Goal: Task Accomplishment & Management: Manage account settings

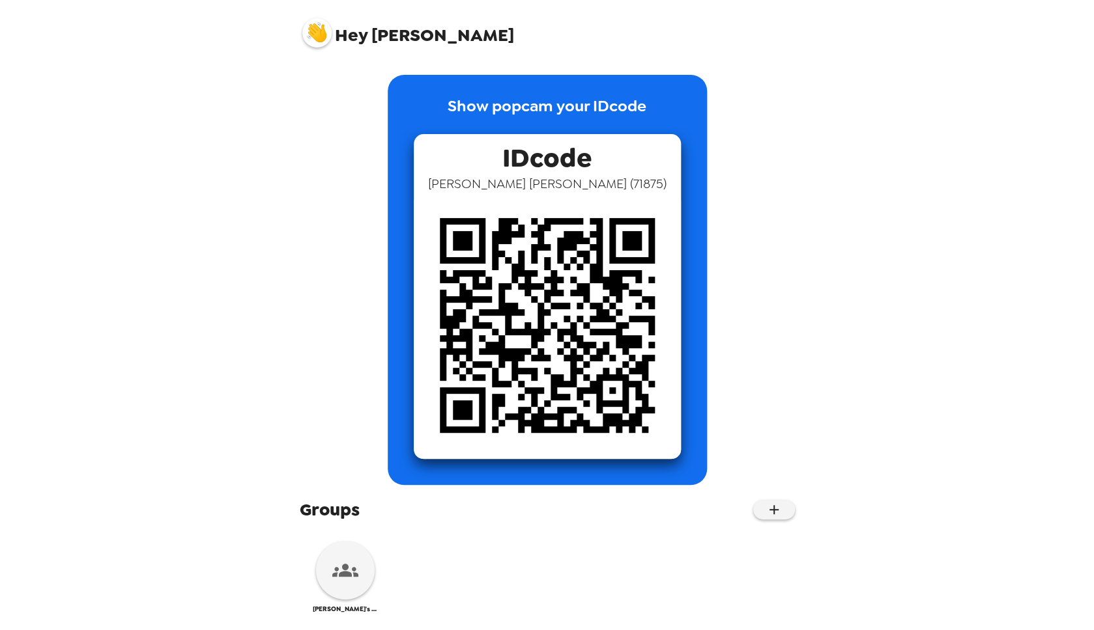
click at [737, 348] on div "Show popcam your IDcode IDcode Nate Miller ( 71875 )" at bounding box center [547, 280] width 495 height 410
click at [348, 567] on icon at bounding box center [345, 571] width 26 height 26
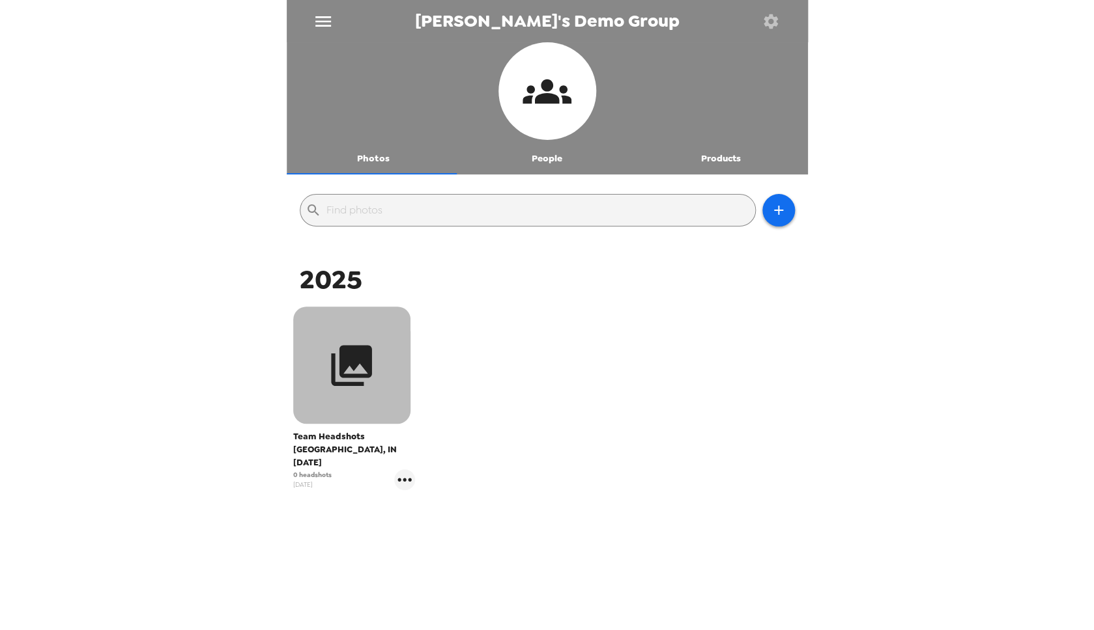
click at [369, 377] on icon "button" at bounding box center [351, 365] width 41 height 41
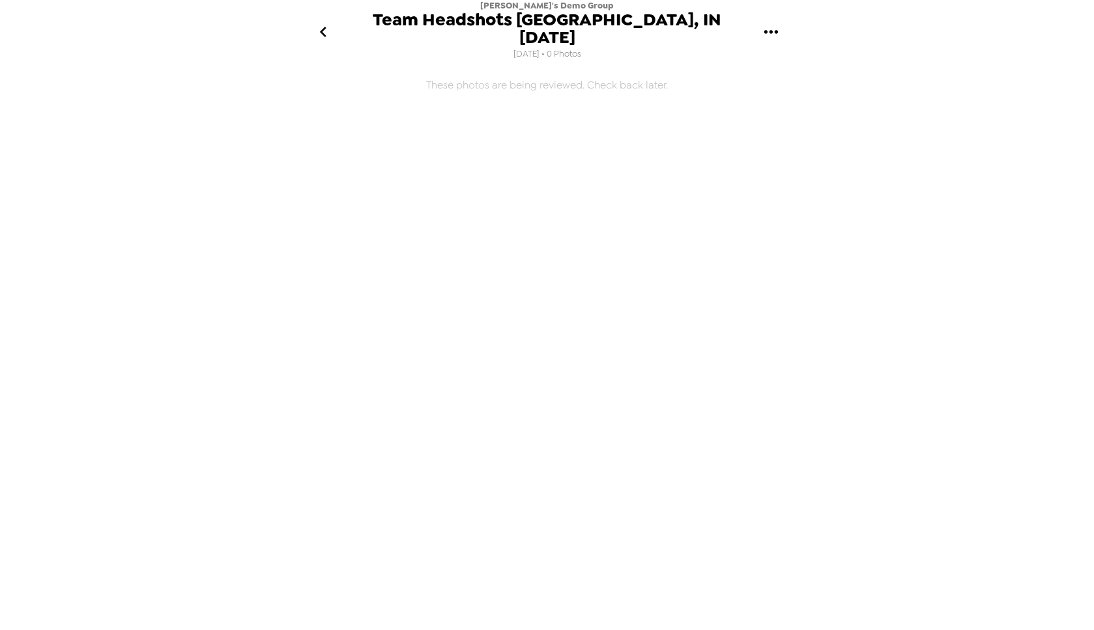
click at [330, 25] on icon "go back" at bounding box center [323, 31] width 21 height 21
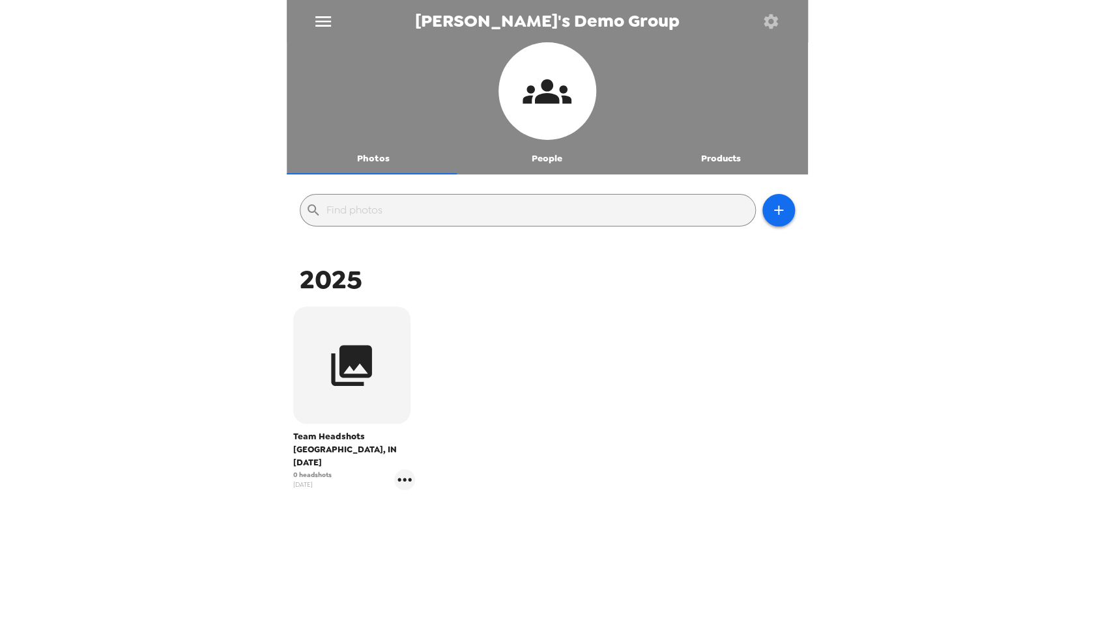
click at [655, 382] on div "Team Headshots Indianapolis, IN 9/8/25 0 headshots 9/8/25" at bounding box center [547, 409] width 515 height 210
click at [771, 208] on icon "button" at bounding box center [778, 211] width 16 height 16
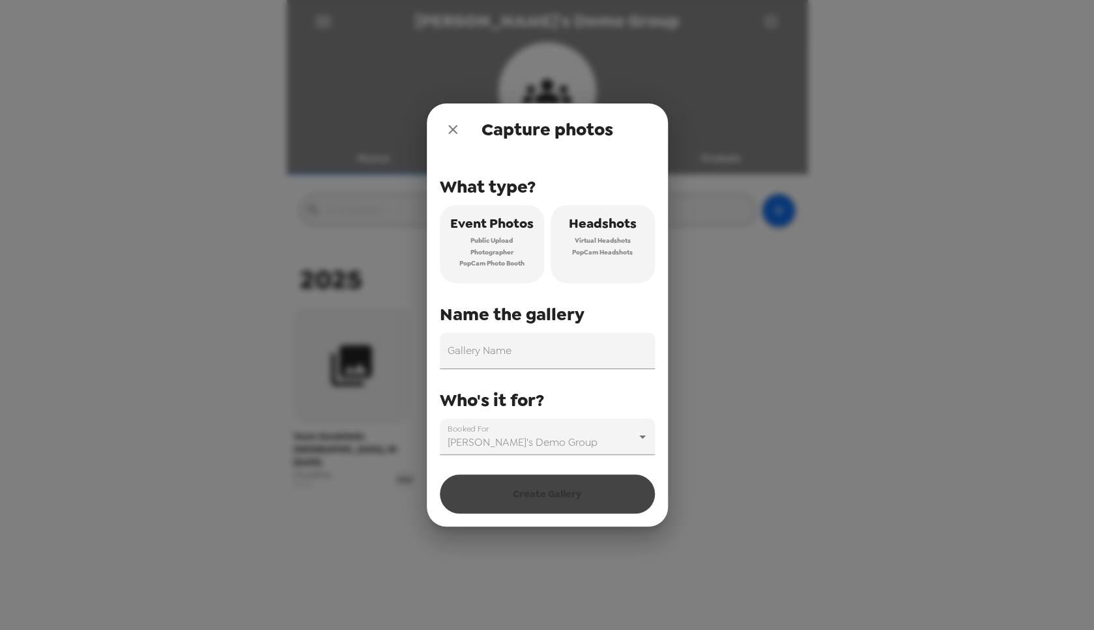
click at [452, 128] on icon "close" at bounding box center [453, 130] width 16 height 16
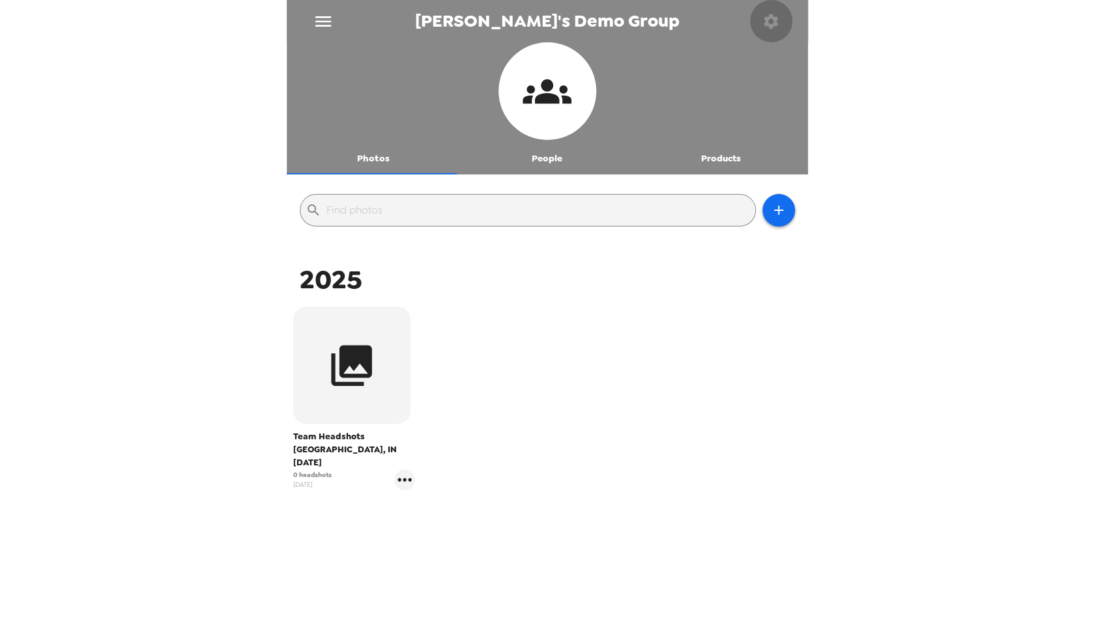
click at [770, 21] on icon "button" at bounding box center [770, 21] width 18 height 18
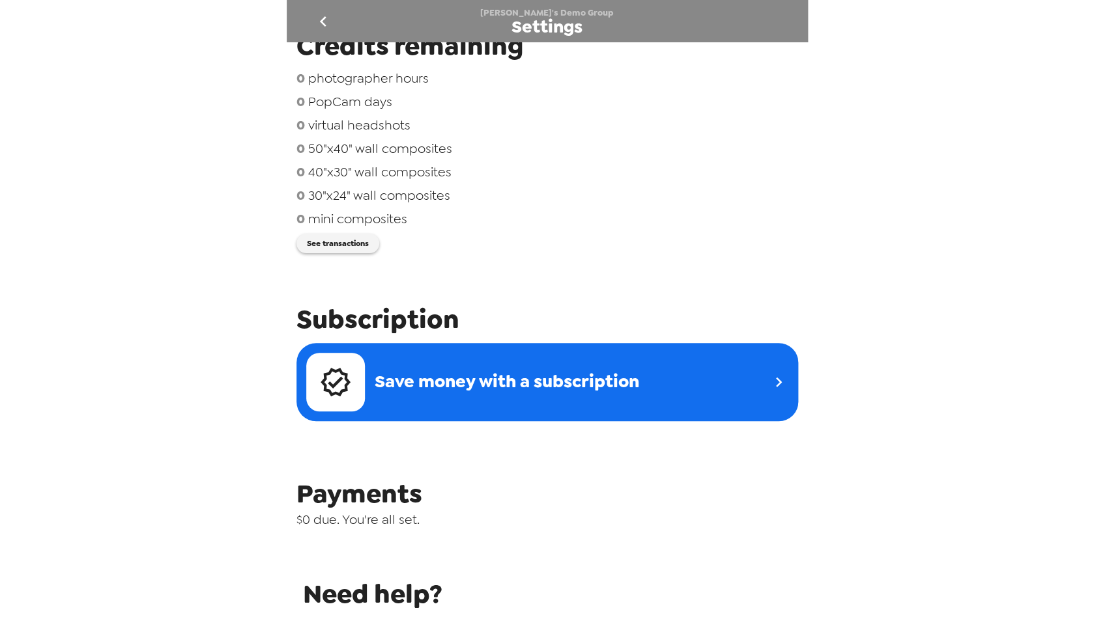
scroll to position [323, 0]
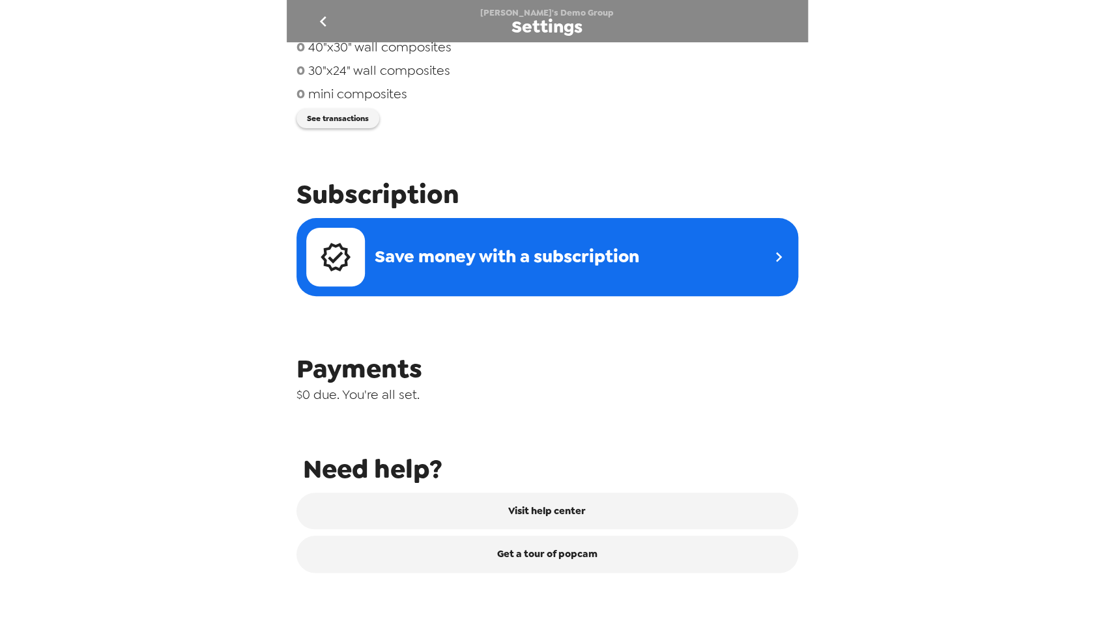
click at [676, 287] on div "Save money with a subscription" at bounding box center [537, 257] width 462 height 59
drag, startPoint x: 219, startPoint y: 285, endPoint x: 225, endPoint y: 282, distance: 6.7
click at [220, 285] on div "Nate's Demo Group Settings Integrations Group network You're sharing photos wit…" at bounding box center [547, 315] width 1094 height 630
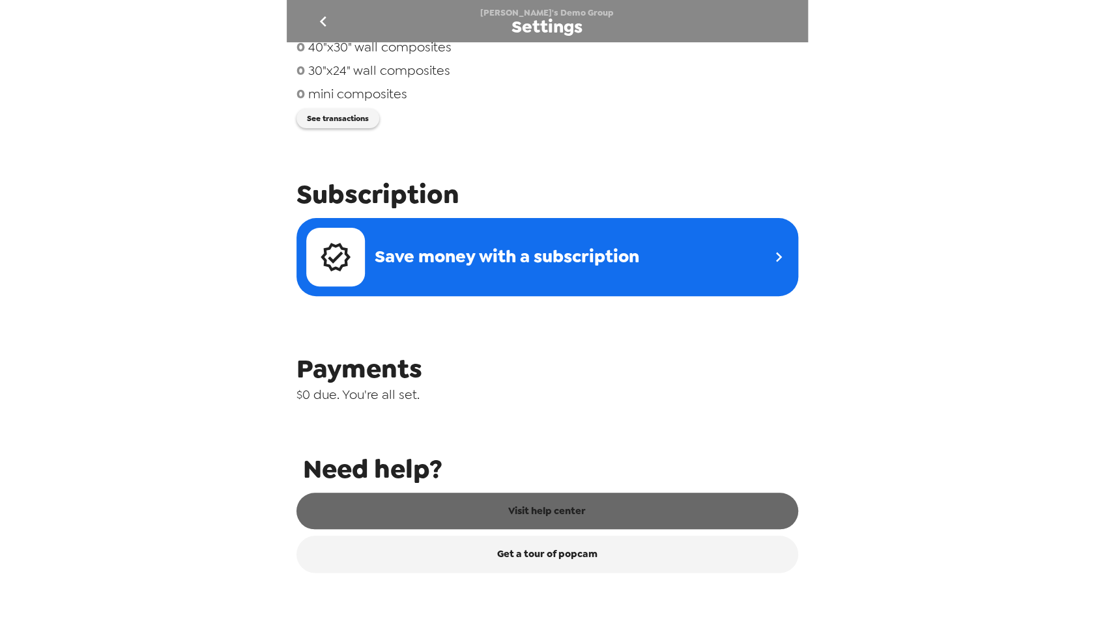
click at [567, 516] on link "Visit help center" at bounding box center [546, 511] width 501 height 36
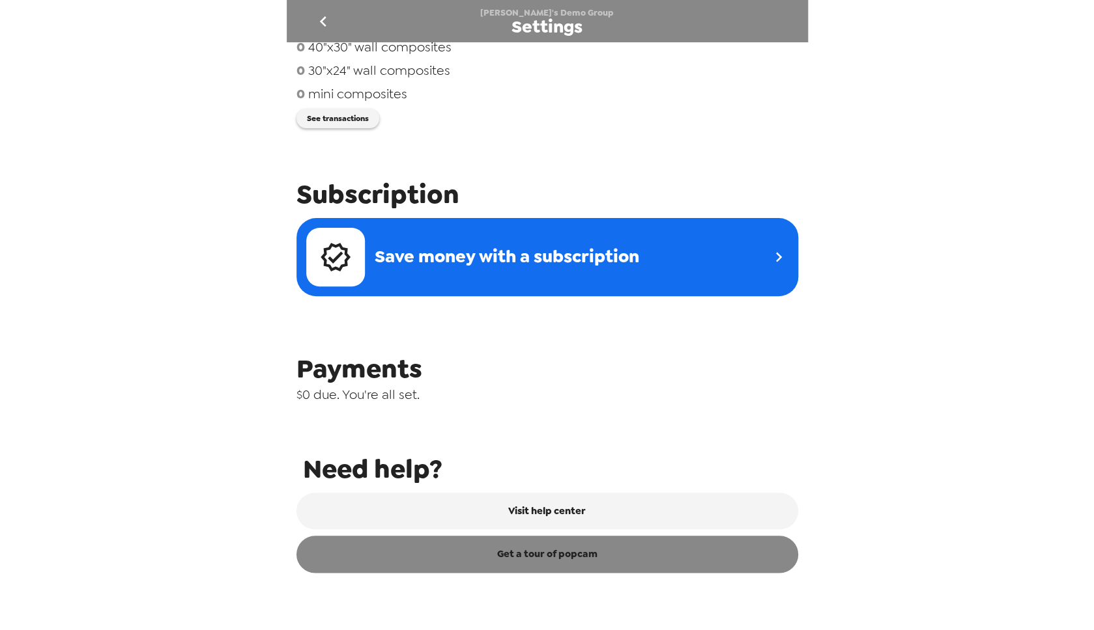
click at [580, 560] on link "Get a tour of popcam" at bounding box center [546, 554] width 501 height 36
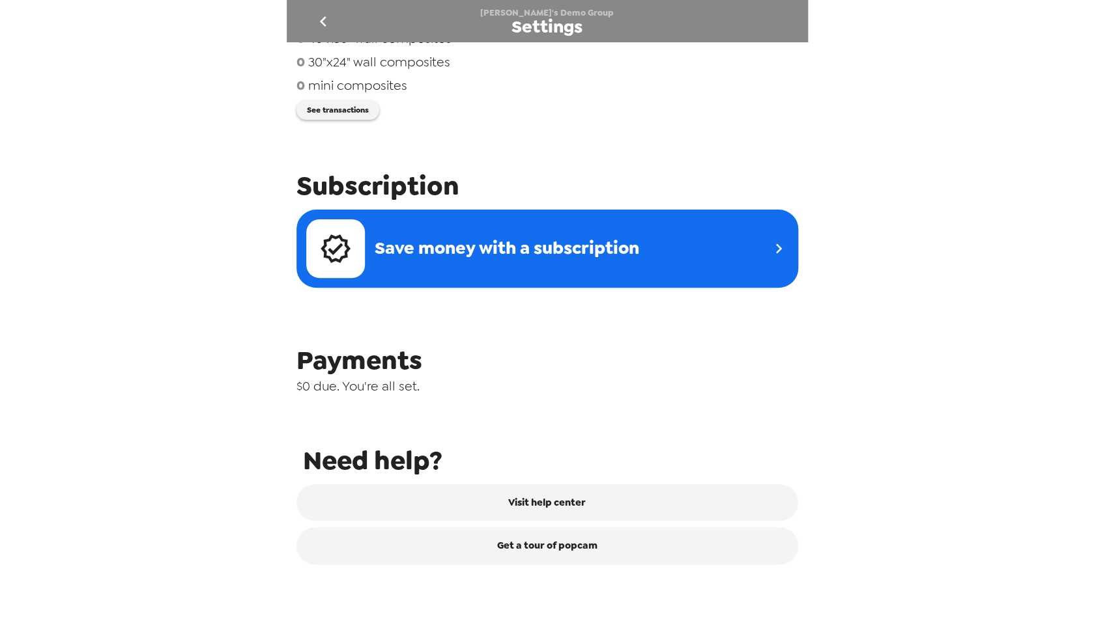
scroll to position [388, 0]
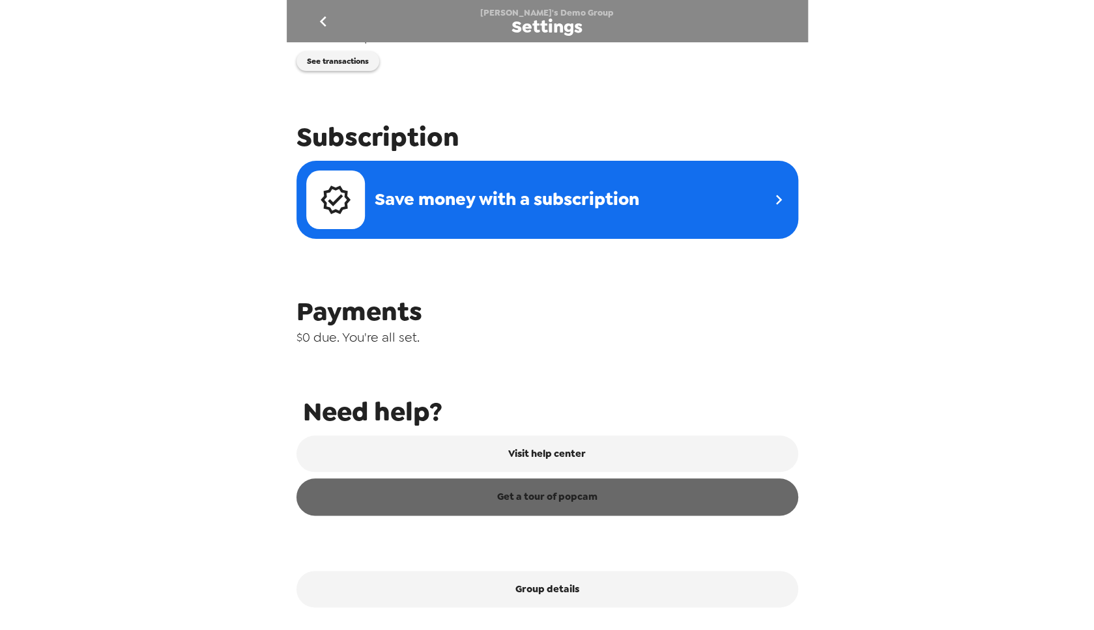
click at [593, 488] on link "Get a tour of popcam" at bounding box center [546, 497] width 501 height 36
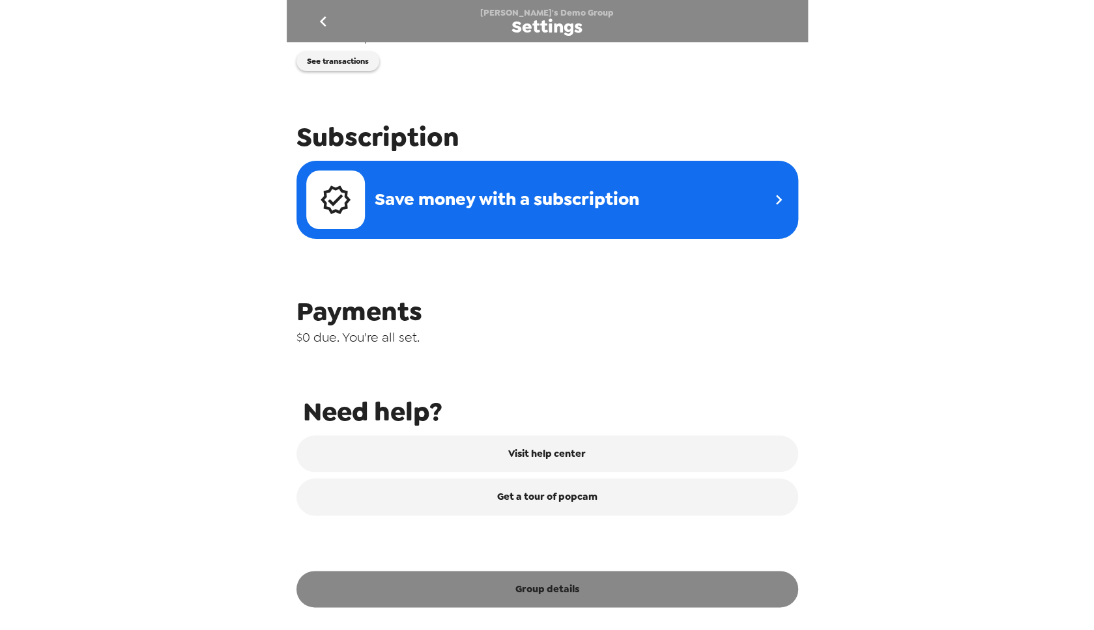
click at [562, 582] on button "Group details" at bounding box center [546, 589] width 501 height 36
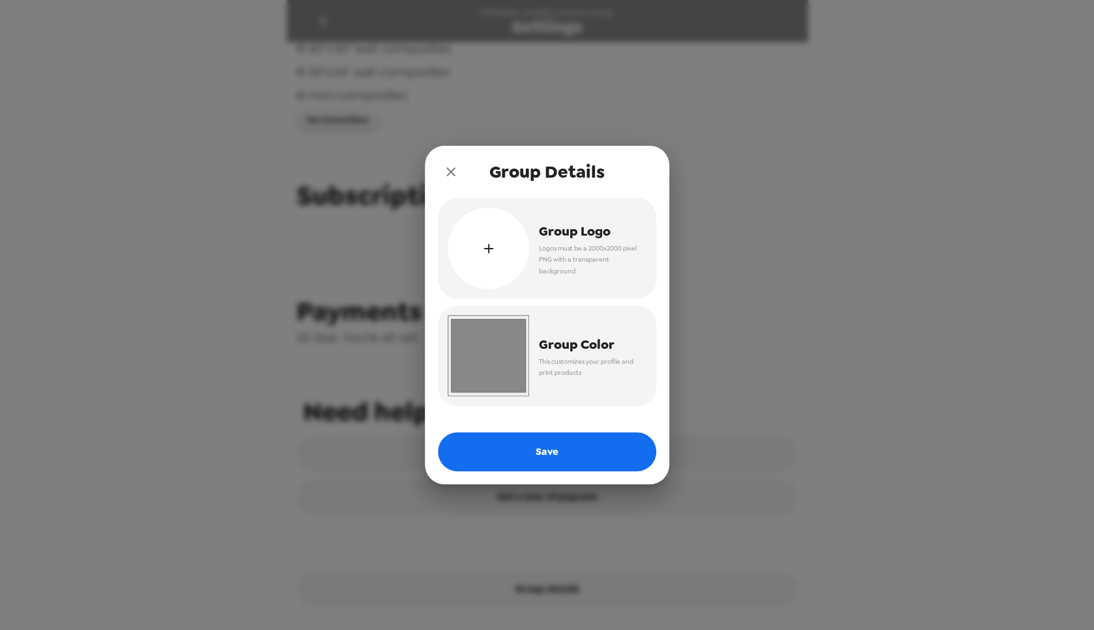
scroll to position [329, 0]
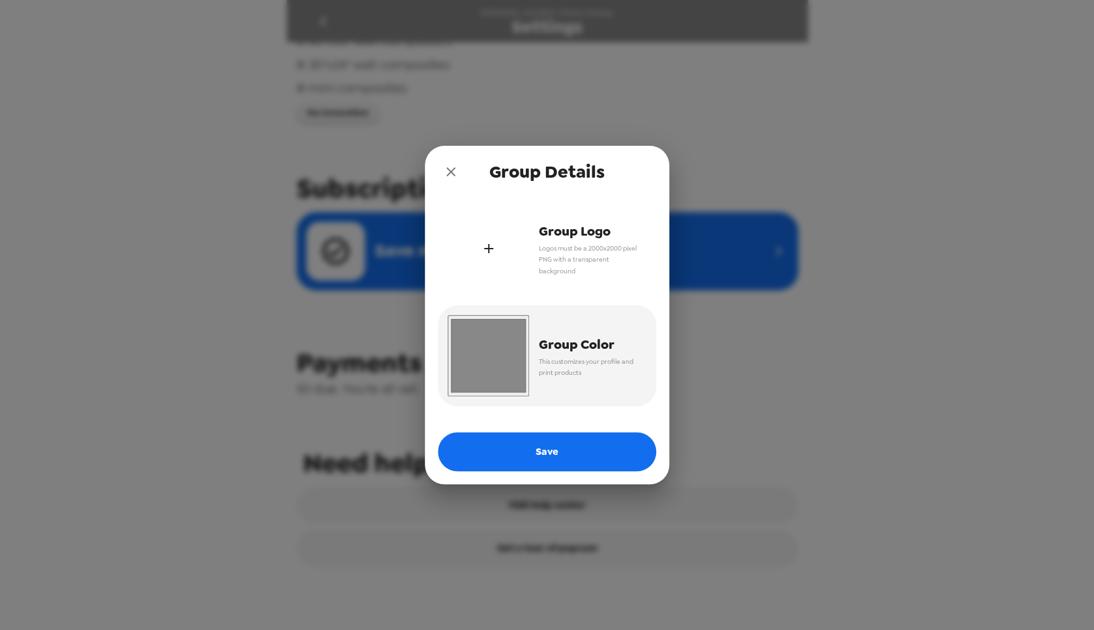
click at [484, 250] on icon "button" at bounding box center [489, 249] width 16 height 16
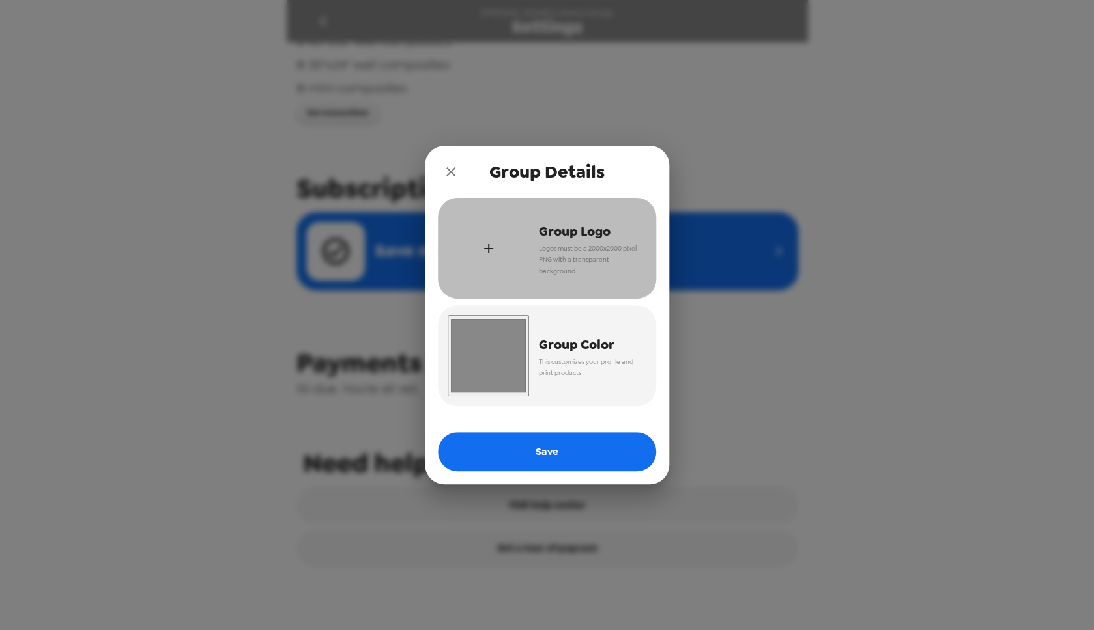
click at [490, 258] on div "button" at bounding box center [487, 248] width 81 height 81
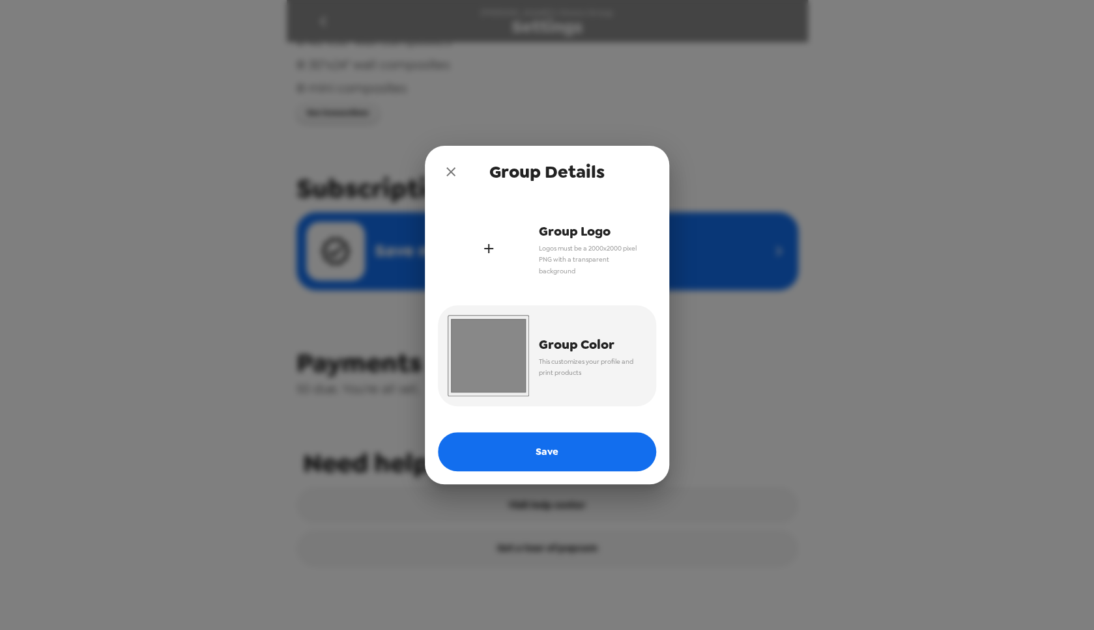
click at [515, 246] on div "button" at bounding box center [487, 248] width 81 height 81
click at [524, 256] on div "button" at bounding box center [487, 248] width 81 height 81
click at [507, 257] on div "button" at bounding box center [487, 248] width 81 height 81
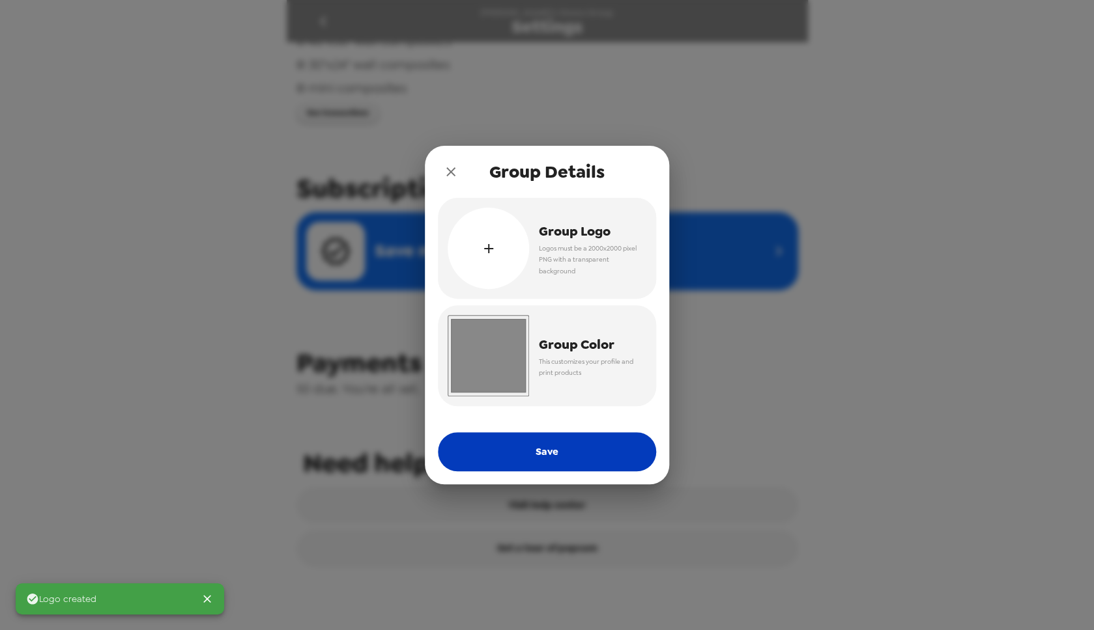
click at [594, 458] on button "Save" at bounding box center [547, 451] width 218 height 39
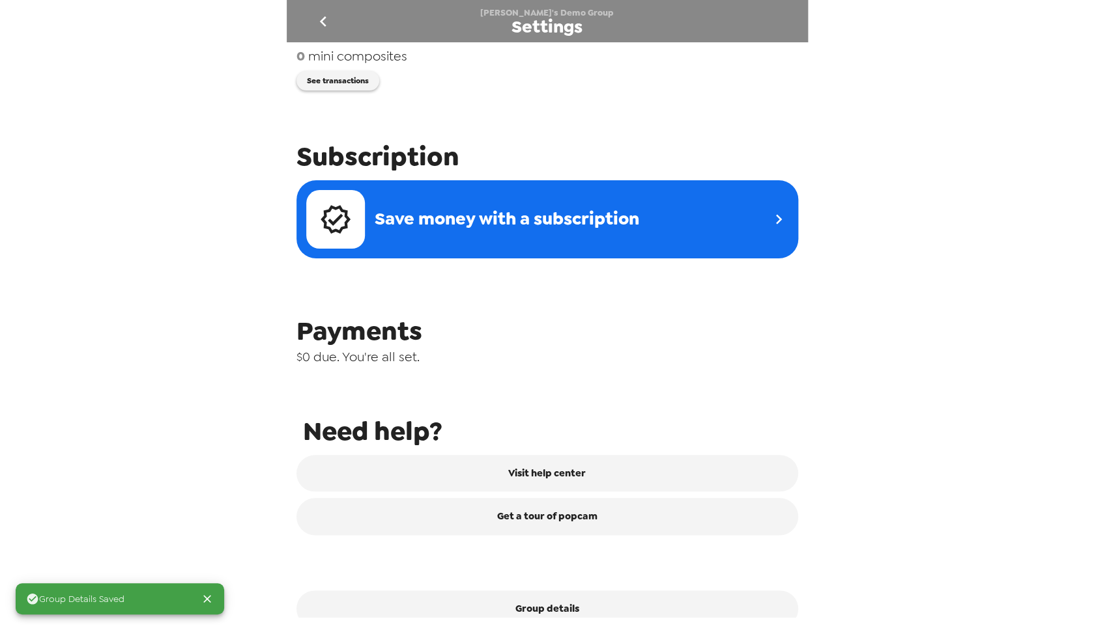
scroll to position [388, 0]
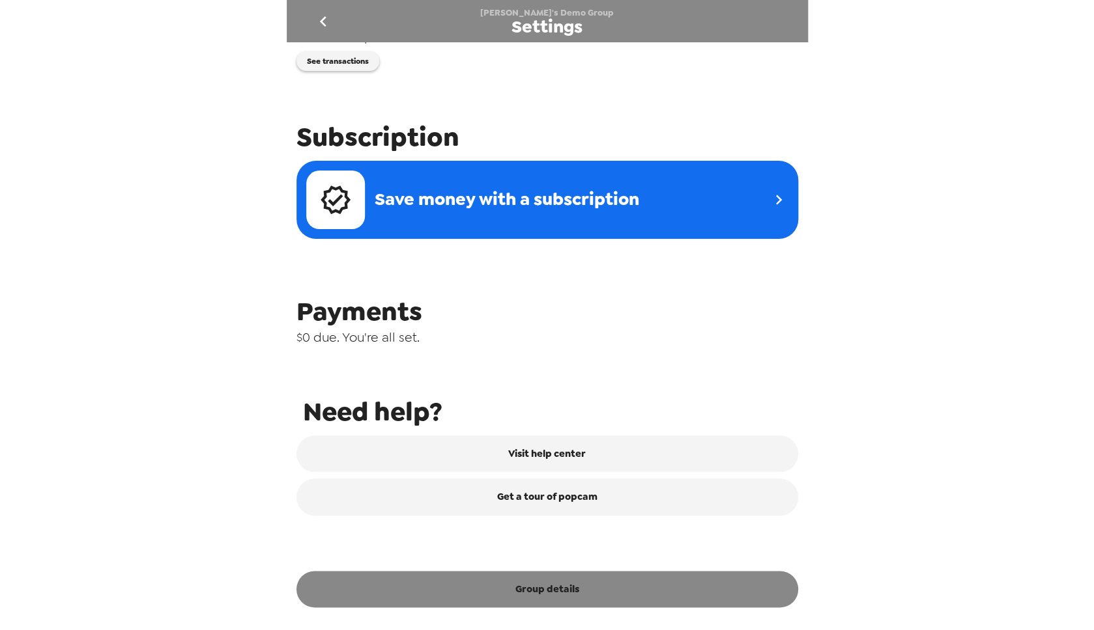
click at [589, 589] on button "Group details" at bounding box center [546, 589] width 501 height 36
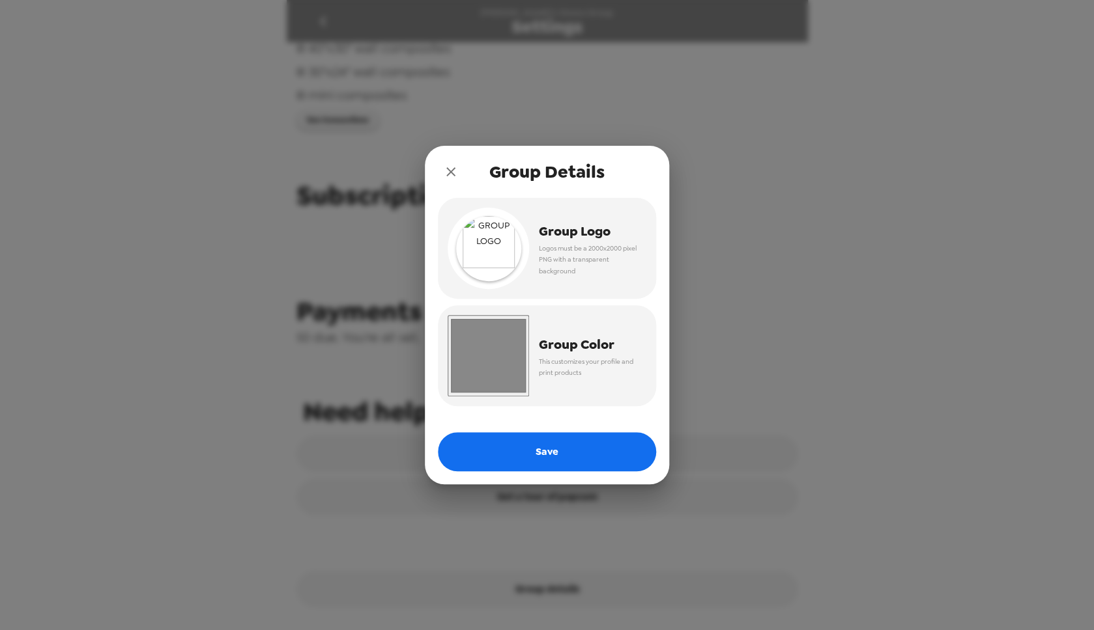
scroll to position [329, 0]
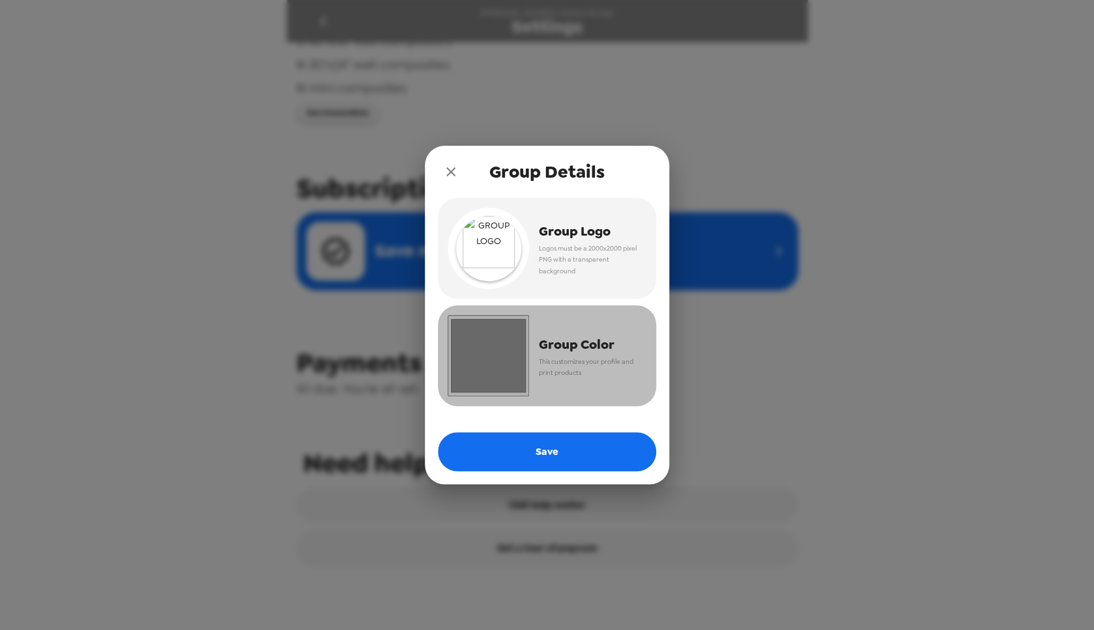
click at [483, 361] on input "#888888" at bounding box center [487, 355] width 81 height 81
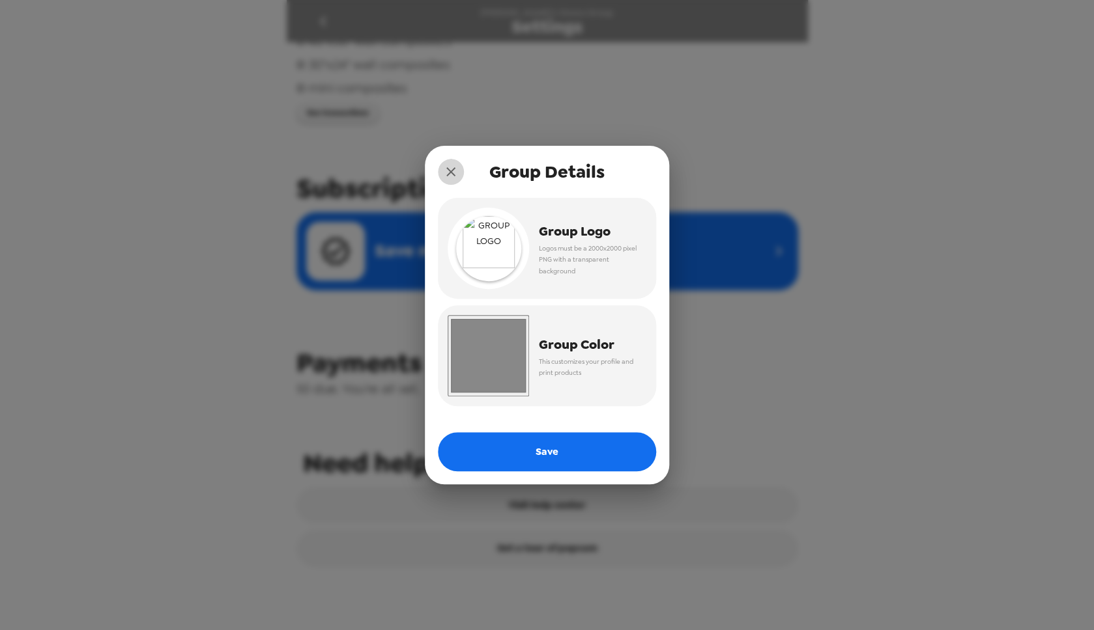
click at [444, 176] on icon "close" at bounding box center [451, 172] width 16 height 16
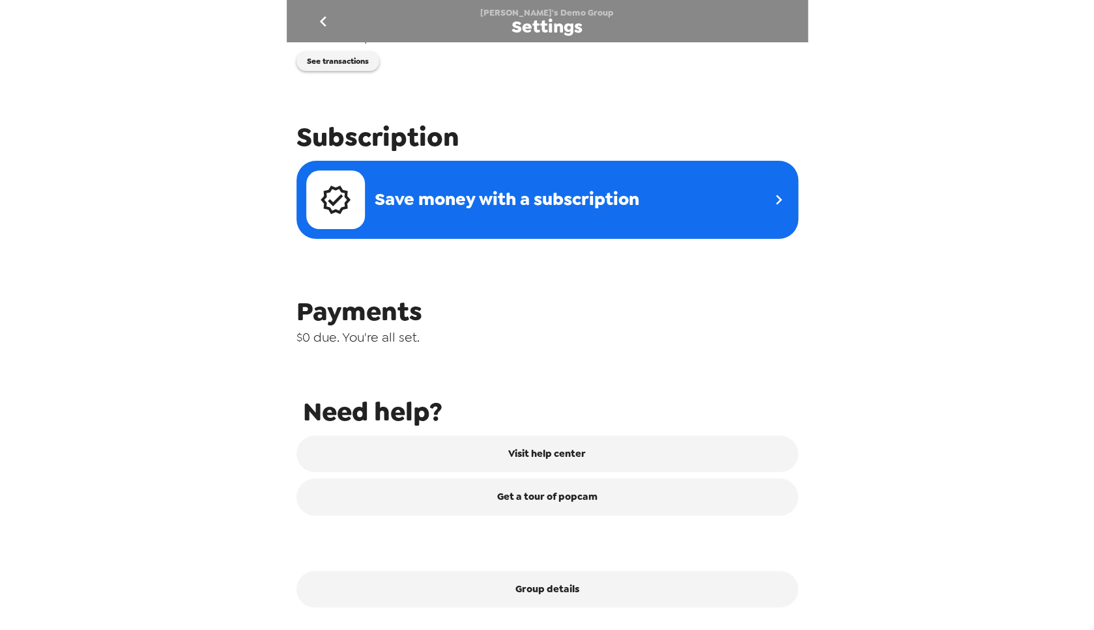
scroll to position [0, 0]
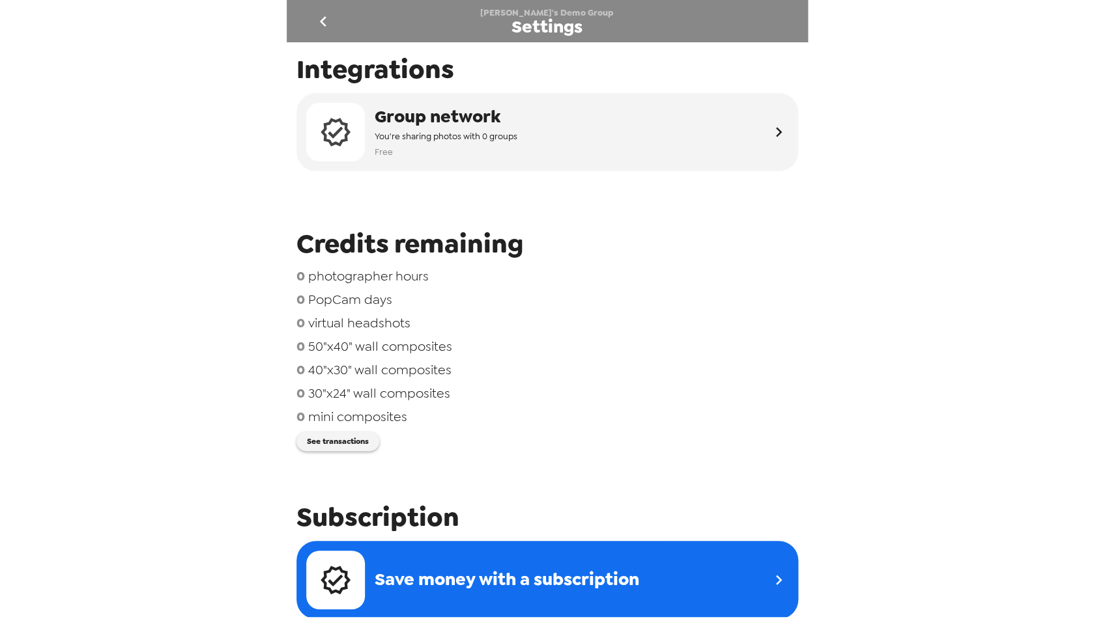
click at [321, 13] on icon "go back" at bounding box center [323, 21] width 21 height 21
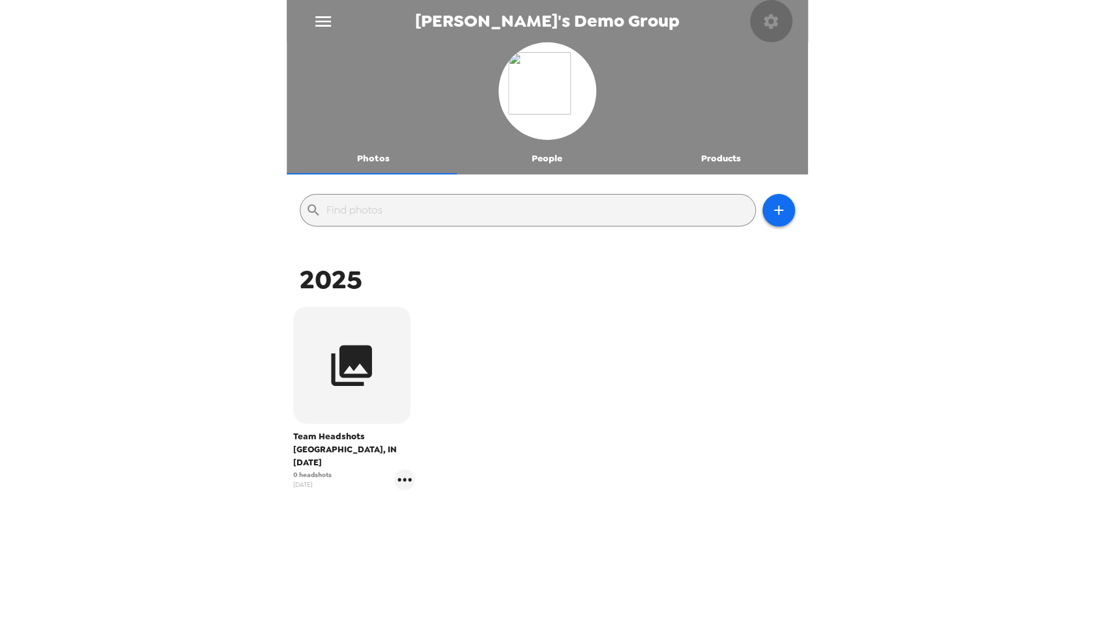
click at [772, 22] on icon "button" at bounding box center [770, 21] width 18 height 18
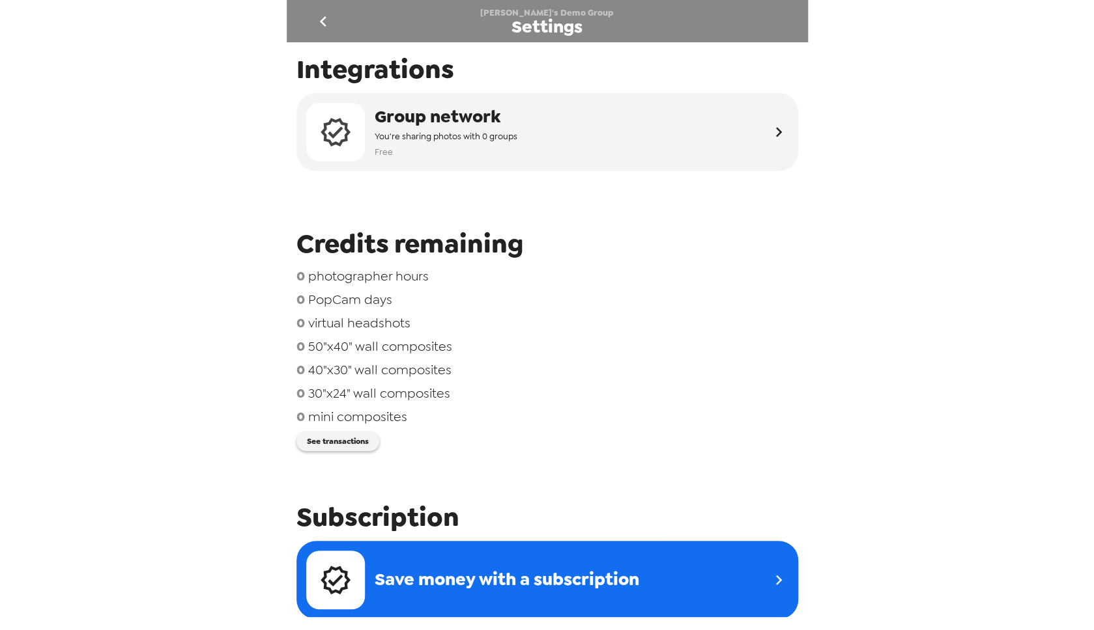
scroll to position [388, 0]
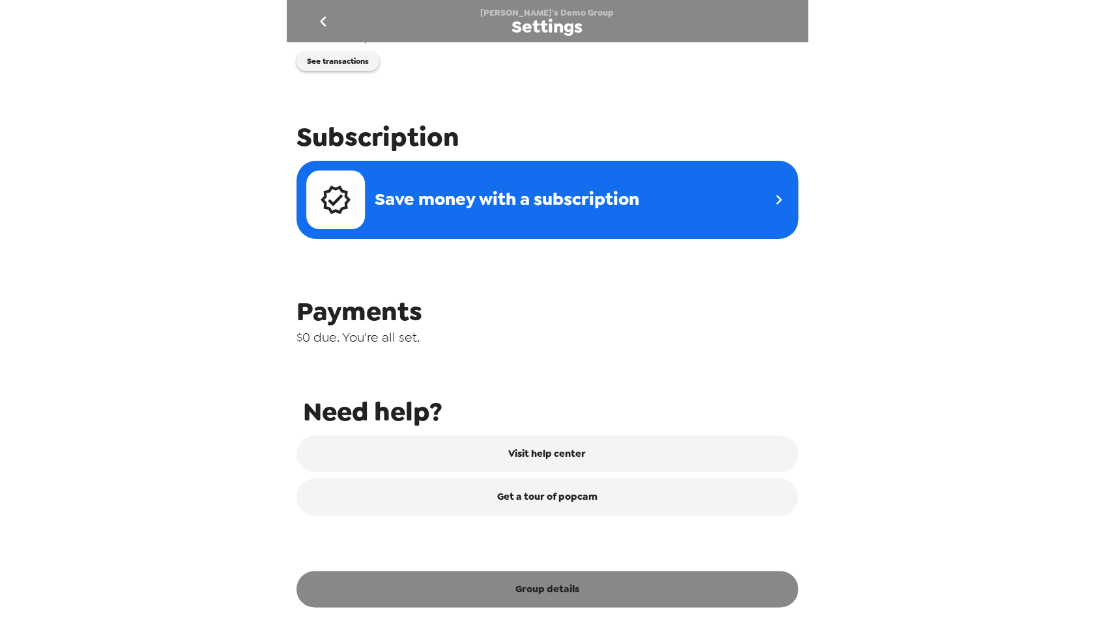
click at [584, 587] on button "Group details" at bounding box center [546, 589] width 501 height 36
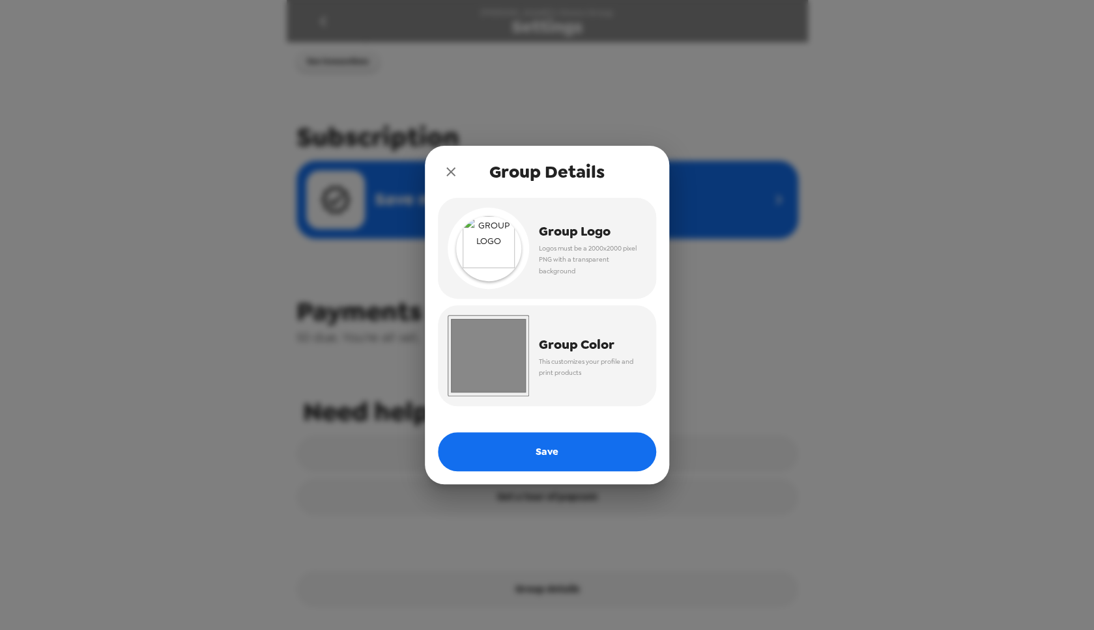
scroll to position [329, 0]
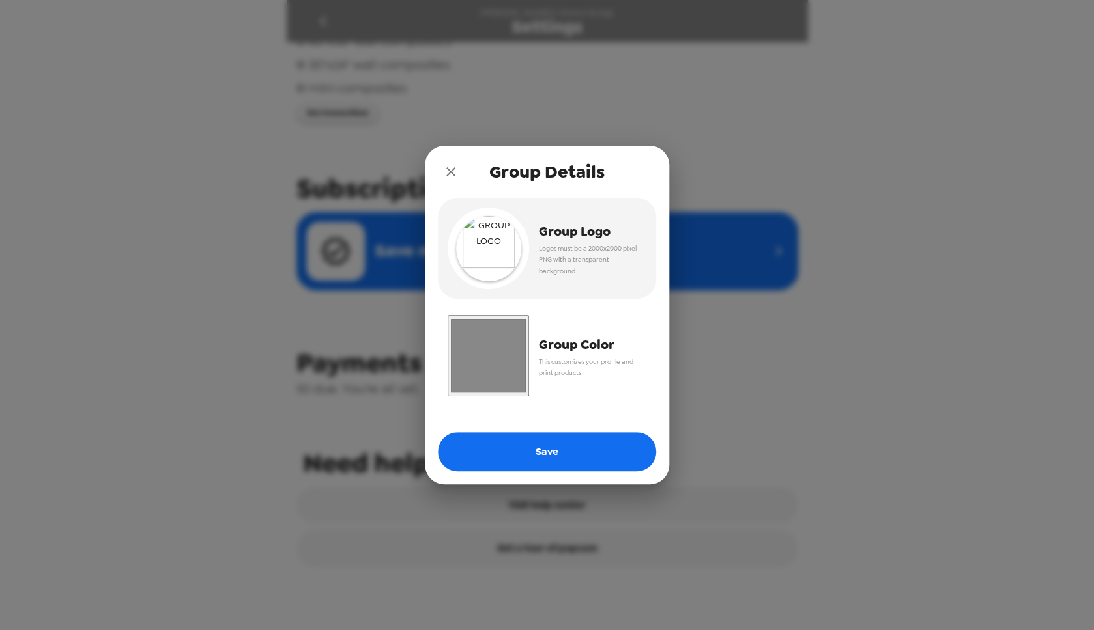
click at [494, 365] on input "#888888" at bounding box center [487, 355] width 81 height 81
type input "#343434"
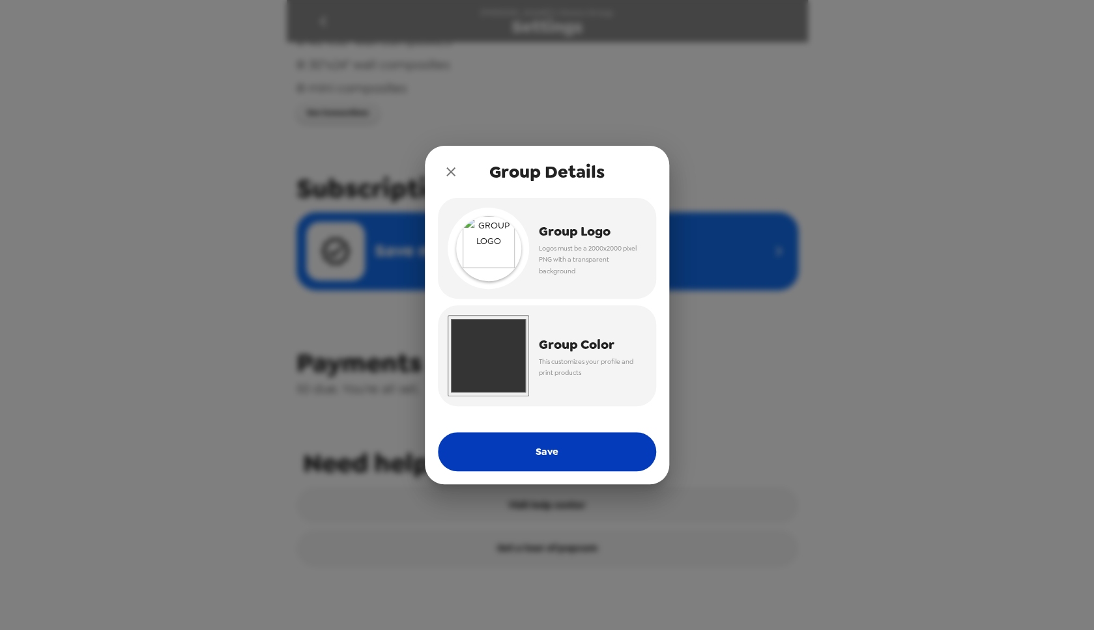
click at [590, 468] on button "Save" at bounding box center [547, 451] width 218 height 39
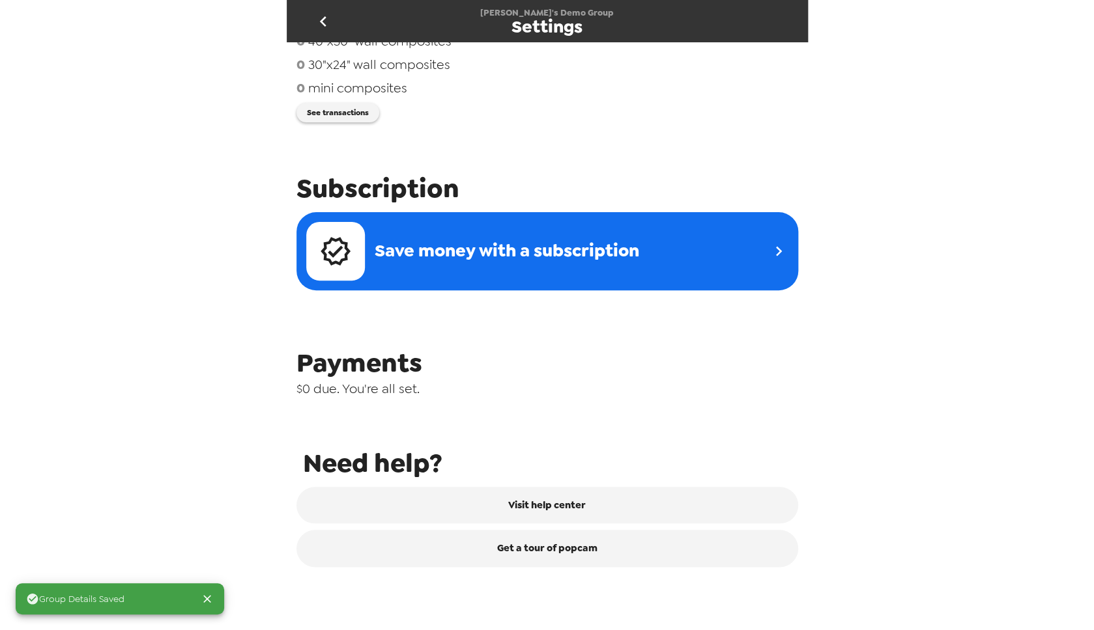
scroll to position [0, 0]
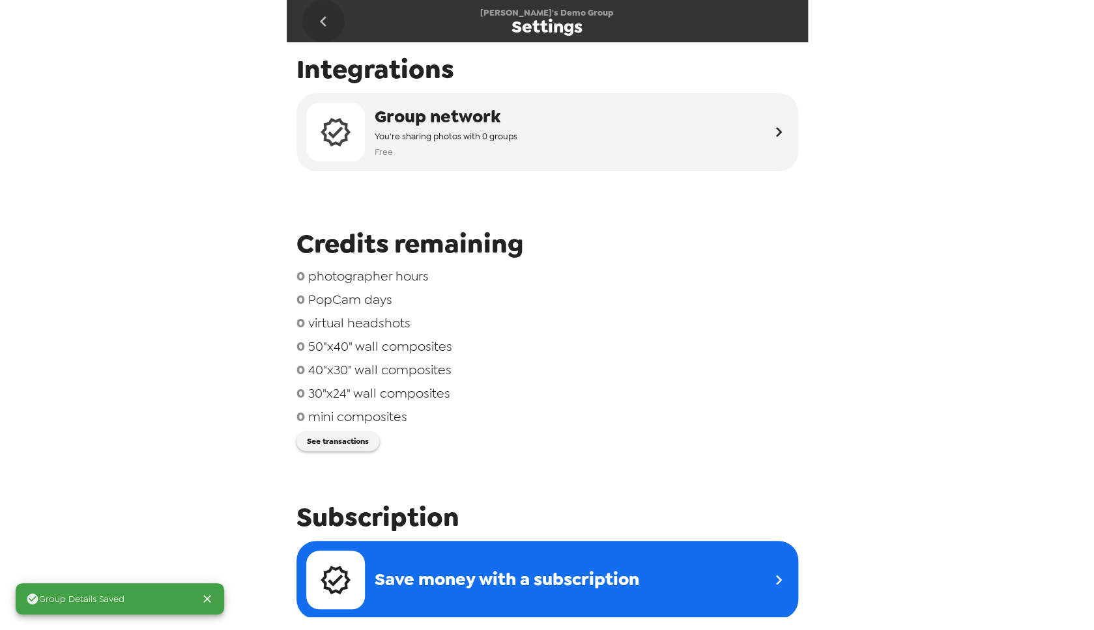
click at [320, 19] on icon "go back" at bounding box center [323, 21] width 21 height 21
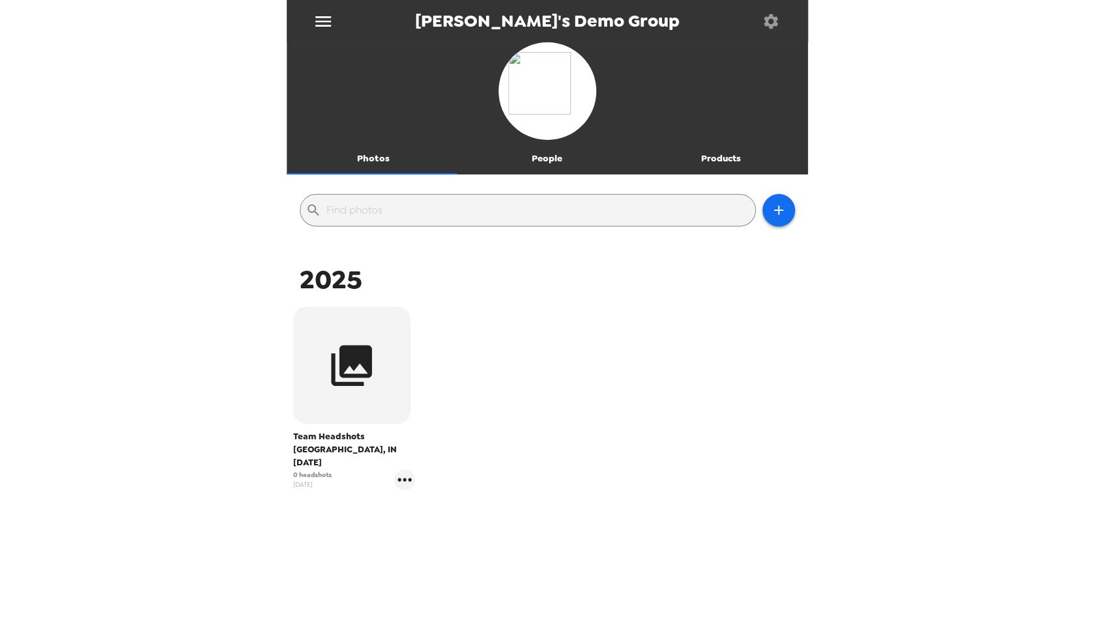
click at [770, 25] on icon "button" at bounding box center [770, 21] width 14 height 14
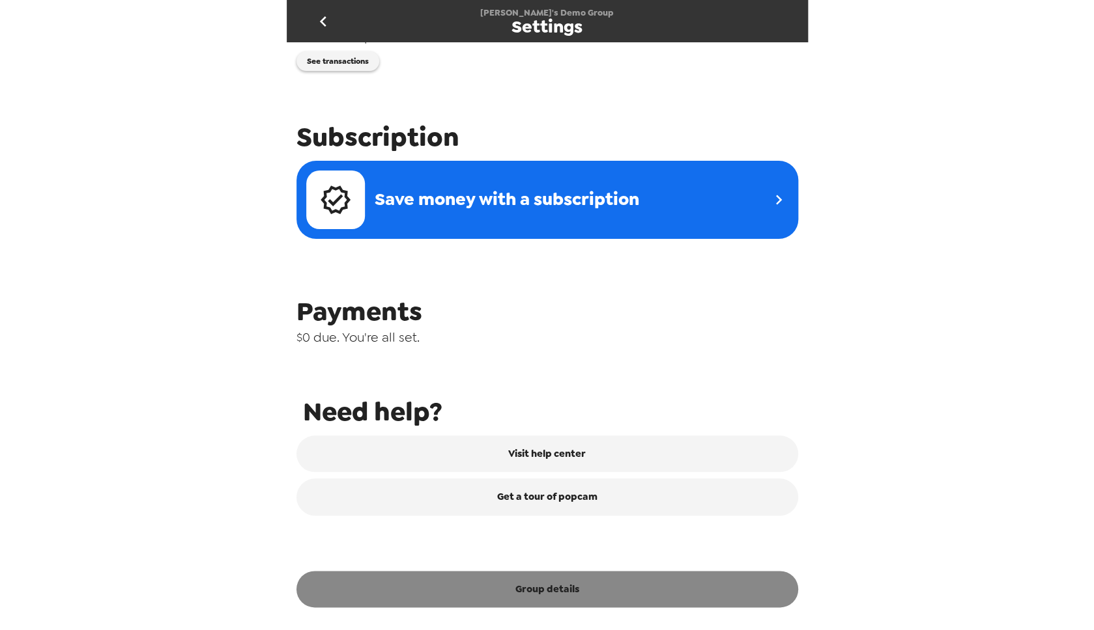
click at [541, 598] on button "Group details" at bounding box center [546, 589] width 501 height 36
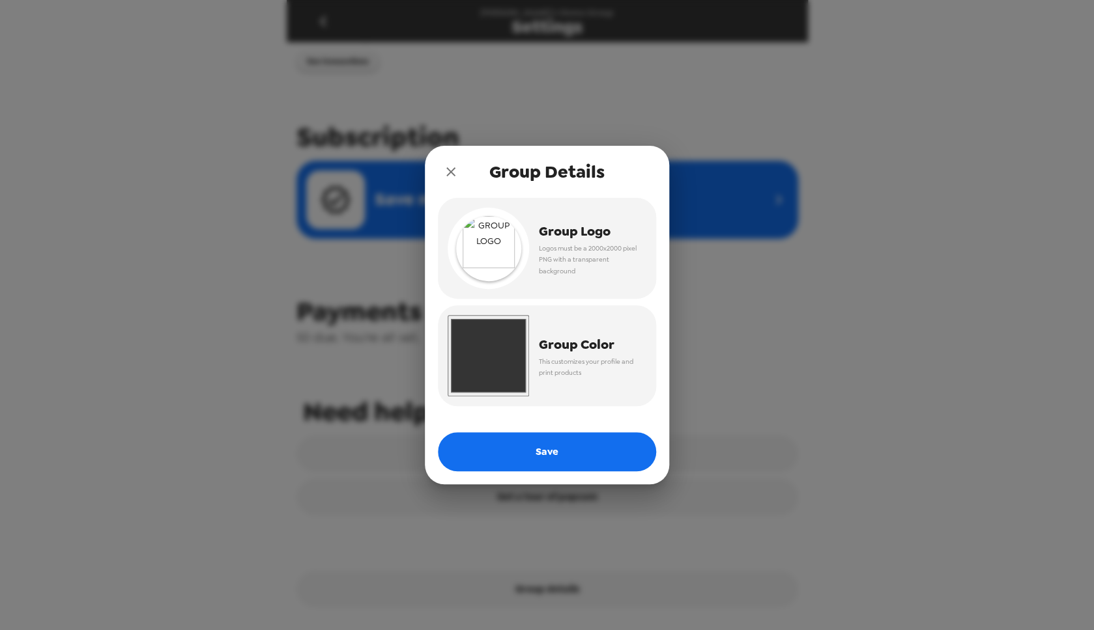
scroll to position [329, 0]
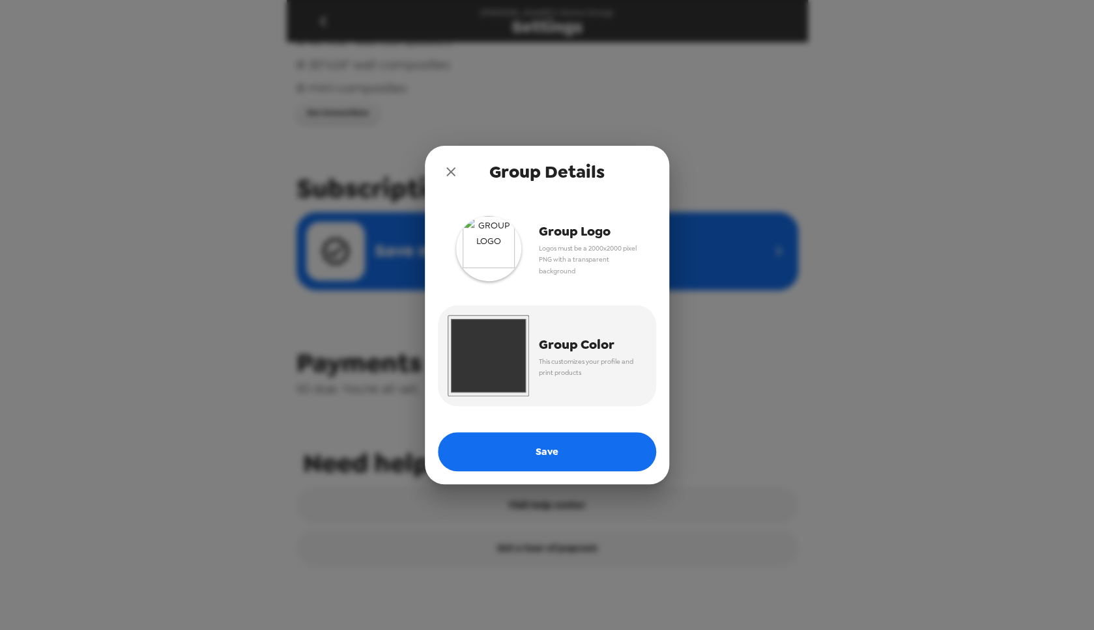
click at [505, 238] on img "button" at bounding box center [488, 248] width 65 height 65
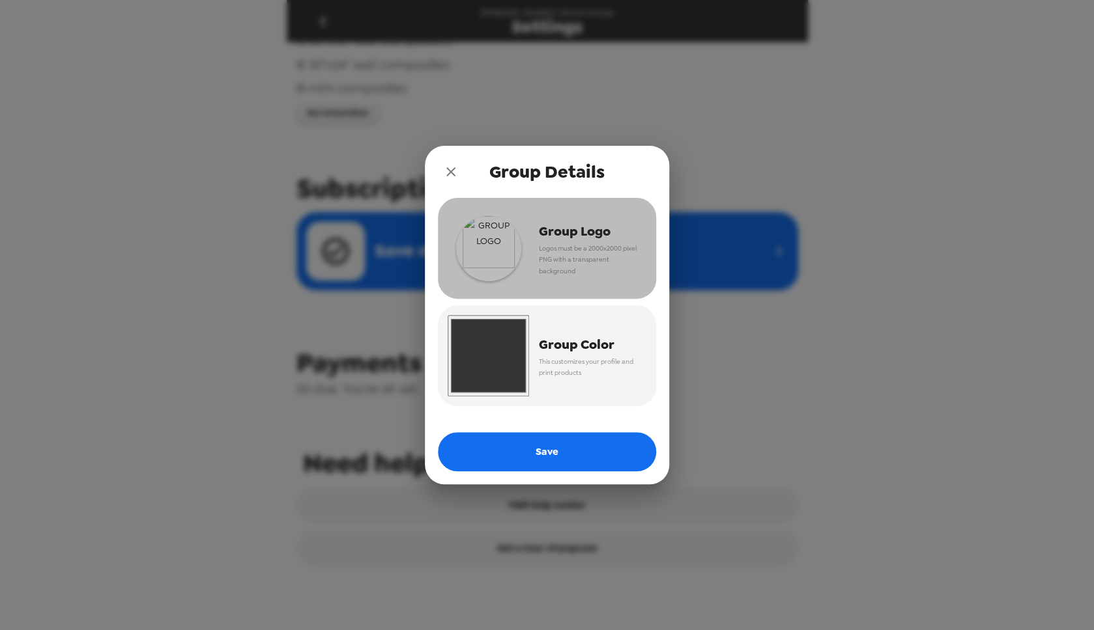
click at [469, 250] on img "button" at bounding box center [488, 248] width 65 height 65
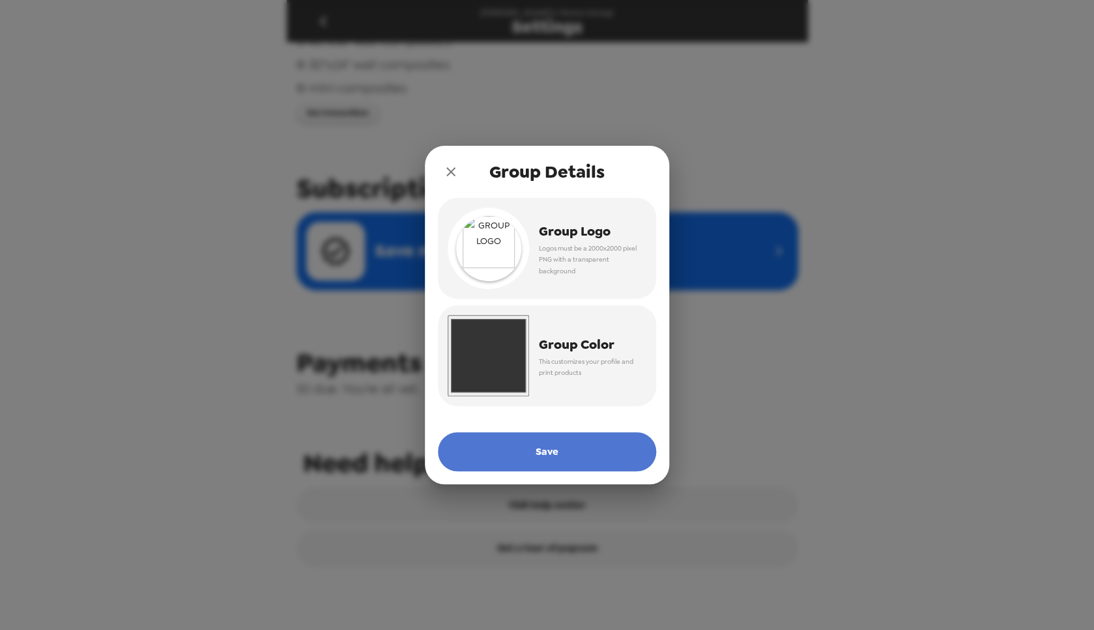
click at [611, 457] on button "Save" at bounding box center [547, 451] width 218 height 39
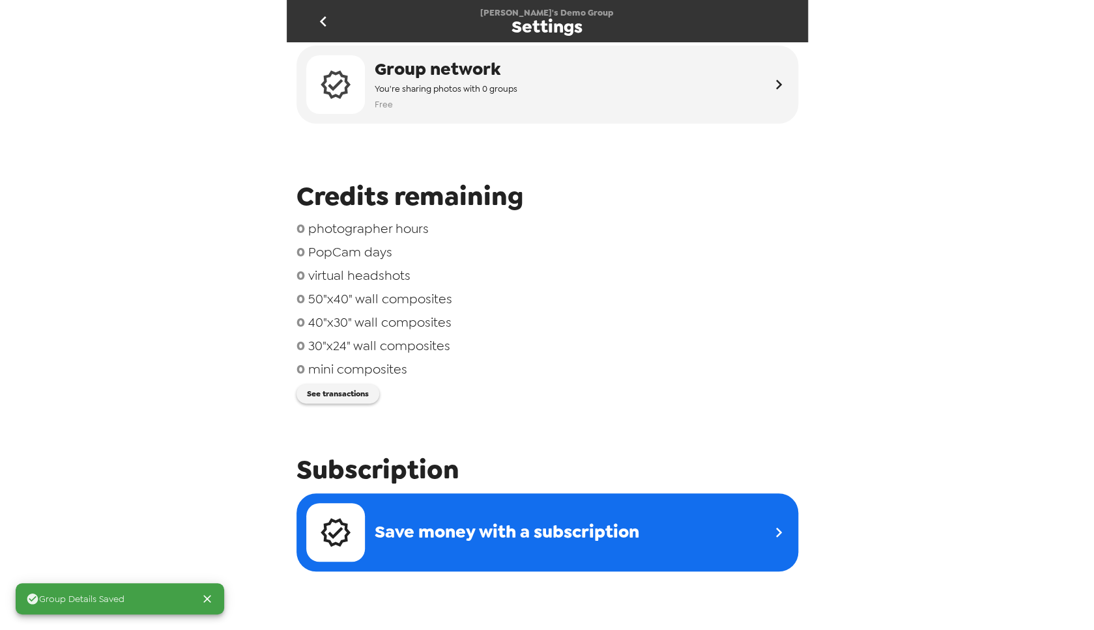
scroll to position [388, 0]
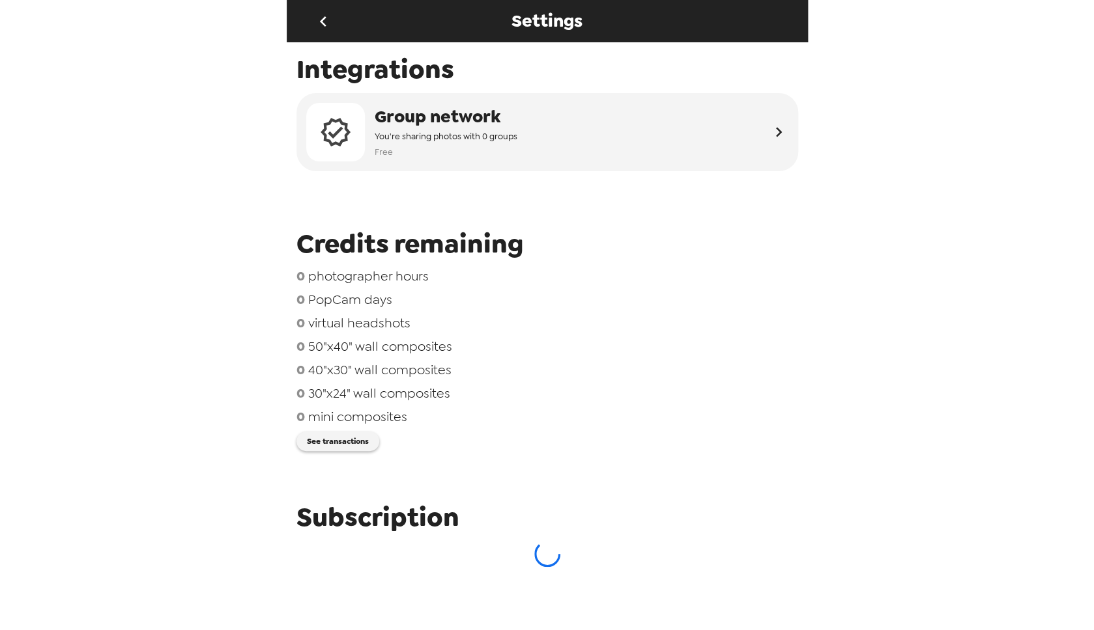
scroll to position [329, 0]
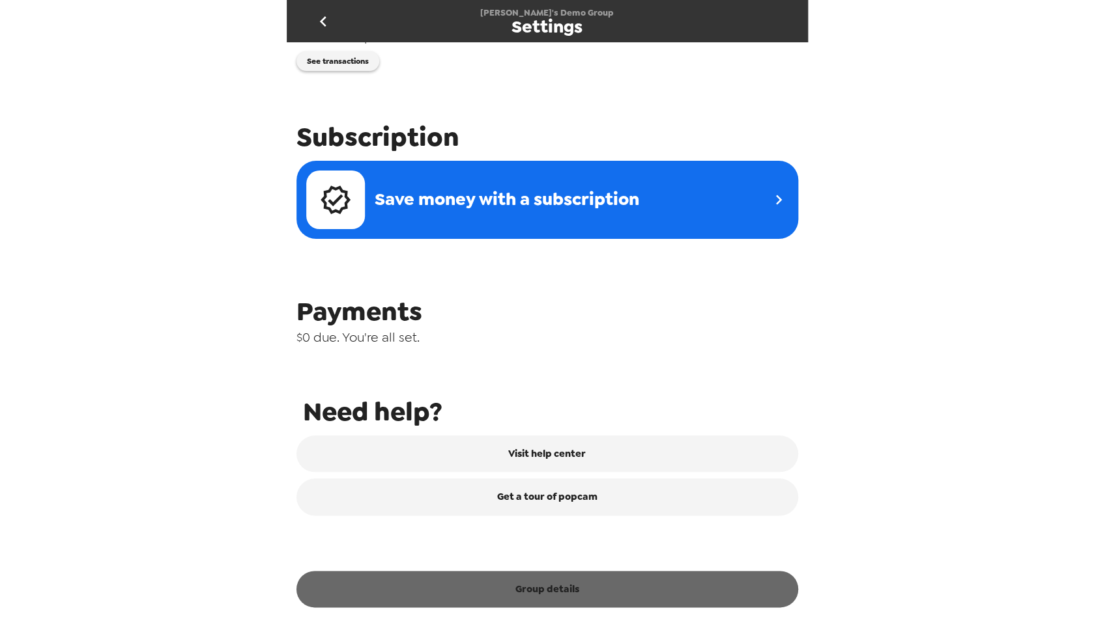
click at [550, 586] on button "Group details" at bounding box center [546, 589] width 501 height 36
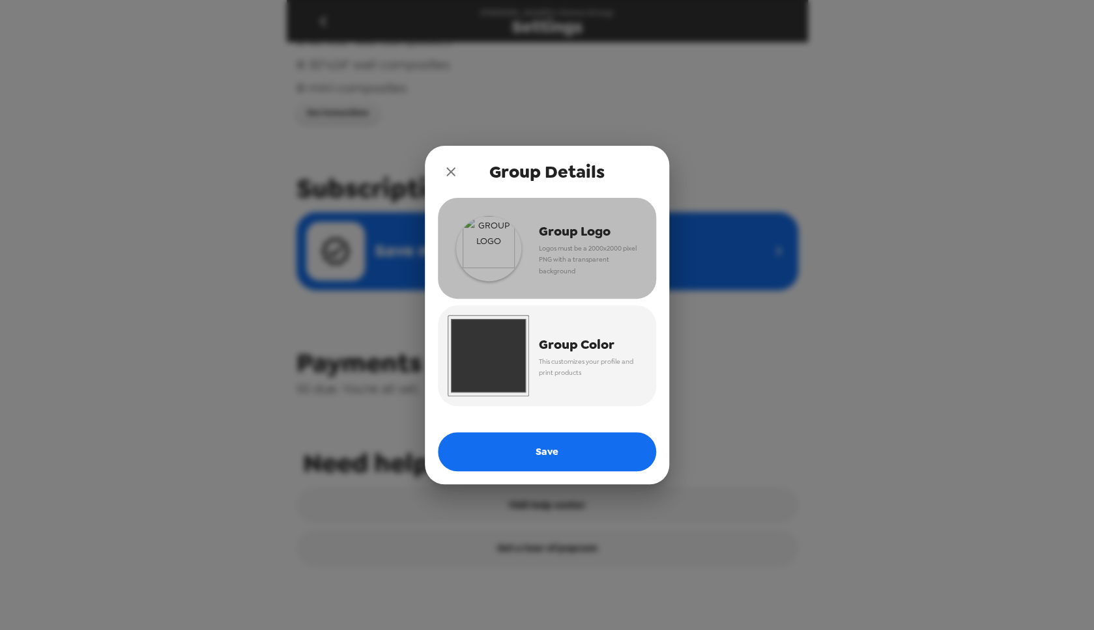
click at [501, 249] on img "button" at bounding box center [488, 248] width 65 height 65
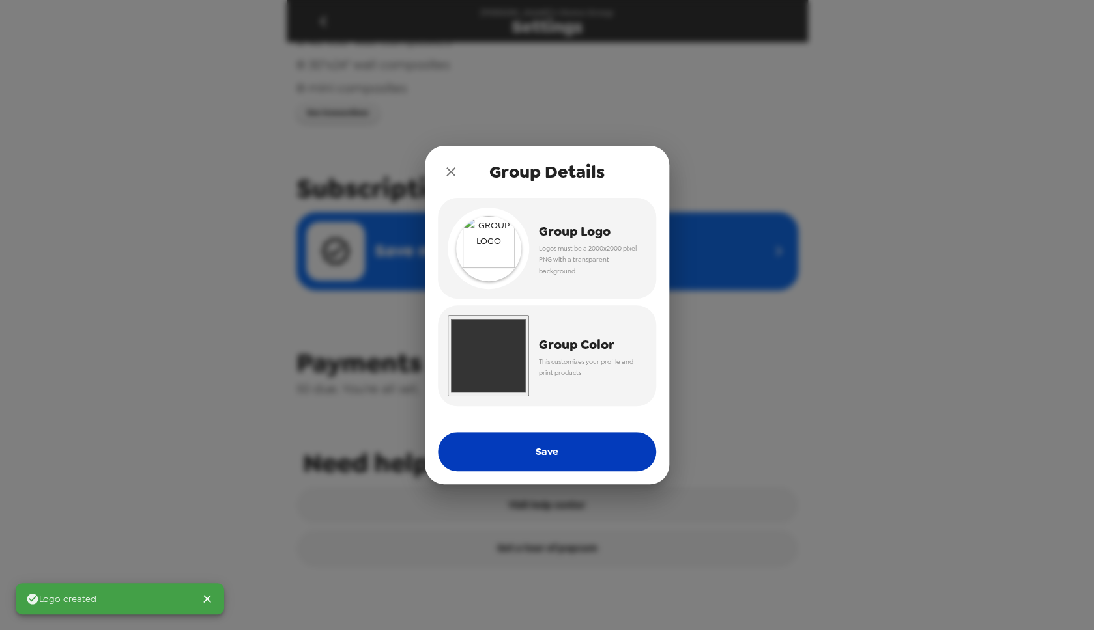
click at [603, 450] on button "Save" at bounding box center [547, 451] width 218 height 39
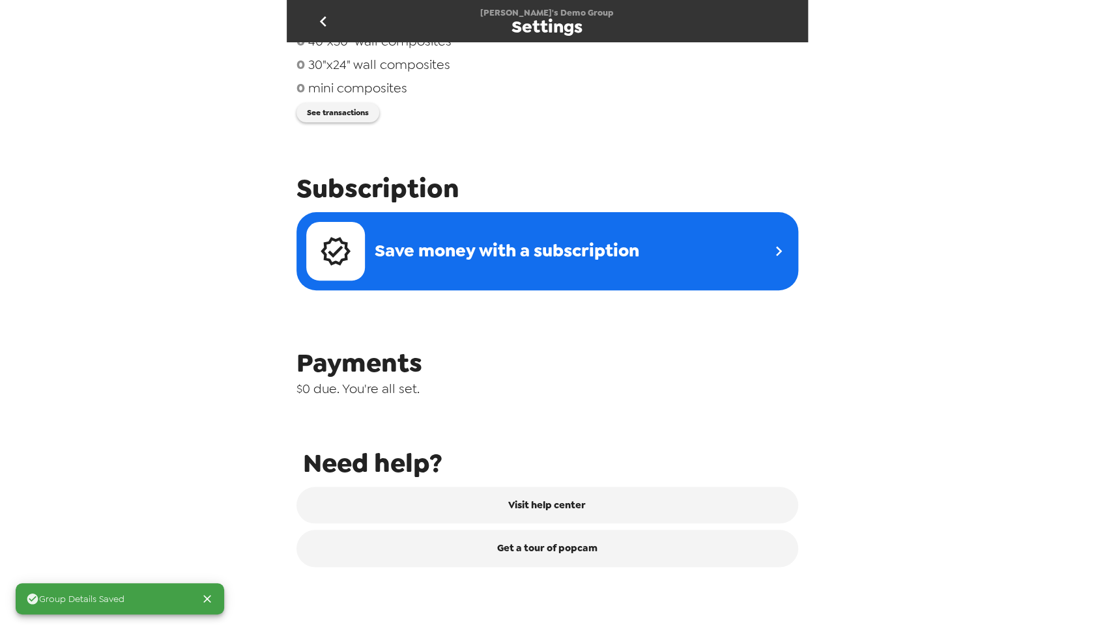
click at [324, 21] on icon "go back" at bounding box center [323, 21] width 21 height 21
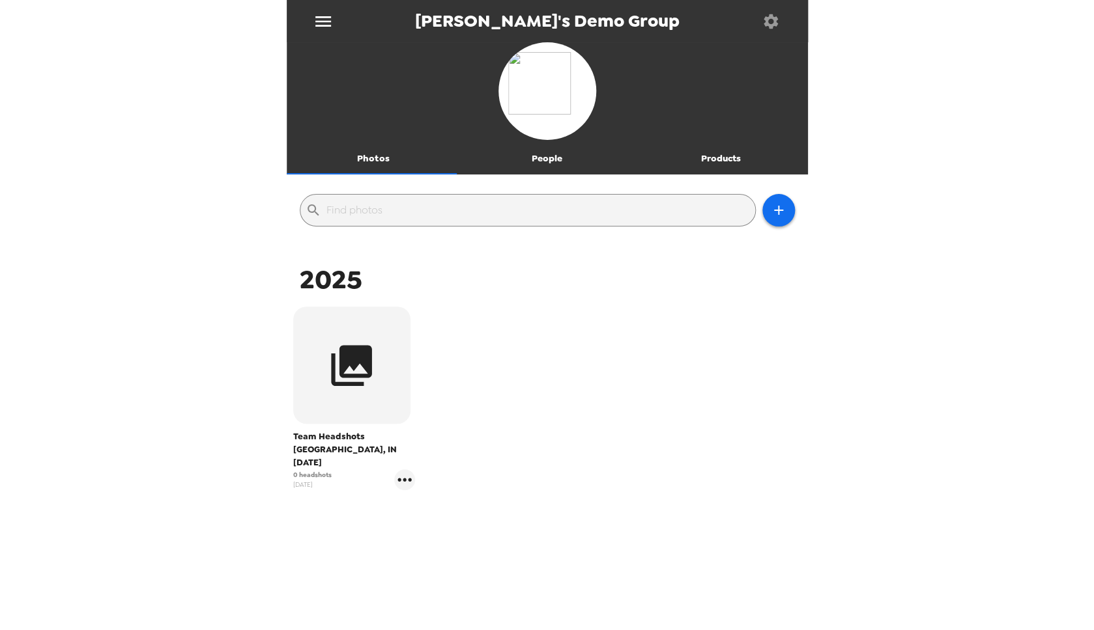
click at [643, 309] on div "Team Headshots Indianapolis, IN 9/8/25 0 headshots 9/8/25" at bounding box center [547, 409] width 515 height 210
click at [713, 159] on button "Products" at bounding box center [721, 158] width 174 height 31
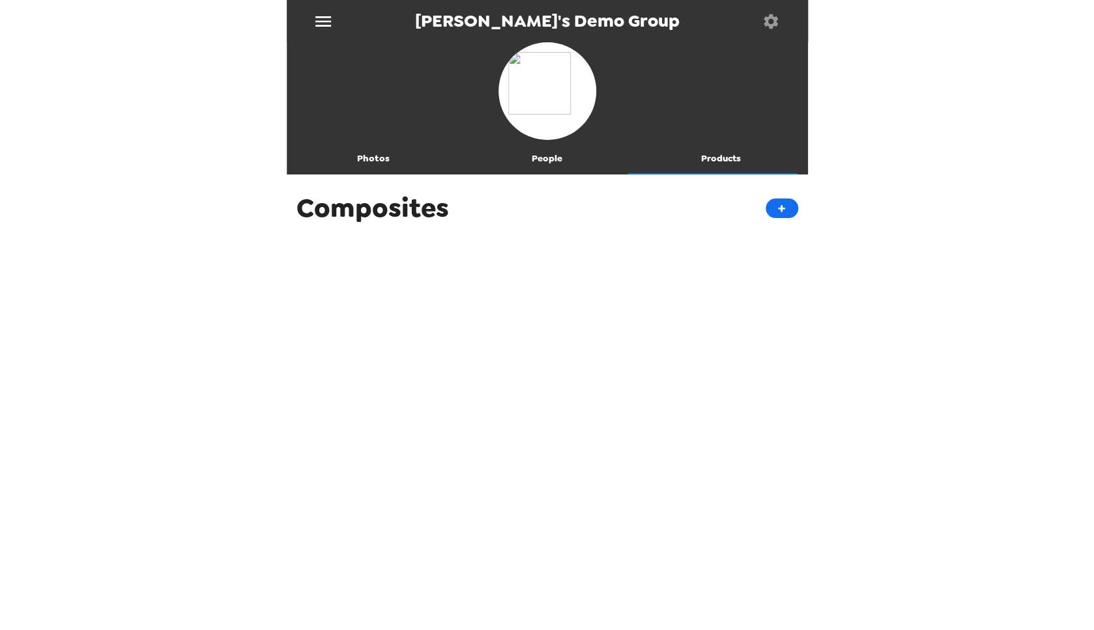
click at [375, 153] on button "Photos" at bounding box center [374, 158] width 174 height 31
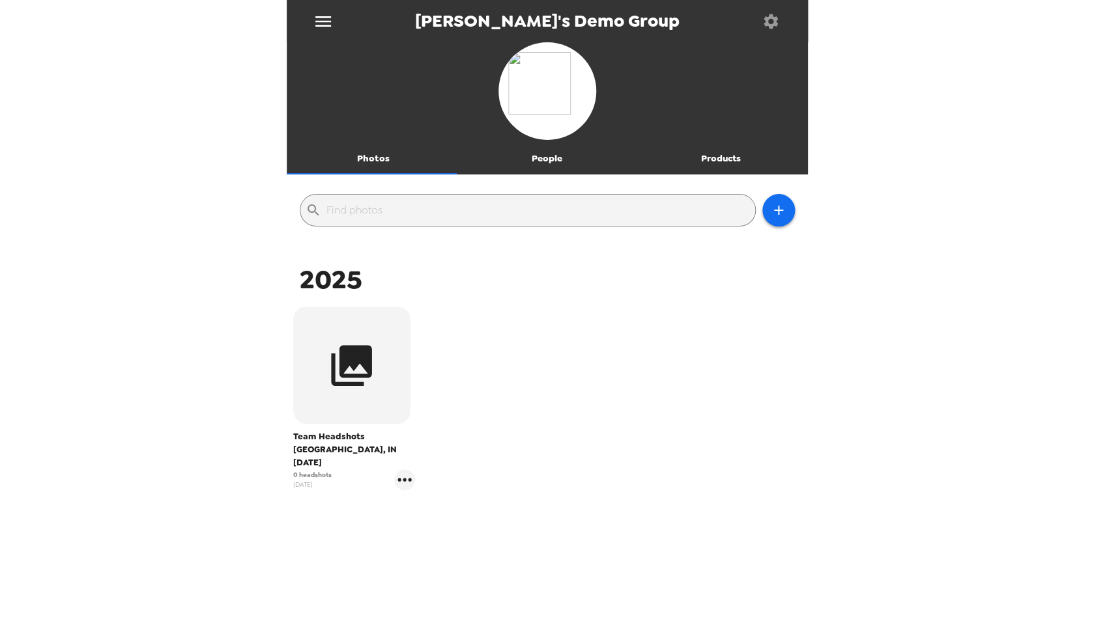
click at [376, 375] on button "button" at bounding box center [351, 365] width 117 height 117
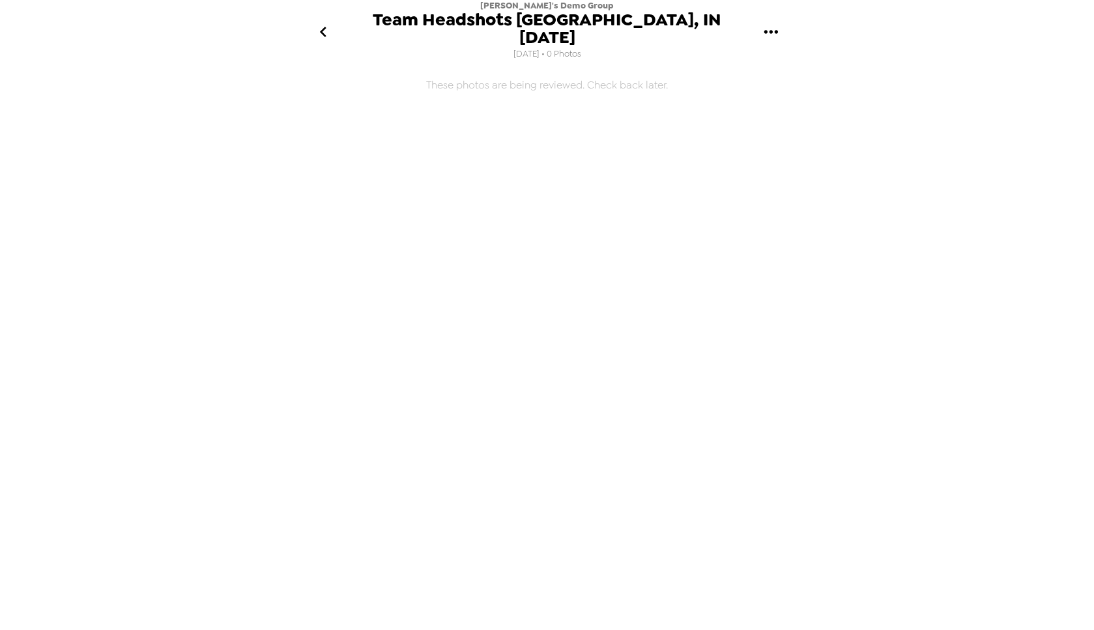
click at [323, 27] on icon "go back" at bounding box center [322, 32] width 7 height 10
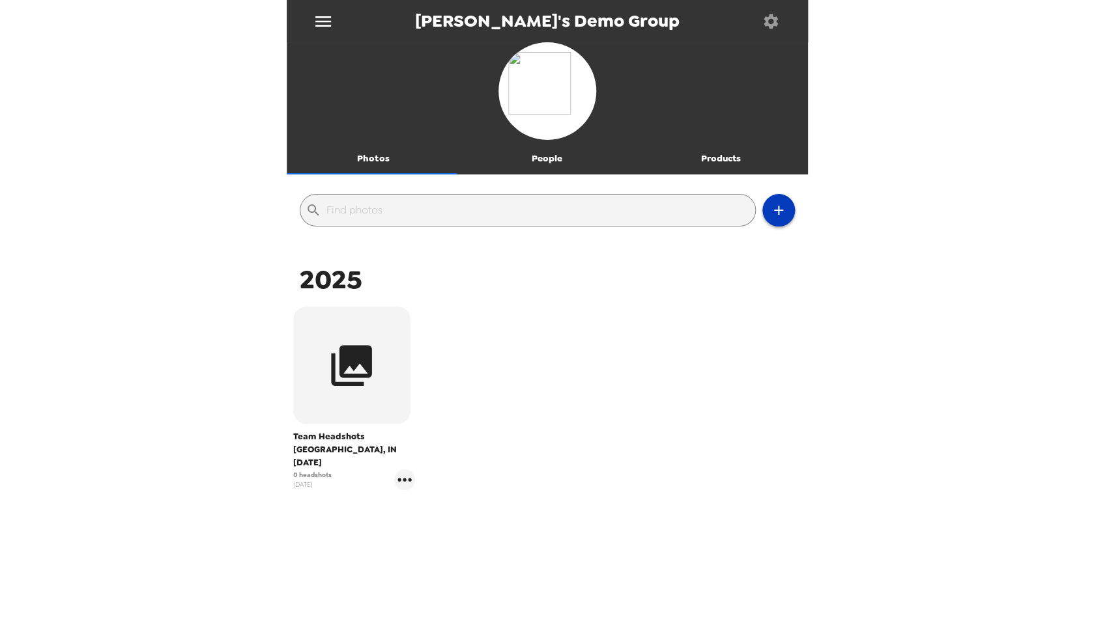
click at [770, 214] on icon "button" at bounding box center [778, 211] width 16 height 16
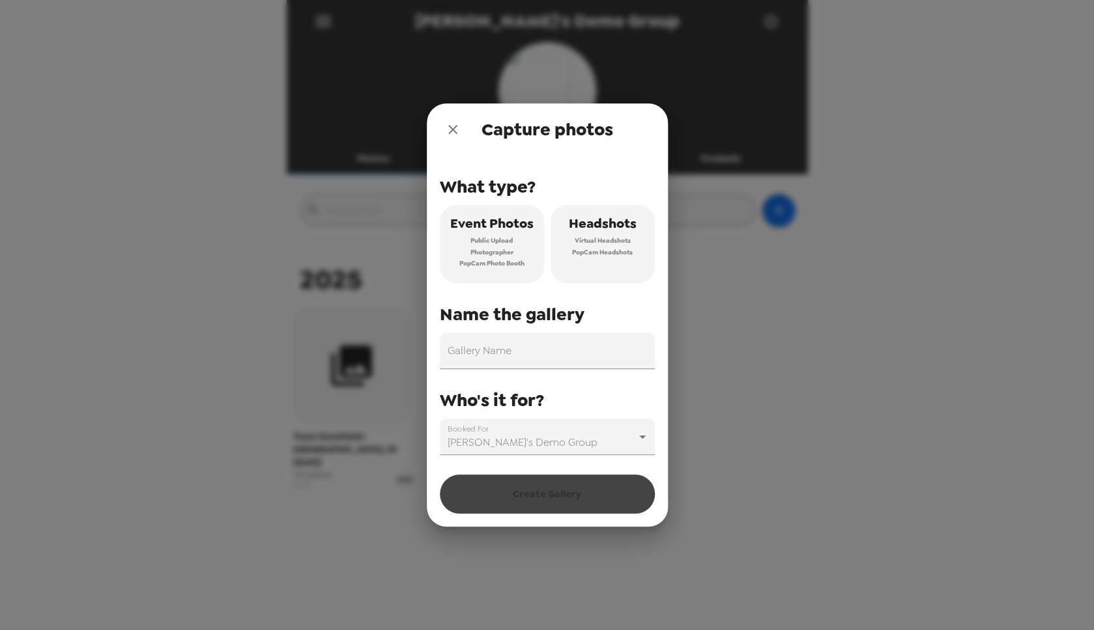
click at [488, 239] on span "Public Upload" at bounding box center [491, 241] width 42 height 12
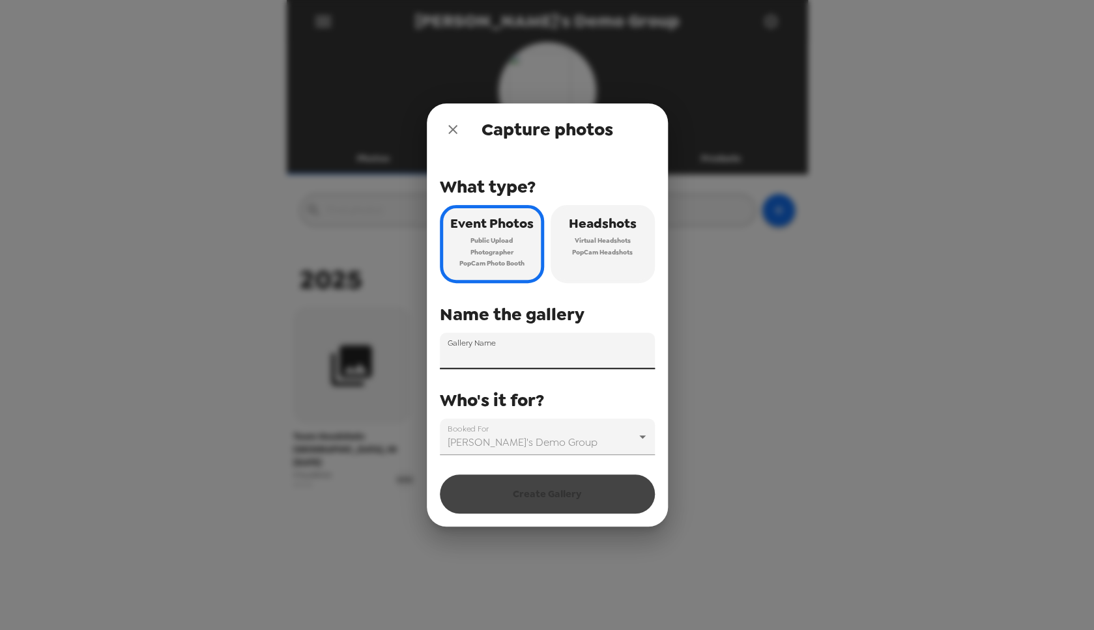
click at [559, 355] on input "Gallery Name" at bounding box center [547, 351] width 215 height 36
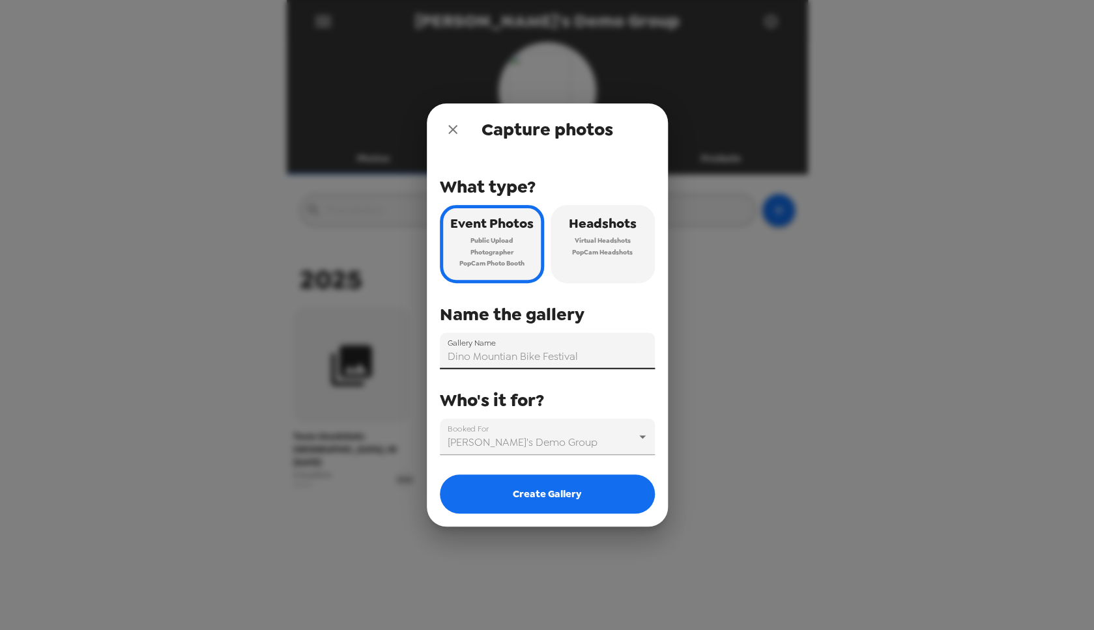
click at [457, 359] on input "Dino Mountian Bike Festival" at bounding box center [547, 351] width 215 height 36
click at [623, 353] on input "BrownCo Mountian Bike Festival" at bounding box center [547, 351] width 215 height 36
click at [624, 360] on input "BrownCo Mountian Bike Festival" at bounding box center [547, 351] width 215 height 36
type input "BrownCo Mountian Bike Festival '25"
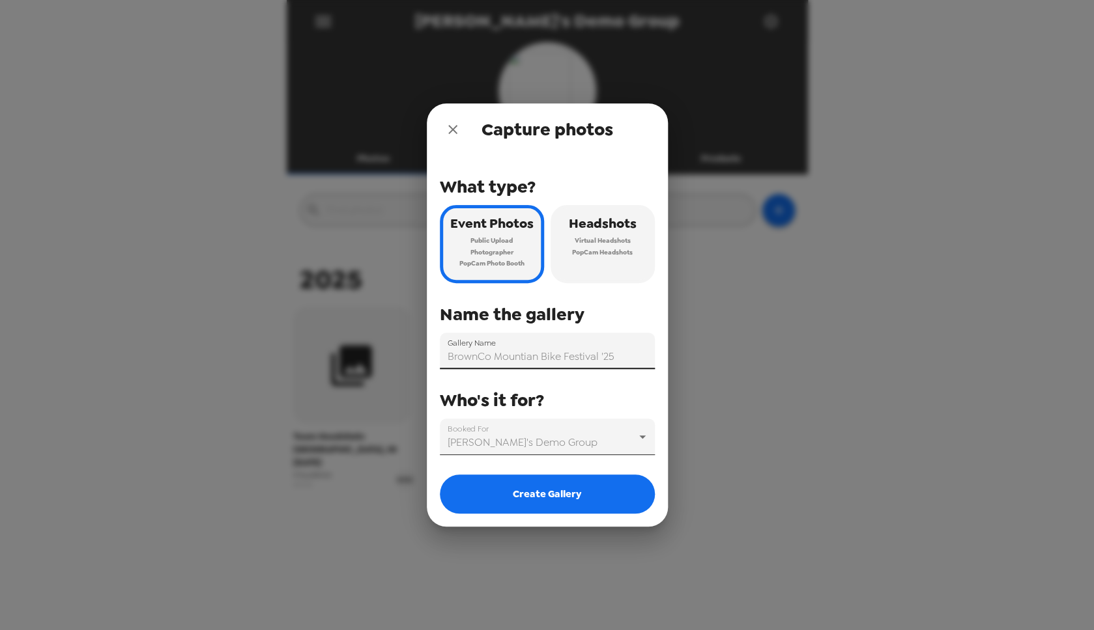
click at [644, 434] on body "Nate's Demo Group Photos People Products ​ 2025 Team Headshots Indianapolis, IN…" at bounding box center [547, 315] width 1094 height 630
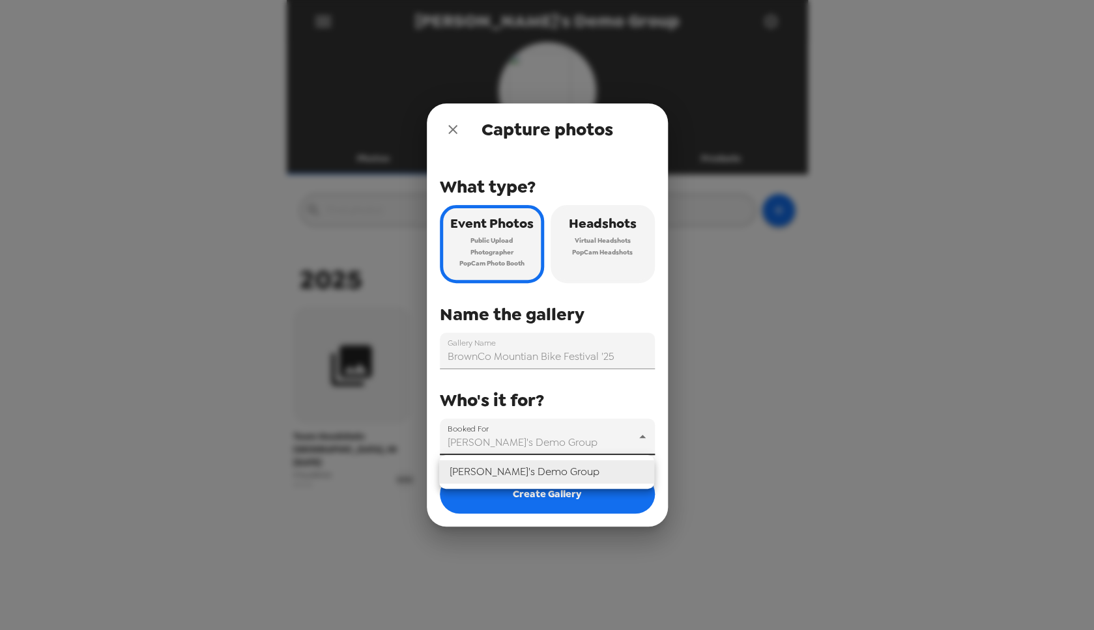
click at [643, 433] on div at bounding box center [547, 315] width 1094 height 630
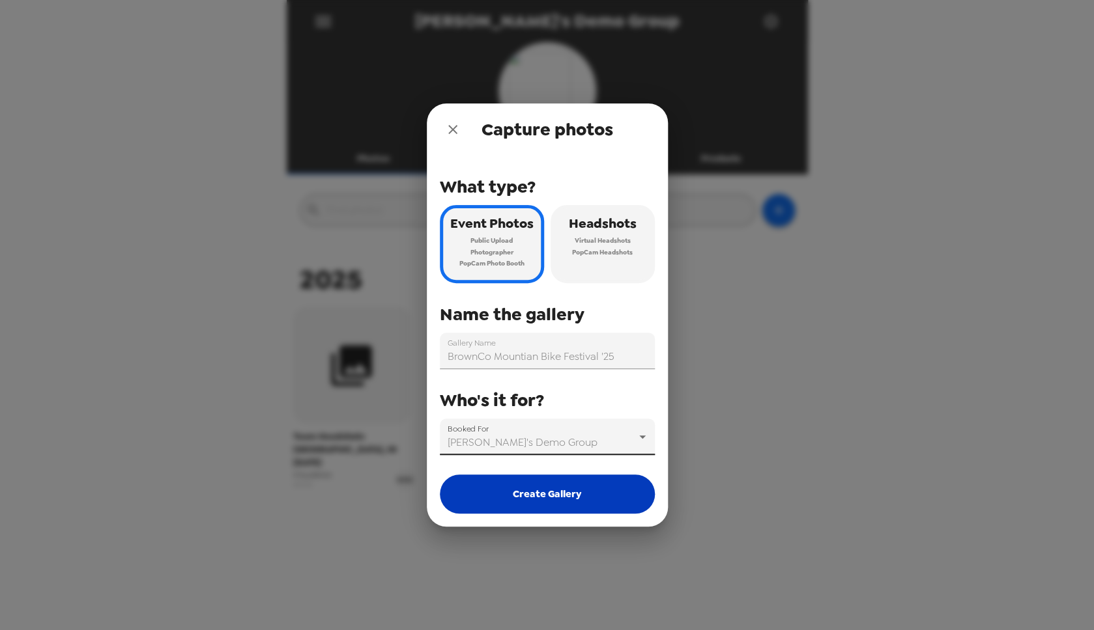
click at [582, 500] on button "Create Gallery" at bounding box center [547, 494] width 215 height 39
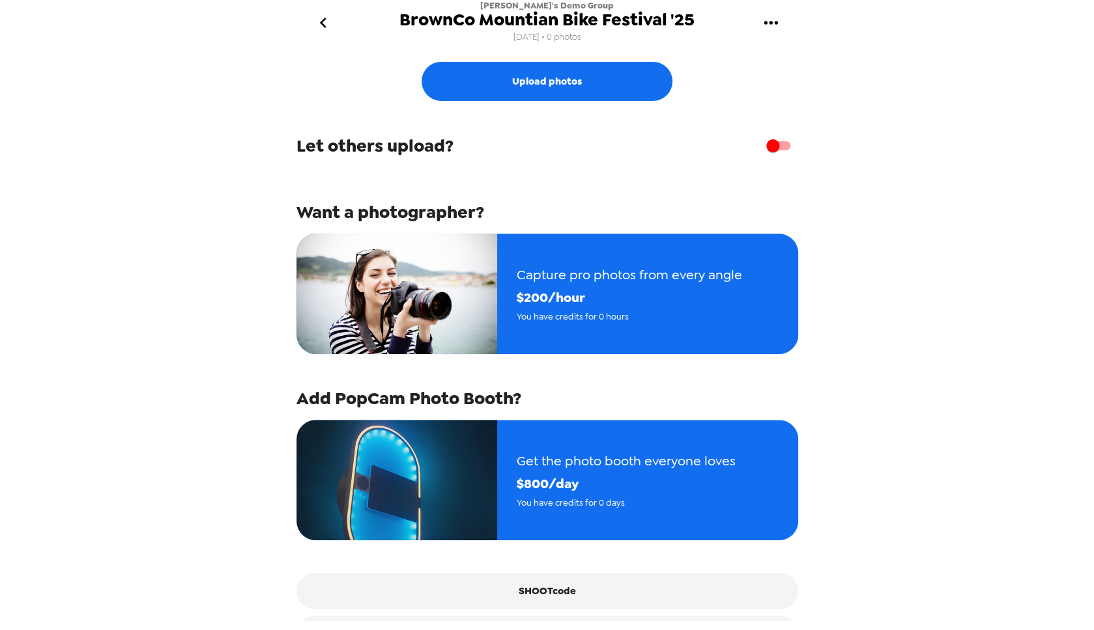
click at [482, 59] on div "Upload photos" at bounding box center [546, 78] width 501 height 46
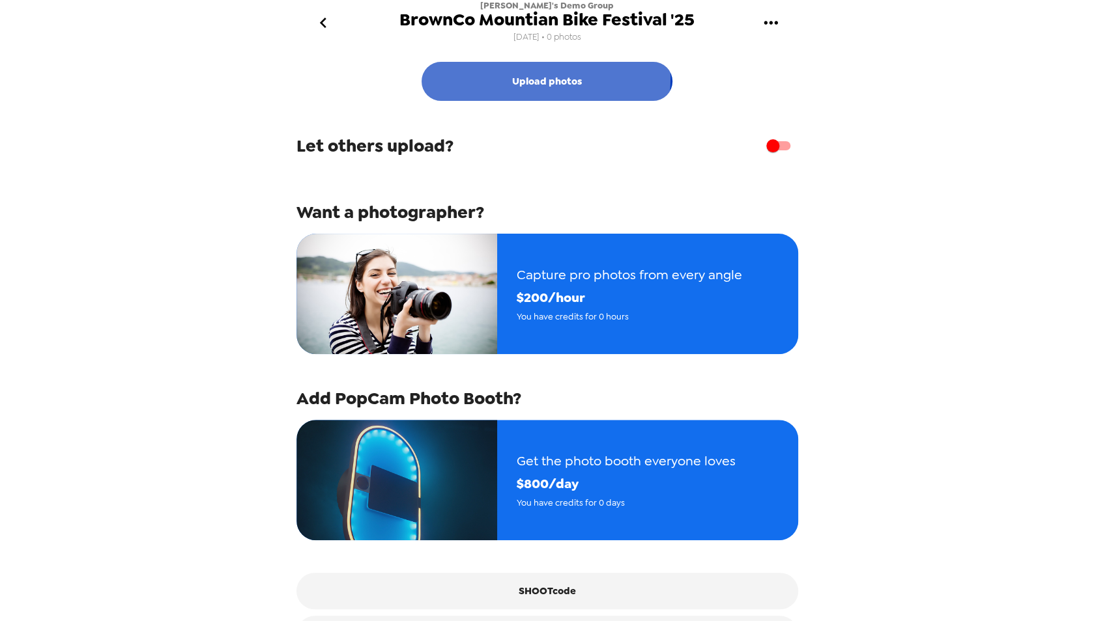
click at [488, 77] on button "Upload photos" at bounding box center [546, 81] width 251 height 39
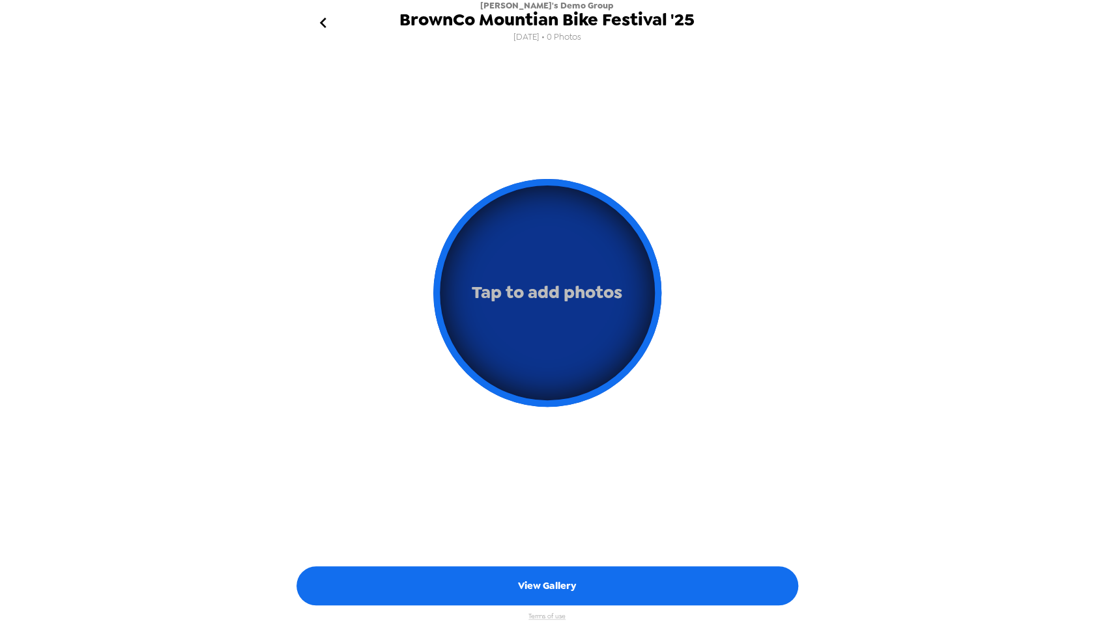
click at [552, 328] on button "Tap to add photos" at bounding box center [547, 293] width 228 height 228
click at [569, 295] on span "Tap to add photos" at bounding box center [547, 292] width 150 height 31
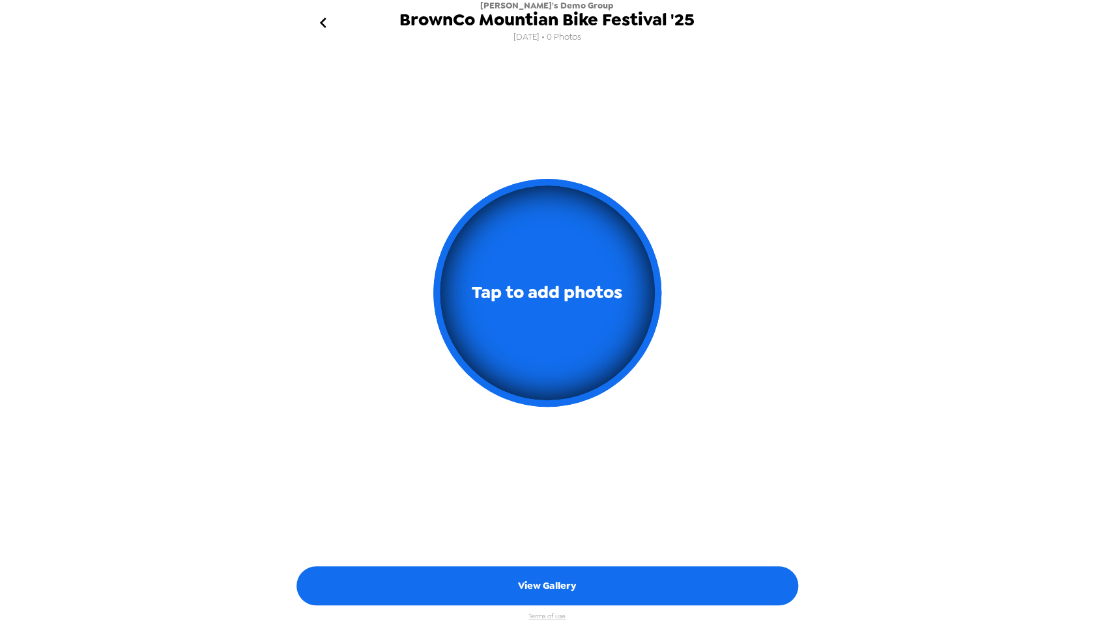
click at [742, 316] on div "Tap to add photos" at bounding box center [547, 298] width 521 height 410
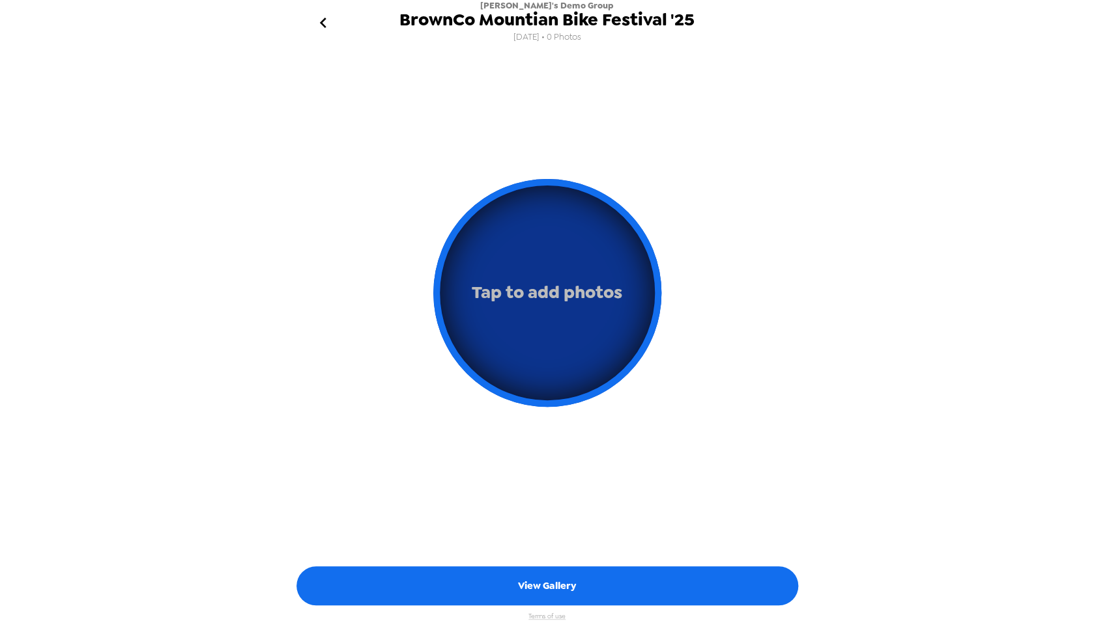
click at [490, 288] on span "Tap to add photos" at bounding box center [547, 292] width 150 height 31
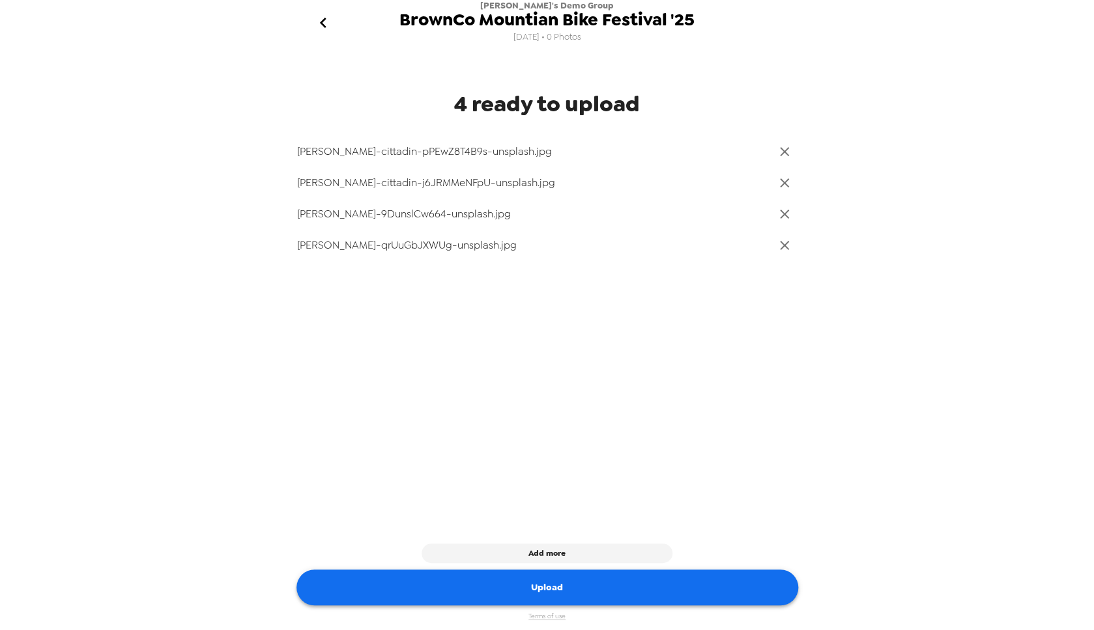
drag, startPoint x: 615, startPoint y: 566, endPoint x: 615, endPoint y: 576, distance: 10.4
click at [615, 567] on div "Add more Upload Terms of use" at bounding box center [547, 582] width 521 height 96
click at [615, 583] on button "Upload" at bounding box center [546, 588] width 501 height 36
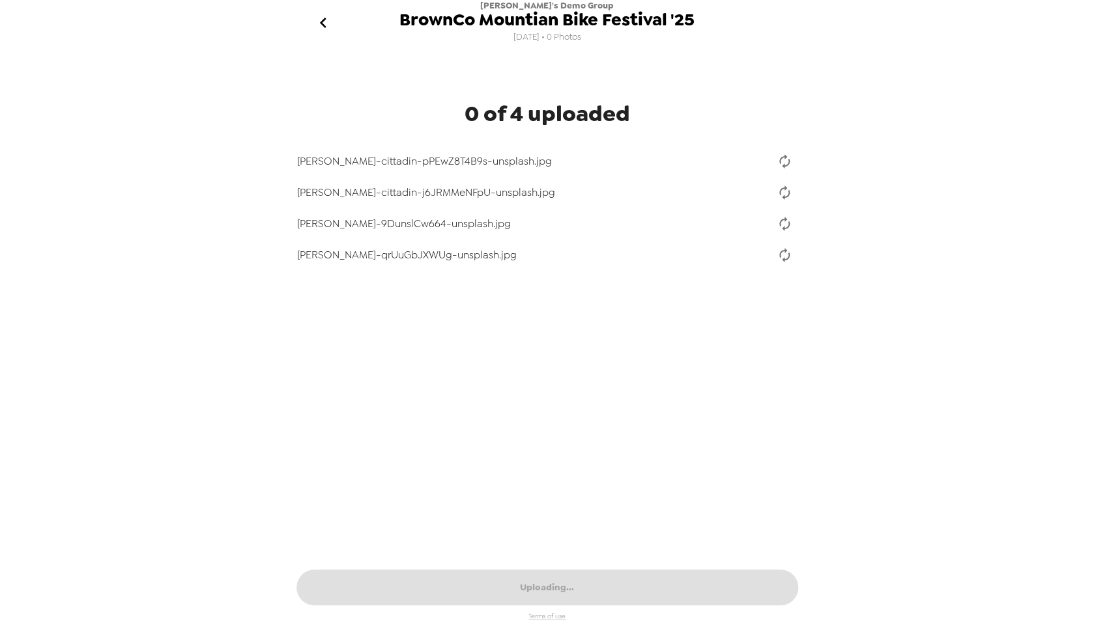
click at [780, 164] on icon "delete" at bounding box center [784, 162] width 16 height 16
click at [776, 163] on icon "delete" at bounding box center [784, 162] width 16 height 16
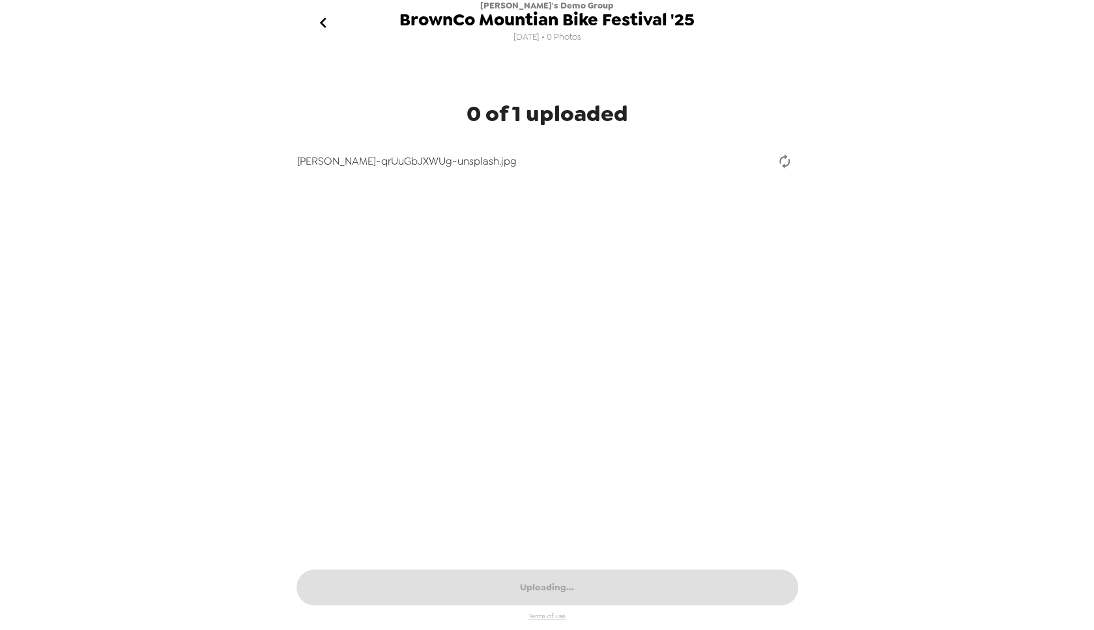
click at [776, 163] on icon "delete" at bounding box center [784, 162] width 16 height 16
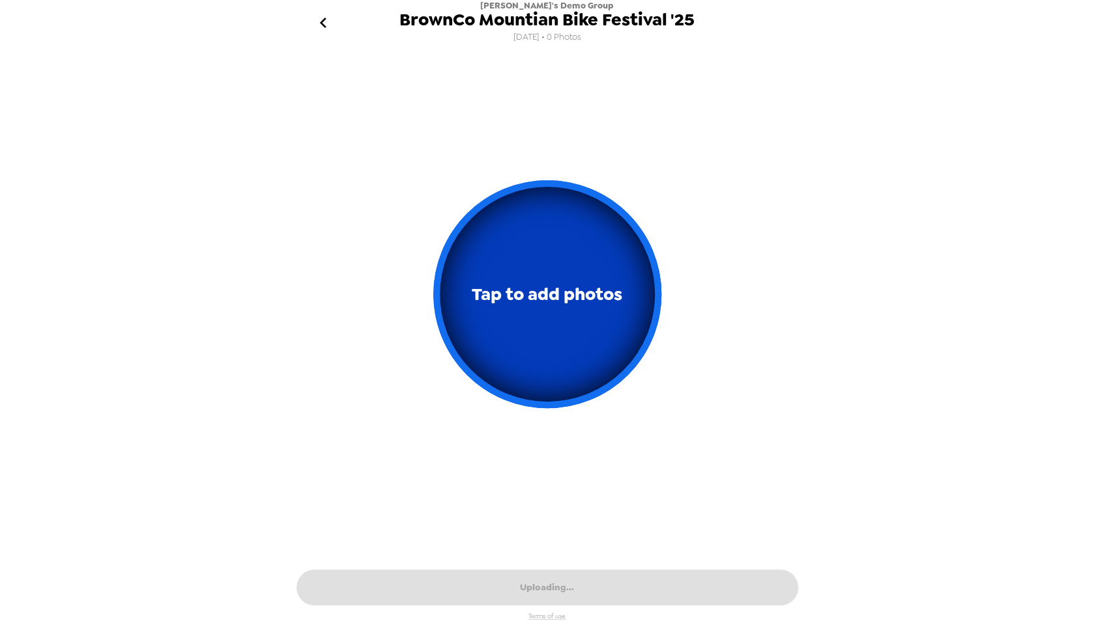
click at [501, 311] on button "Tap to add photos" at bounding box center [547, 294] width 228 height 228
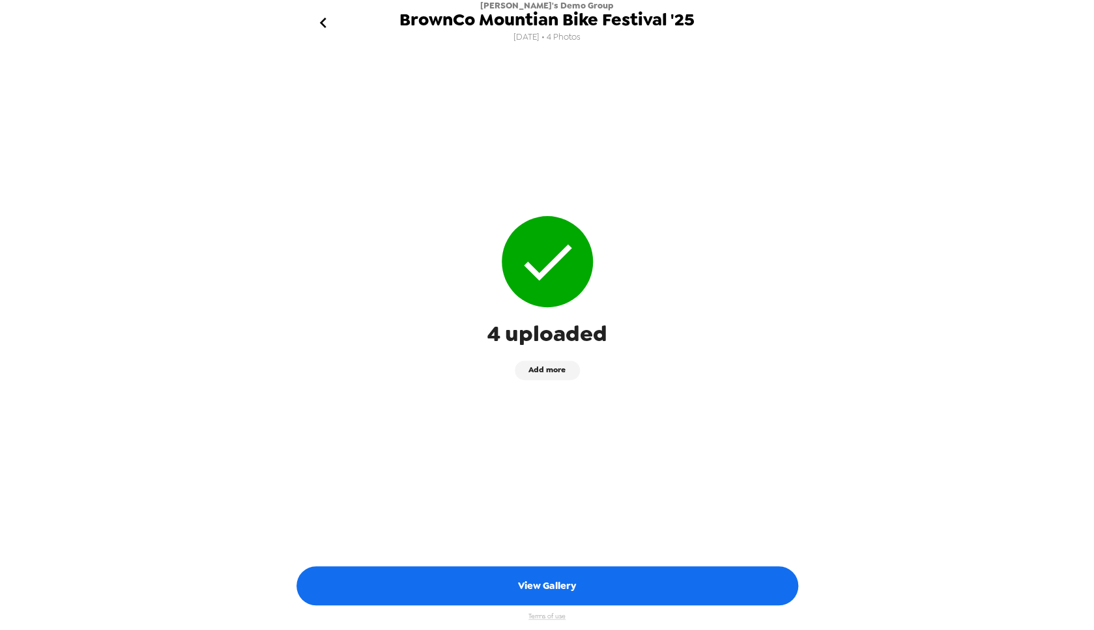
click at [586, 593] on button "View Gallery" at bounding box center [546, 586] width 501 height 39
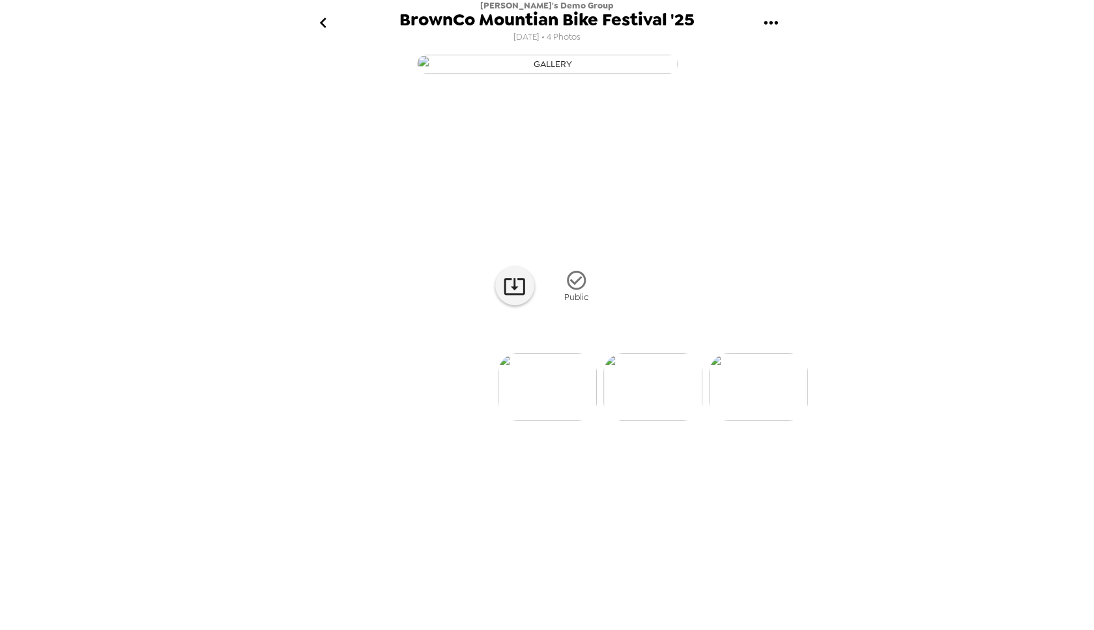
click at [661, 421] on img at bounding box center [652, 388] width 99 height 68
click at [749, 421] on img at bounding box center [758, 388] width 99 height 68
click at [322, 21] on icon "go back" at bounding box center [323, 22] width 21 height 21
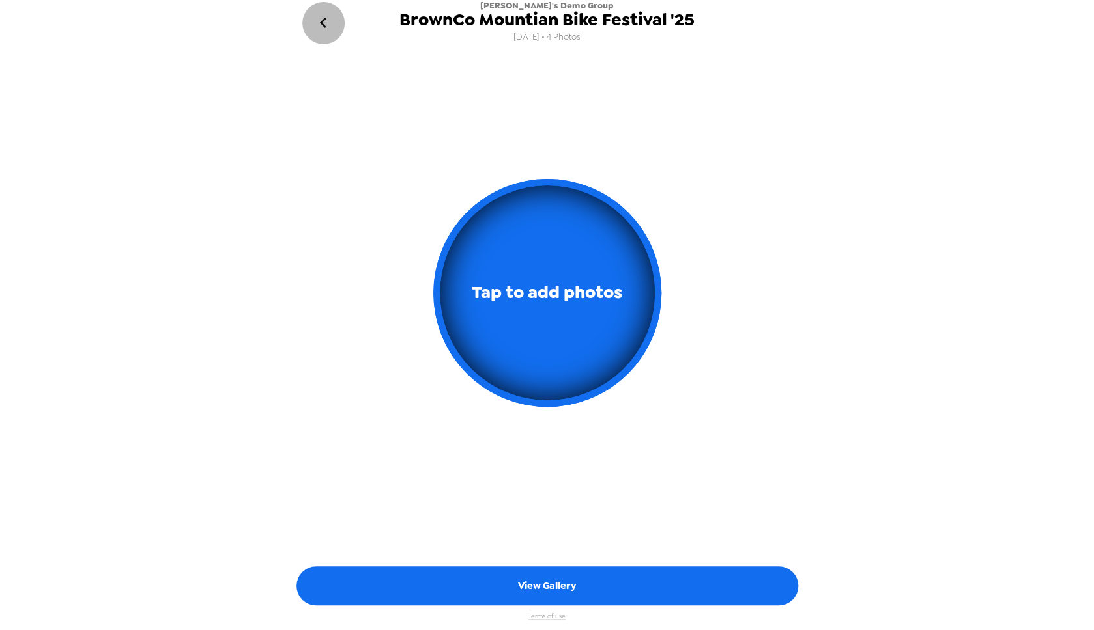
click at [322, 21] on icon "go back" at bounding box center [323, 22] width 21 height 21
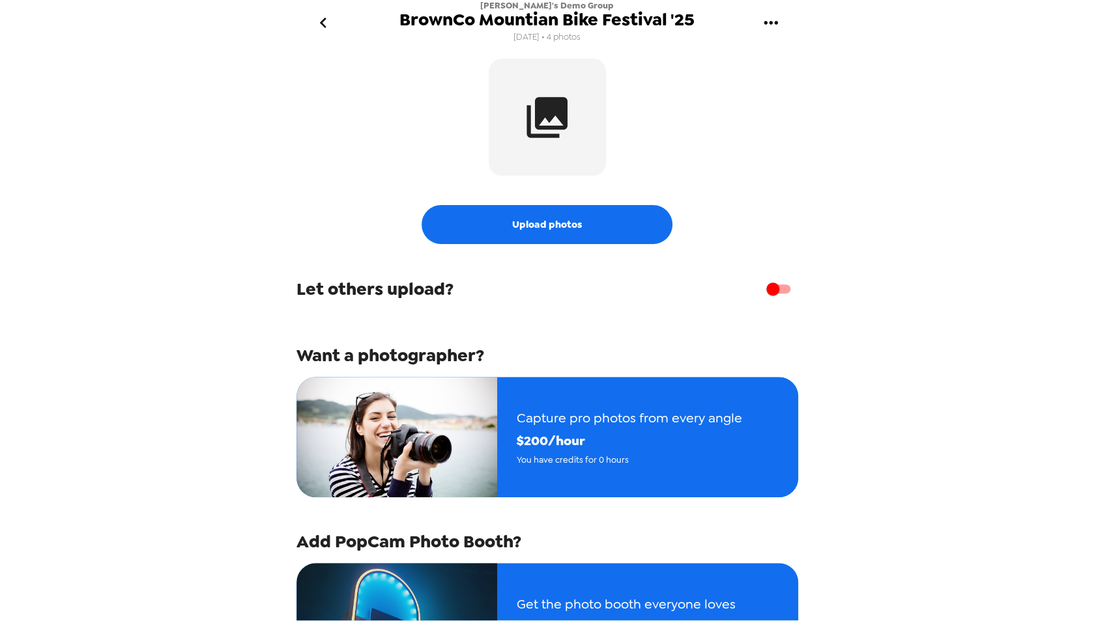
click at [318, 25] on icon "go back" at bounding box center [323, 22] width 21 height 21
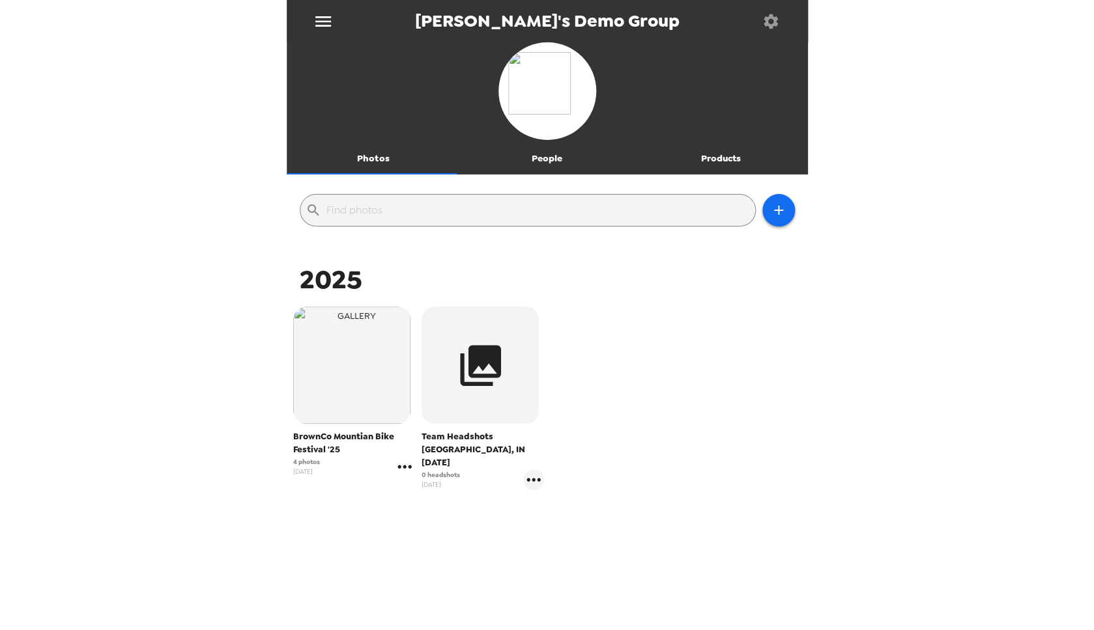
click at [401, 466] on icon "gallery menu" at bounding box center [404, 466] width 14 height 3
click at [452, 495] on span "Edit Shoot" at bounding box center [474, 495] width 99 height 16
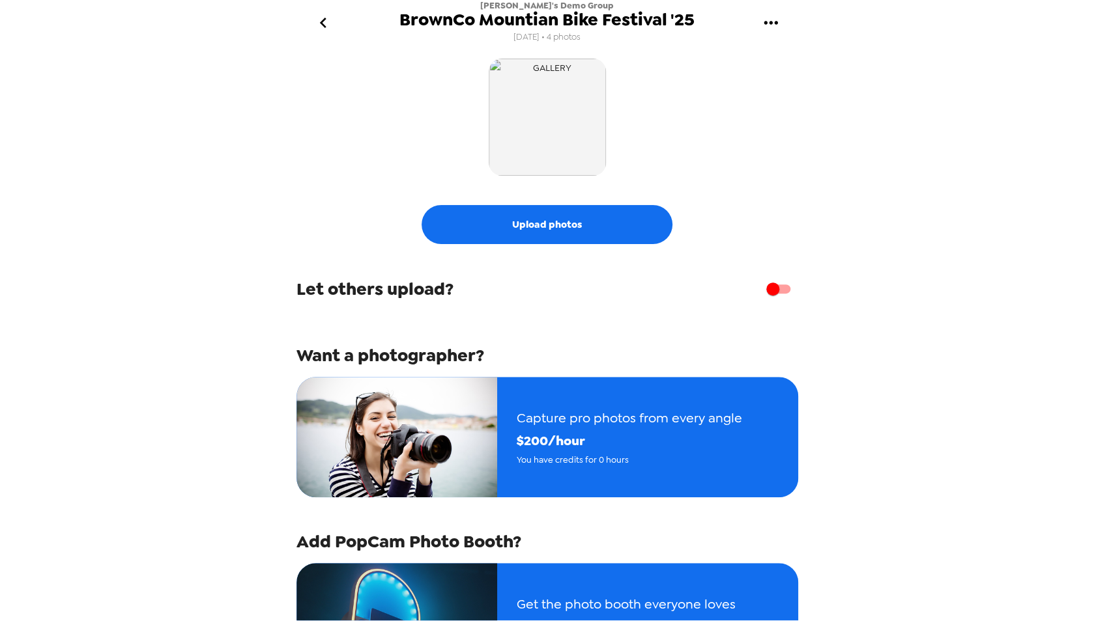
click at [772, 26] on icon "gallery menu" at bounding box center [770, 22] width 21 height 21
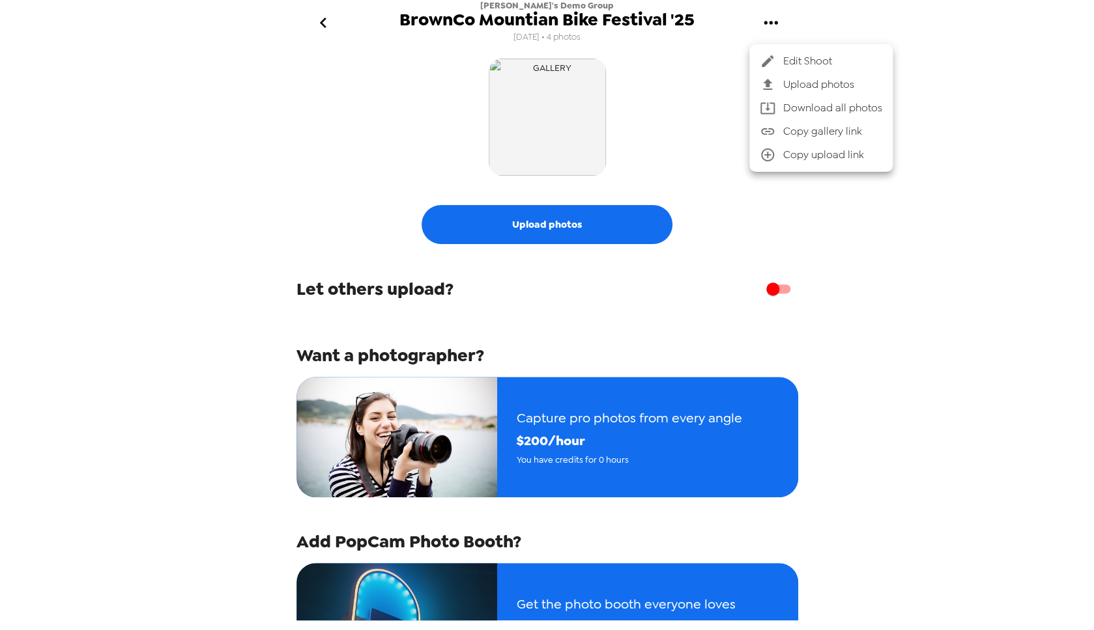
click at [784, 61] on span "Edit Shoot" at bounding box center [832, 61] width 99 height 16
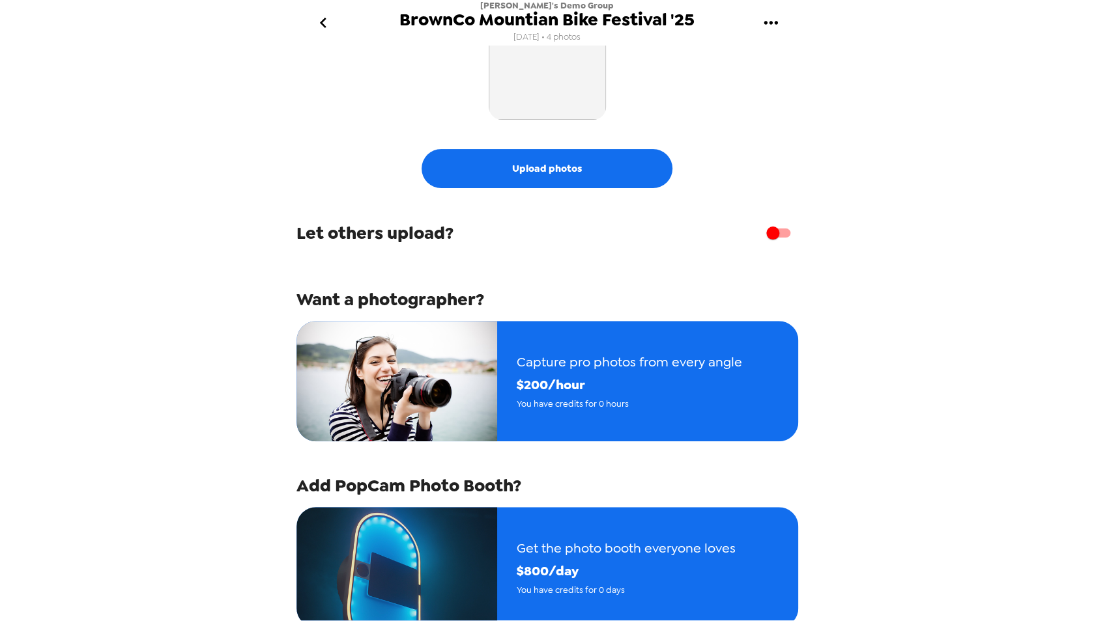
scroll to position [200, 0]
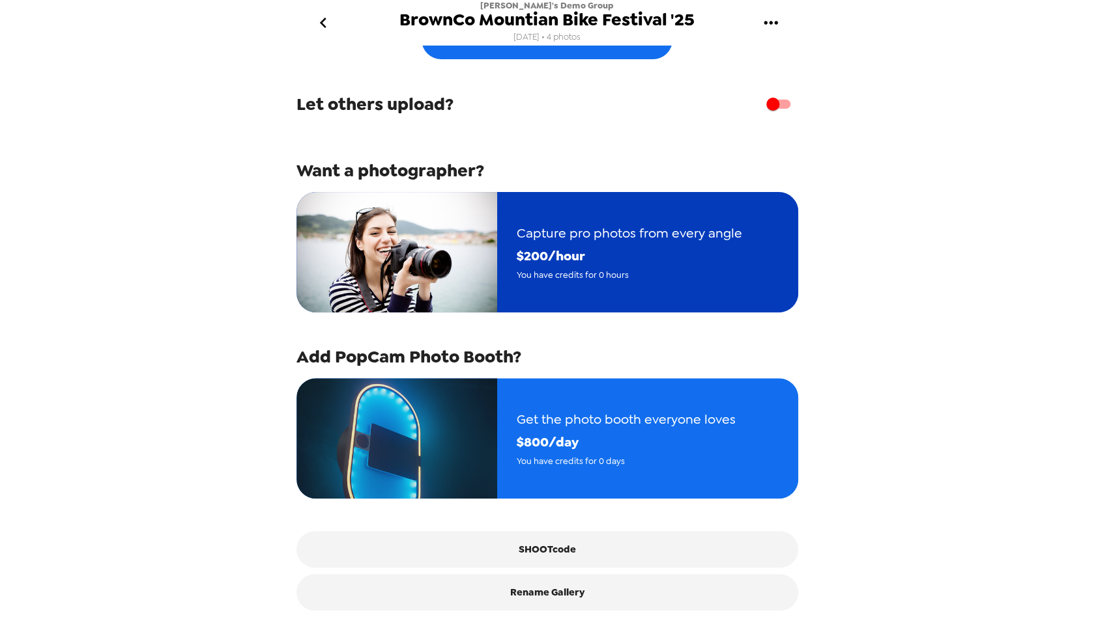
click at [589, 245] on span "$ 200 /hour" at bounding box center [628, 256] width 225 height 23
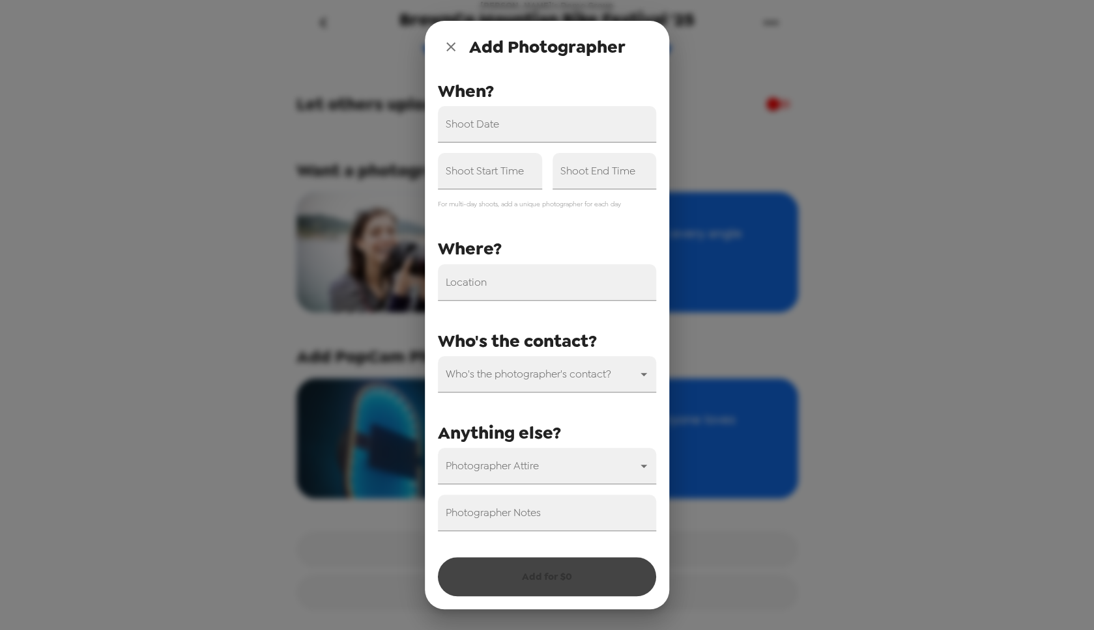
scroll to position [0, 0]
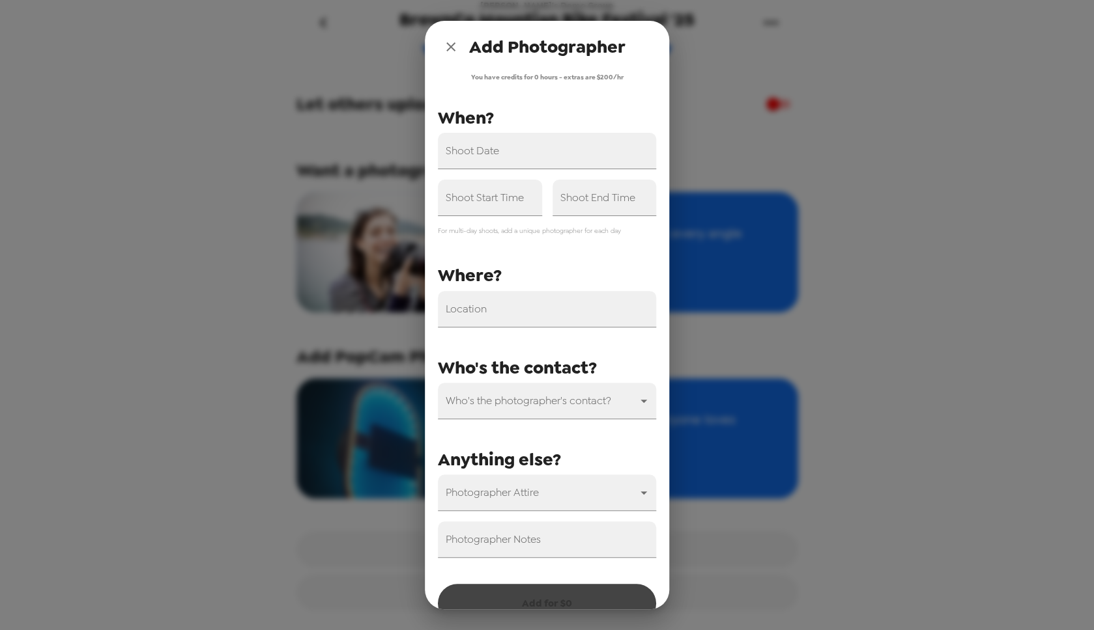
click at [453, 48] on icon "close" at bounding box center [450, 46] width 9 height 9
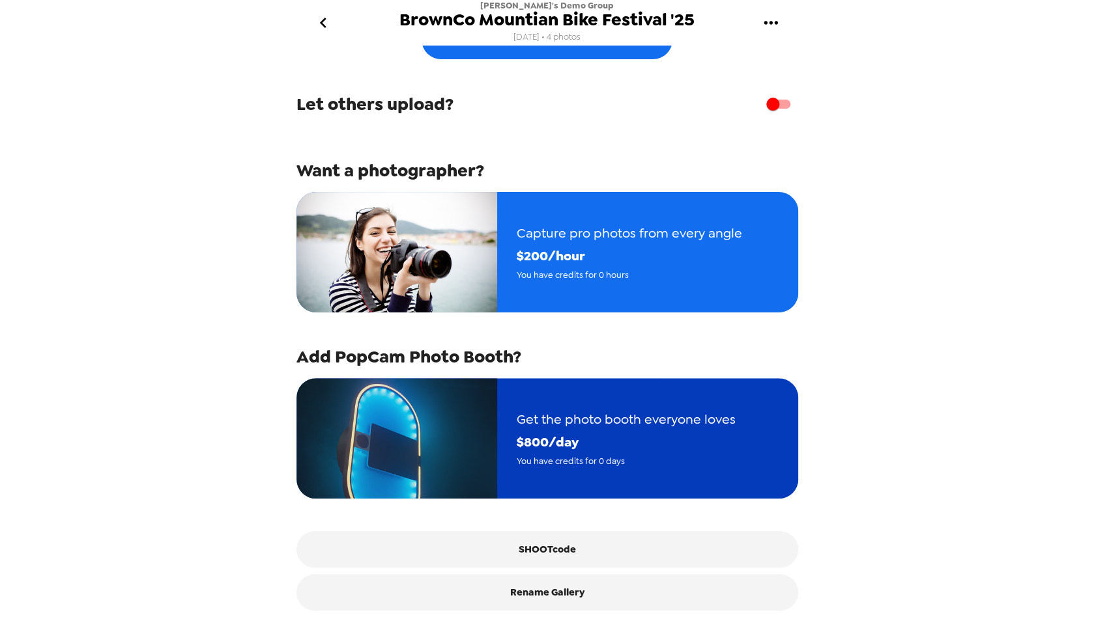
click at [627, 431] on span "$ 800 /day" at bounding box center [625, 442] width 219 height 23
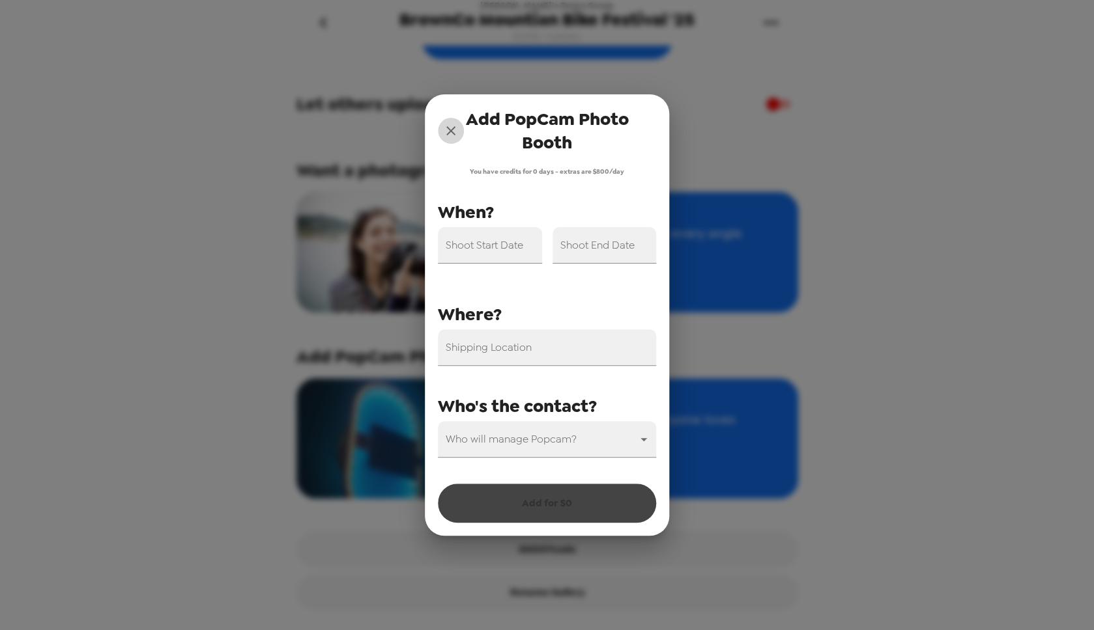
drag, startPoint x: 451, startPoint y: 132, endPoint x: 759, endPoint y: 222, distance: 321.1
click at [451, 132] on icon "close" at bounding box center [451, 131] width 16 height 16
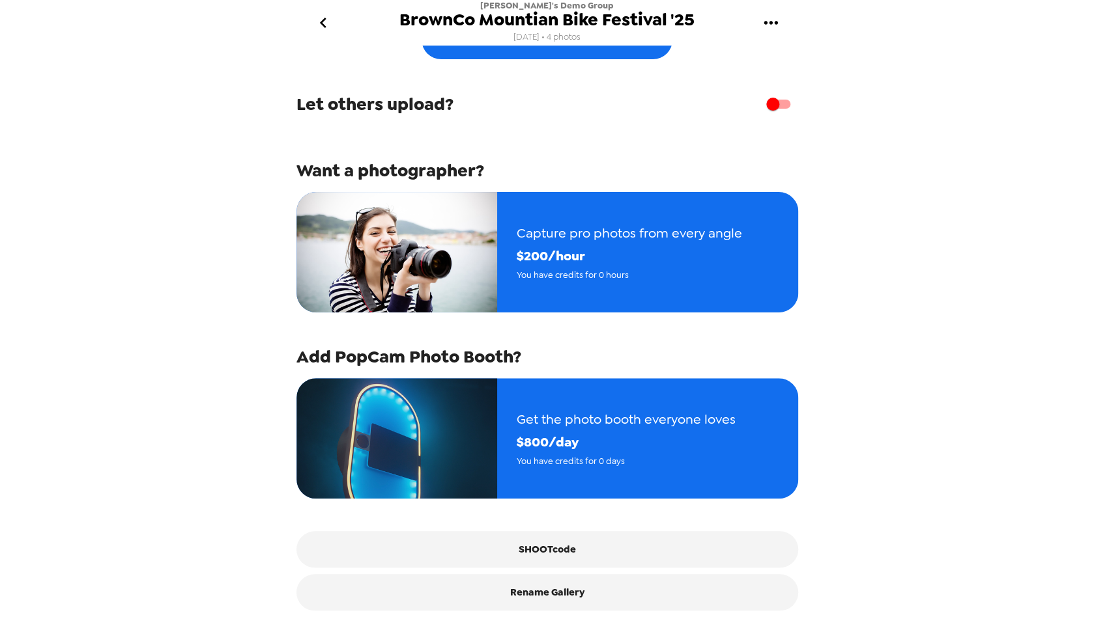
click at [879, 233] on div "Nate's Demo Group BrownCo Mountian Bike Festival '25 9/9/25 • 4 photos Upload p…" at bounding box center [547, 315] width 1094 height 630
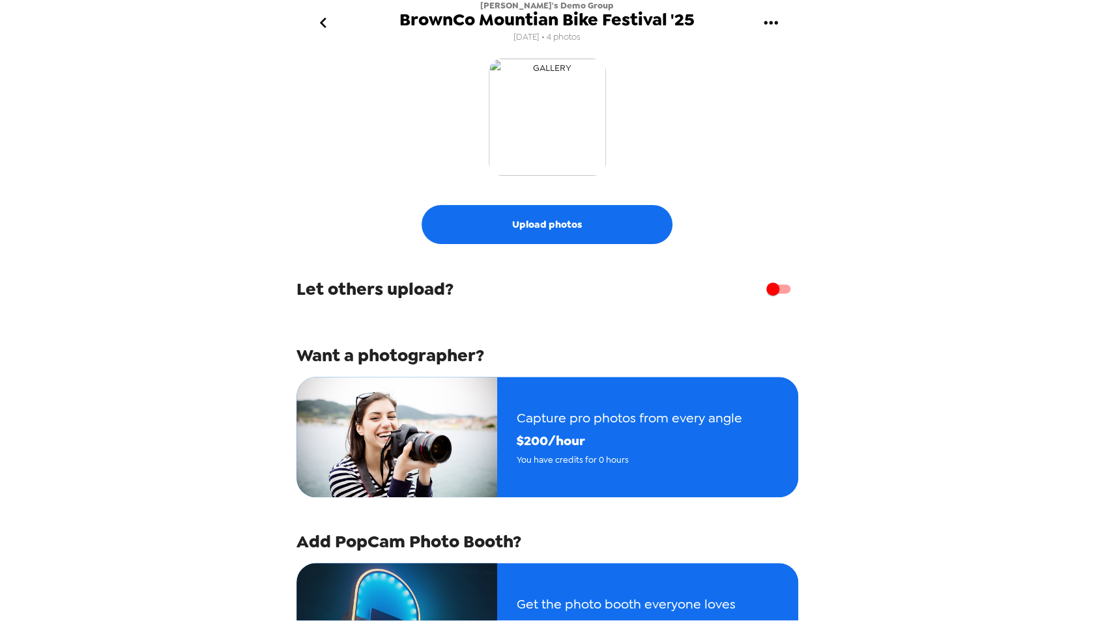
scroll to position [200, 0]
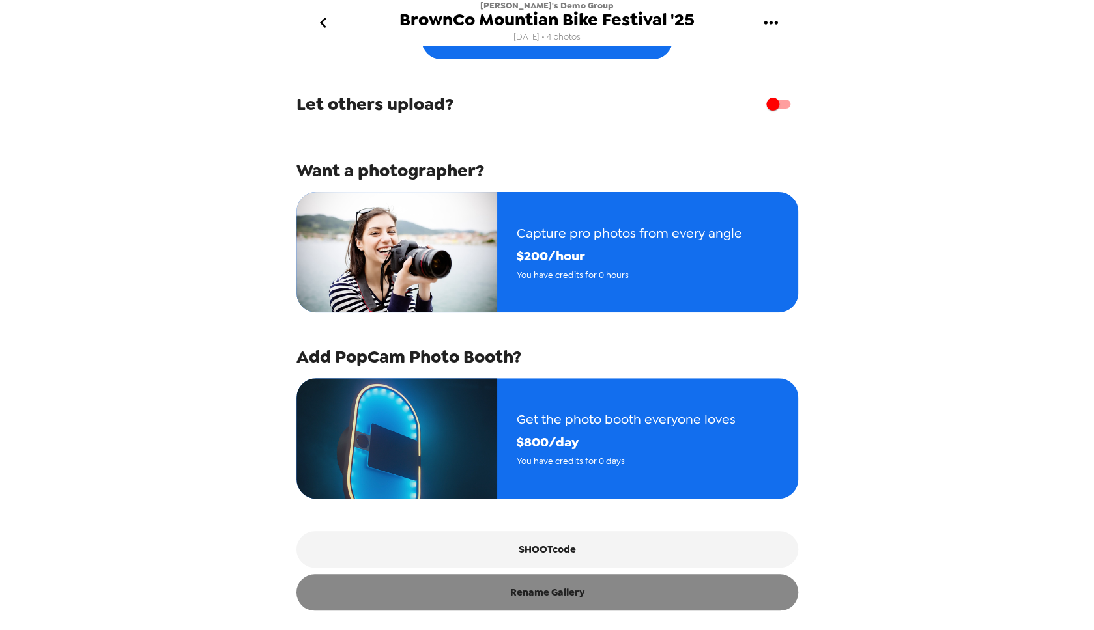
click at [606, 599] on button "Rename Gallery" at bounding box center [546, 592] width 501 height 36
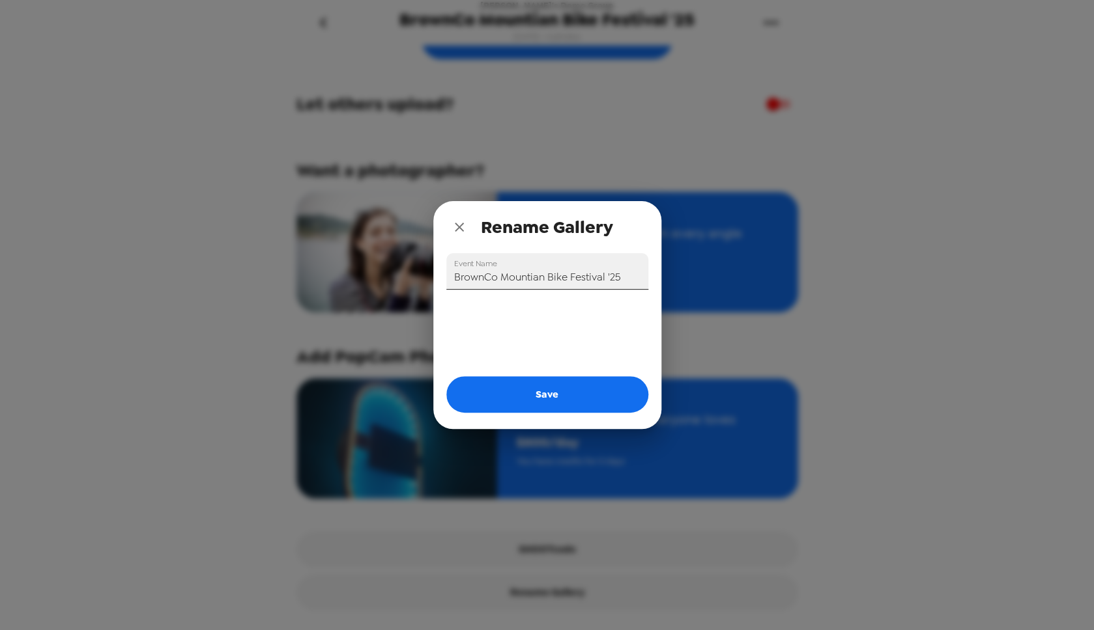
click at [579, 277] on input "BrownCo Mountian Bike Festival '25" at bounding box center [547, 271] width 202 height 36
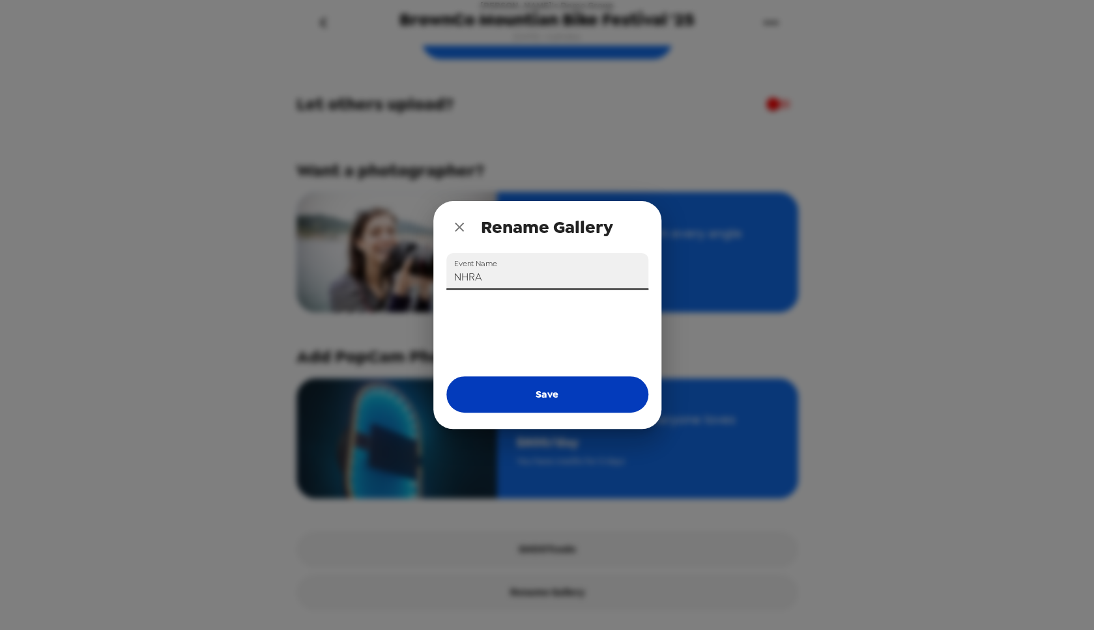
click at [559, 382] on button "Save" at bounding box center [547, 394] width 202 height 36
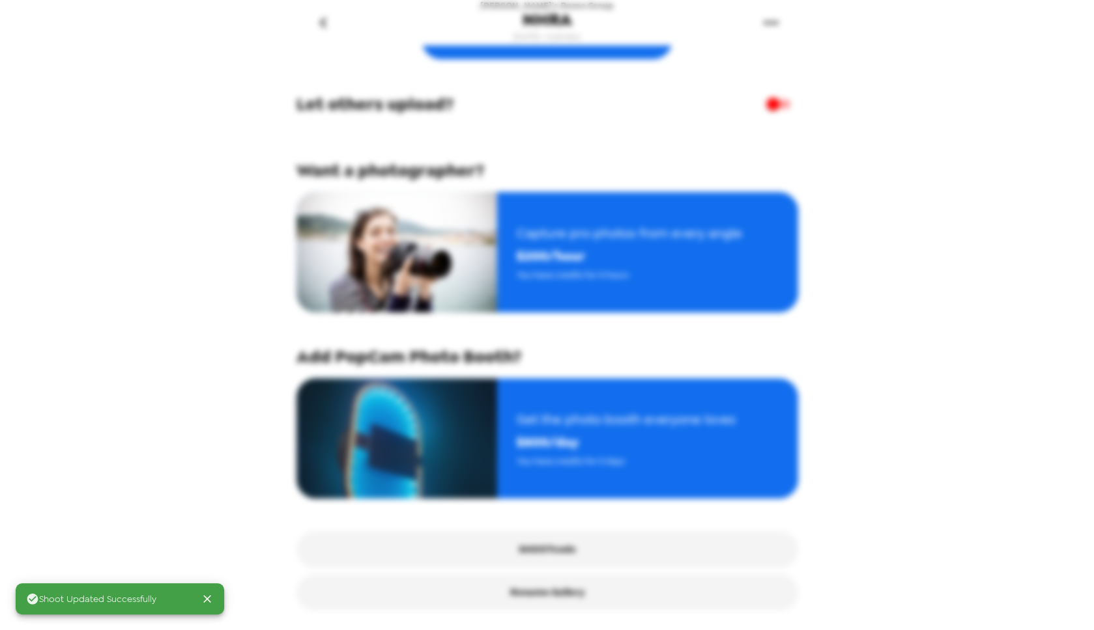
type input "BrownCo Mountian Bike Festival '25"
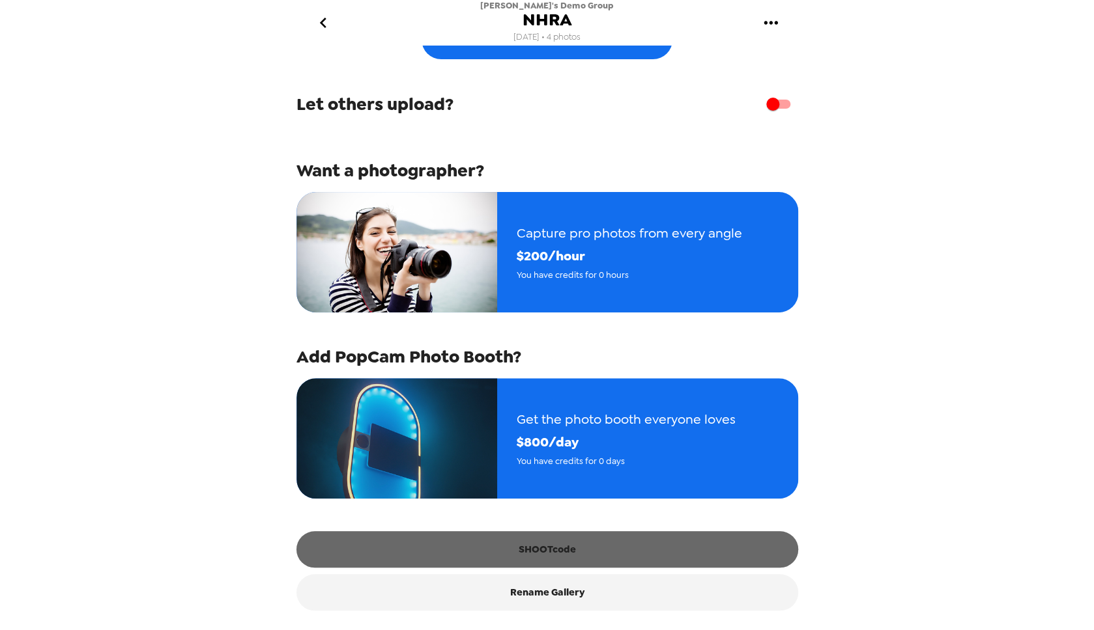
click at [640, 557] on button "SHOOTcode" at bounding box center [546, 549] width 501 height 36
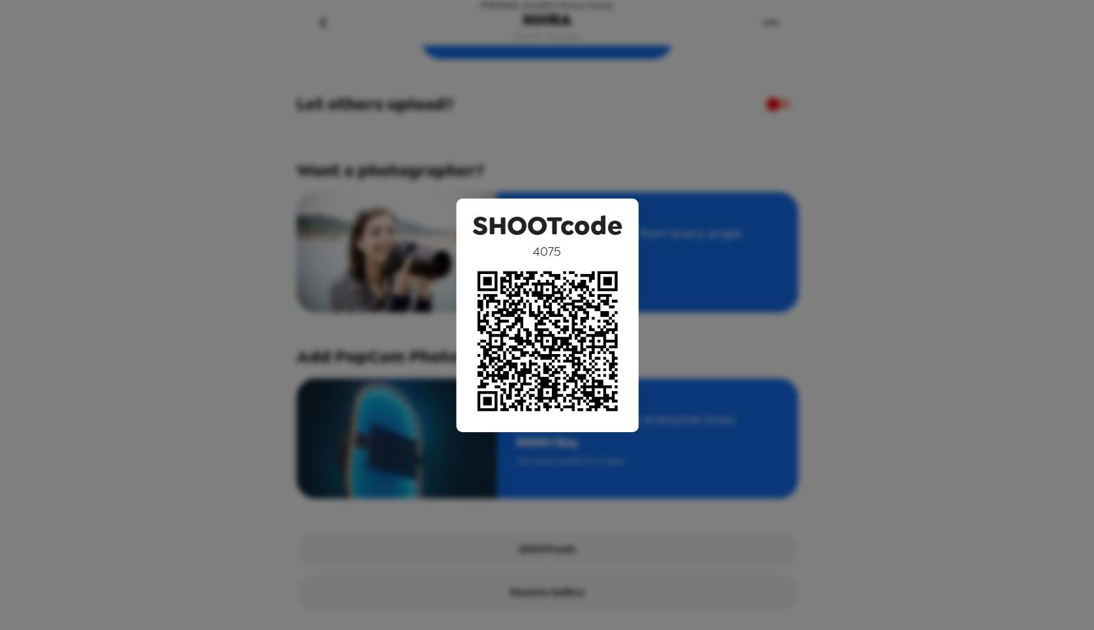
click at [753, 534] on div "SHOOTcode 4075" at bounding box center [547, 315] width 1094 height 630
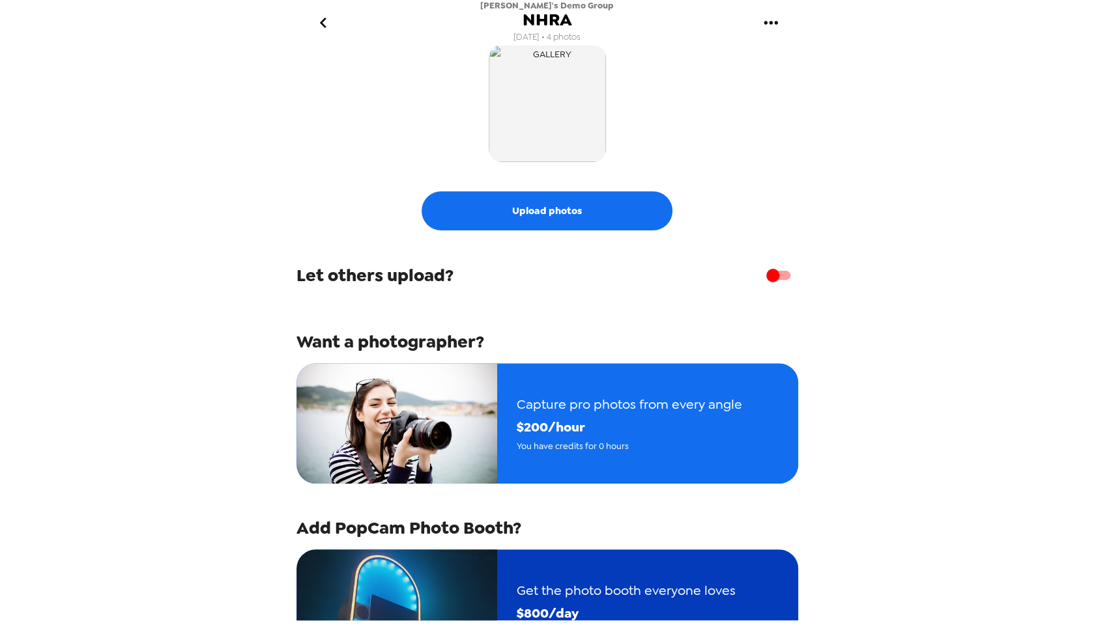
scroll to position [0, 0]
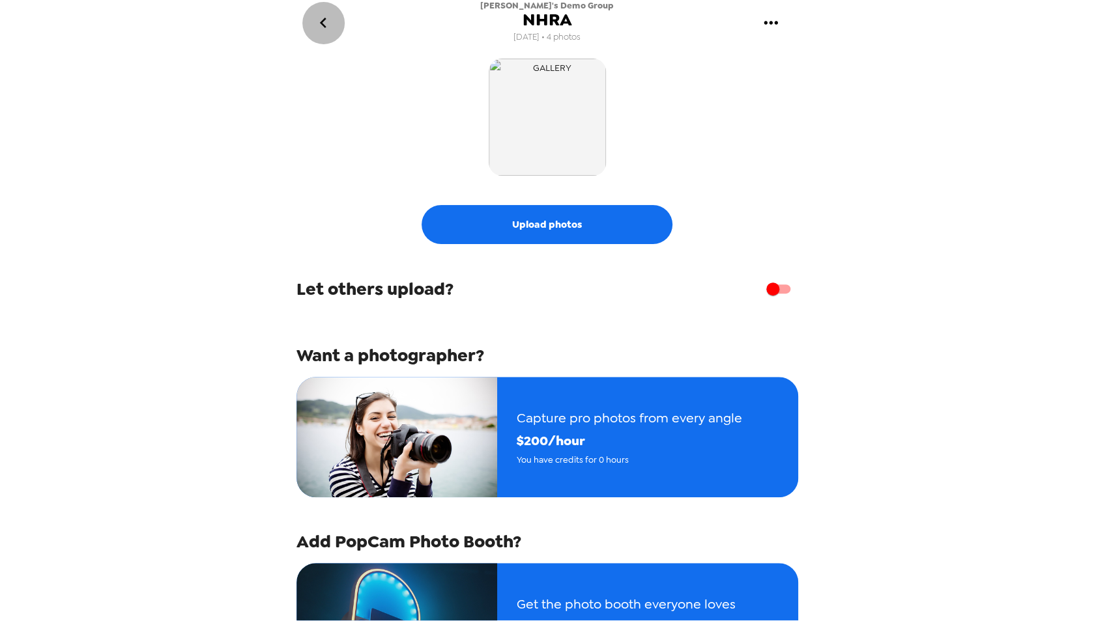
click at [314, 23] on icon "go back" at bounding box center [323, 22] width 21 height 21
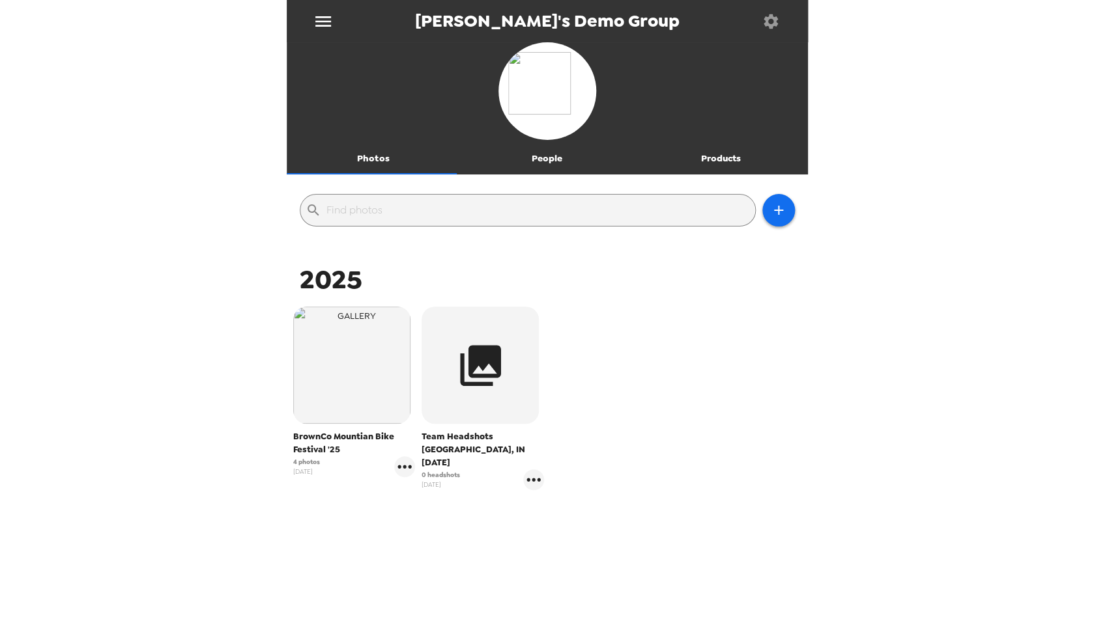
click at [772, 26] on icon "button" at bounding box center [770, 21] width 14 height 14
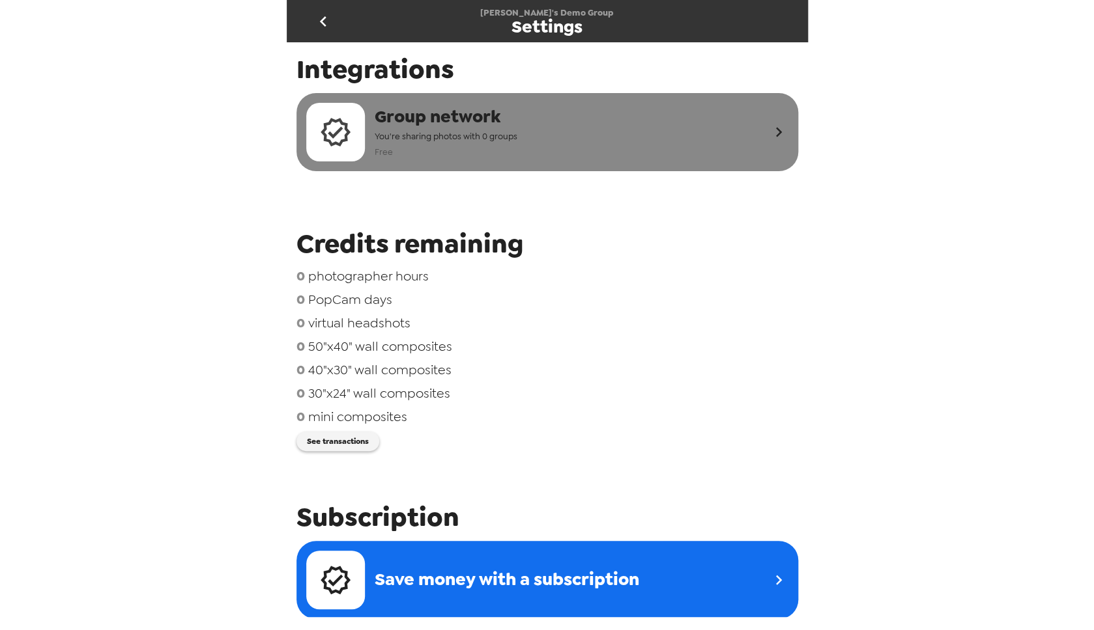
click at [685, 118] on div "Group network You're sharing photos with 0 groups Free" at bounding box center [537, 132] width 462 height 59
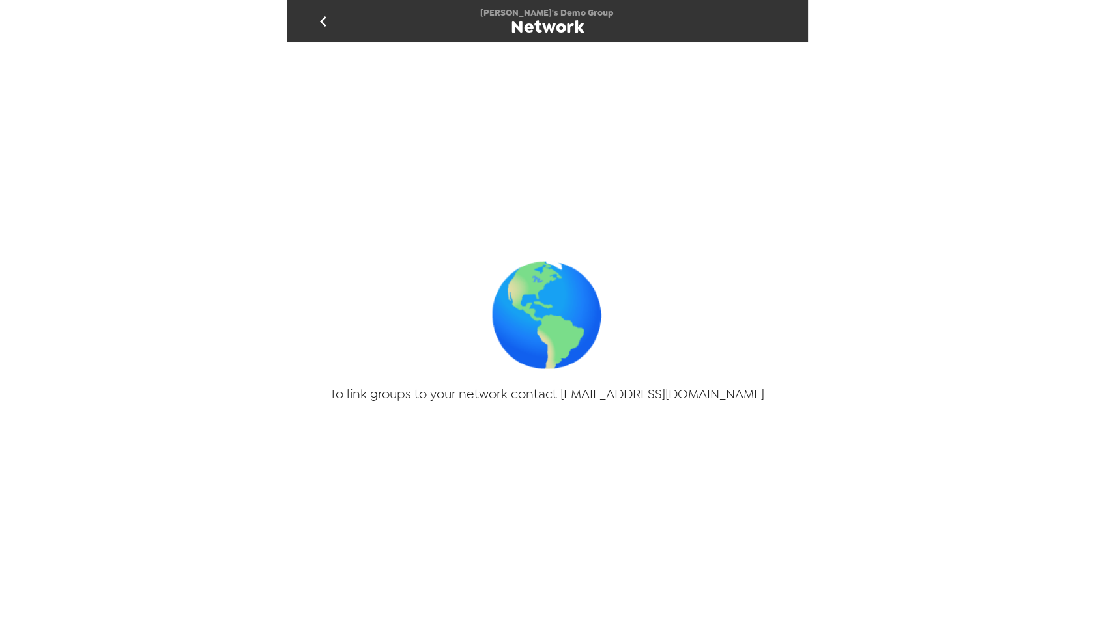
click at [324, 18] on icon "go back" at bounding box center [323, 21] width 7 height 10
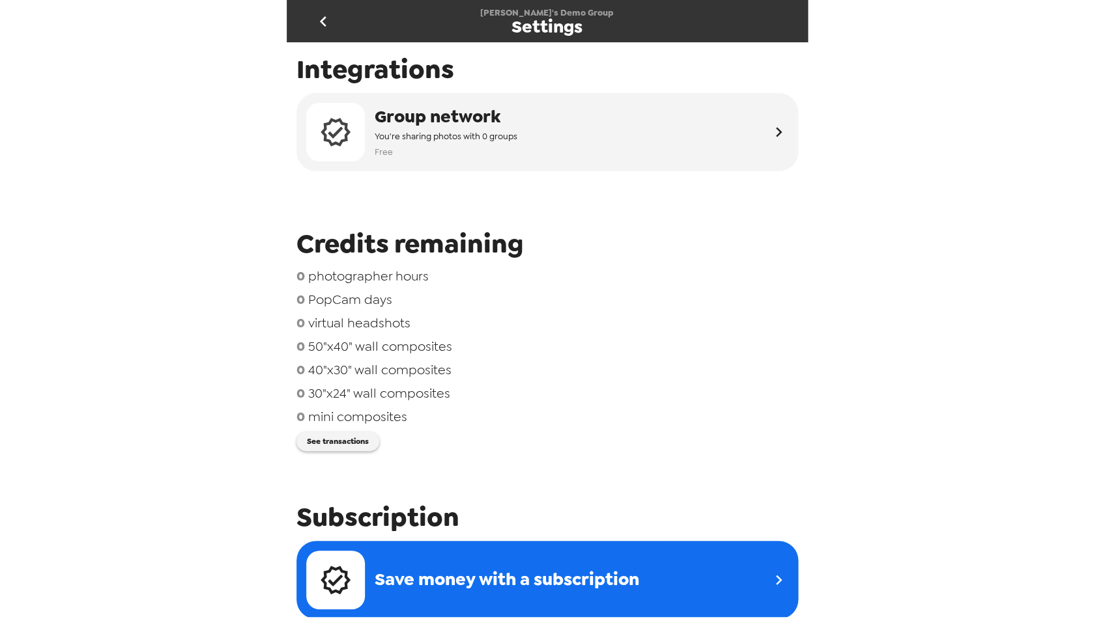
click at [705, 260] on span "Credits remaining" at bounding box center [546, 244] width 501 height 35
click at [321, 23] on icon "go back" at bounding box center [323, 21] width 21 height 21
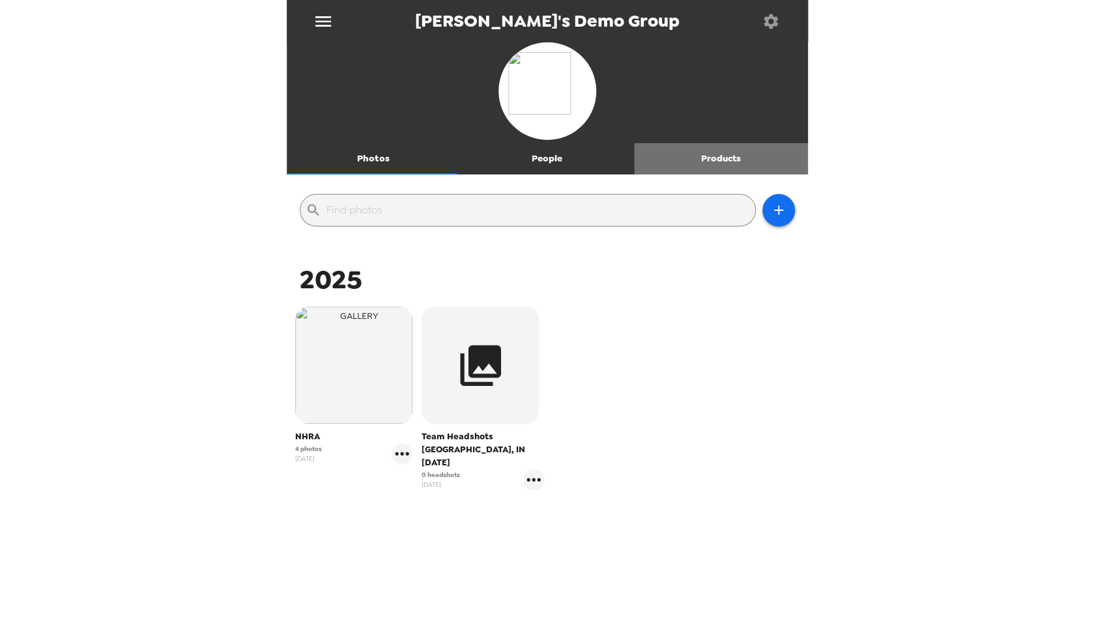
click at [715, 152] on button "Products" at bounding box center [721, 158] width 174 height 31
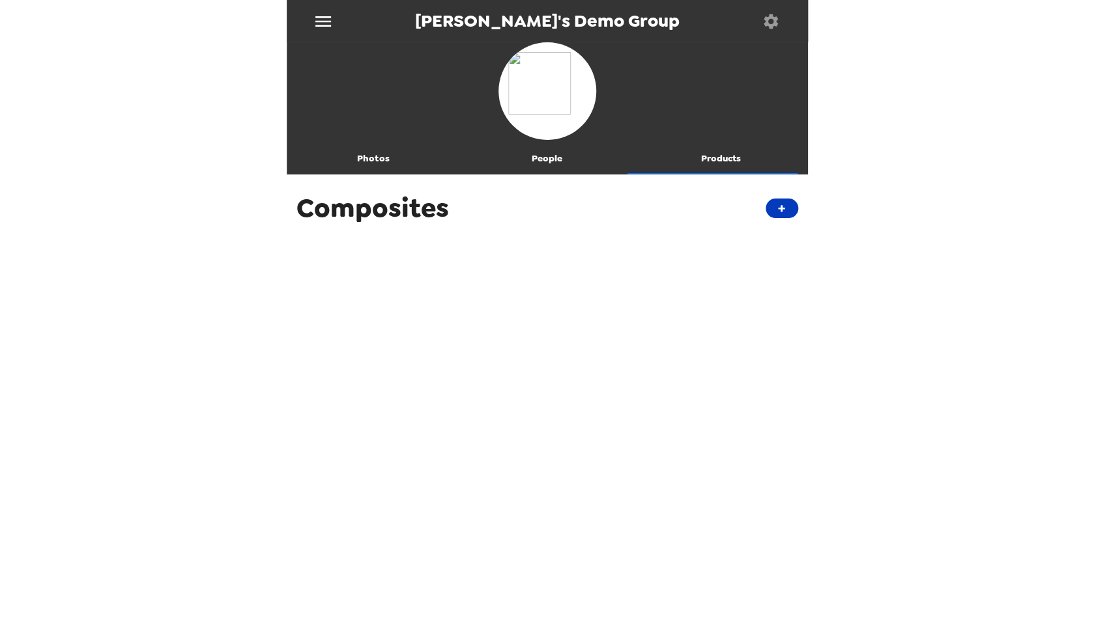
click at [774, 210] on button "+" at bounding box center [781, 209] width 33 height 20
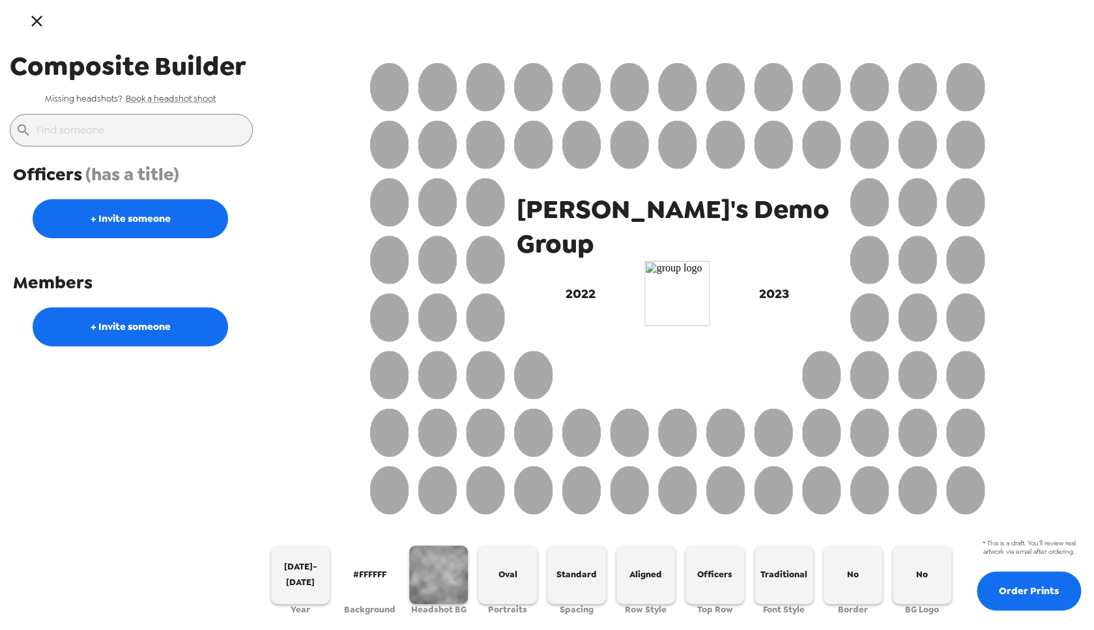
click at [986, 259] on div "Nate's Demo Group 2022 2023" at bounding box center [677, 288] width 630 height 467
click at [443, 576] on button "button" at bounding box center [438, 575] width 59 height 59
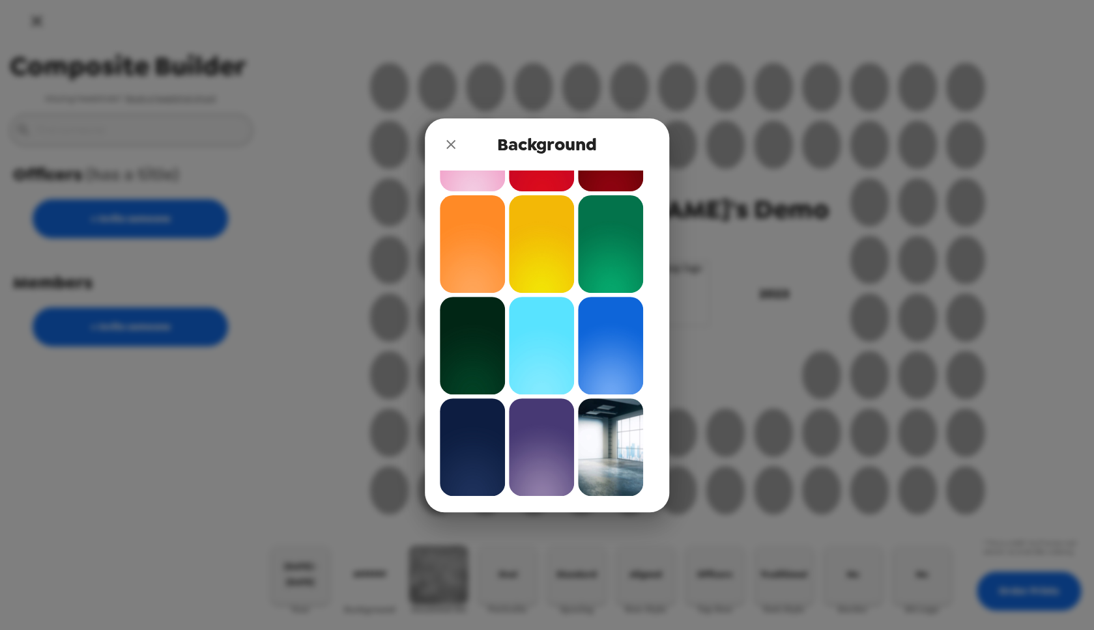
scroll to position [490, 0]
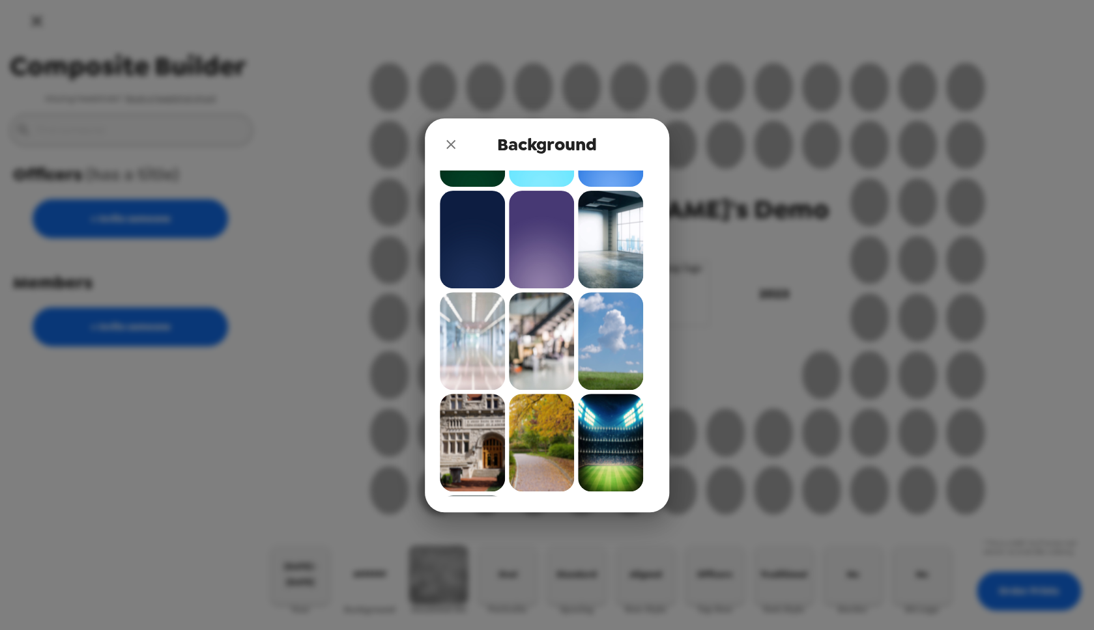
click at [473, 346] on img at bounding box center [472, 341] width 65 height 98
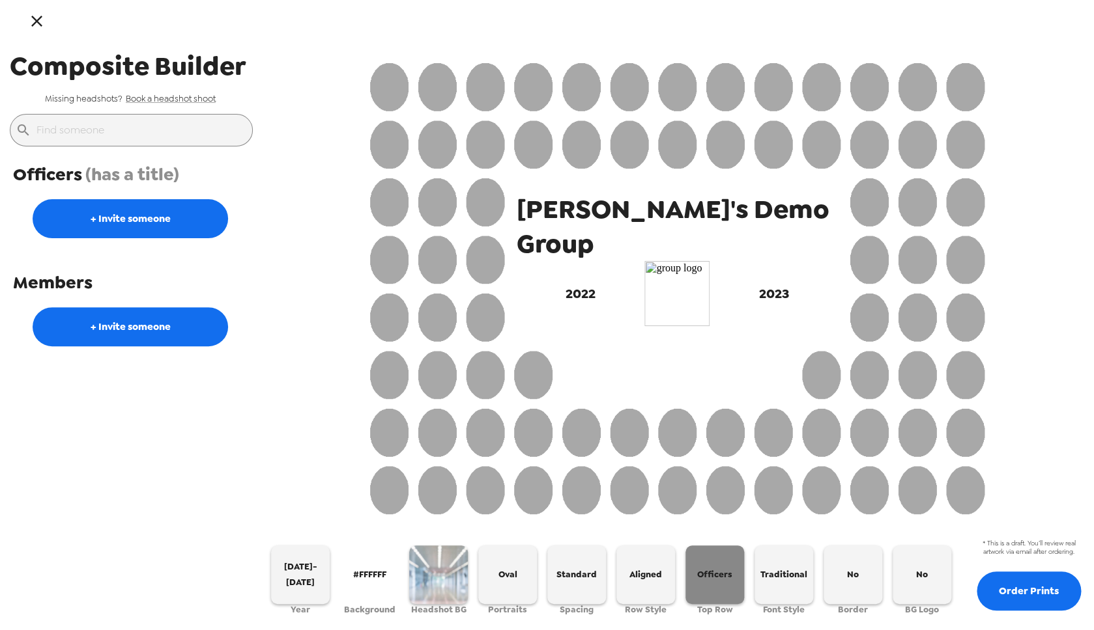
click at [720, 567] on span "Officers" at bounding box center [714, 574] width 35 height 15
click at [770, 574] on span "Traditional" at bounding box center [783, 574] width 47 height 15
click at [770, 574] on span "Modern" at bounding box center [783, 574] width 33 height 15
click at [772, 574] on span "Traditional" at bounding box center [783, 574] width 47 height 15
click at [729, 575] on span "Seniors" at bounding box center [715, 574] width 32 height 15
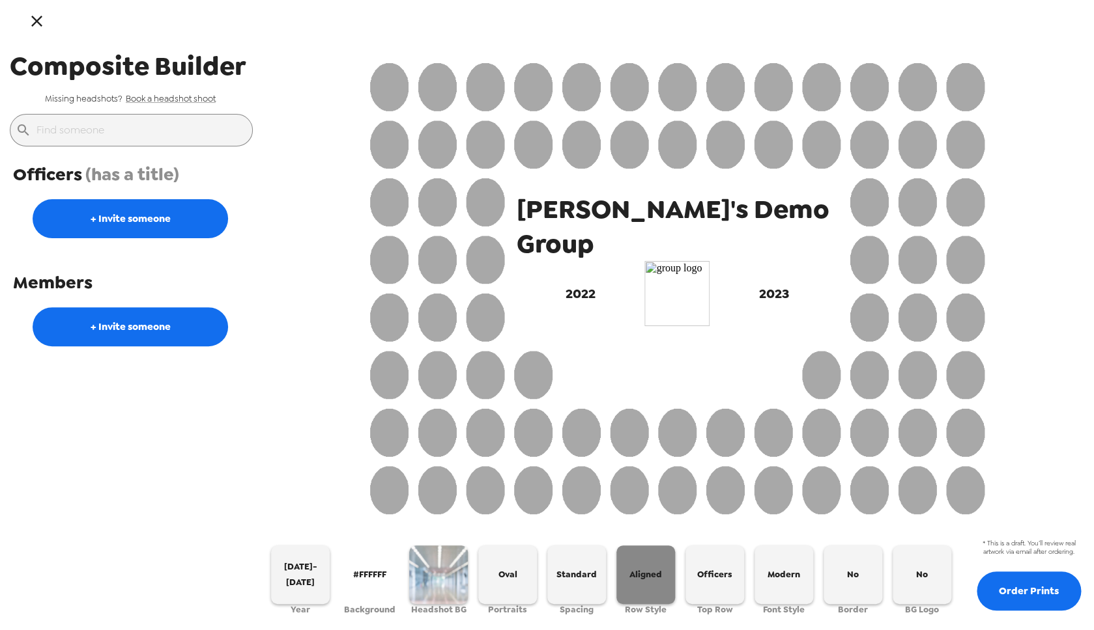
click at [661, 577] on span "Aligned" at bounding box center [645, 574] width 33 height 15
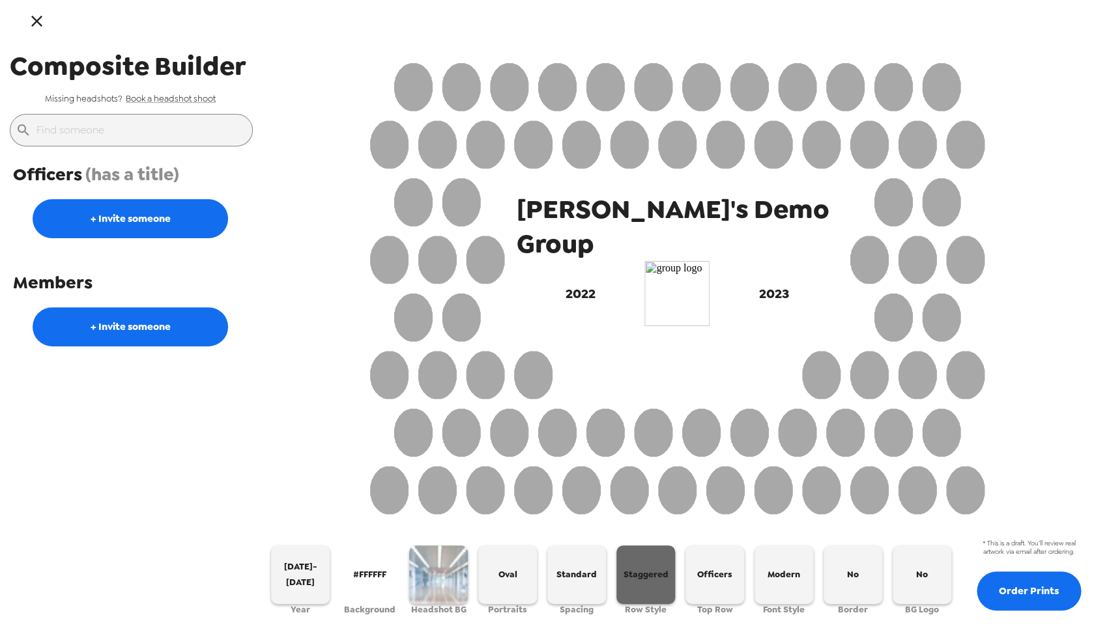
click at [662, 577] on span "Staggered" at bounding box center [645, 574] width 45 height 15
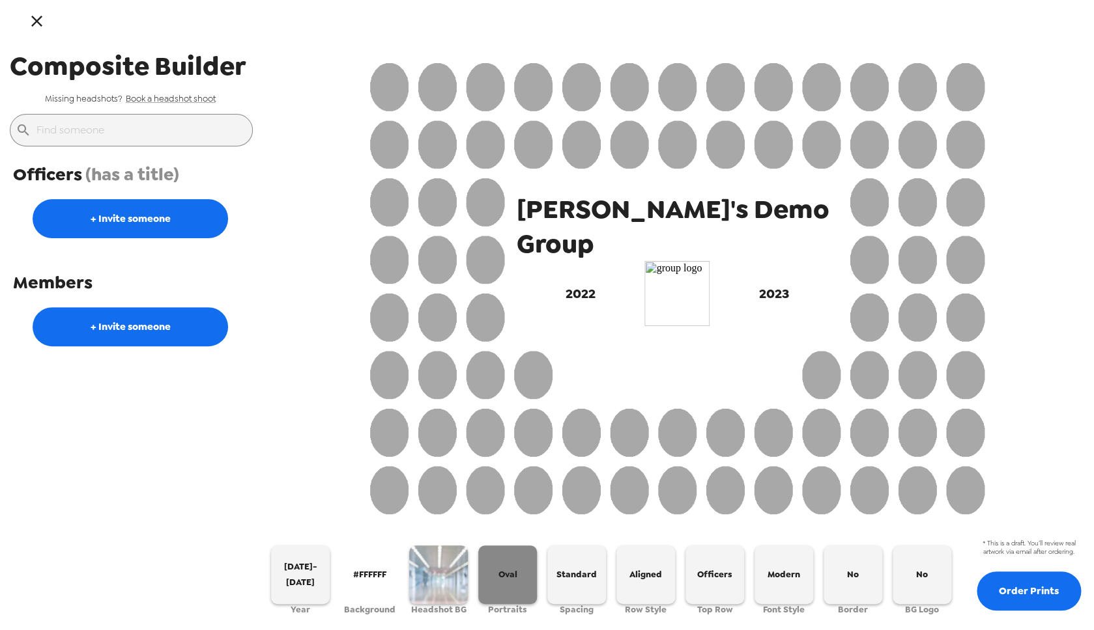
click at [522, 574] on button "Oval" at bounding box center [507, 575] width 59 height 59
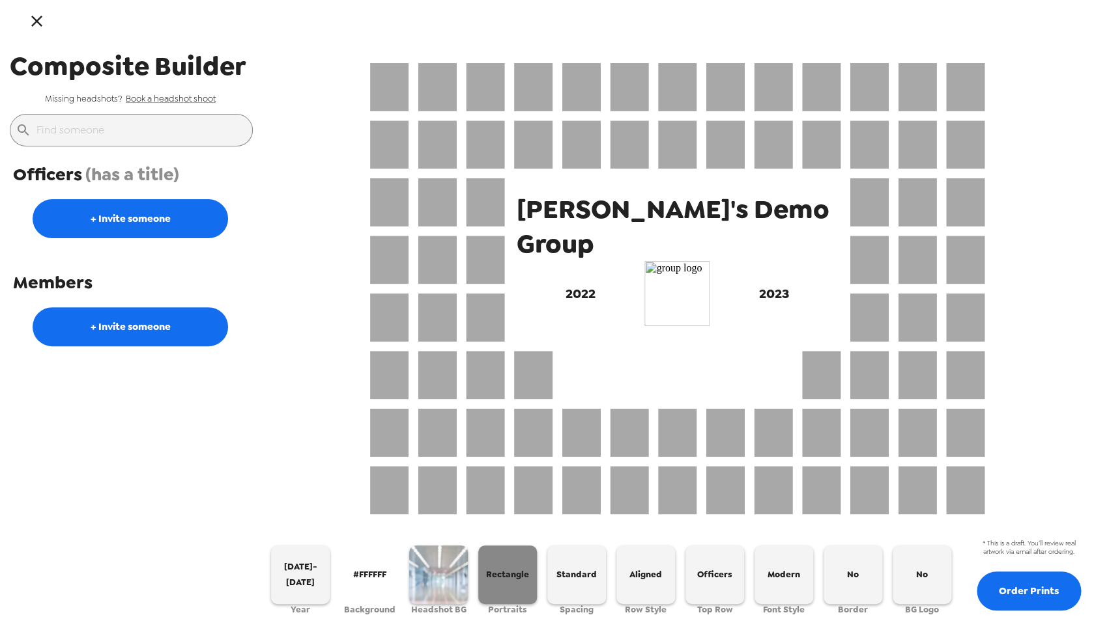
click at [522, 574] on span "Rectangle" at bounding box center [507, 574] width 43 height 15
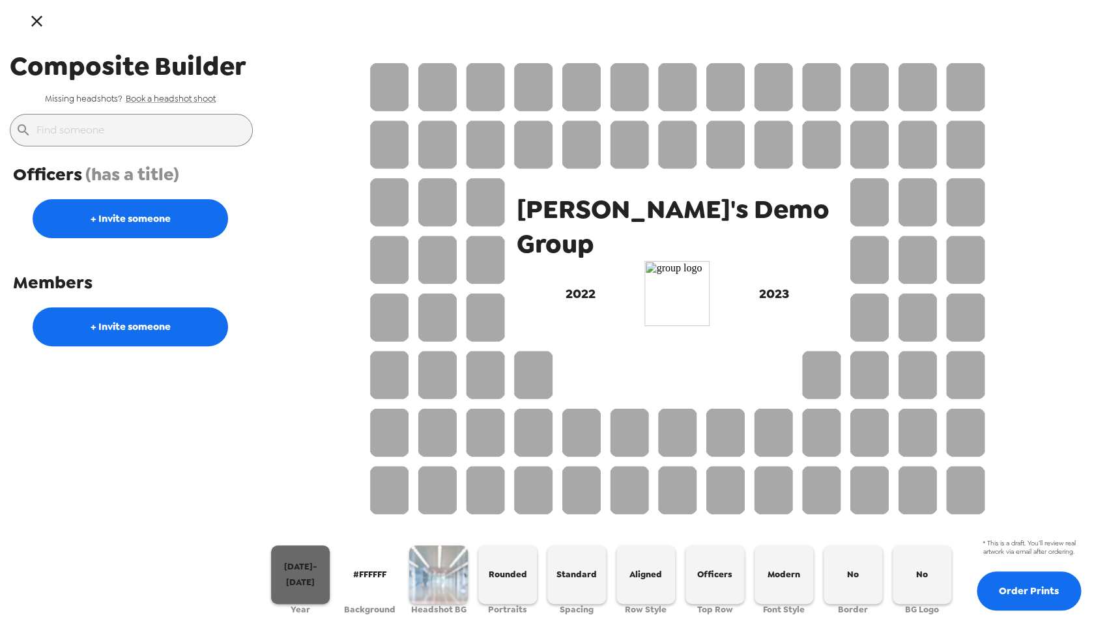
click at [289, 571] on span "2022-2023" at bounding box center [300, 574] width 48 height 31
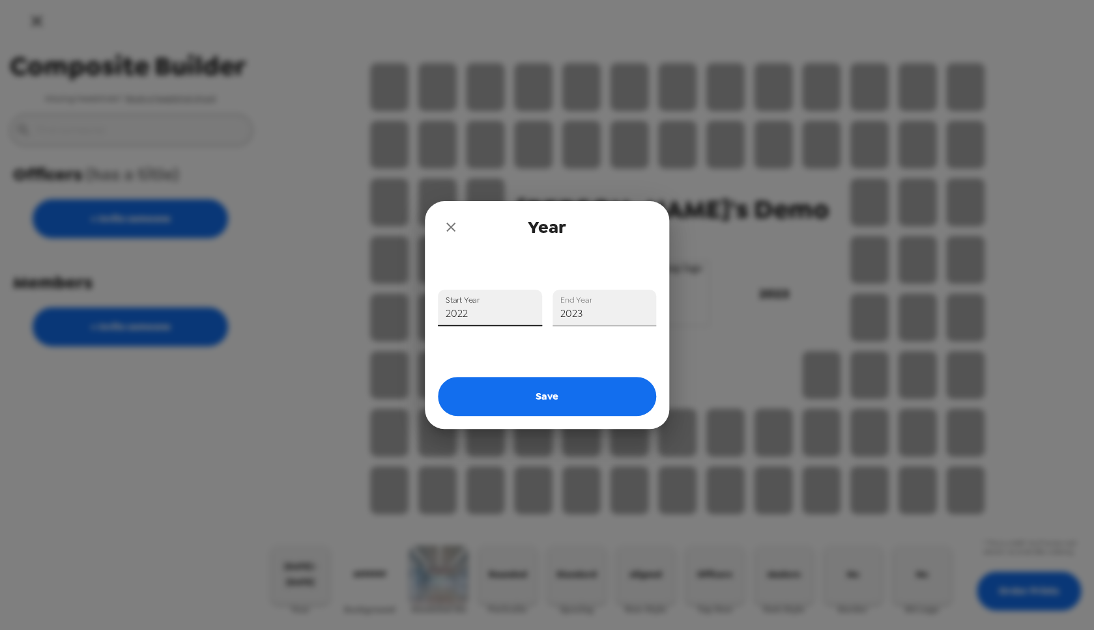
click at [496, 315] on input "2022" at bounding box center [490, 308] width 104 height 36
type input "0"
type input "2"
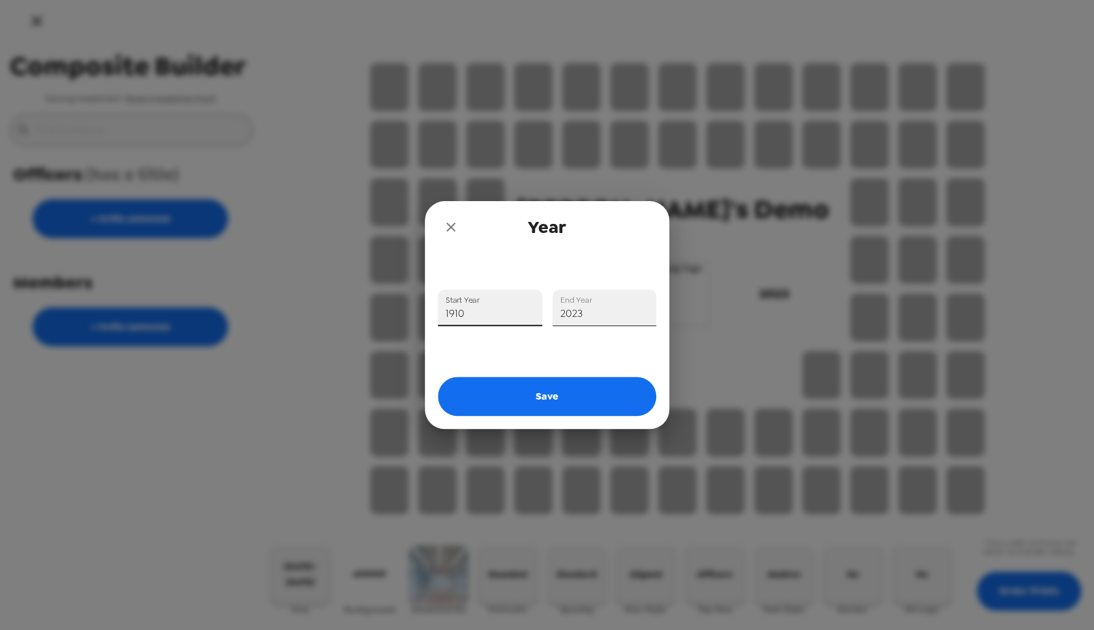
type input "1910"
click at [596, 311] on input "2023" at bounding box center [604, 308] width 104 height 36
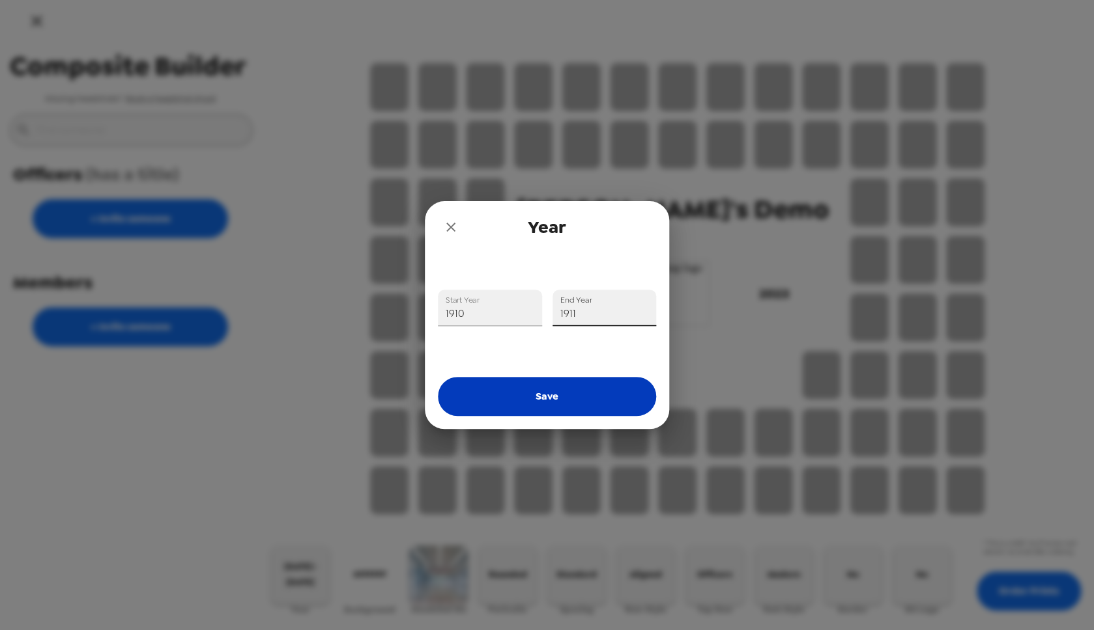
type input "1911"
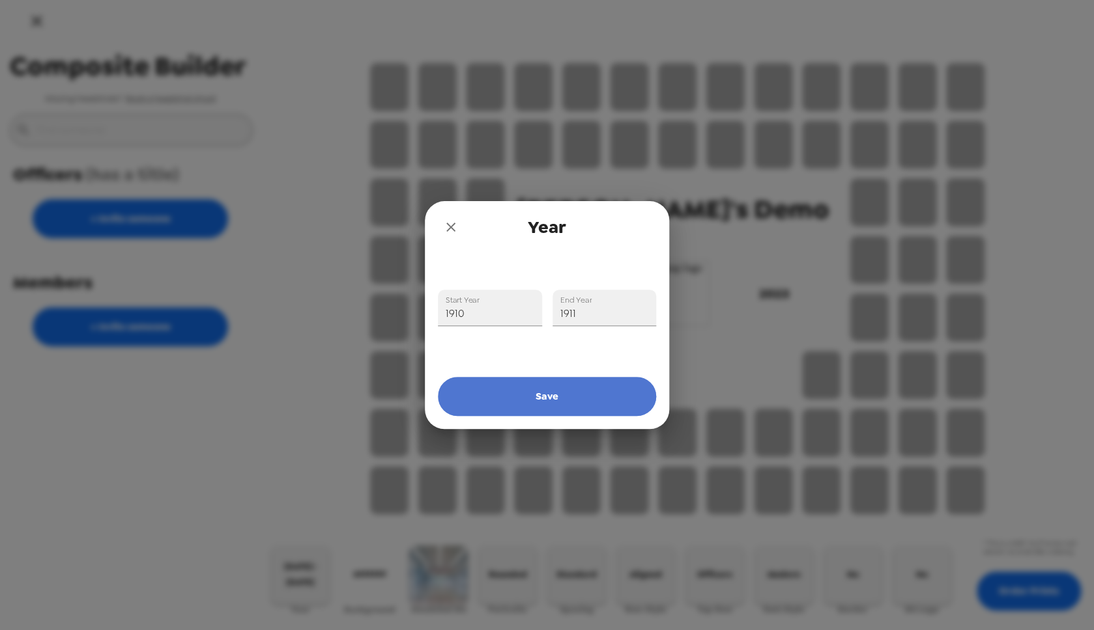
click at [595, 395] on button "Save" at bounding box center [547, 396] width 218 height 39
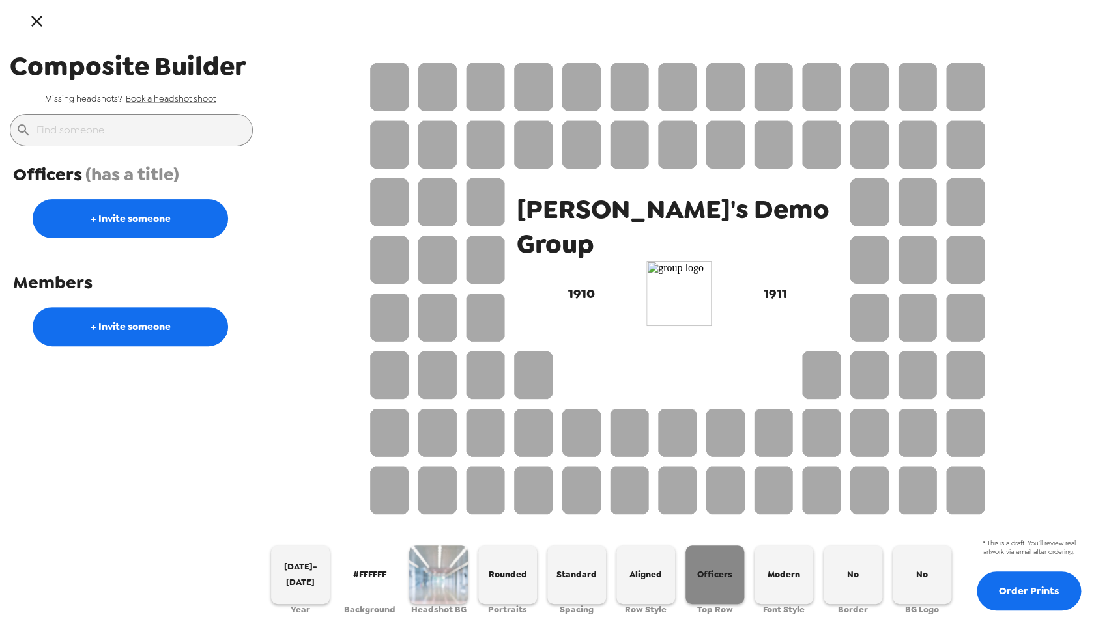
click at [716, 574] on span "Officers" at bounding box center [714, 574] width 35 height 15
click at [792, 573] on span "Modern" at bounding box center [783, 574] width 33 height 15
click at [792, 574] on span "Traditional" at bounding box center [783, 574] width 47 height 15
click at [856, 575] on span "No" at bounding box center [853, 574] width 12 height 15
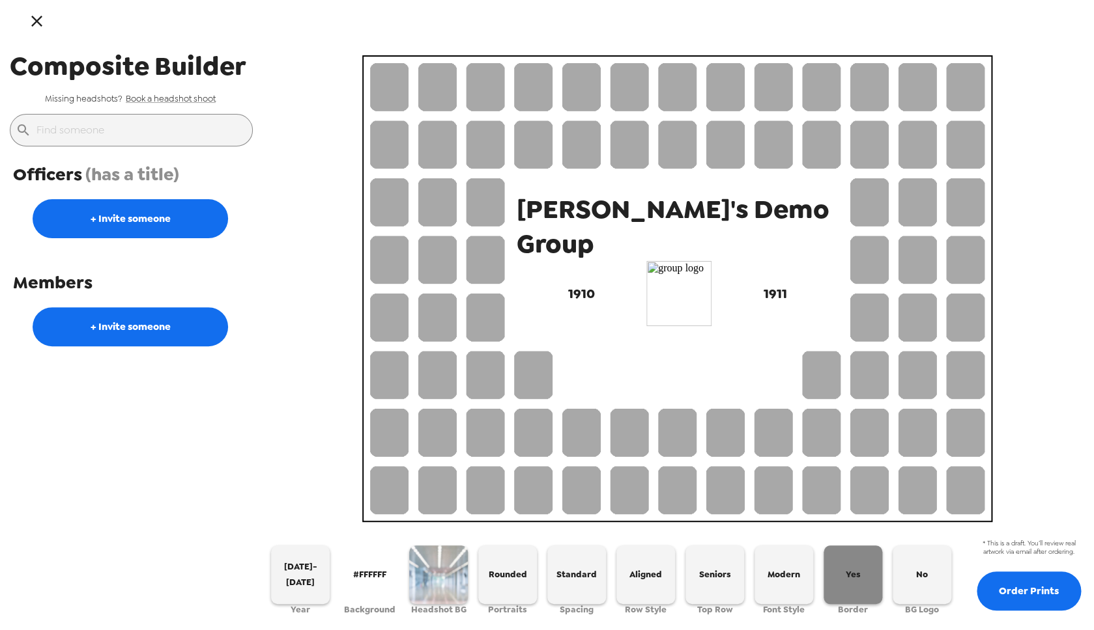
click at [856, 575] on span "Yes" at bounding box center [852, 574] width 15 height 15
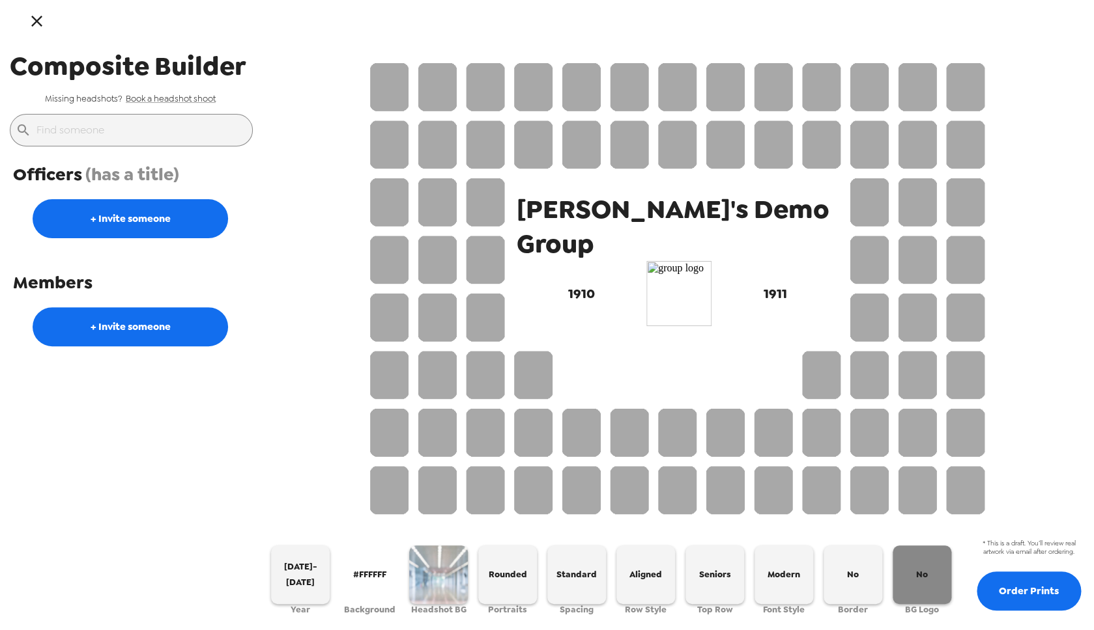
click at [920, 576] on span "No" at bounding box center [922, 574] width 12 height 15
click at [509, 573] on span "Rounded" at bounding box center [507, 574] width 38 height 15
click at [509, 573] on span "Beveled" at bounding box center [507, 574] width 35 height 15
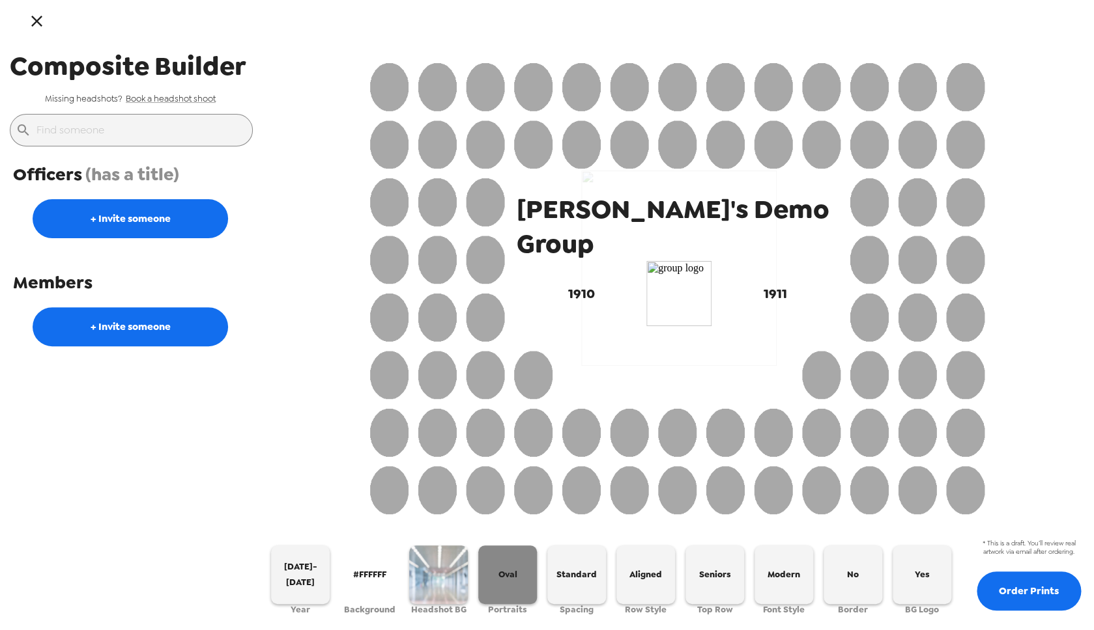
click at [509, 573] on span "Oval" at bounding box center [507, 574] width 19 height 15
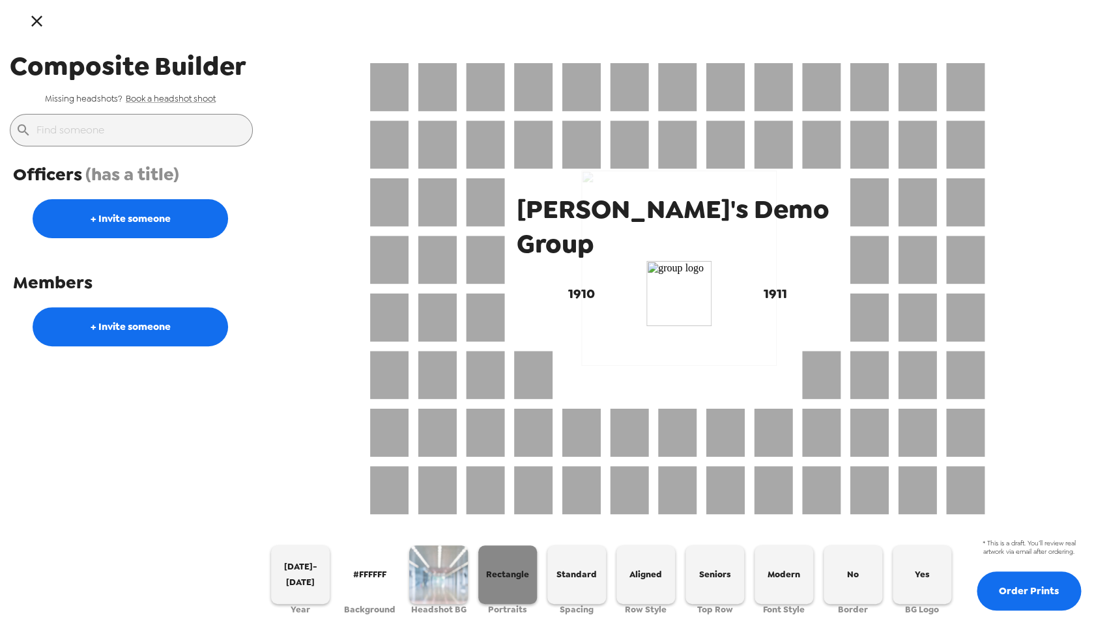
click at [509, 573] on span "Rectangle" at bounding box center [507, 574] width 43 height 15
click at [509, 573] on span "Rounded" at bounding box center [507, 574] width 38 height 15
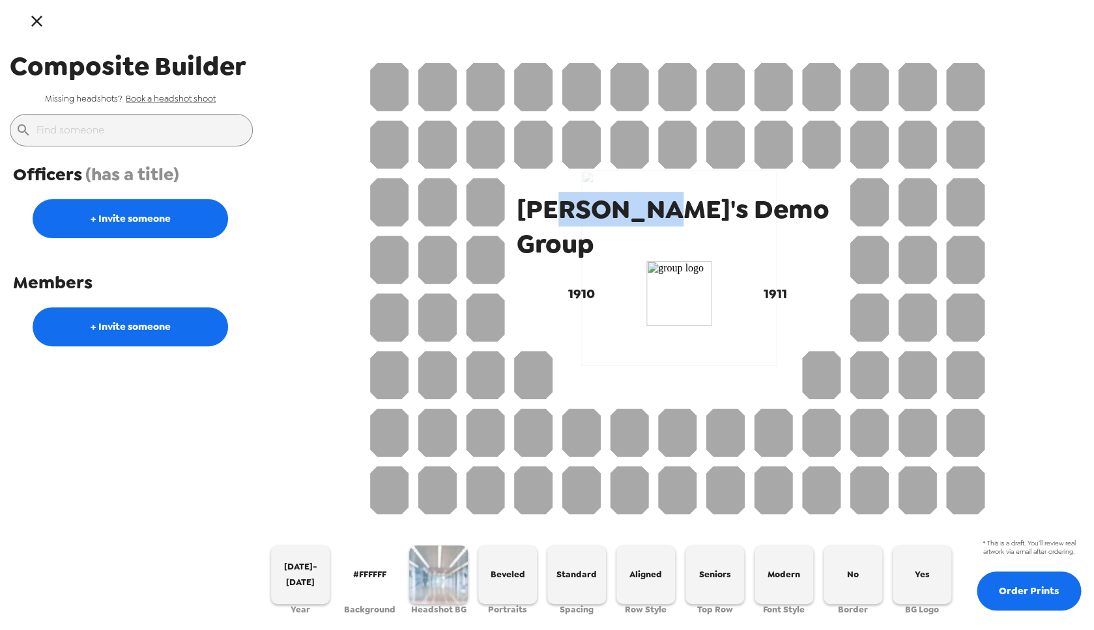
drag, startPoint x: 689, startPoint y: 212, endPoint x: 602, endPoint y: 219, distance: 87.6
click at [602, 216] on span "Nate's Demo Group" at bounding box center [677, 226] width 322 height 69
click at [987, 272] on div at bounding box center [678, 241] width 617 height 451
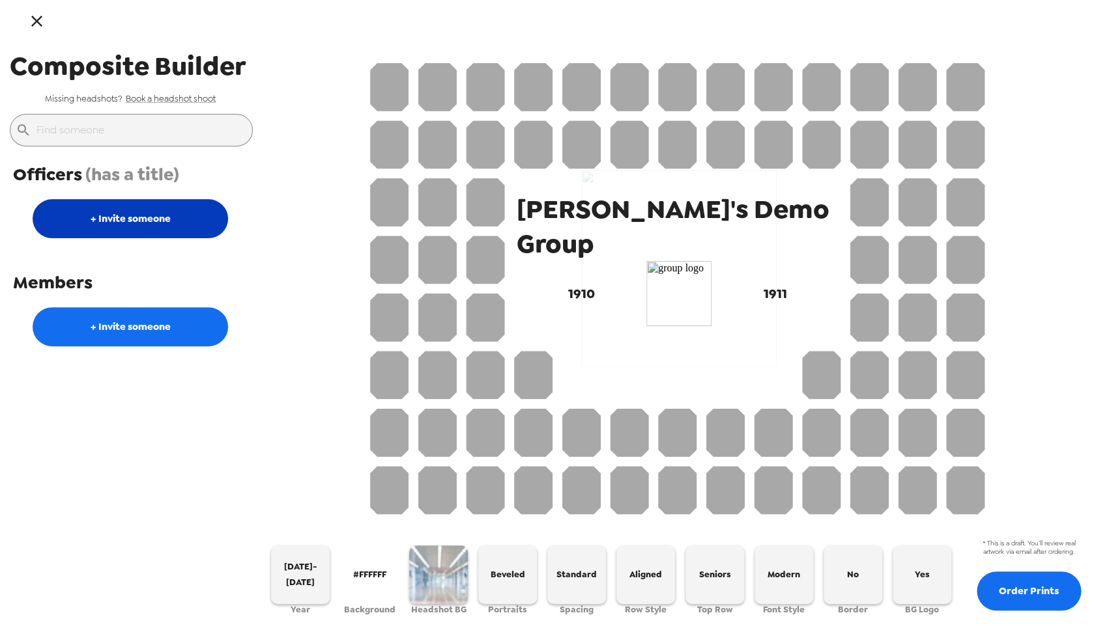
click at [172, 206] on button "+ Invite someone" at bounding box center [130, 218] width 195 height 39
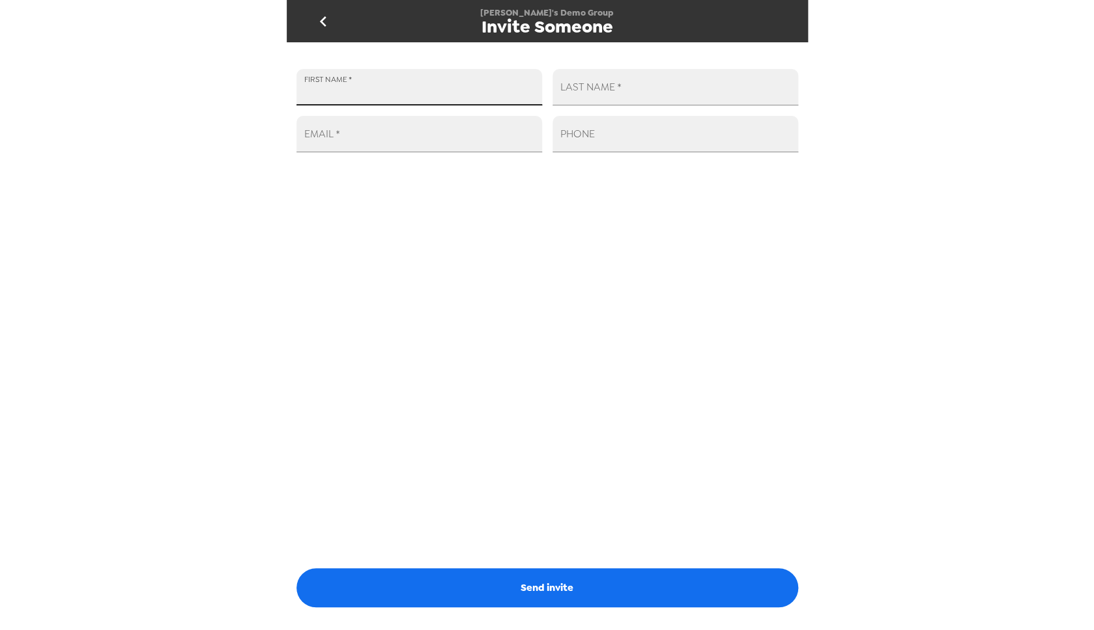
click at [382, 88] on input "FIRST NAME   *" at bounding box center [419, 87] width 246 height 36
type input "Nate"
type input "Mille"
type input "n8miller@gmail.com"
click at [727, 139] on input "PHONE" at bounding box center [675, 134] width 246 height 36
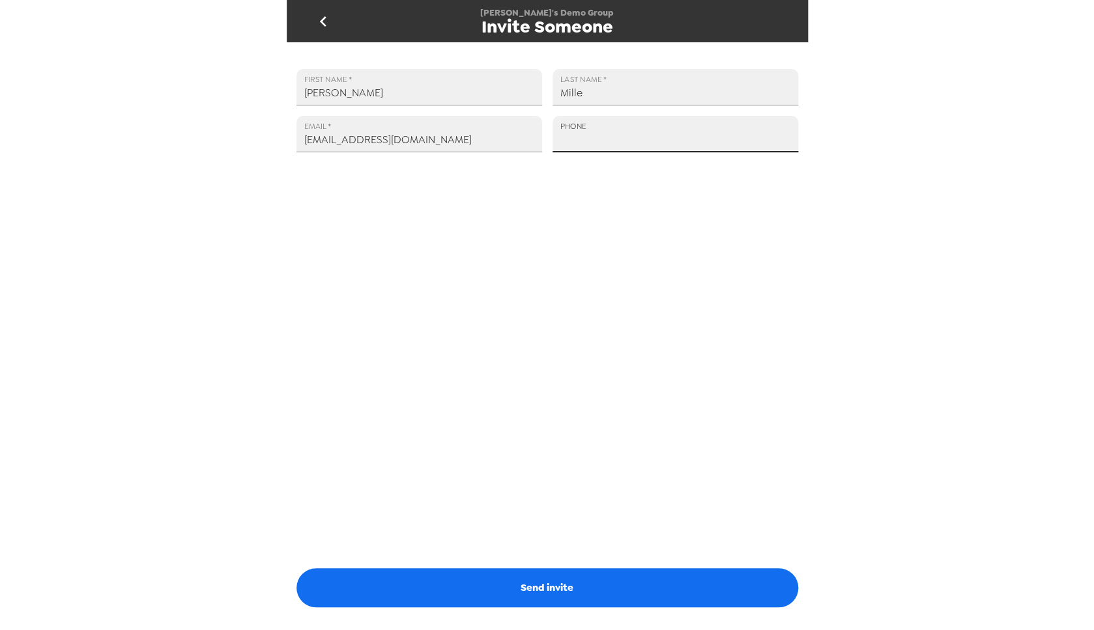
click at [597, 141] on input "PHONE" at bounding box center [675, 134] width 246 height 36
click at [609, 139] on input "PHONE" at bounding box center [675, 134] width 246 height 36
click at [626, 139] on input "PHONE" at bounding box center [675, 134] width 246 height 36
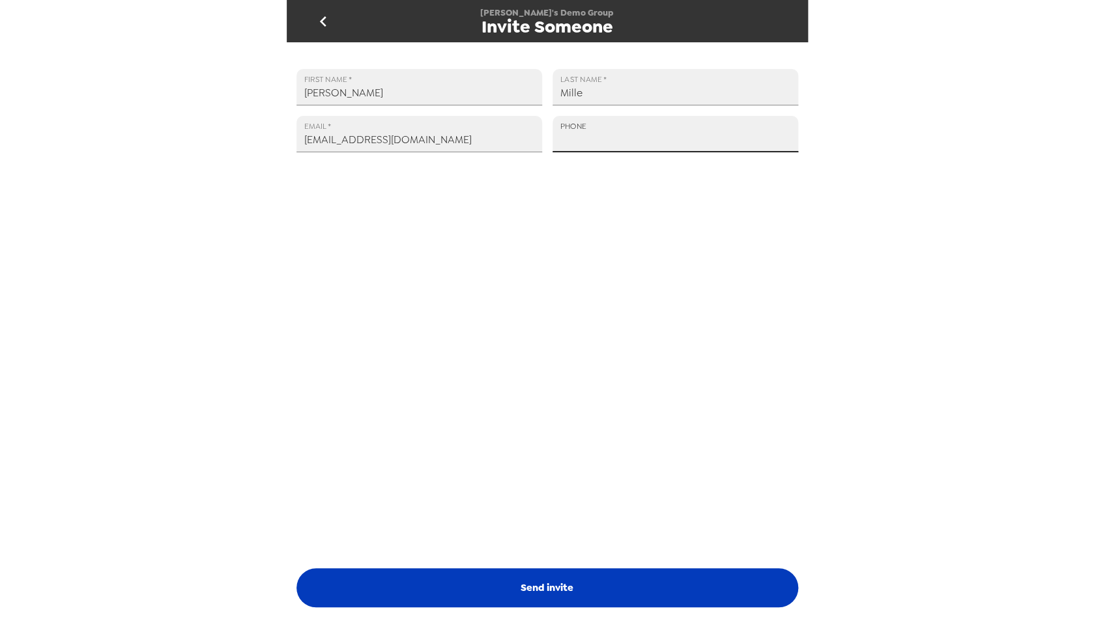
click at [559, 596] on button "Send invite" at bounding box center [546, 588] width 501 height 39
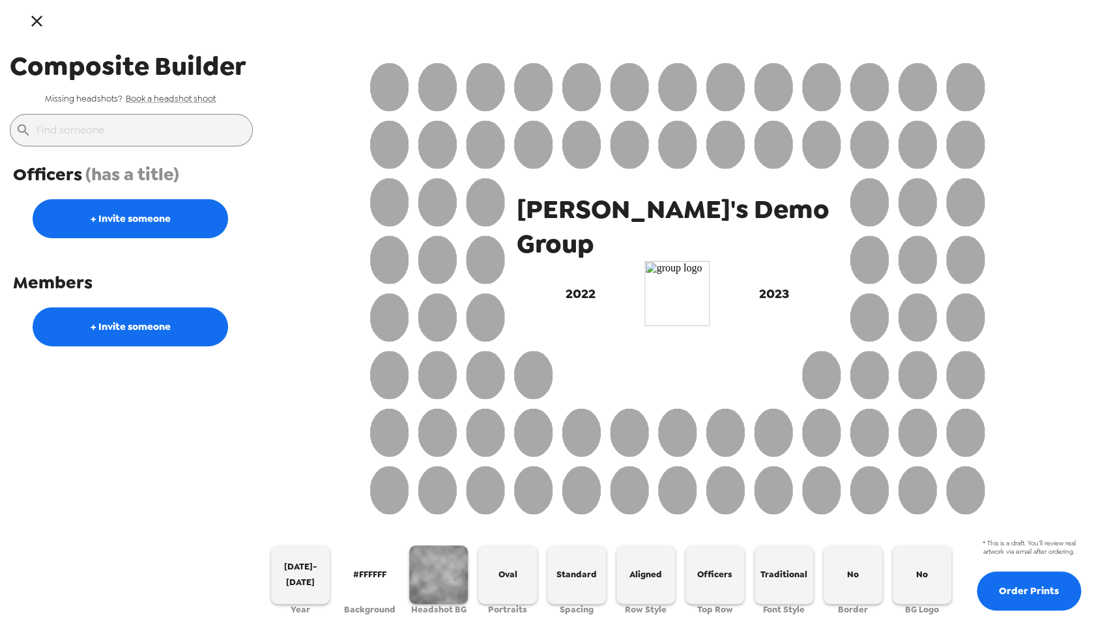
click at [39, 21] on icon "button" at bounding box center [36, 21] width 19 height 19
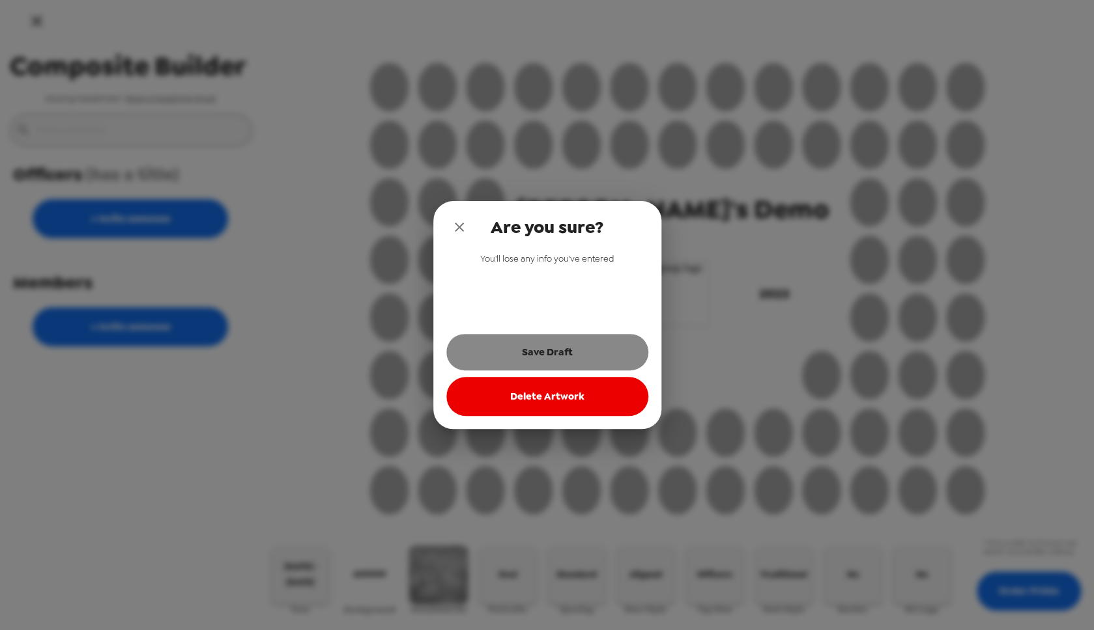
click at [610, 348] on button "Save Draft" at bounding box center [547, 352] width 202 height 36
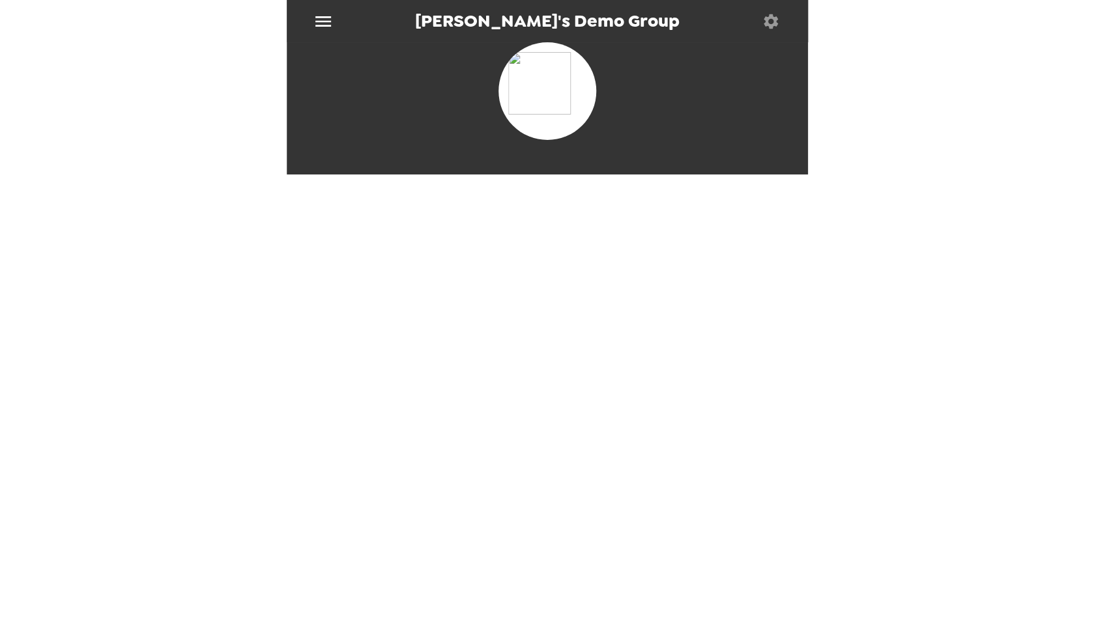
click at [320, 23] on icon "menu" at bounding box center [323, 21] width 21 height 21
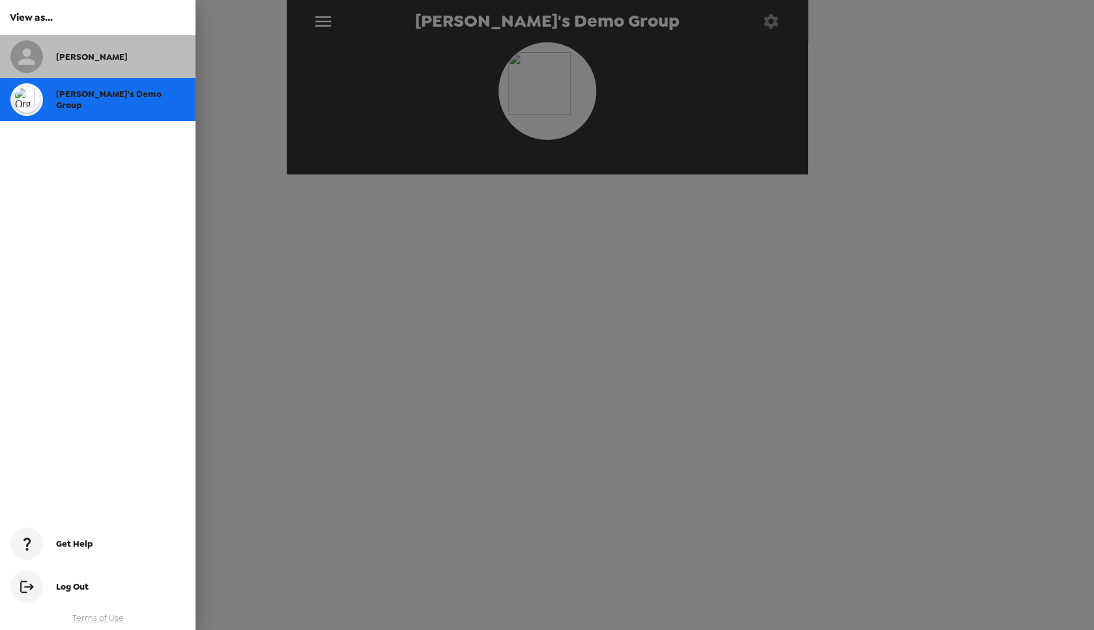
click at [103, 65] on div "Nate" at bounding box center [97, 56] width 195 height 43
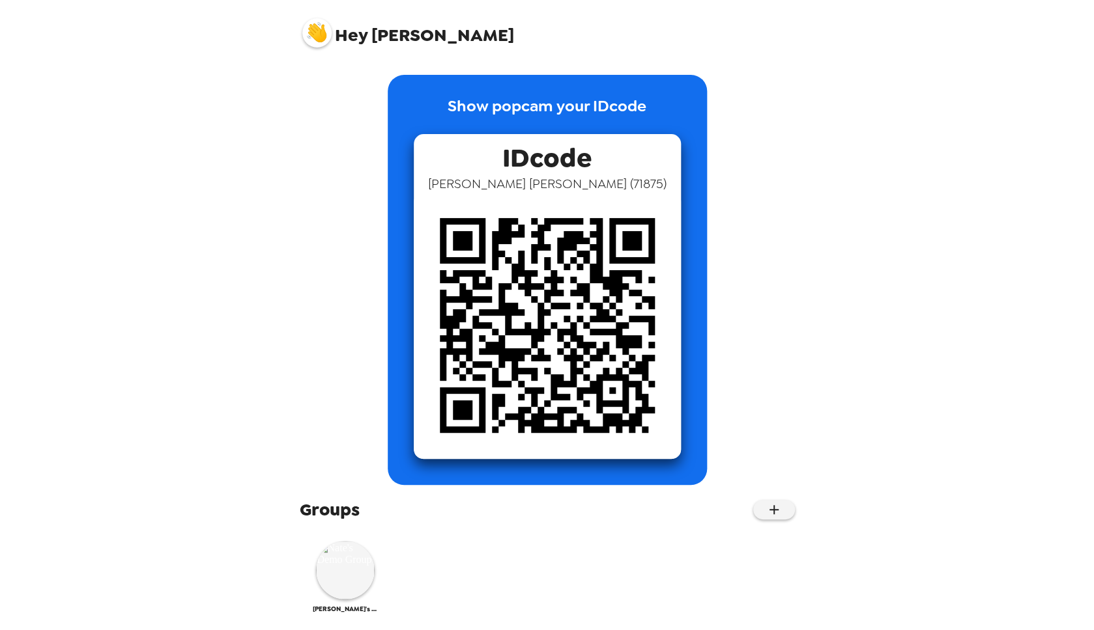
scroll to position [11, 0]
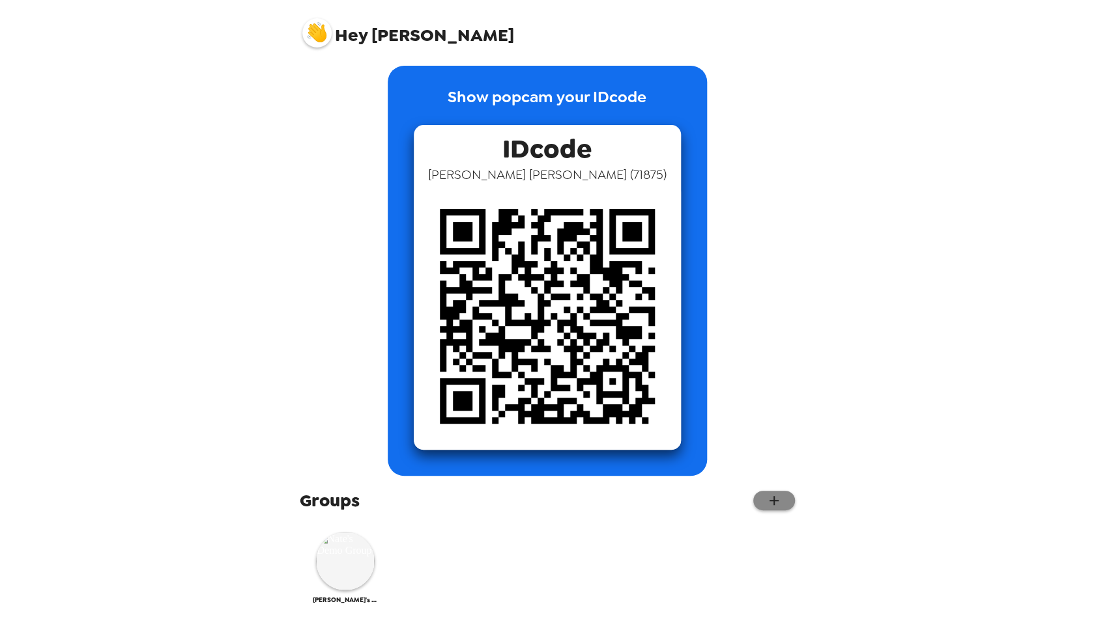
click at [772, 497] on button "button" at bounding box center [774, 501] width 42 height 20
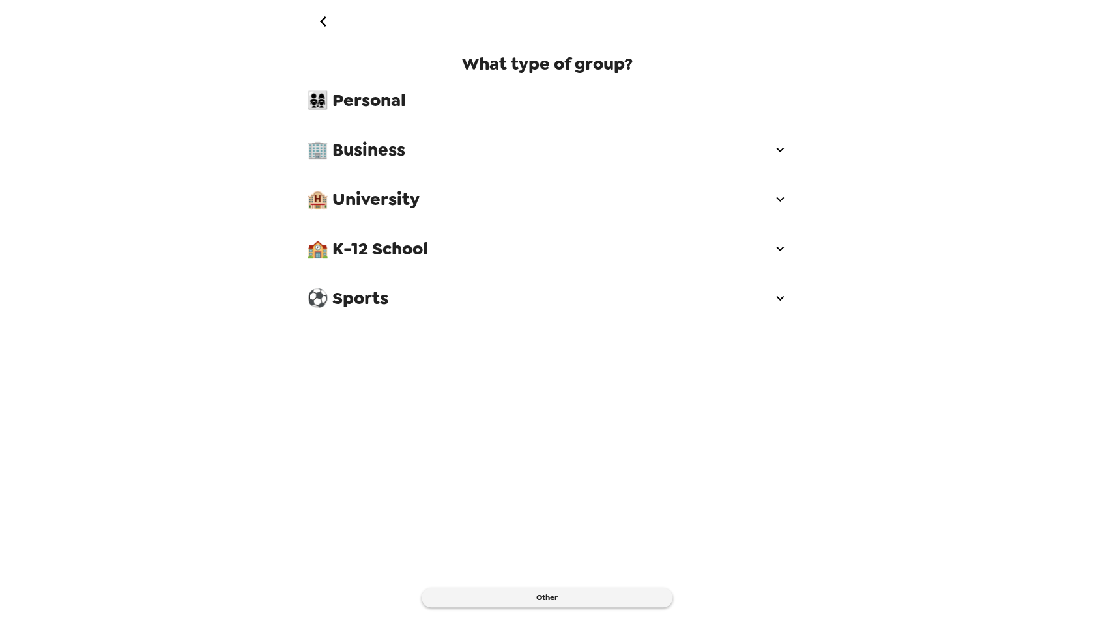
click at [766, 297] on span "⚽ Sports" at bounding box center [539, 298] width 465 height 23
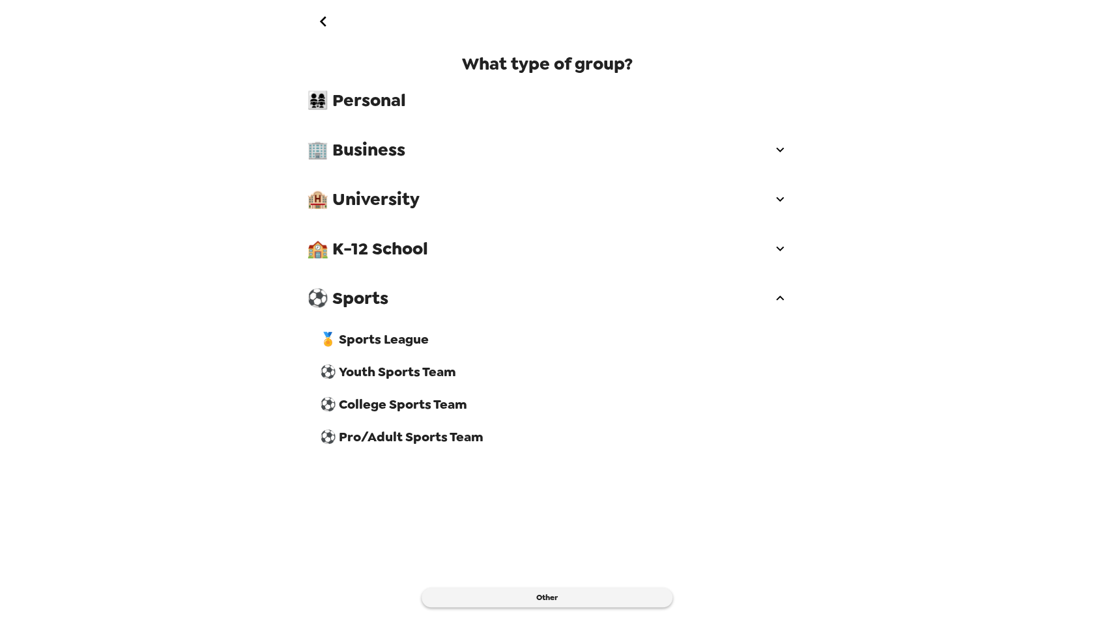
click at [398, 443] on span "⚽ Pro/Adult Sports Team" at bounding box center [554, 437] width 468 height 17
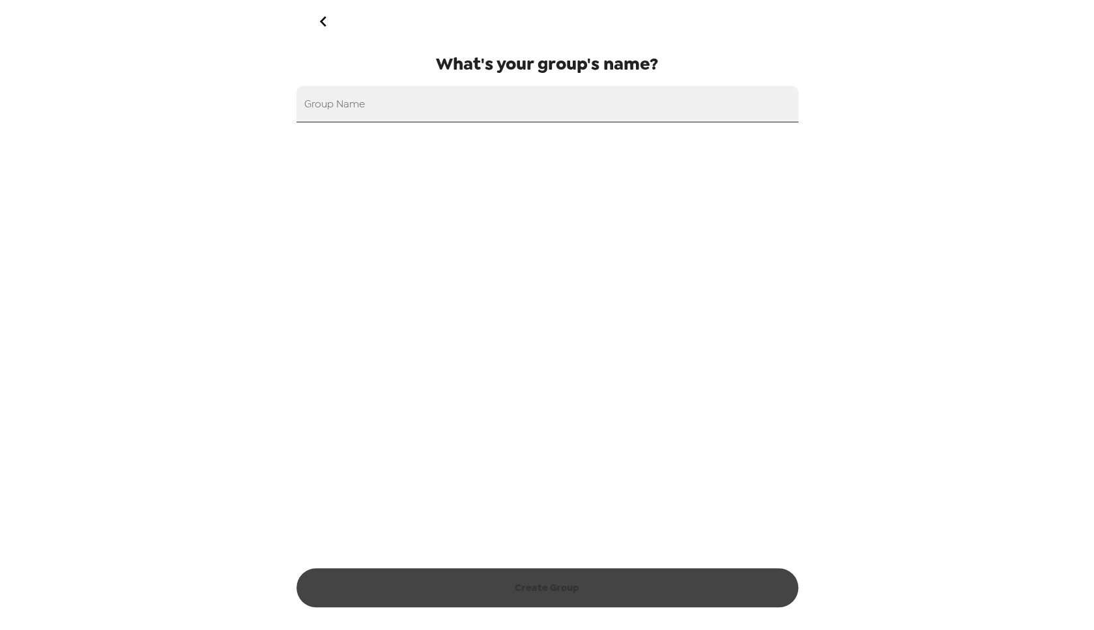
click at [500, 116] on input "Group Name" at bounding box center [546, 104] width 501 height 36
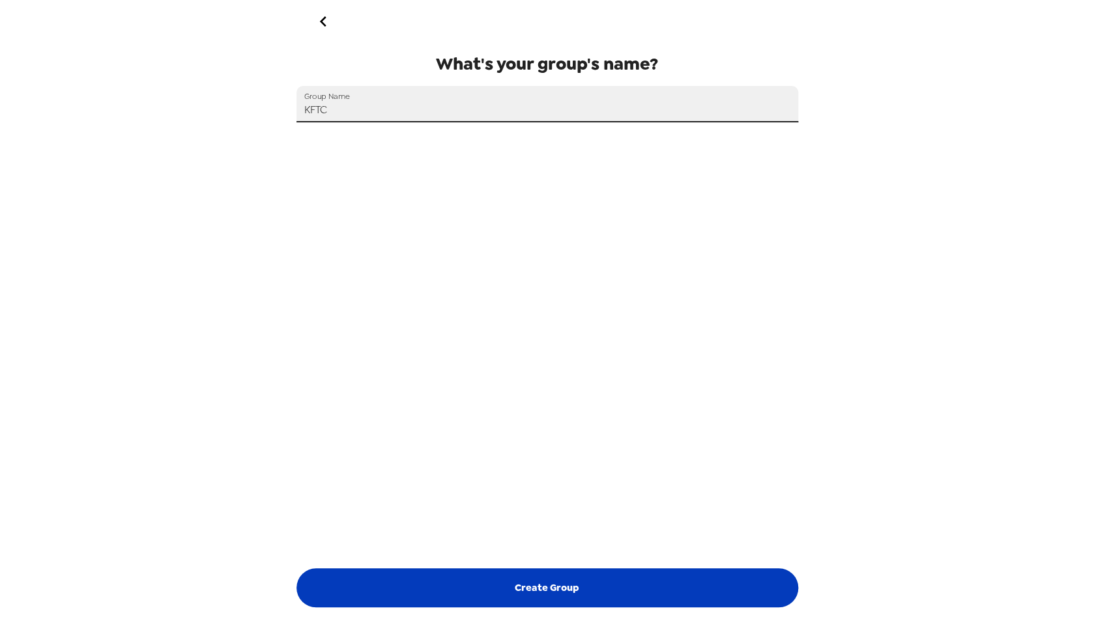
type input "KFTC"
click at [667, 584] on button "Create Group" at bounding box center [546, 588] width 501 height 39
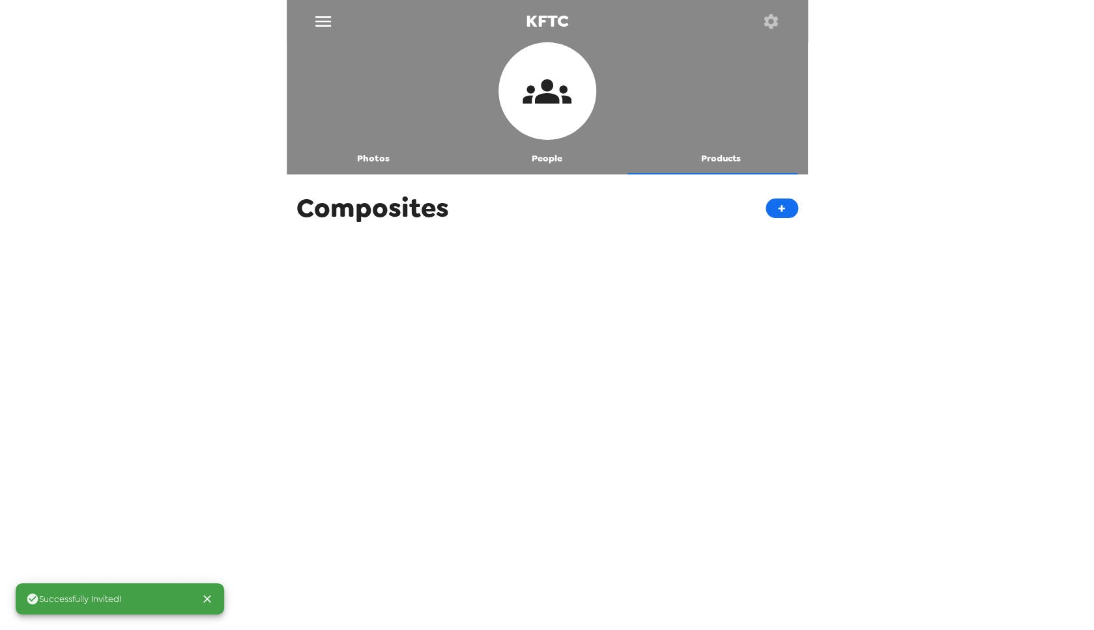
click at [552, 89] on icon at bounding box center [546, 91] width 49 height 49
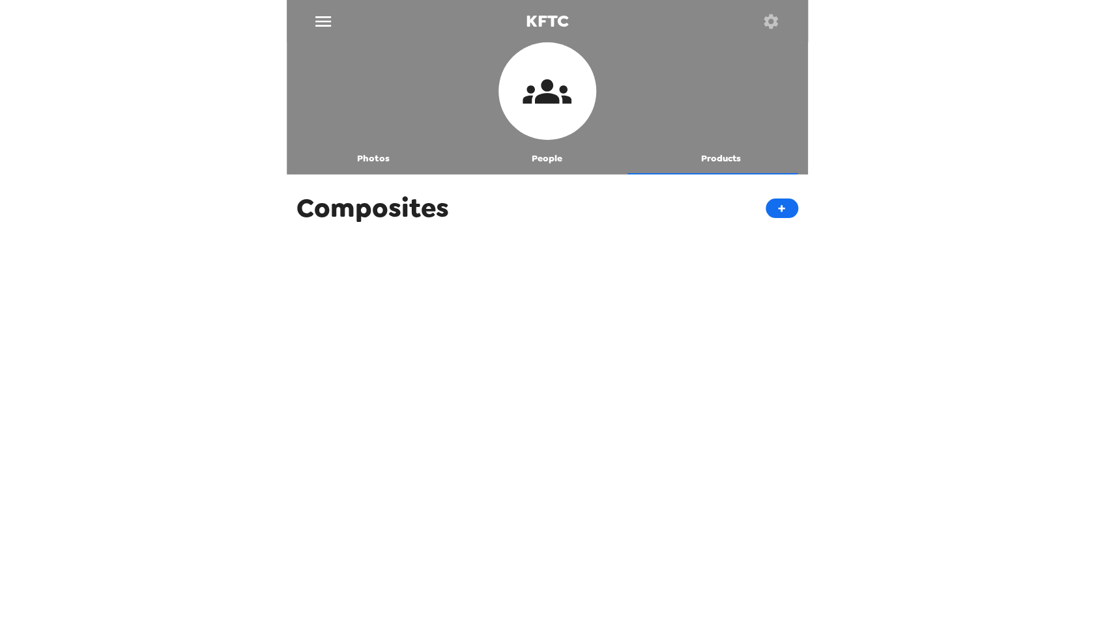
click at [769, 23] on icon "button" at bounding box center [770, 21] width 14 height 14
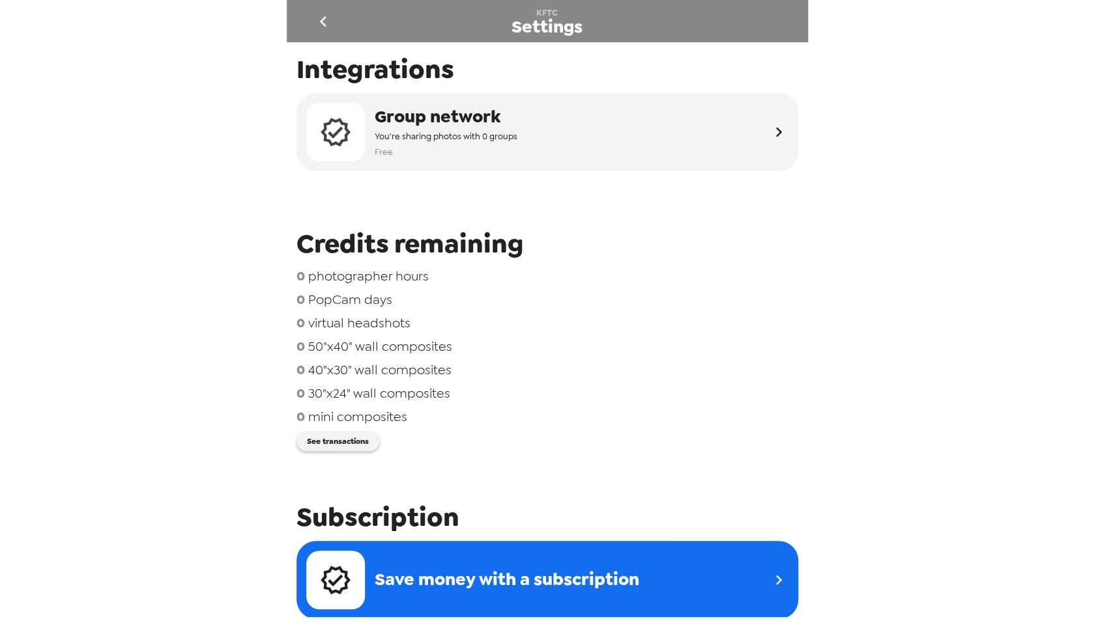
scroll to position [388, 0]
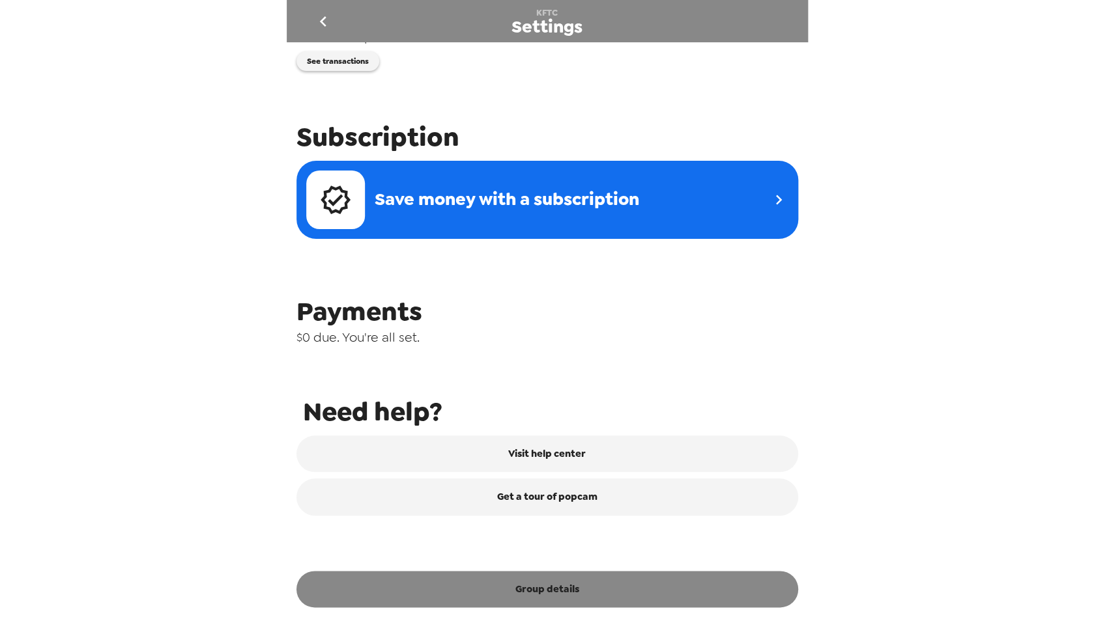
click at [535, 599] on button "Group details" at bounding box center [546, 589] width 501 height 36
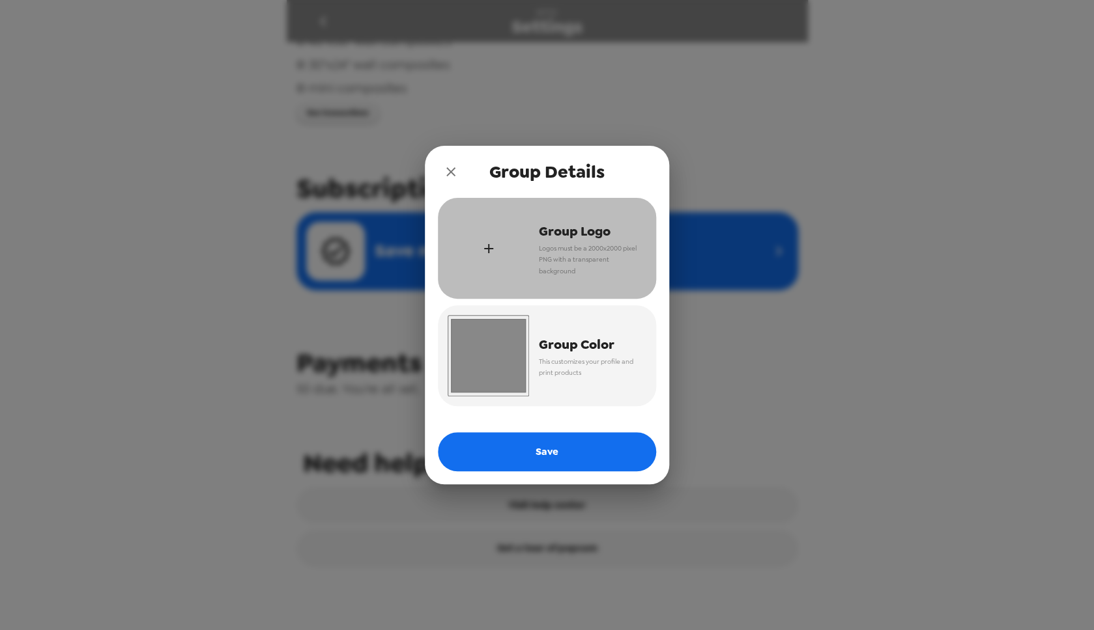
click at [497, 246] on div "button" at bounding box center [487, 248] width 81 height 81
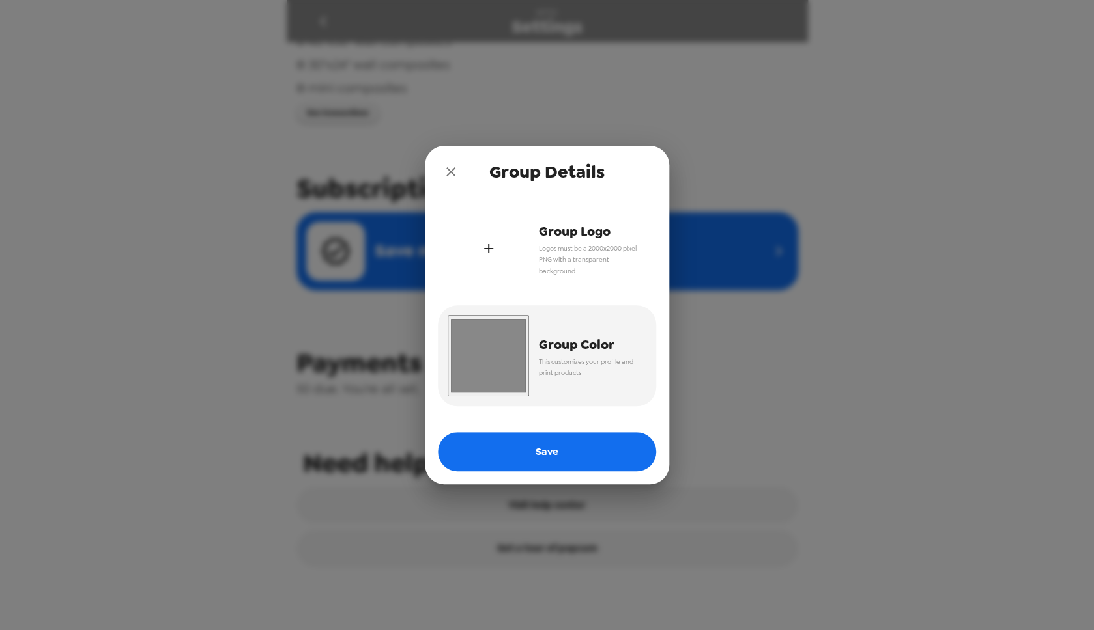
click at [497, 247] on div "button" at bounding box center [487, 248] width 81 height 81
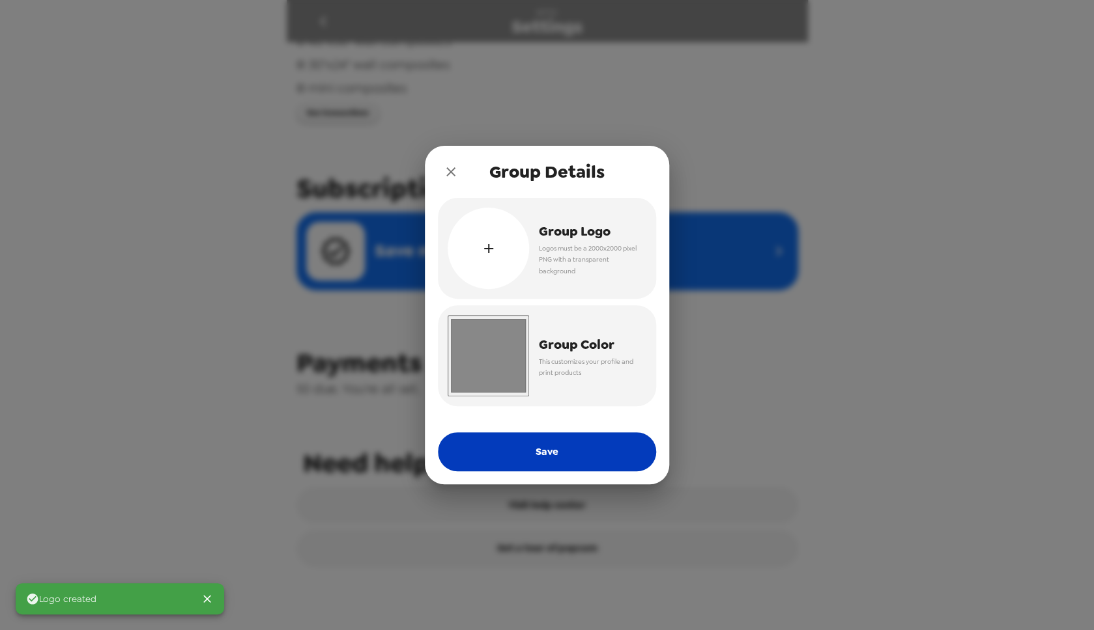
drag, startPoint x: 579, startPoint y: 453, endPoint x: 586, endPoint y: 449, distance: 8.2
click at [579, 452] on button "Save" at bounding box center [547, 451] width 218 height 39
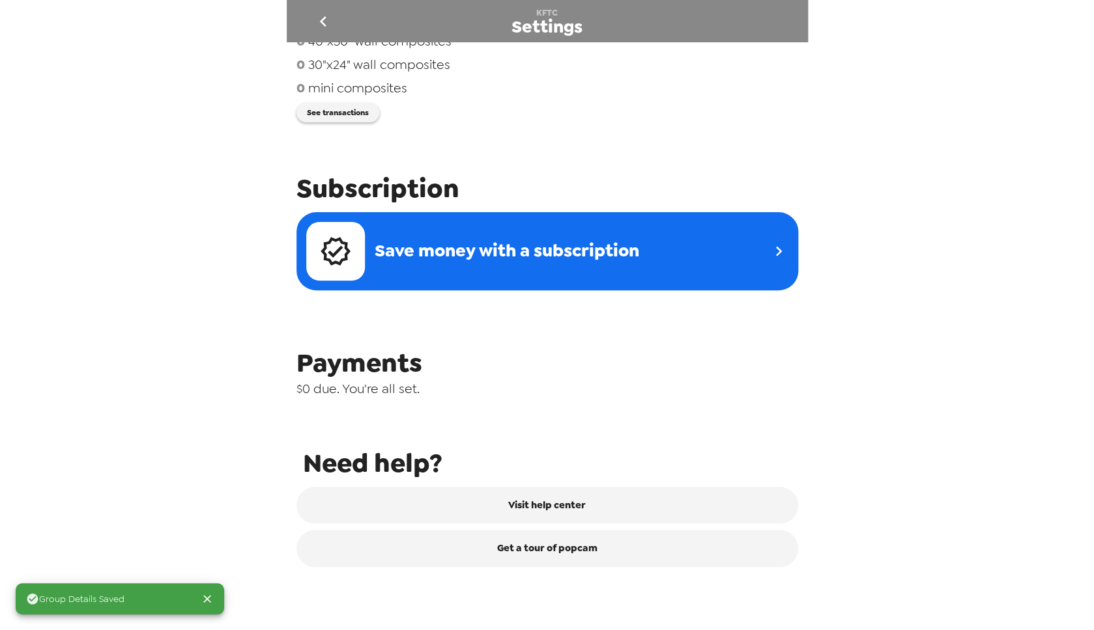
scroll to position [0, 0]
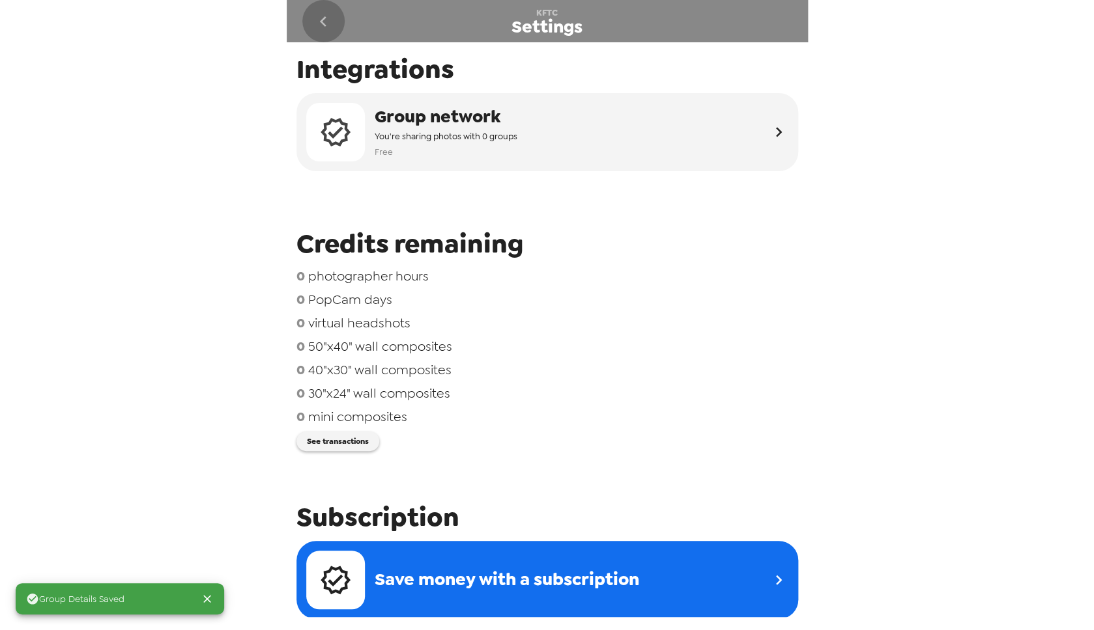
click at [325, 18] on icon "go back" at bounding box center [323, 21] width 7 height 10
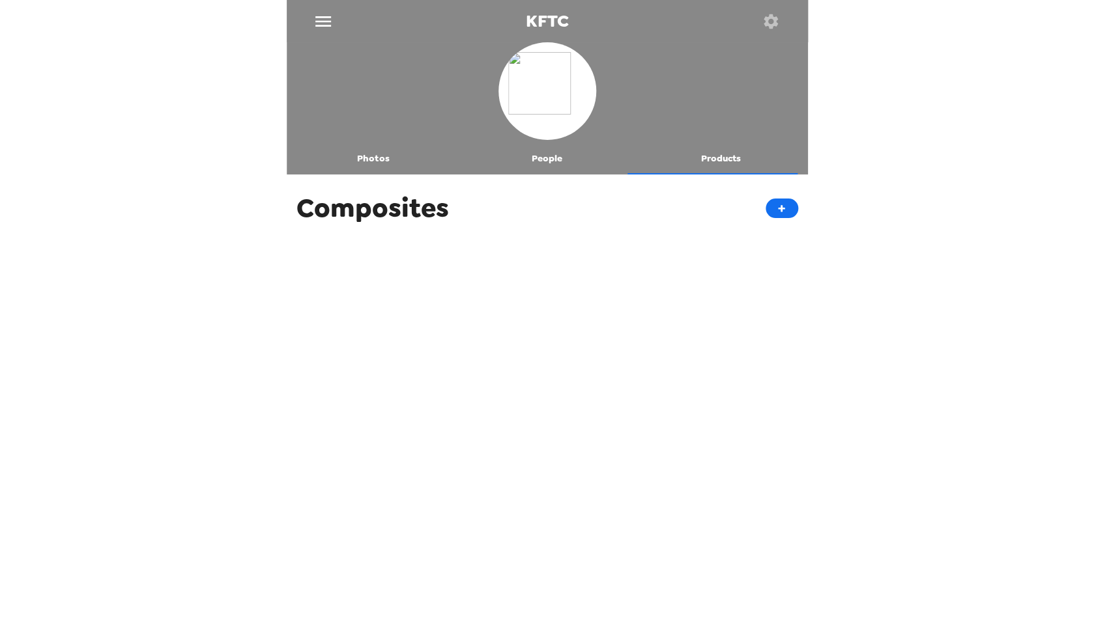
click at [330, 20] on icon "menu" at bounding box center [323, 21] width 21 height 21
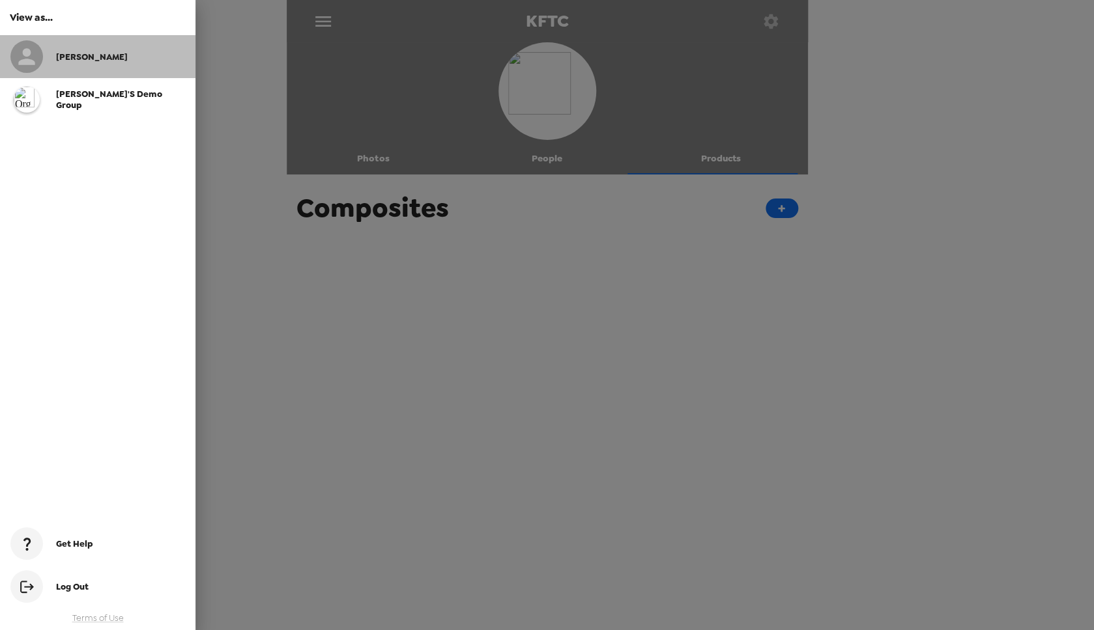
click at [57, 65] on div "Nate" at bounding box center [97, 56] width 195 height 43
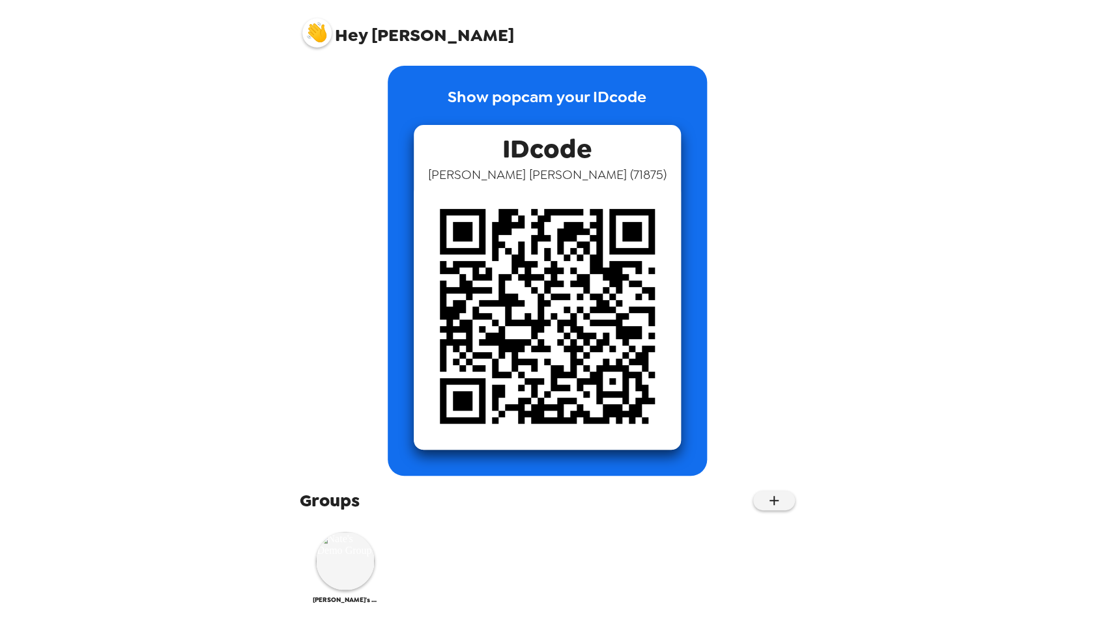
scroll to position [11, 0]
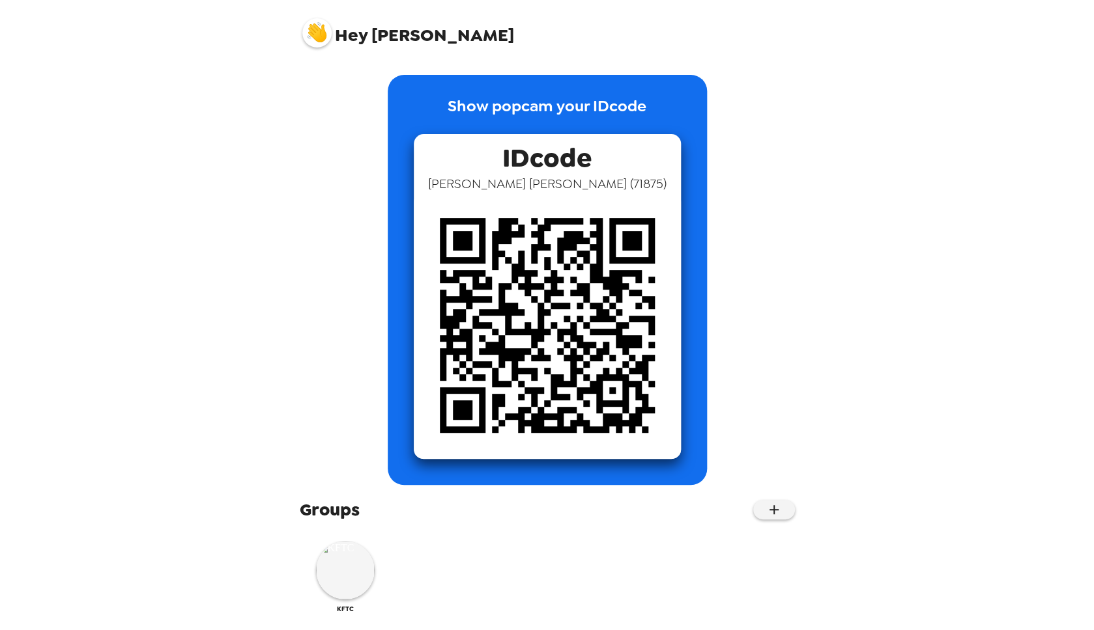
scroll to position [11, 0]
click at [358, 582] on img at bounding box center [345, 570] width 59 height 59
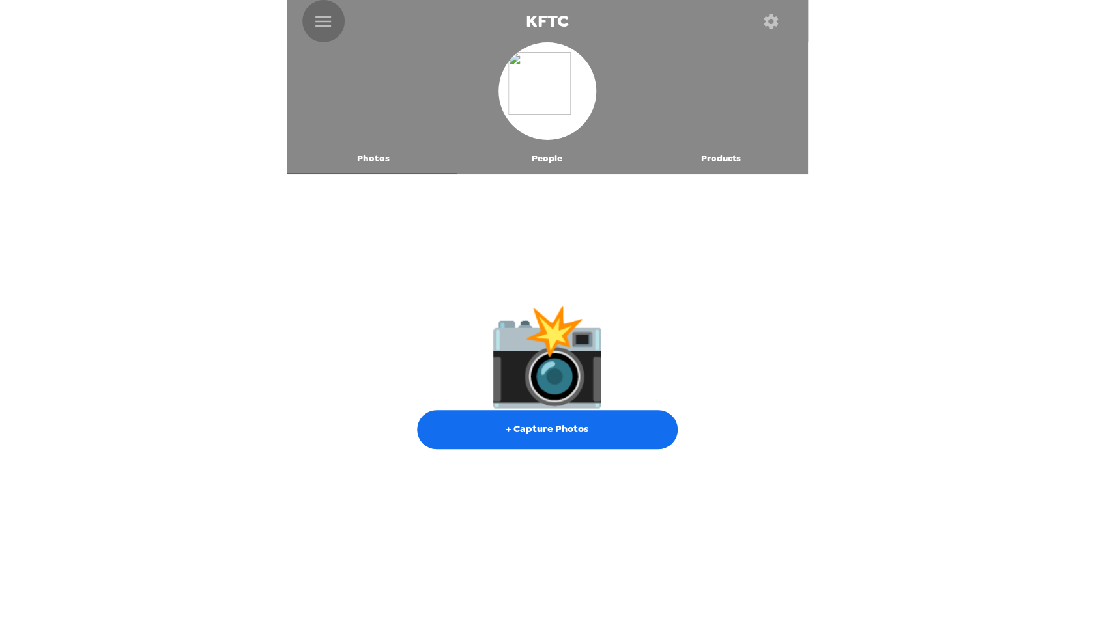
click at [335, 19] on button "menu" at bounding box center [323, 21] width 42 height 42
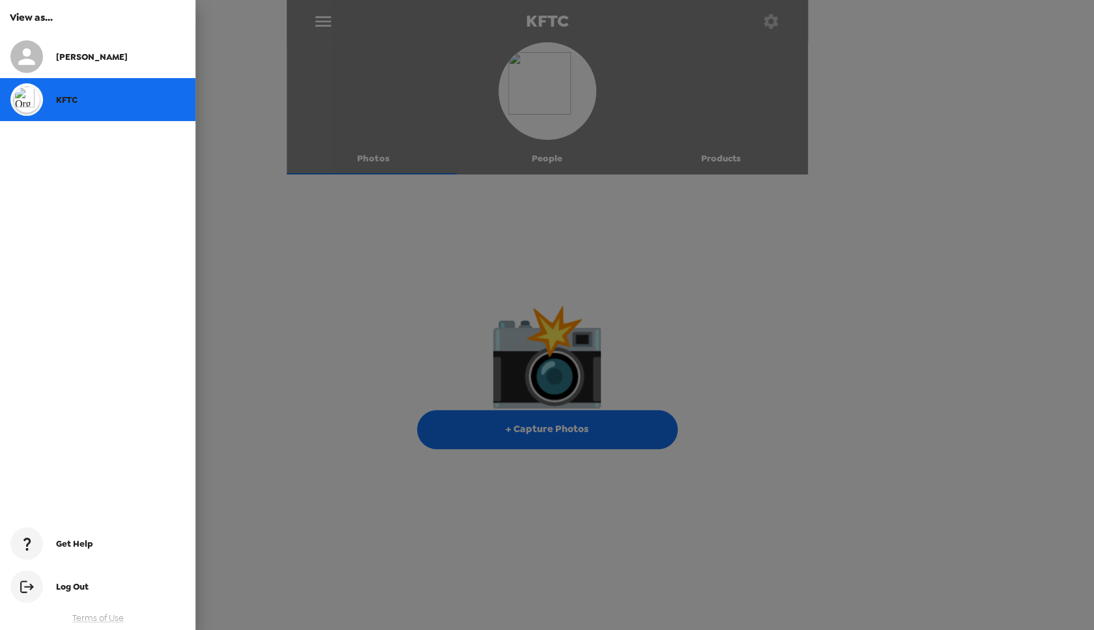
click at [264, 89] on div at bounding box center [547, 315] width 1094 height 630
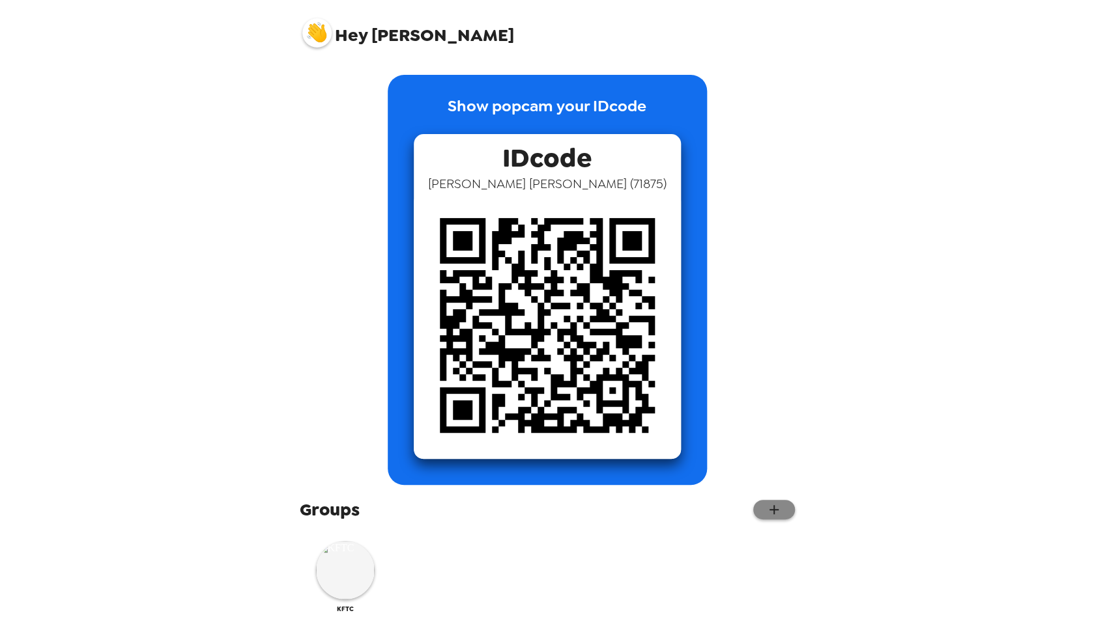
click at [774, 513] on button "button" at bounding box center [774, 510] width 42 height 20
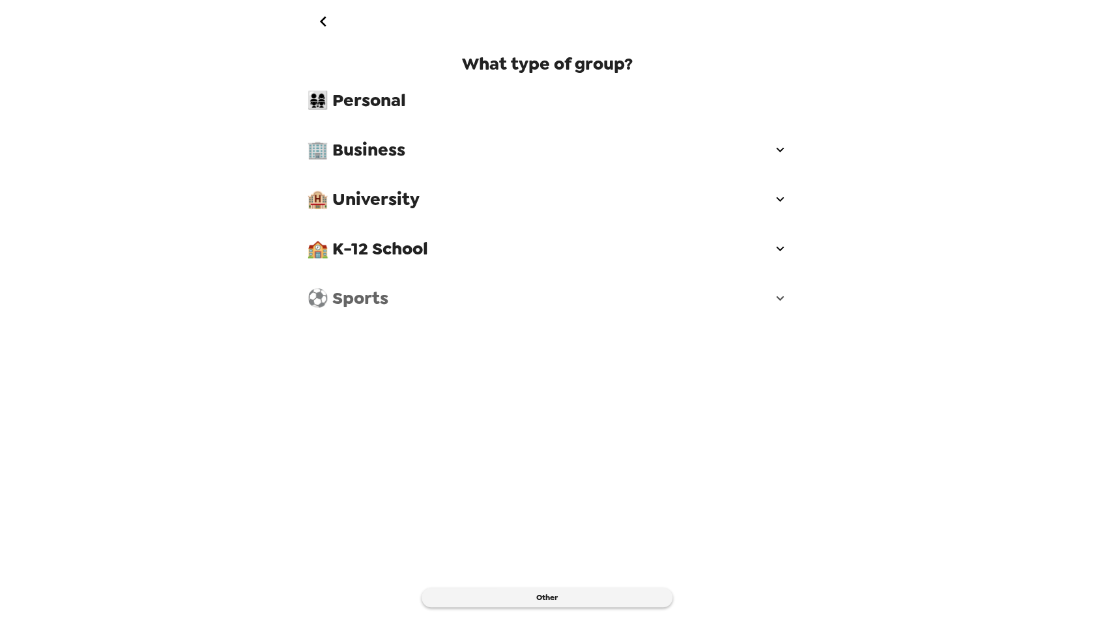
click at [365, 292] on span "⚽ Sports" at bounding box center [539, 298] width 465 height 23
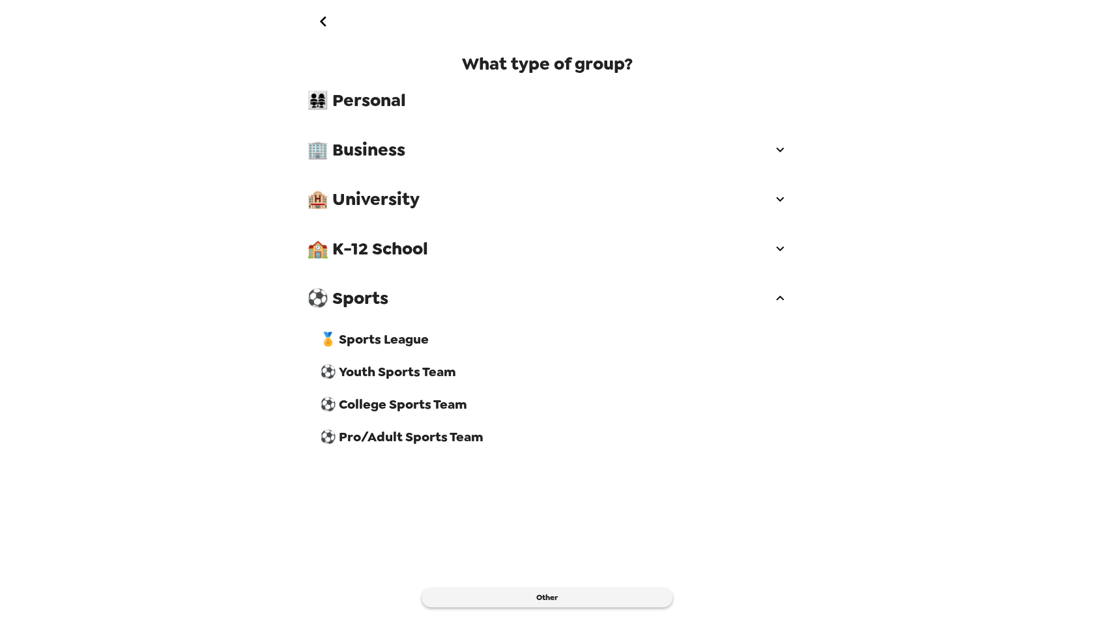
click at [548, 523] on div "What type of group? 👨‍👩‍👧‍👧 Personal 🏢 Business 🏨 University 🏫 K-12 School ⚽ Sp…" at bounding box center [547, 329] width 521 height 575
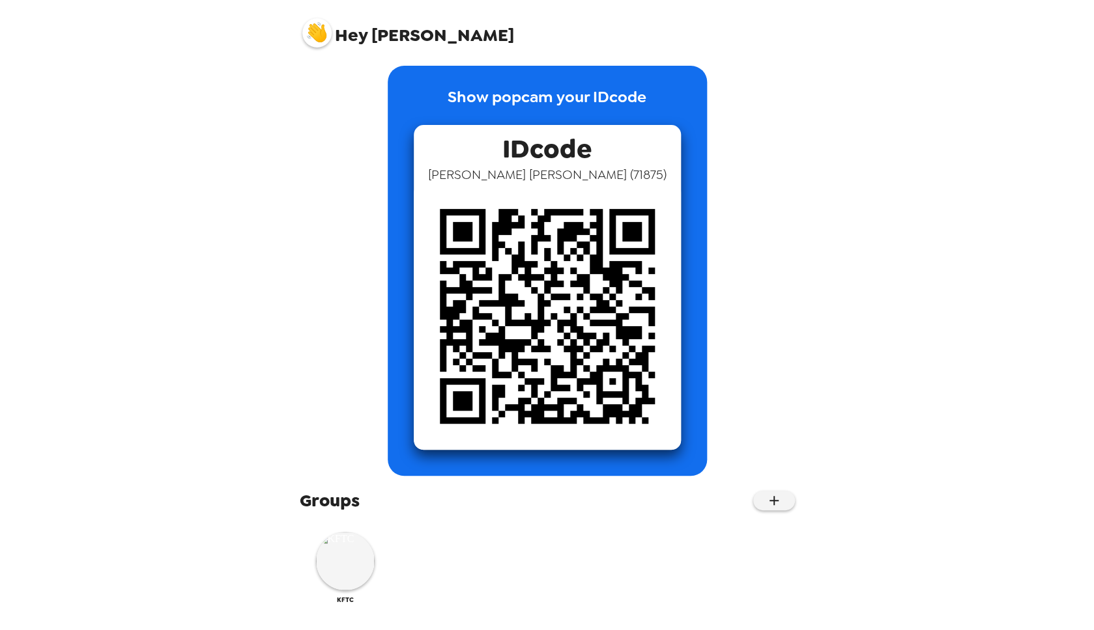
scroll to position [11, 0]
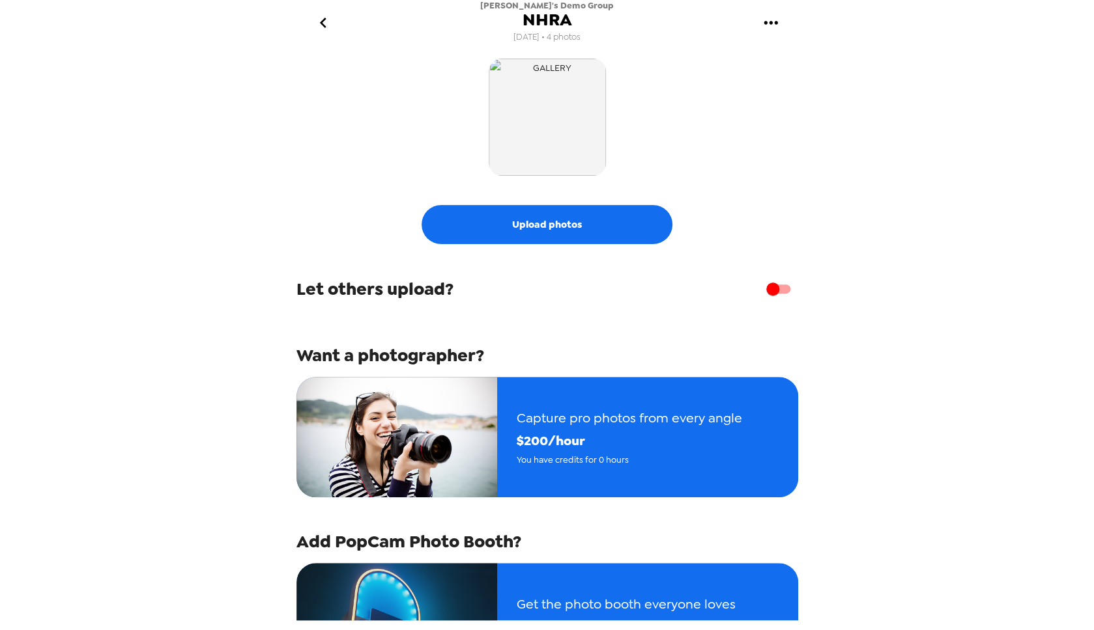
click at [322, 20] on icon "go back" at bounding box center [323, 22] width 21 height 21
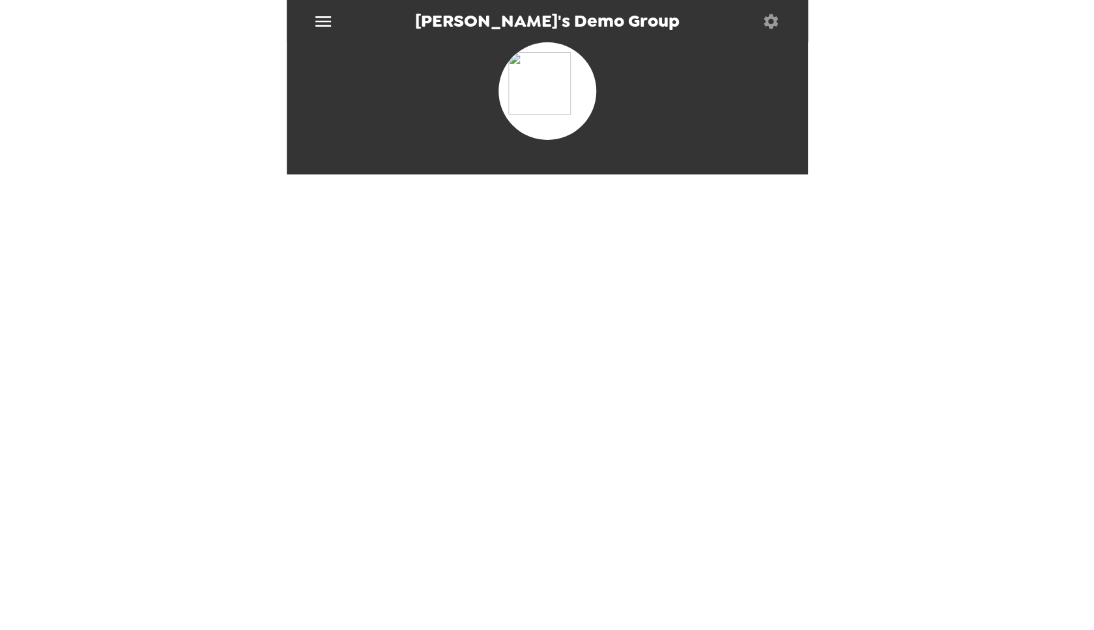
click at [318, 25] on icon "menu" at bounding box center [323, 21] width 16 height 10
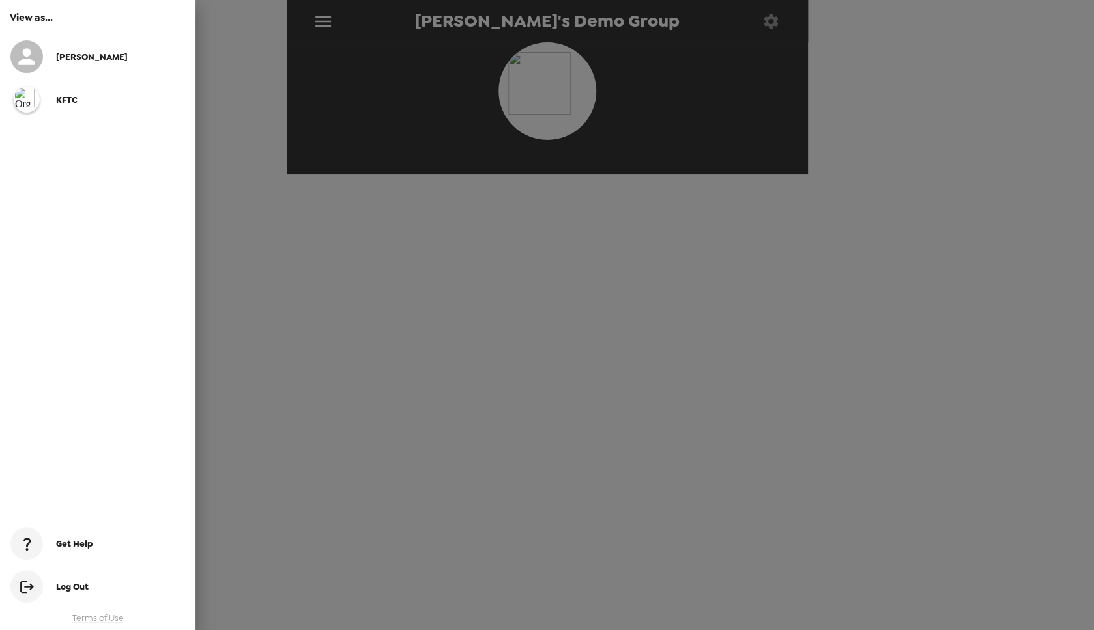
click at [81, 106] on div "KFTC" at bounding box center [97, 99] width 195 height 43
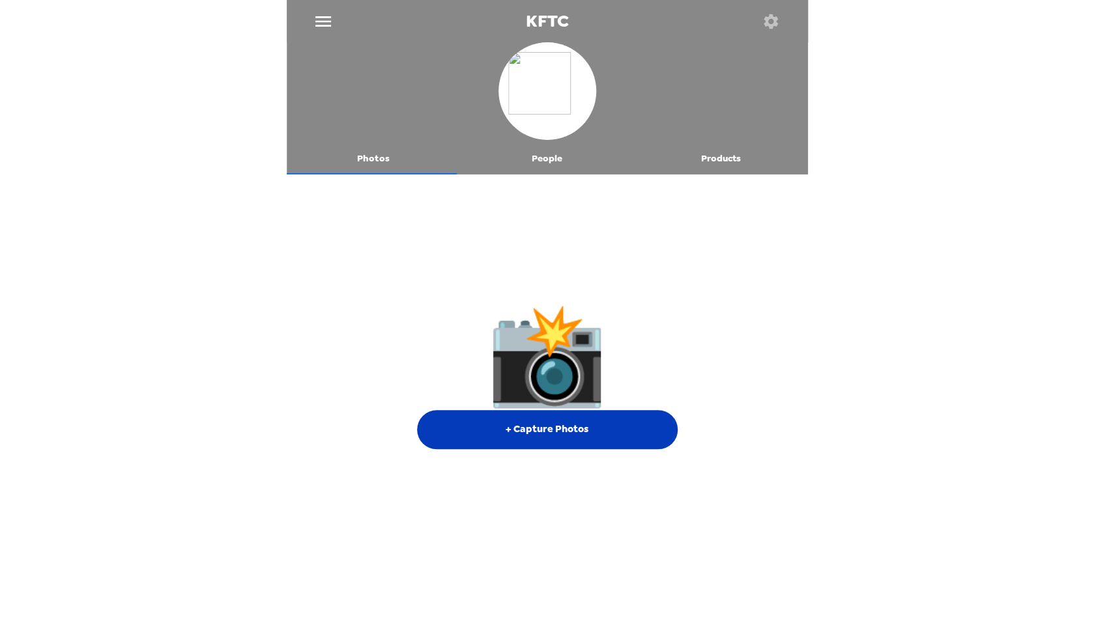
click at [478, 410] on button "+ Capture Photos" at bounding box center [547, 429] width 261 height 39
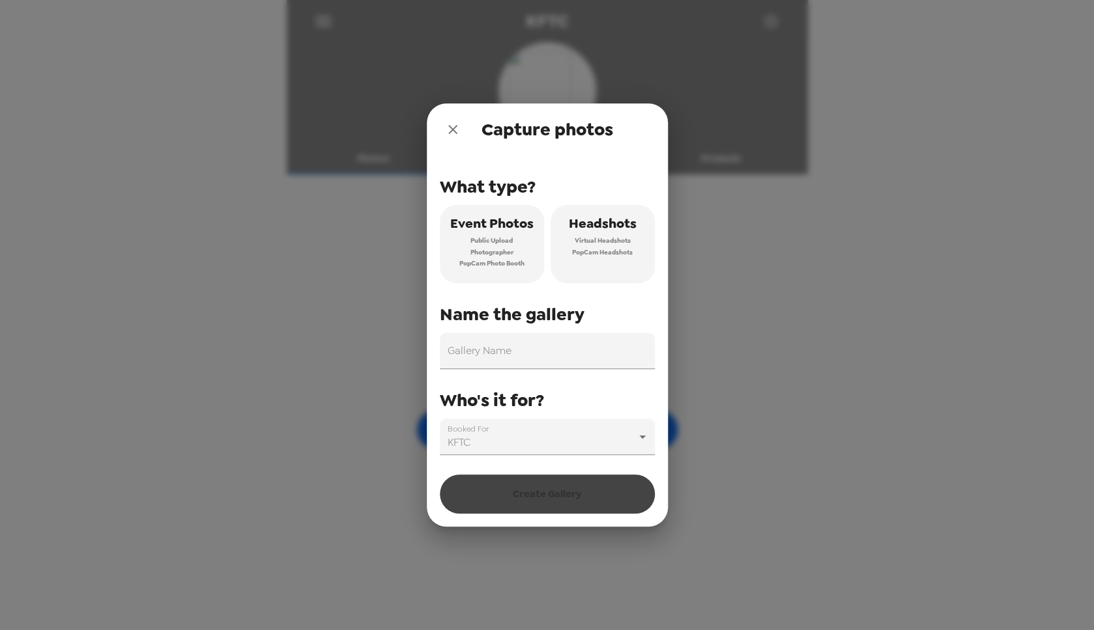
click at [452, 117] on button "close" at bounding box center [453, 130] width 26 height 26
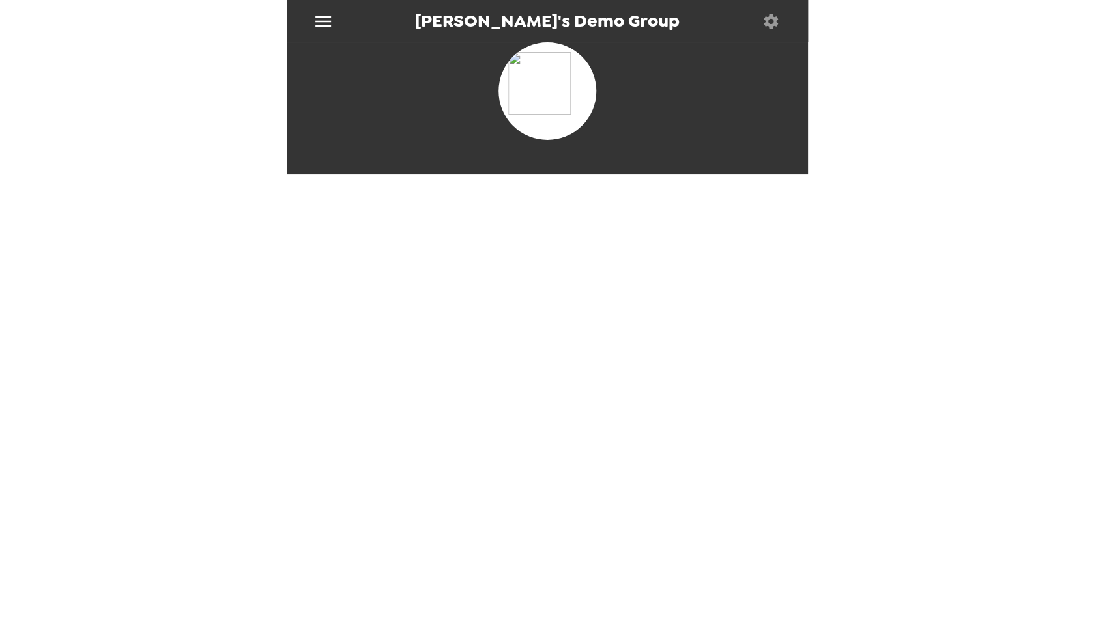
click at [326, 22] on icon "menu" at bounding box center [323, 21] width 21 height 21
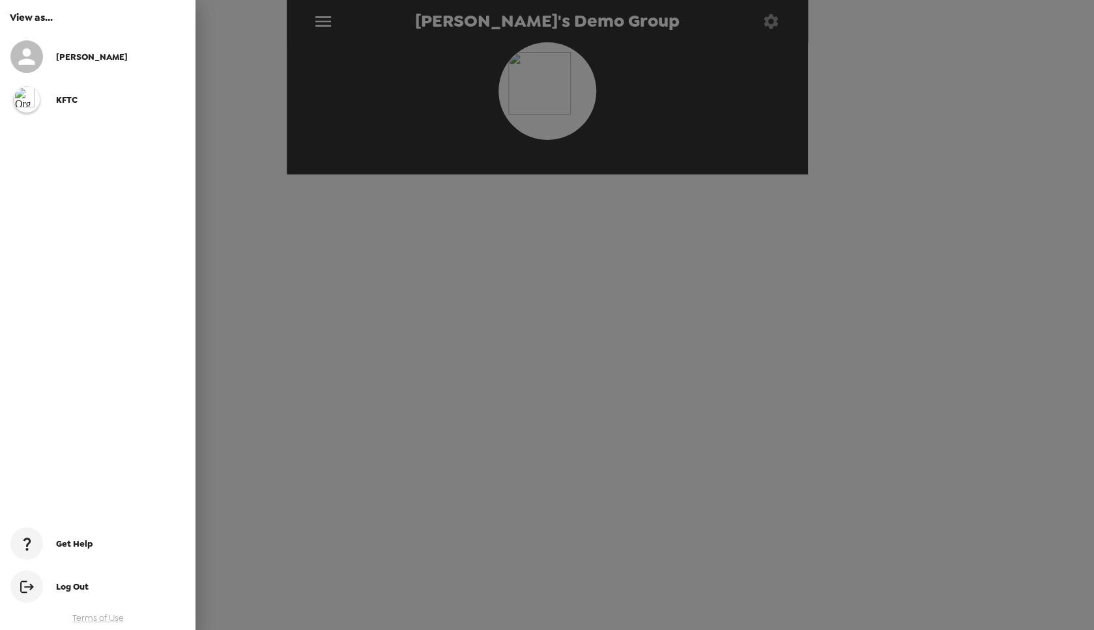
click at [77, 57] on div "[PERSON_NAME]" at bounding box center [120, 56] width 129 height 11
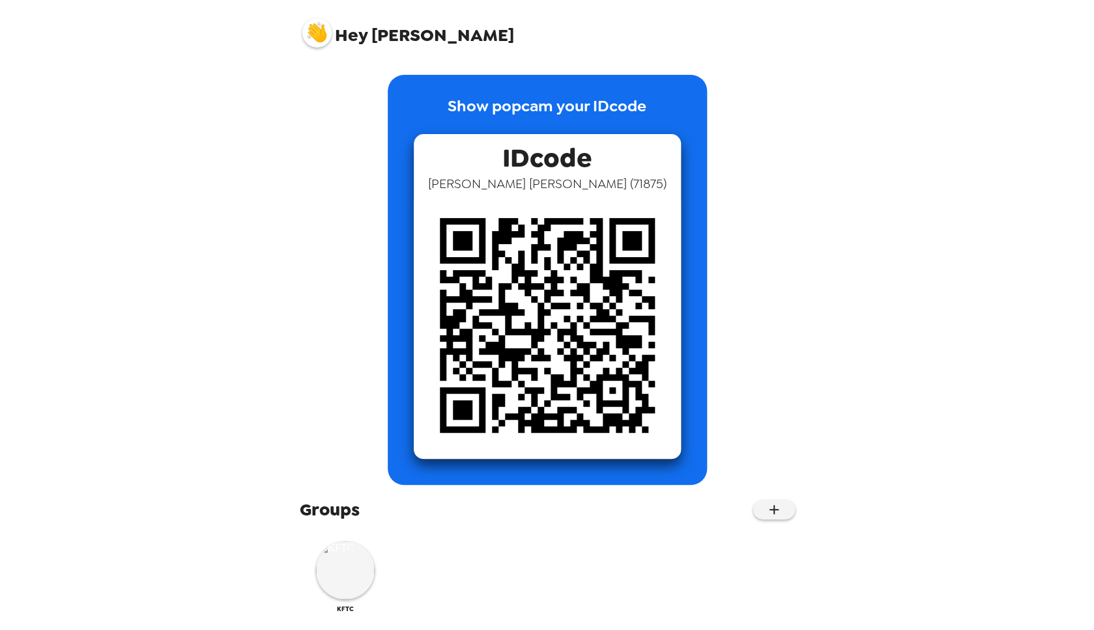
click at [368, 36] on span "Hey [PERSON_NAME]" at bounding box center [408, 28] width 212 height 33
click at [320, 34] on img at bounding box center [316, 32] width 29 height 29
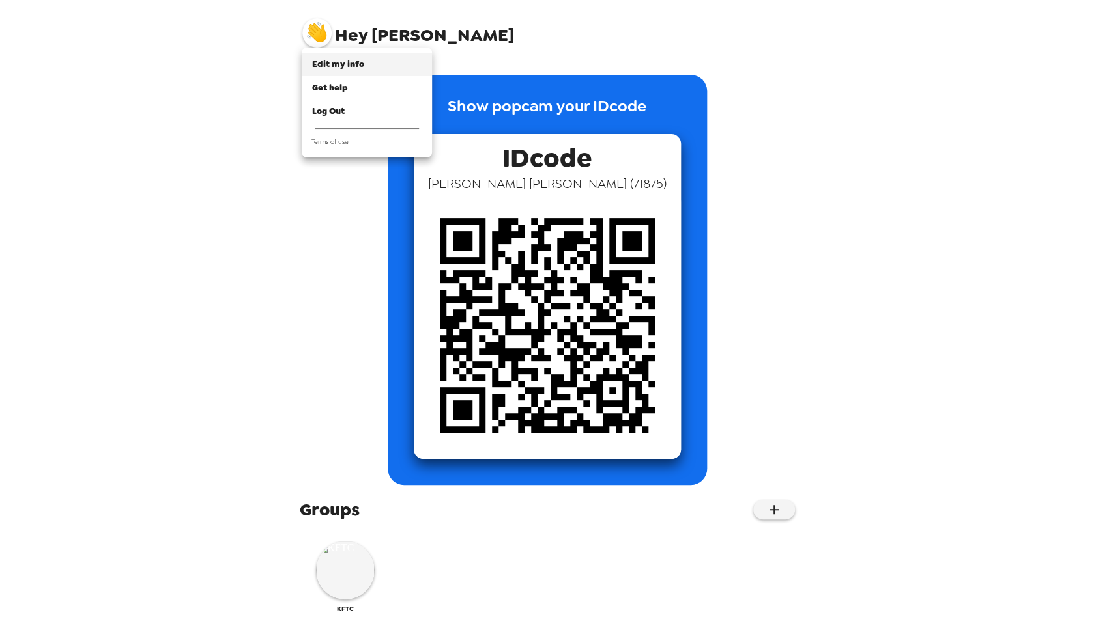
click at [335, 59] on span "Edit my info" at bounding box center [338, 64] width 52 height 11
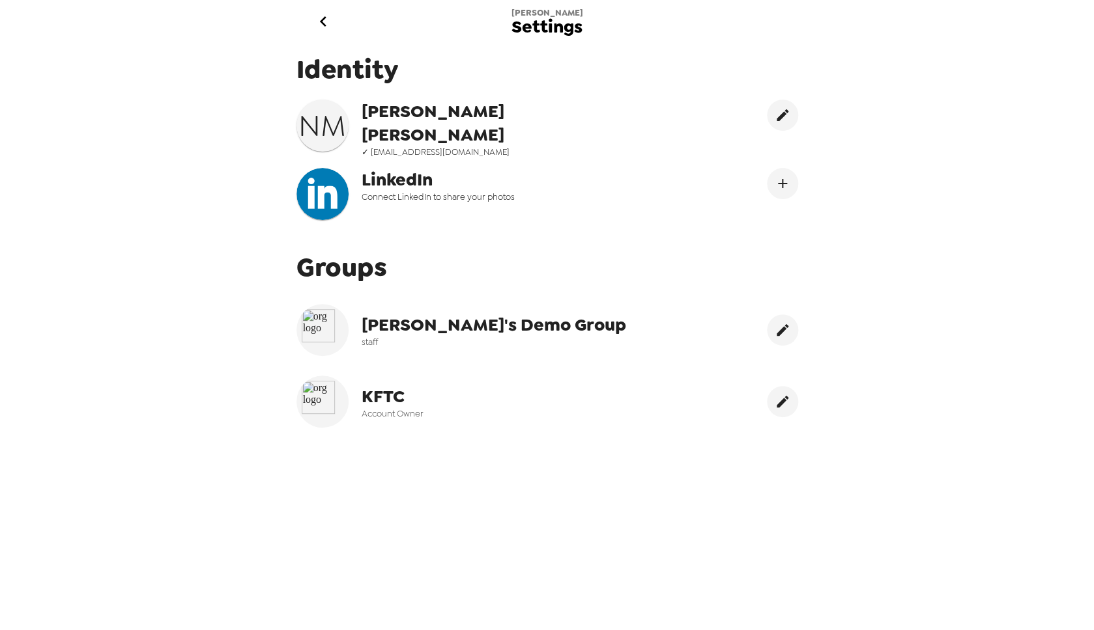
click at [303, 395] on img at bounding box center [323, 402] width 42 height 42
click at [326, 23] on icon "go back" at bounding box center [323, 21] width 21 height 21
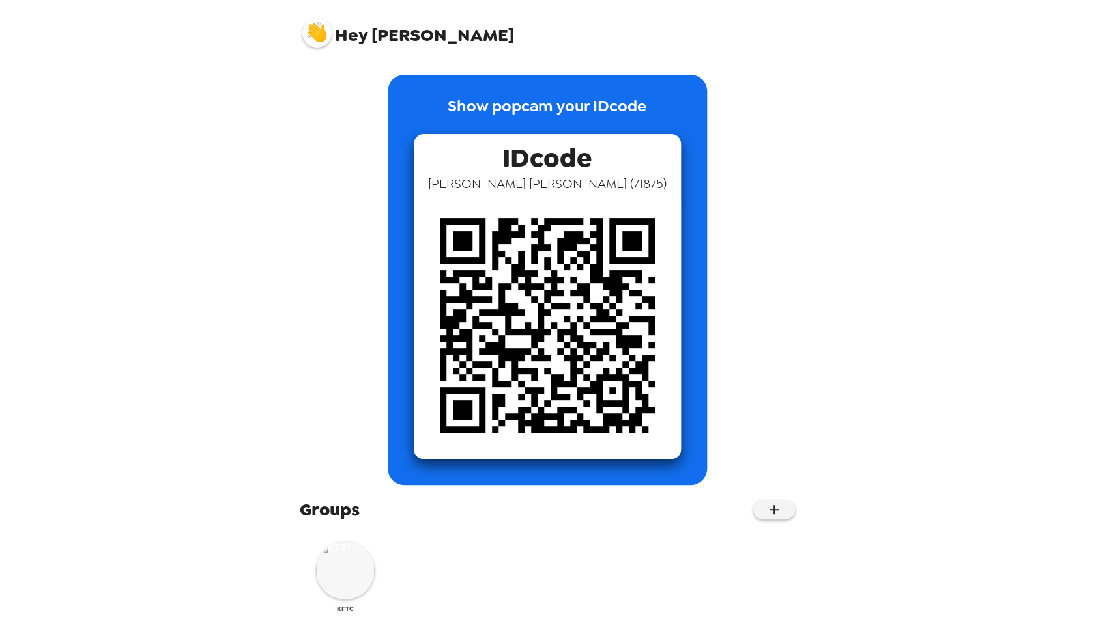
click at [343, 562] on img at bounding box center [345, 570] width 59 height 59
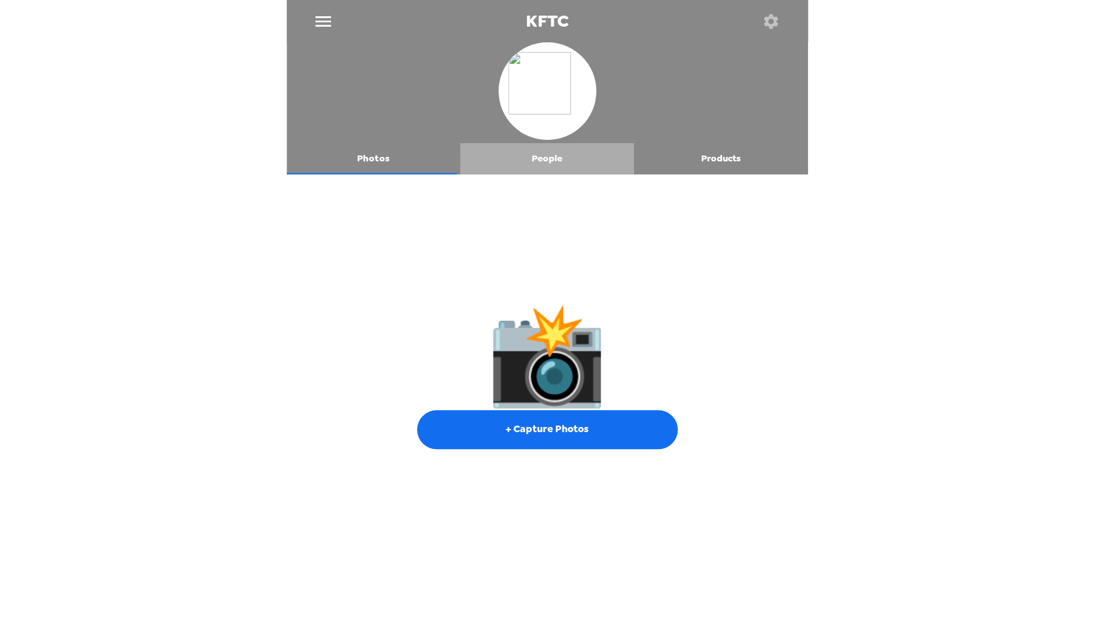
click at [557, 155] on button "People" at bounding box center [547, 158] width 174 height 31
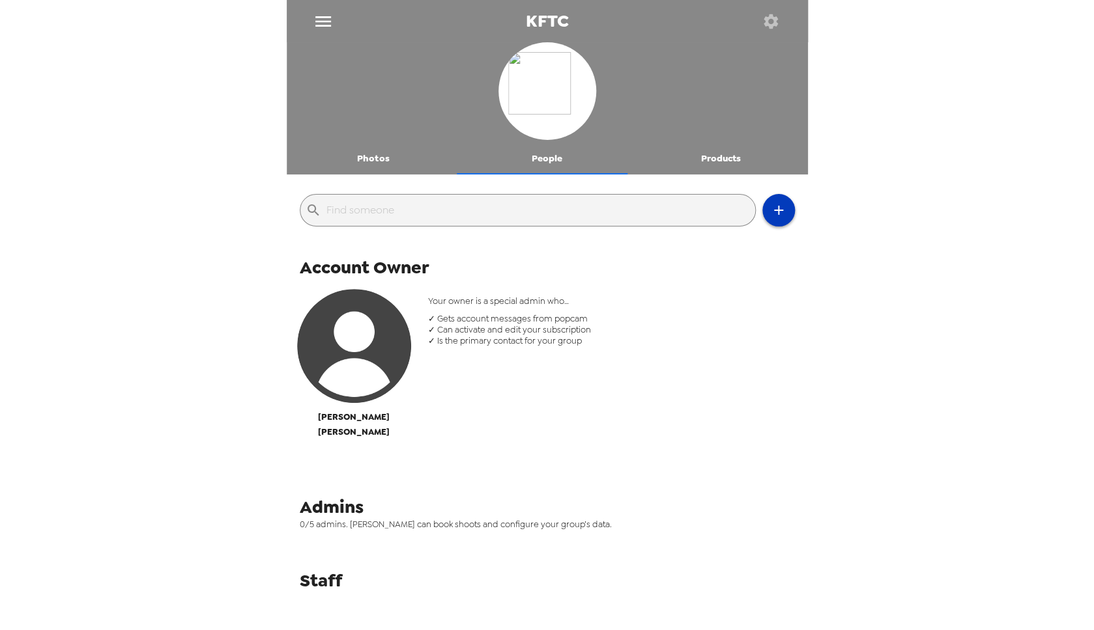
click at [774, 211] on icon "button" at bounding box center [778, 210] width 9 height 9
click at [788, 240] on li "Invite someone" at bounding box center [825, 243] width 147 height 23
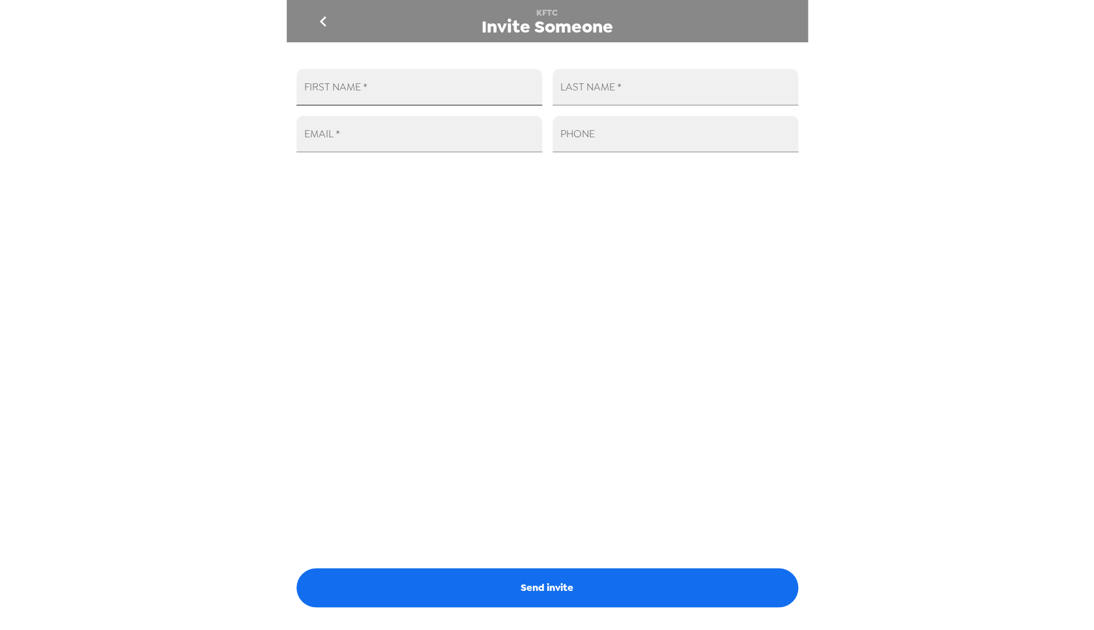
click at [408, 85] on input "FIRST NAME   *" at bounding box center [419, 87] width 246 height 36
type input "nate"
type input "[PERSON_NAME]"
type input "[EMAIL_ADDRESS][DOMAIN_NAME]"
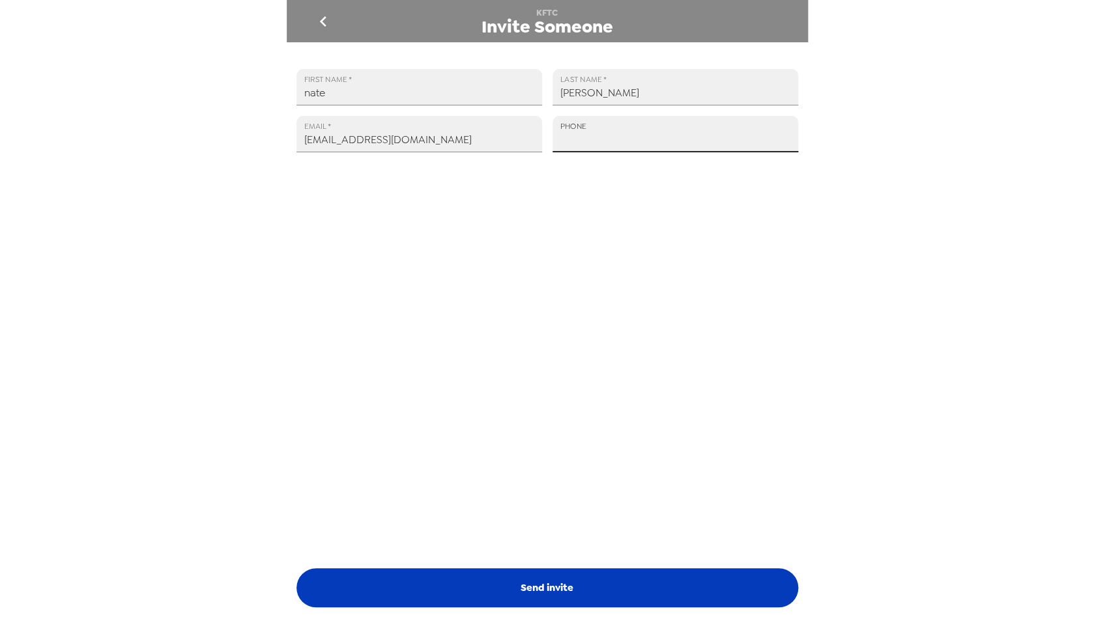
click at [565, 585] on button "Send invite" at bounding box center [546, 588] width 501 height 39
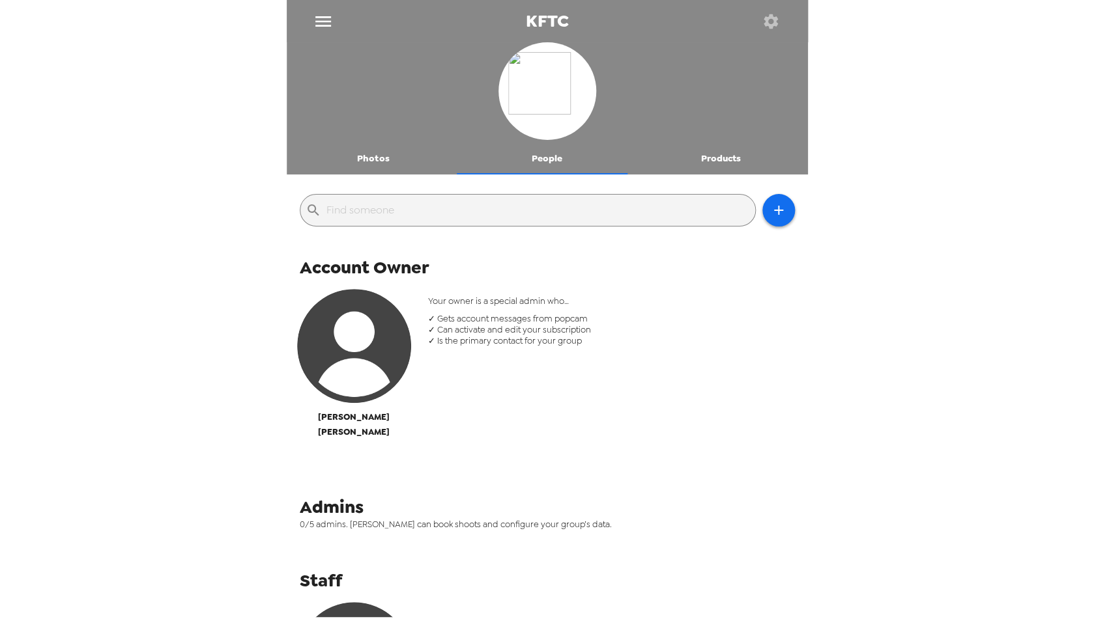
click at [593, 389] on div "Your owner is a special admin who… ✓ Gets account messages from popcam ✓ Can ac…" at bounding box center [611, 374] width 386 height 177
click at [666, 457] on div "Account Owner [PERSON_NAME] Your owner is a special admin who… ✓ Gets account m…" at bounding box center [547, 514] width 521 height 522
drag, startPoint x: 537, startPoint y: 162, endPoint x: 662, endPoint y: 199, distance: 130.0
click at [537, 162] on button "People" at bounding box center [547, 158] width 174 height 31
click at [713, 155] on button "Products" at bounding box center [721, 158] width 174 height 31
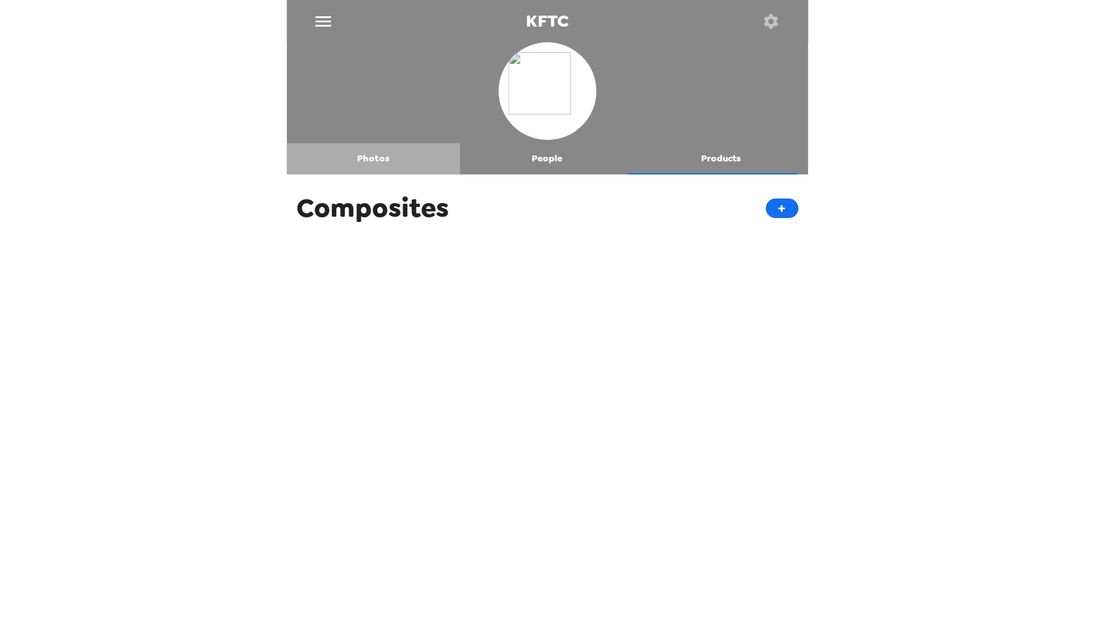
click at [386, 153] on button "Photos" at bounding box center [374, 158] width 174 height 31
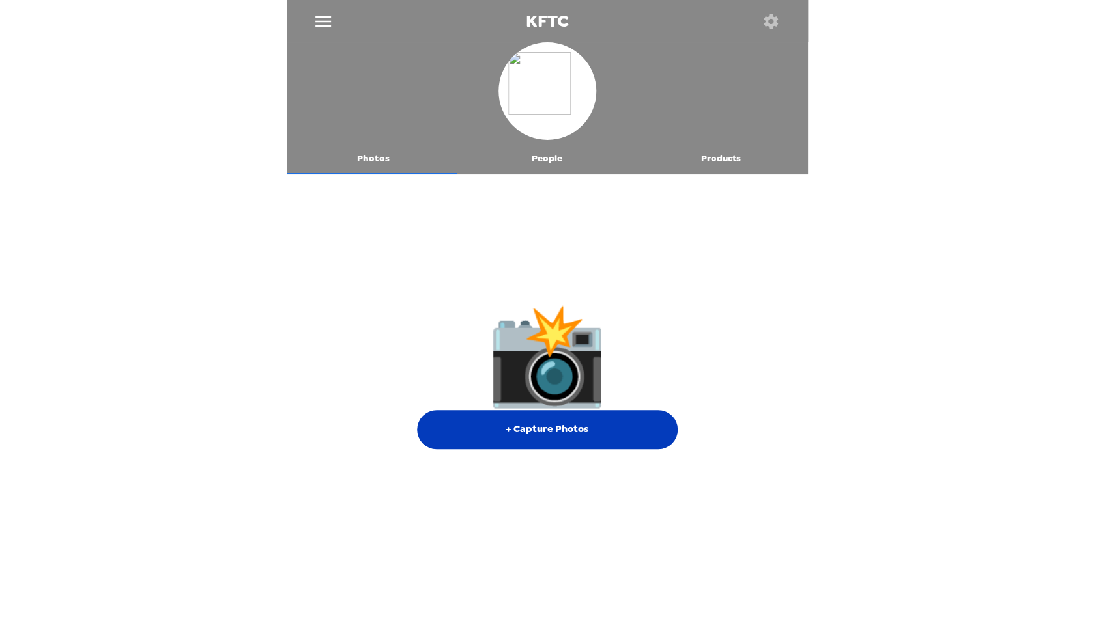
click at [552, 410] on button "+ Capture Photos" at bounding box center [547, 429] width 261 height 39
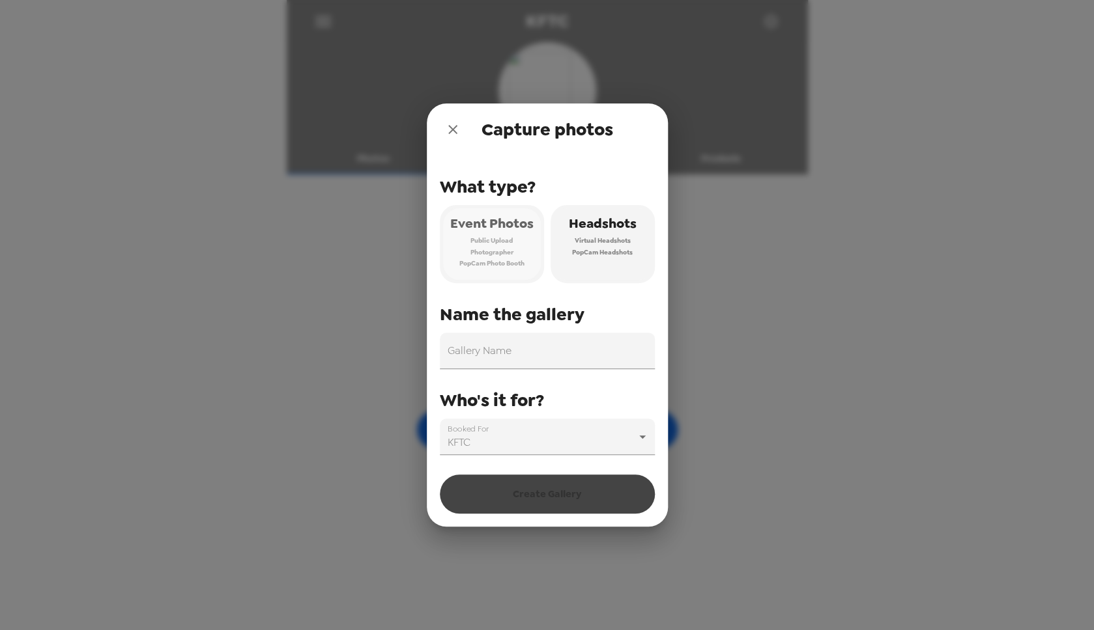
click at [508, 238] on span "Public Upload" at bounding box center [491, 241] width 42 height 12
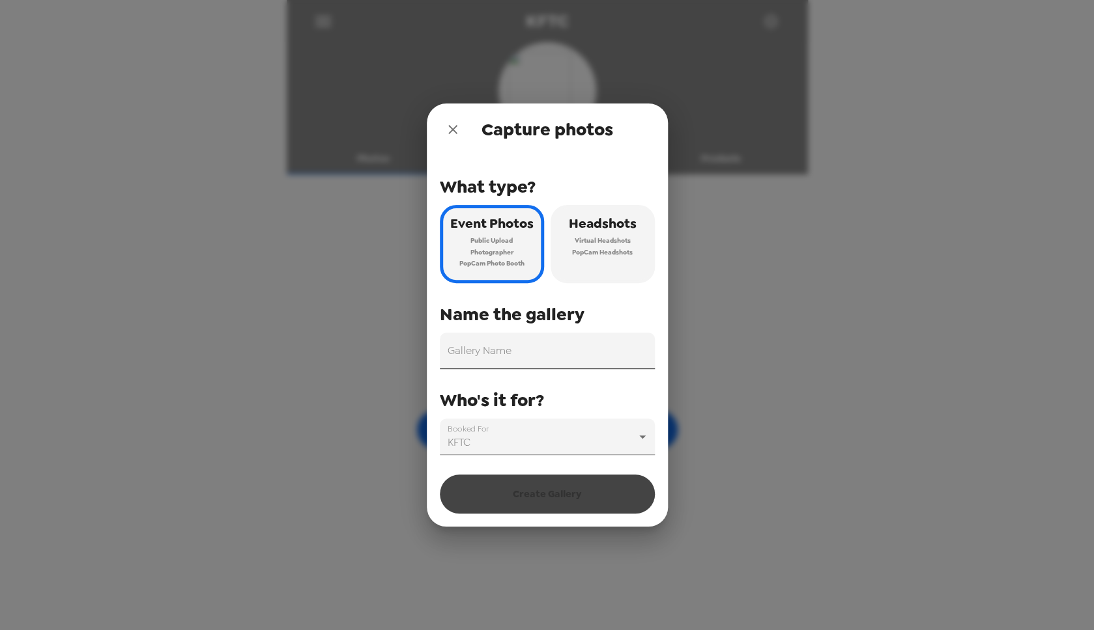
click at [547, 350] on input "Gallery Name" at bounding box center [547, 351] width 215 height 36
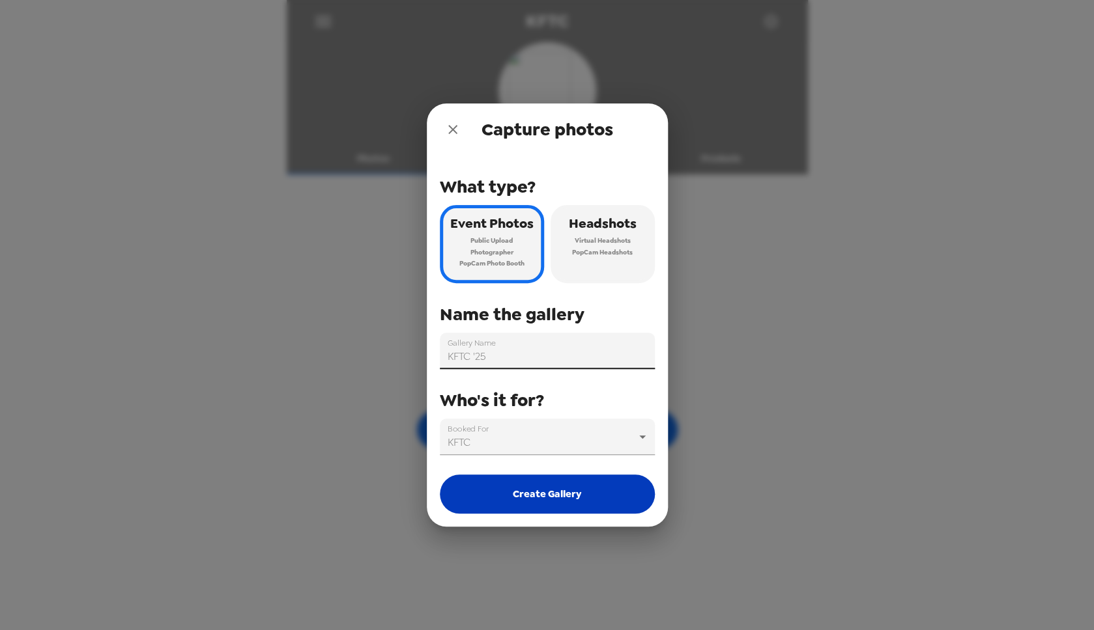
type input "KFTC '25"
click at [592, 485] on button "Create Gallery" at bounding box center [547, 494] width 215 height 39
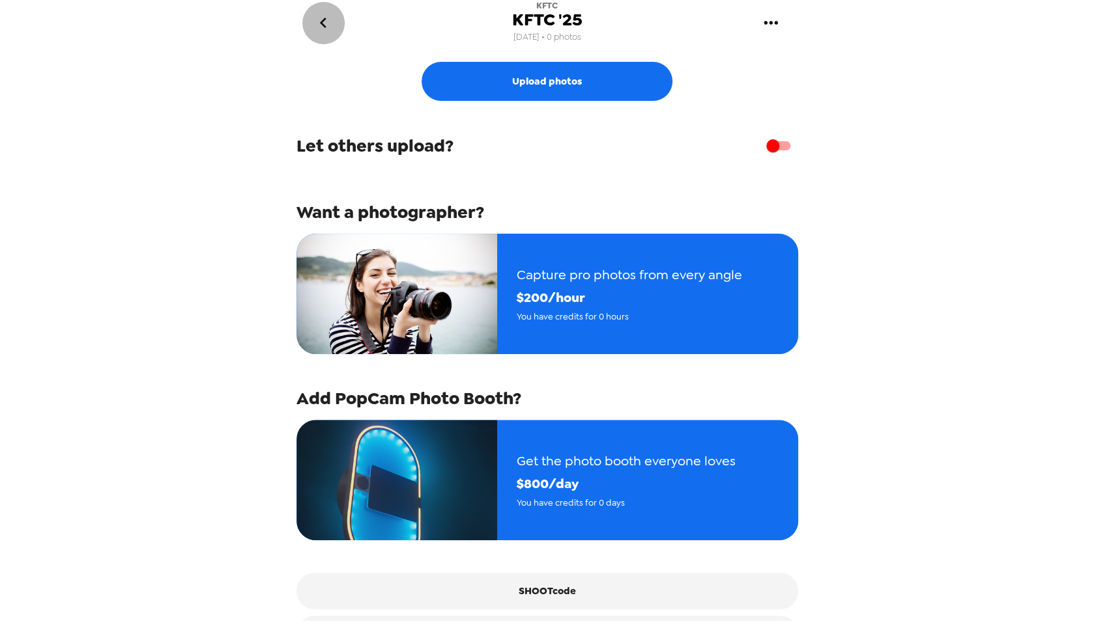
click at [322, 29] on icon "go back" at bounding box center [323, 22] width 21 height 21
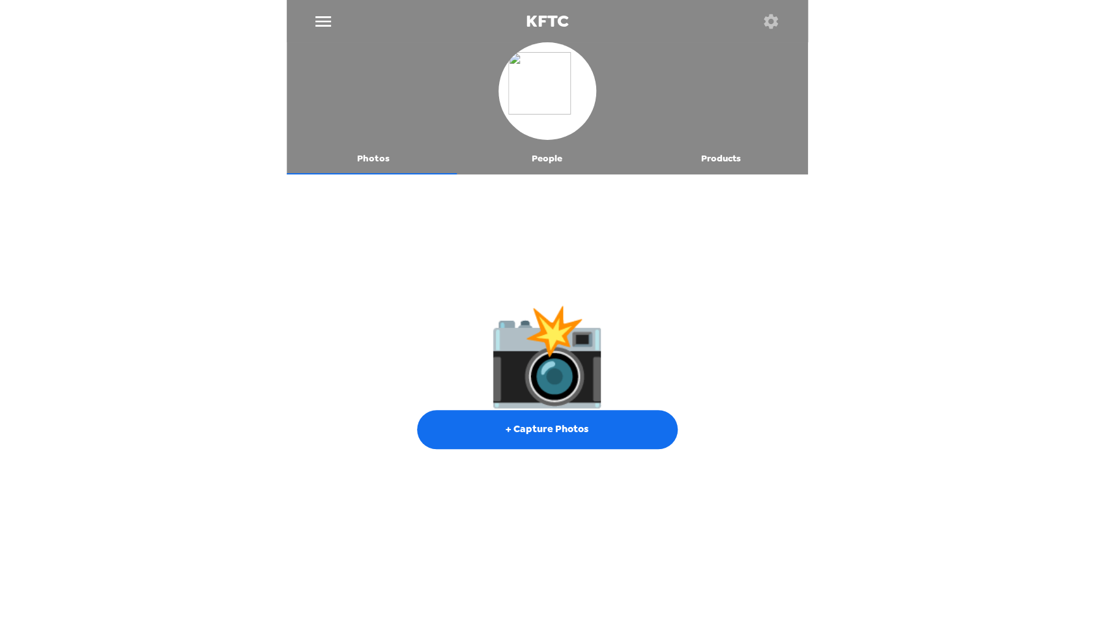
click at [325, 29] on icon "menu" at bounding box center [323, 21] width 21 height 21
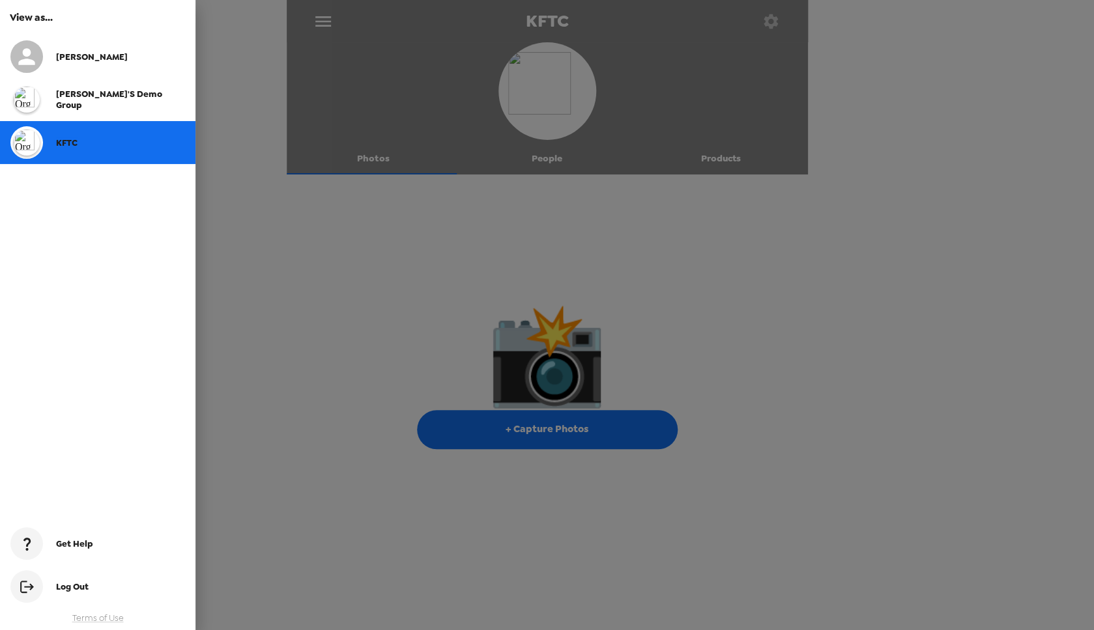
click at [98, 98] on span "[PERSON_NAME]'s Demo Group" at bounding box center [109, 100] width 106 height 22
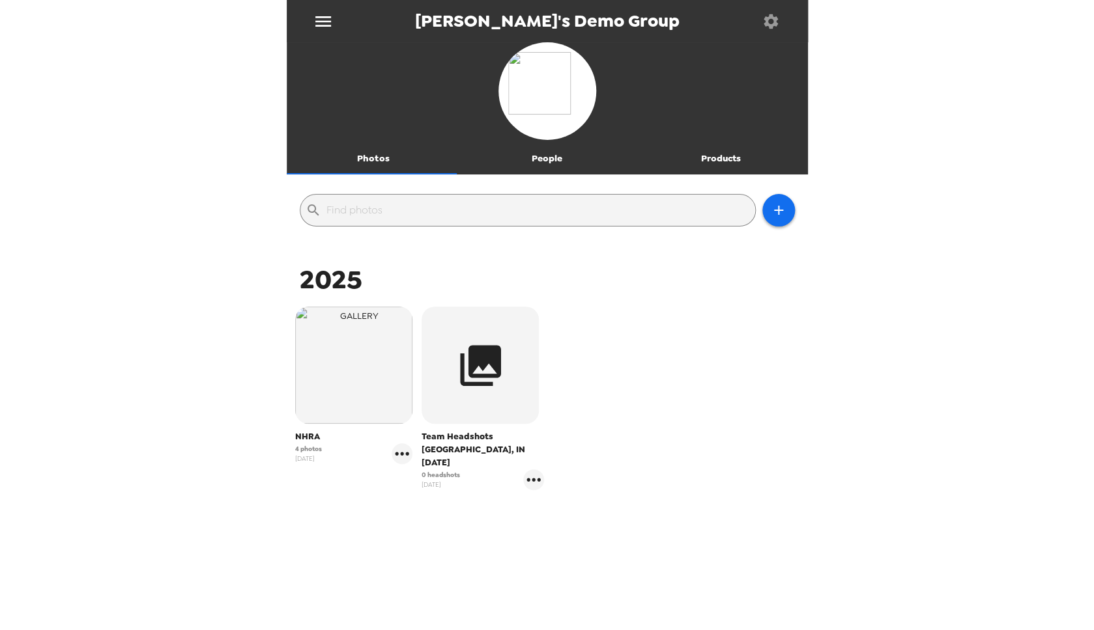
click at [328, 18] on icon "menu" at bounding box center [323, 21] width 21 height 21
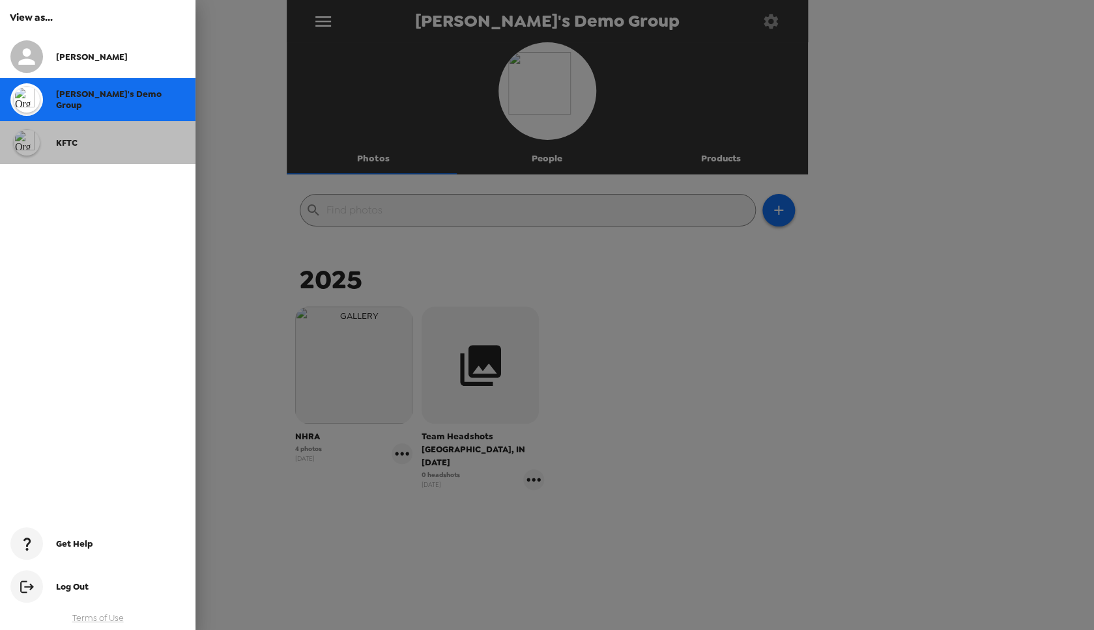
click at [64, 141] on span "KFTC" at bounding box center [66, 142] width 21 height 11
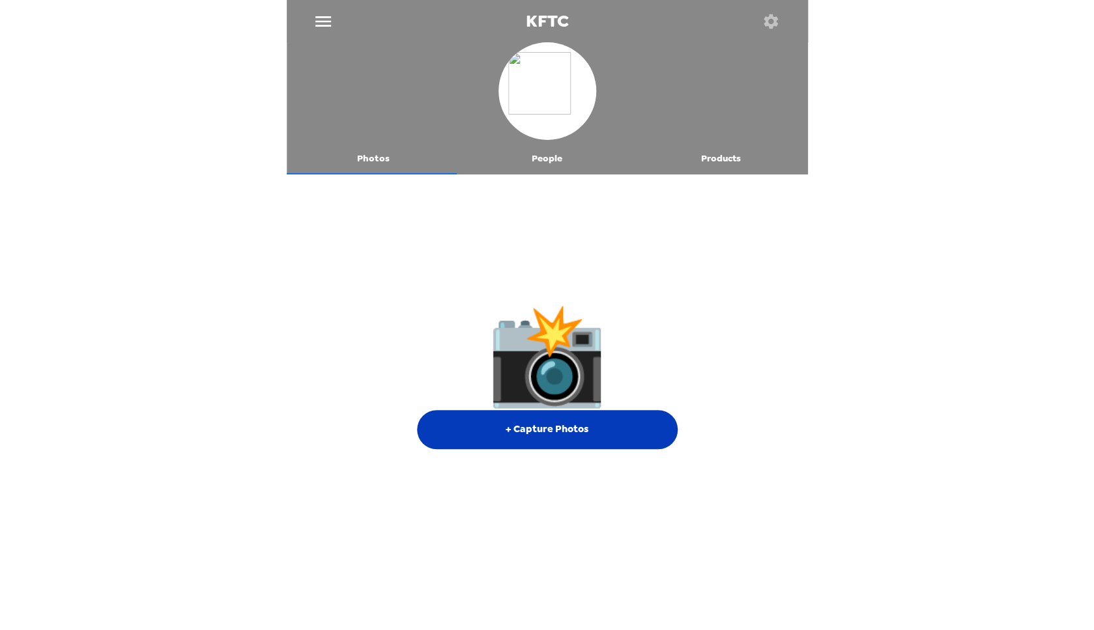
click at [568, 410] on button "+ Capture Photos" at bounding box center [547, 429] width 261 height 39
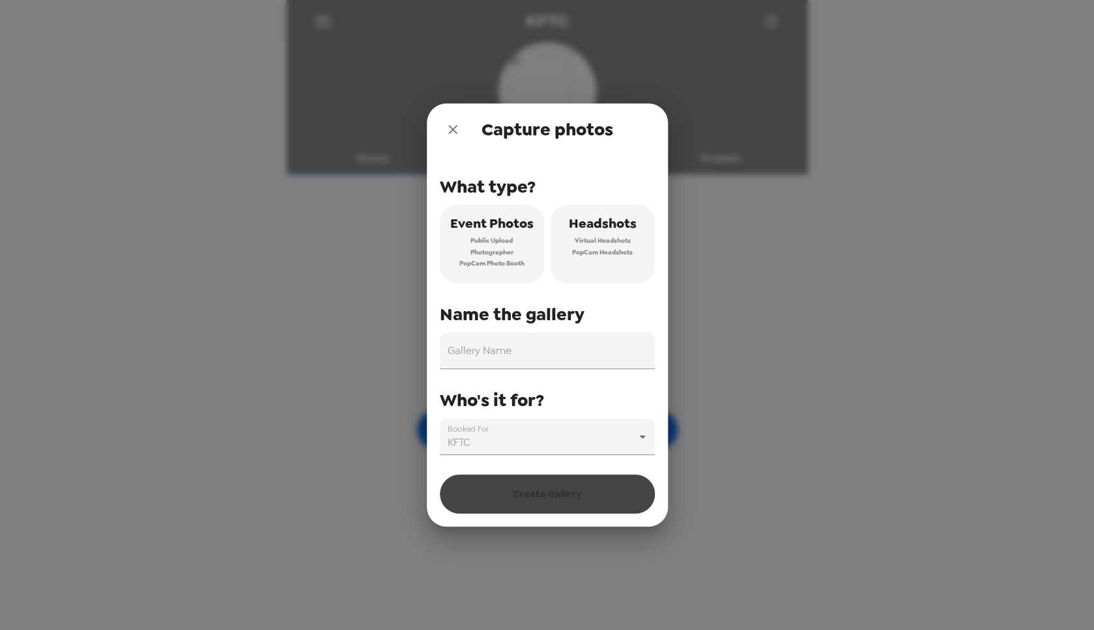
click at [490, 224] on span "Event Photos" at bounding box center [491, 223] width 83 height 23
click at [572, 367] on input "Gallery Name" at bounding box center [547, 351] width 215 height 36
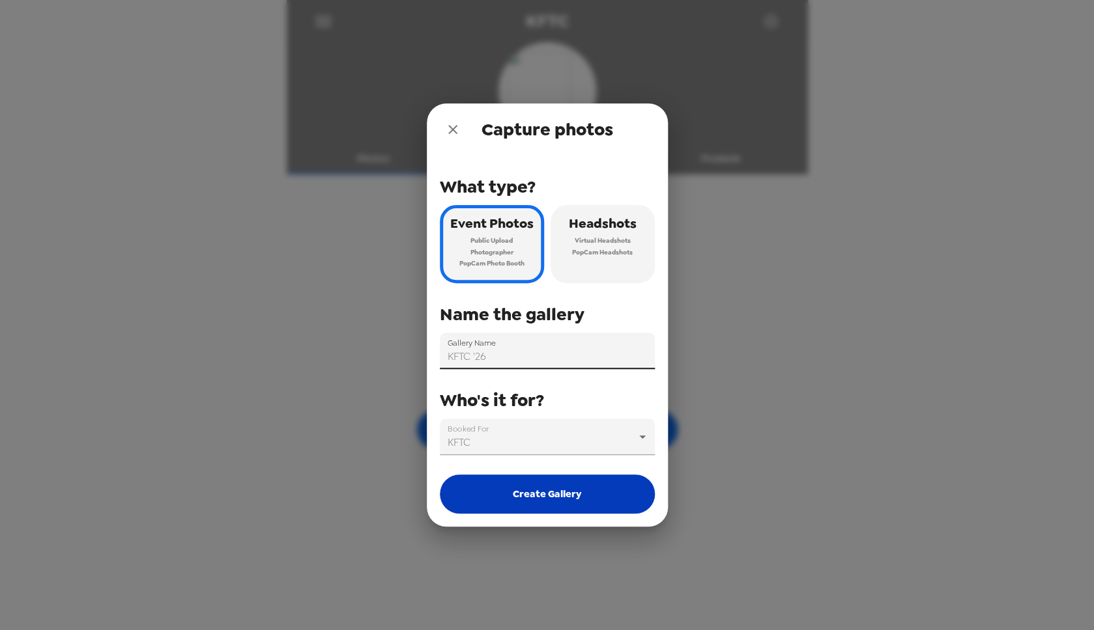
type input "KFTC '26"
click at [541, 496] on button "Create Gallery" at bounding box center [547, 494] width 215 height 39
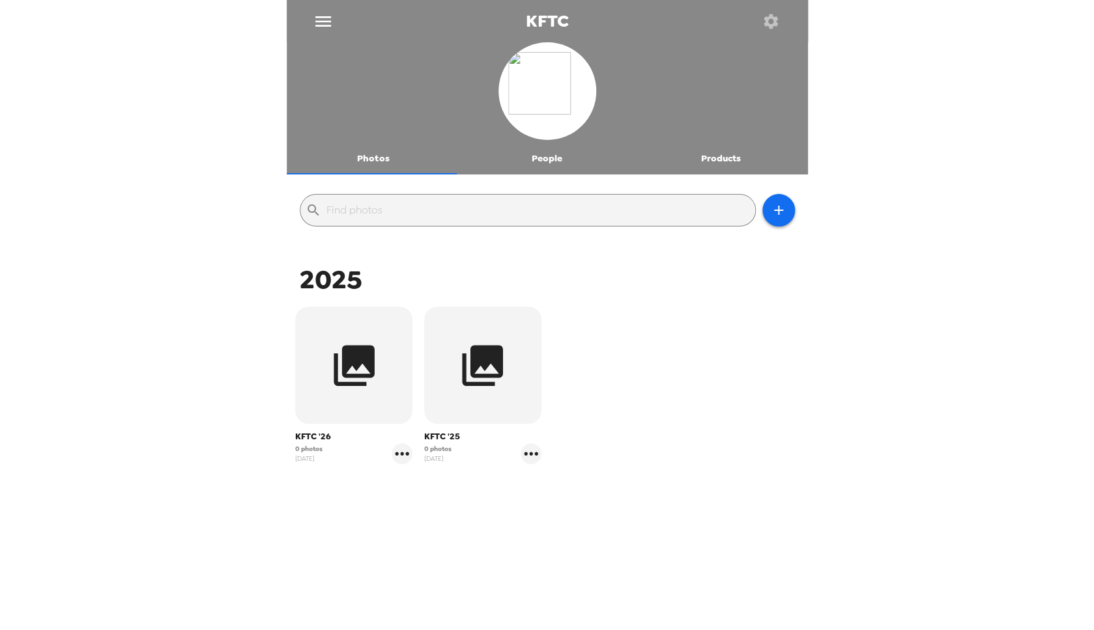
click at [636, 347] on div "KFTC '26 0 photos [DATE] KFTC '25 0 photos [DATE]" at bounding box center [547, 396] width 515 height 184
click at [528, 453] on icon "gallery menu" at bounding box center [530, 454] width 21 height 21
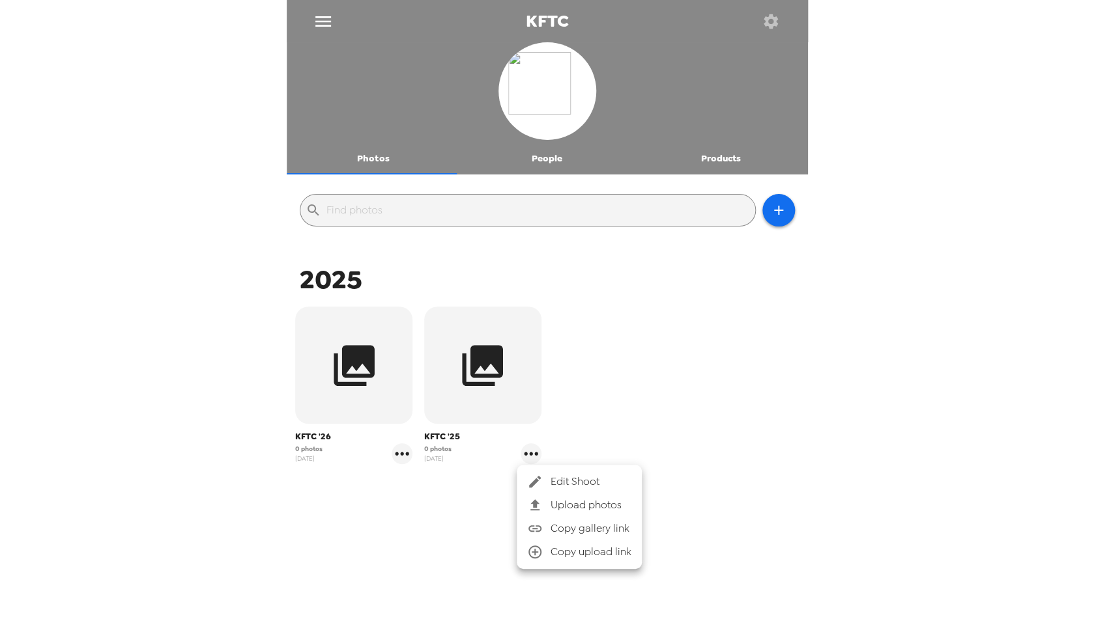
click at [567, 489] on span "Edit Shoot" at bounding box center [590, 482] width 81 height 16
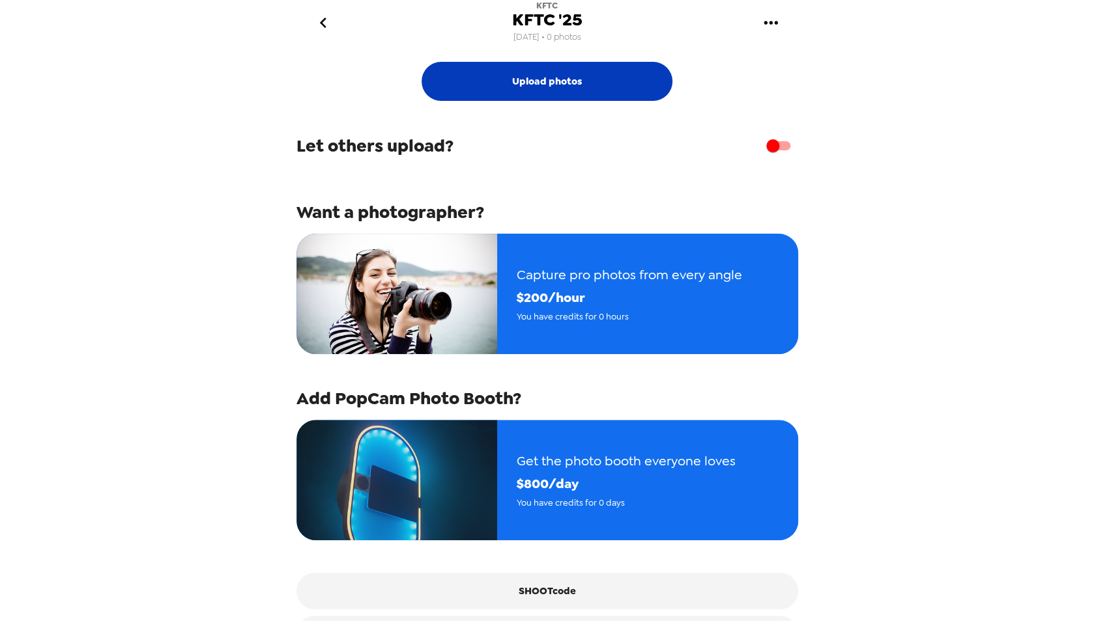
click at [576, 85] on button "Upload photos" at bounding box center [546, 81] width 251 height 39
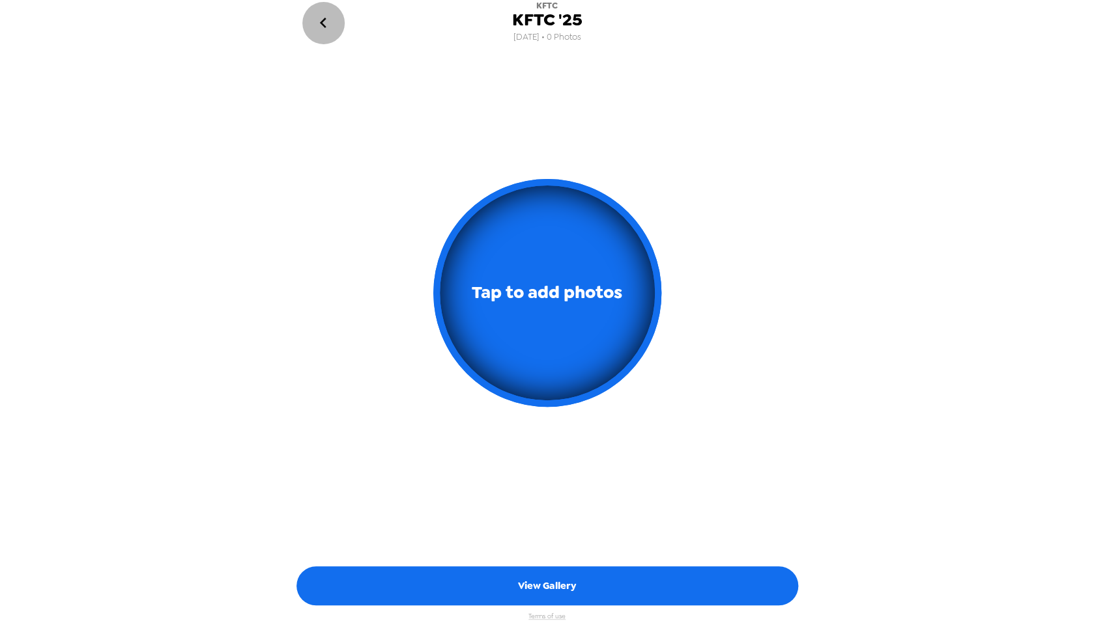
click at [328, 20] on icon "go back" at bounding box center [323, 22] width 21 height 21
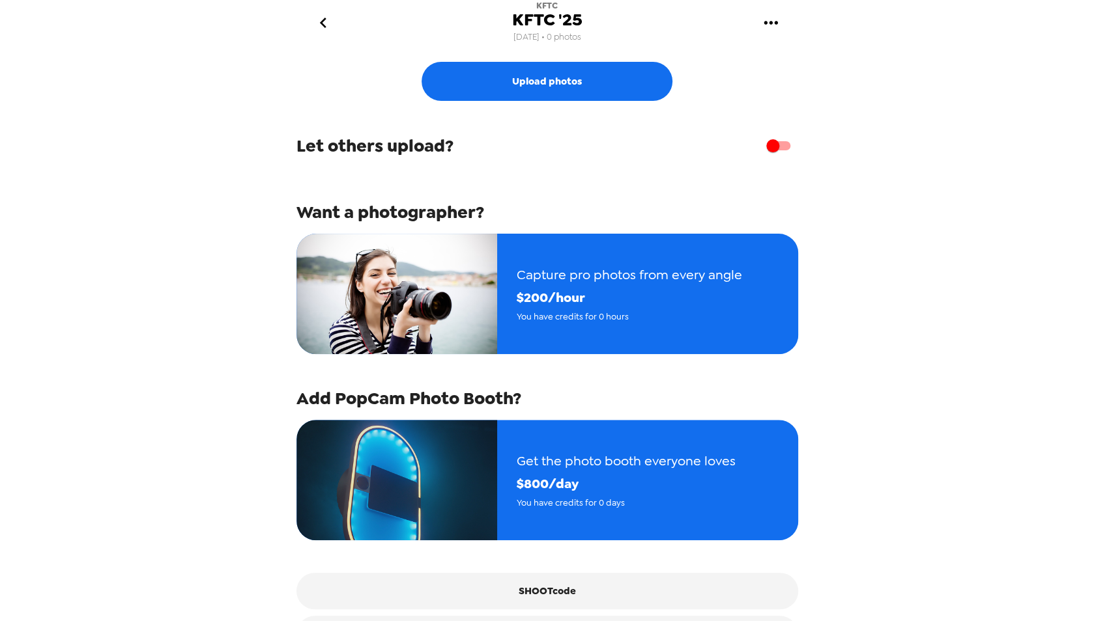
click at [774, 144] on input "checkbox" at bounding box center [772, 146] width 74 height 25
checkbox input "true"
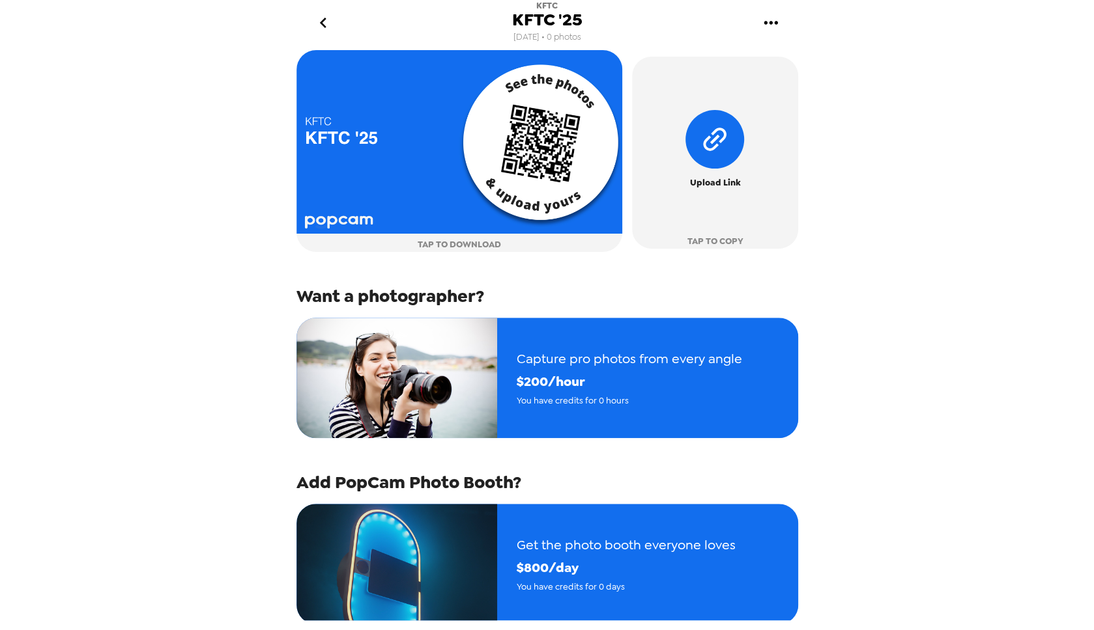
scroll to position [198, 0]
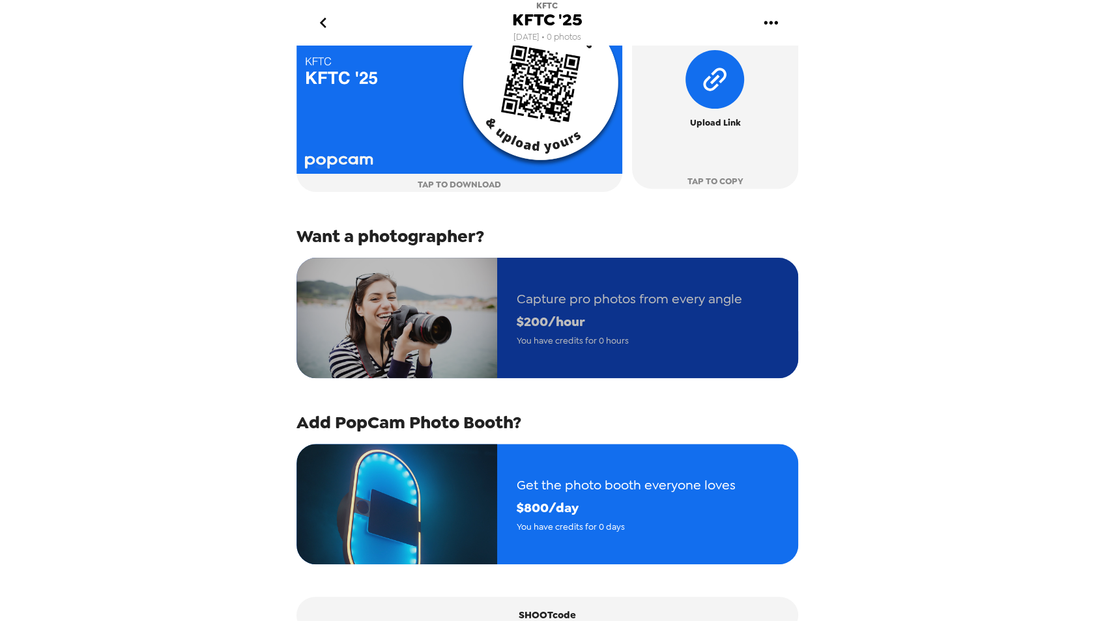
click at [664, 337] on span "You have credits for 0 hours" at bounding box center [628, 340] width 225 height 15
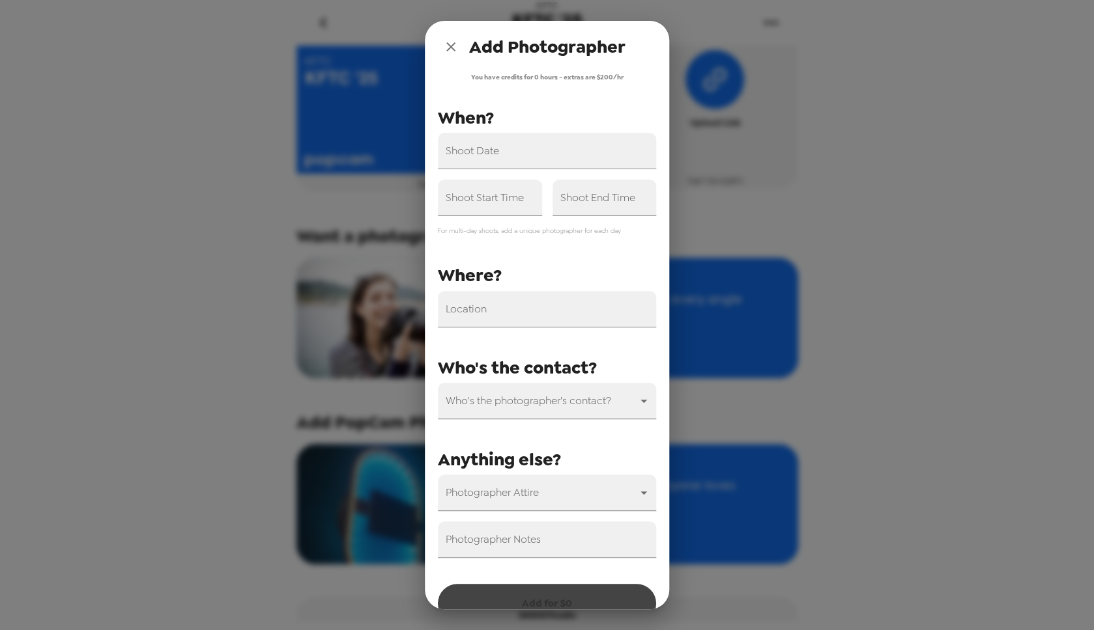
scroll to position [29, 0]
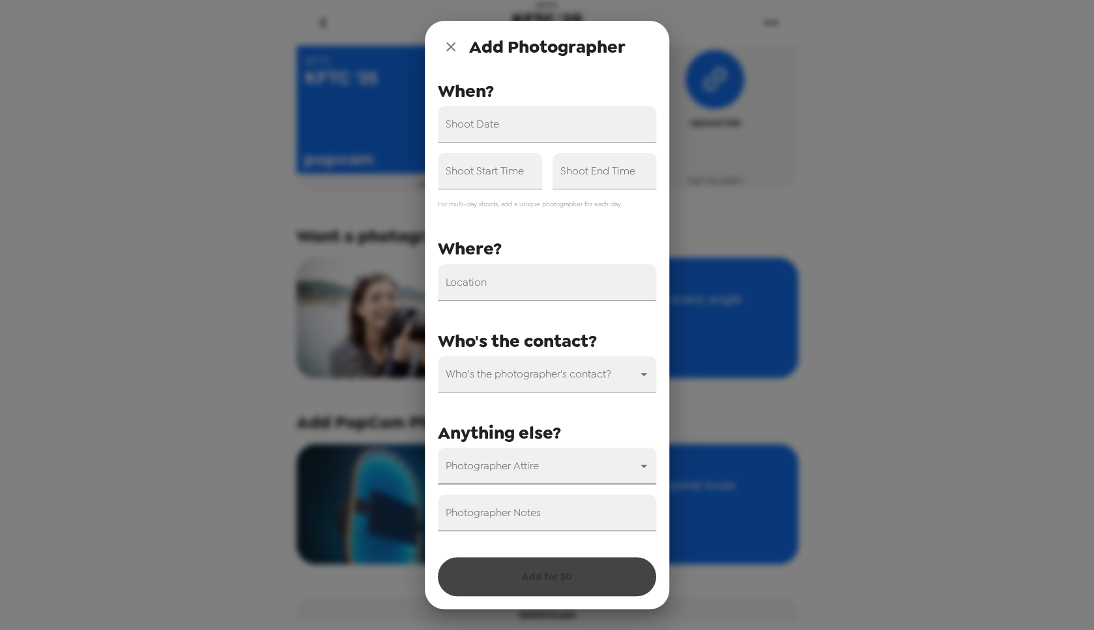
click at [547, 472] on body "KFTC KFTC '25 [DATE] • 0 photos Upload photos Public Upload Prompt people to up…" at bounding box center [547, 315] width 1094 height 630
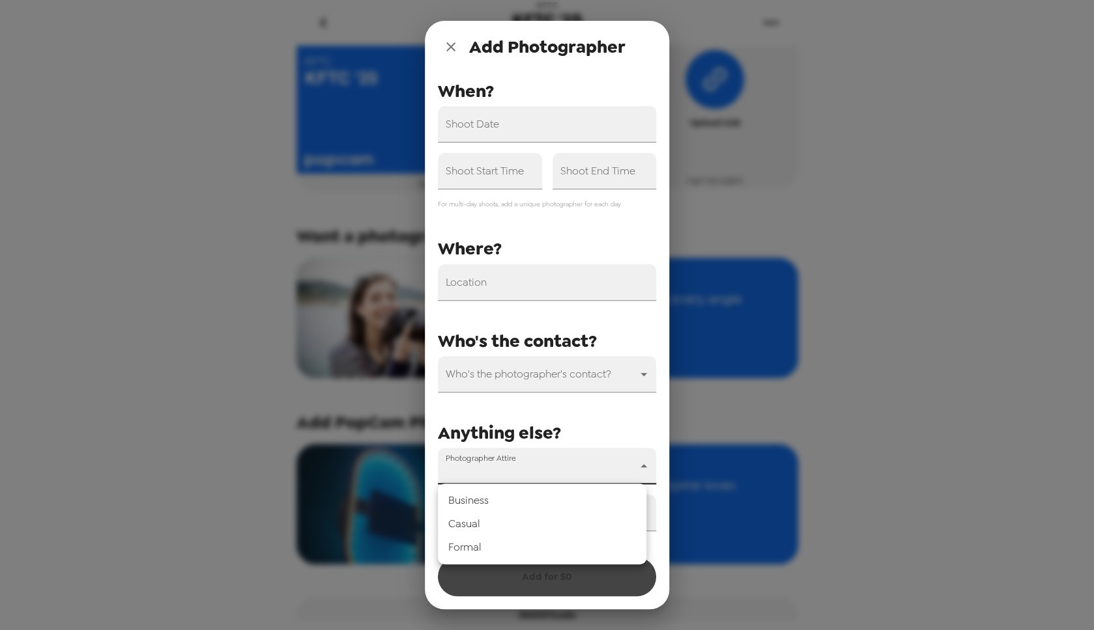
click at [567, 425] on div at bounding box center [547, 315] width 1094 height 630
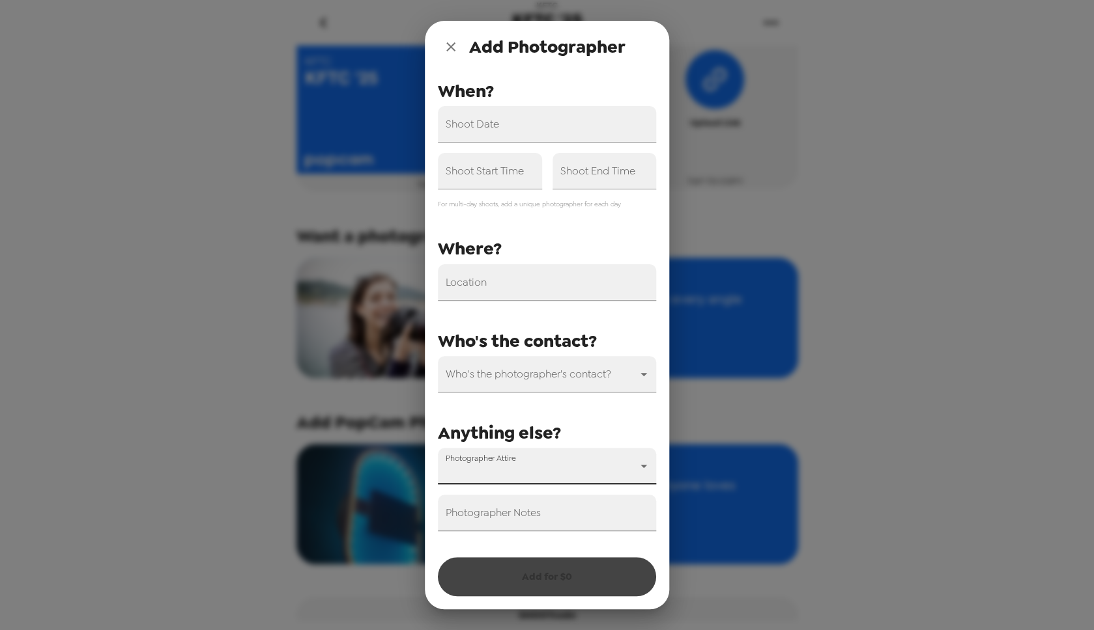
click at [451, 43] on icon "close" at bounding box center [451, 47] width 16 height 16
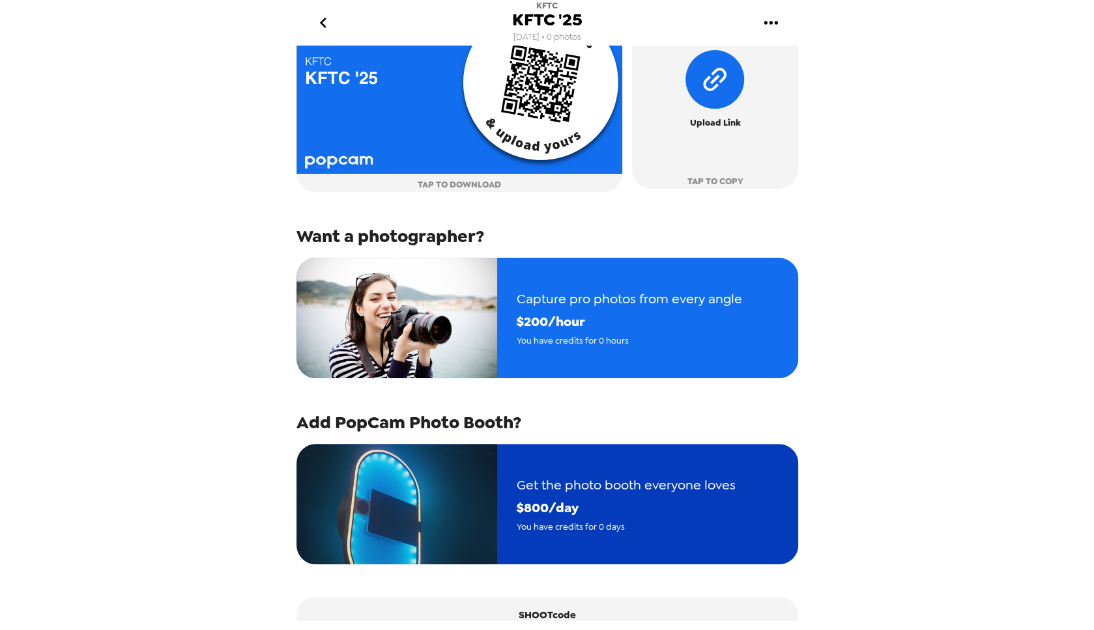
click at [658, 511] on span "$ 800 /day" at bounding box center [625, 508] width 219 height 23
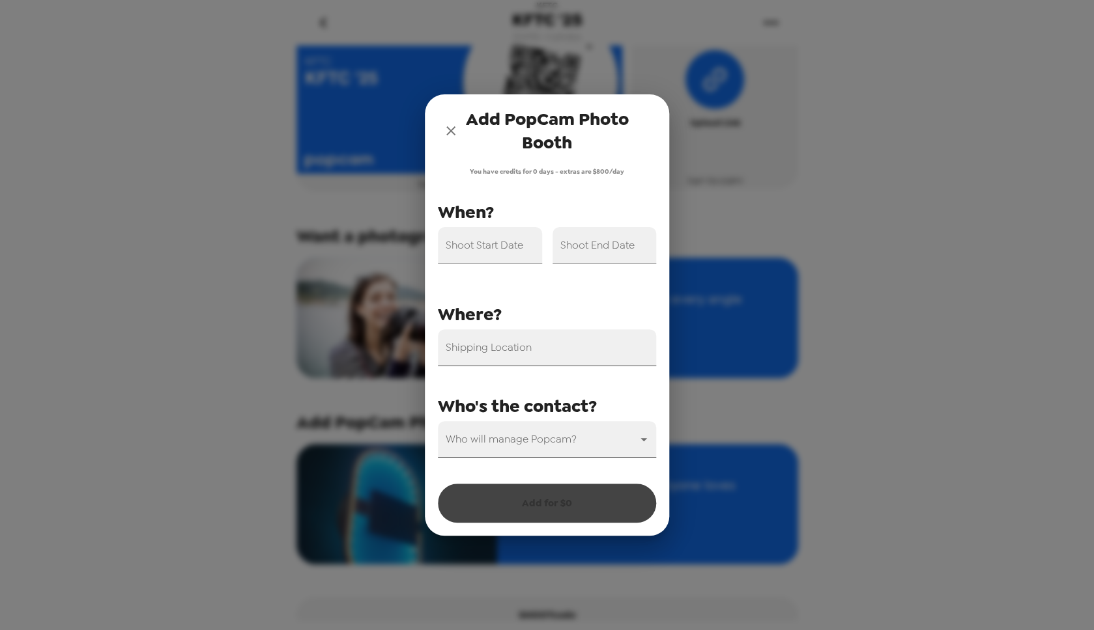
click at [565, 438] on body "KFTC KFTC '25 9/9/25 • 0 photos Upload photos Public Upload Prompt people to up…" at bounding box center [547, 315] width 1094 height 630
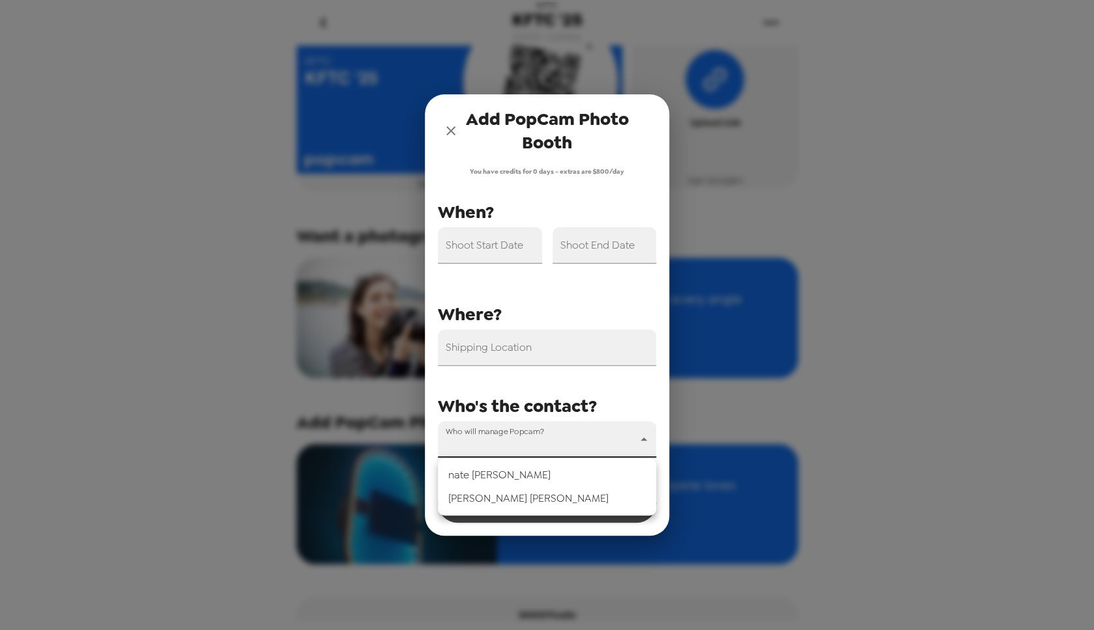
drag, startPoint x: 446, startPoint y: 130, endPoint x: 453, endPoint y: 132, distance: 6.8
click at [446, 130] on div at bounding box center [547, 315] width 1094 height 630
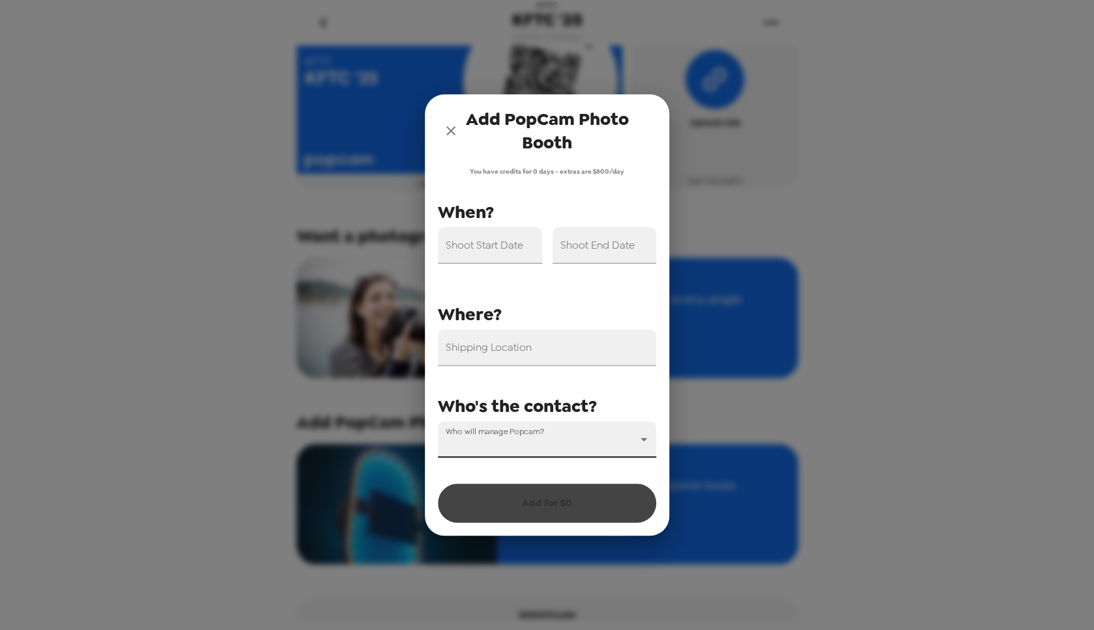
click at [453, 132] on icon "close" at bounding box center [451, 131] width 16 height 16
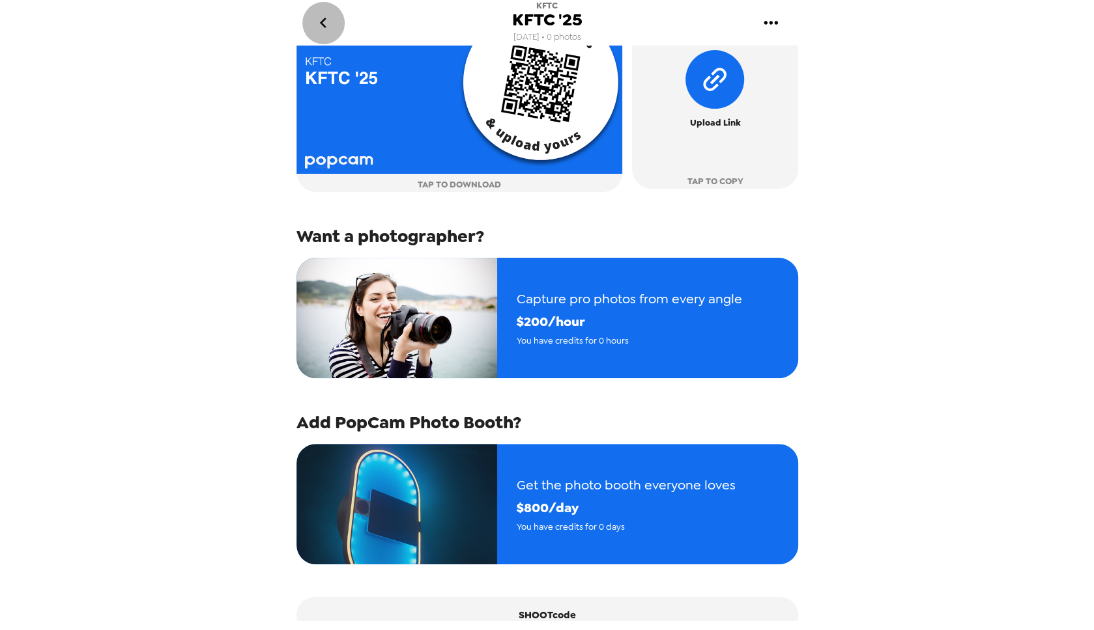
click at [324, 25] on icon "go back" at bounding box center [323, 23] width 7 height 10
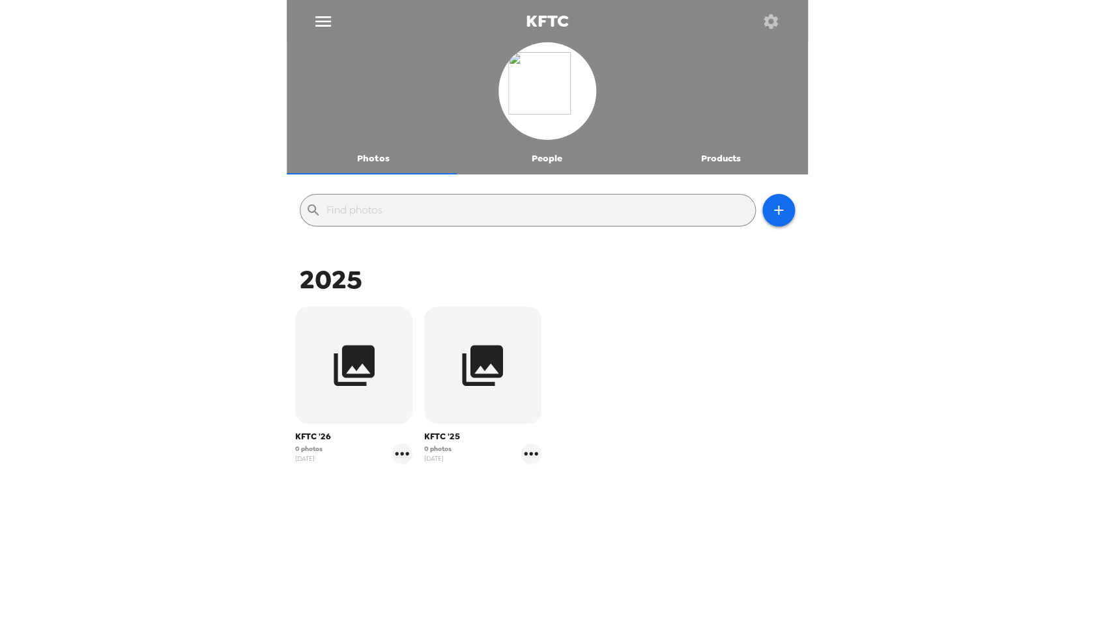
click at [324, 25] on icon "menu" at bounding box center [323, 21] width 21 height 21
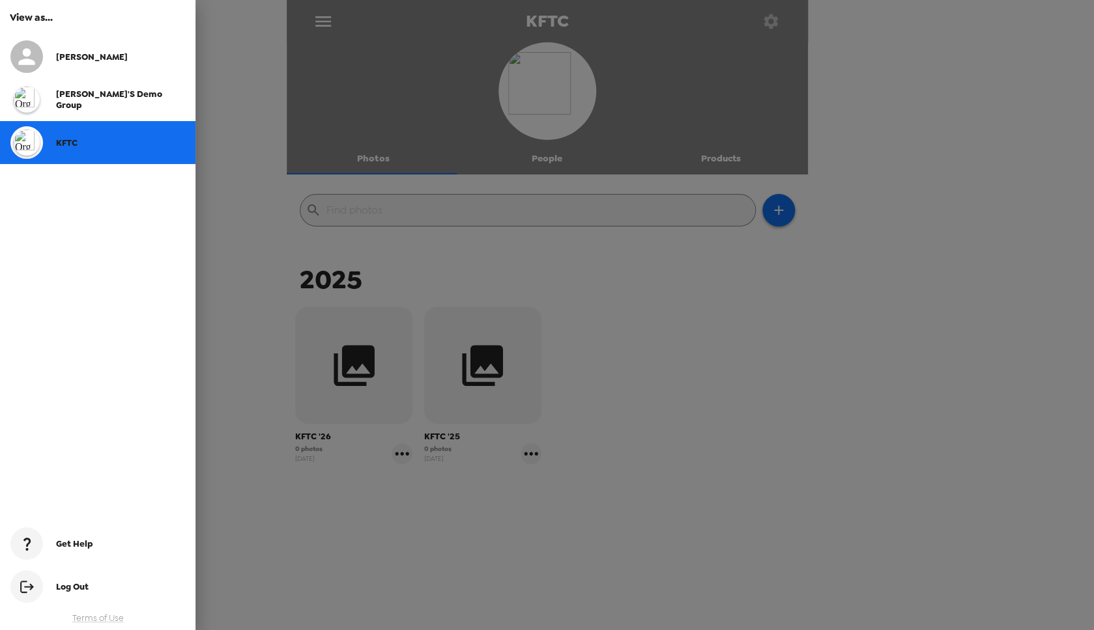
click at [90, 55] on div "Nate" at bounding box center [120, 56] width 129 height 11
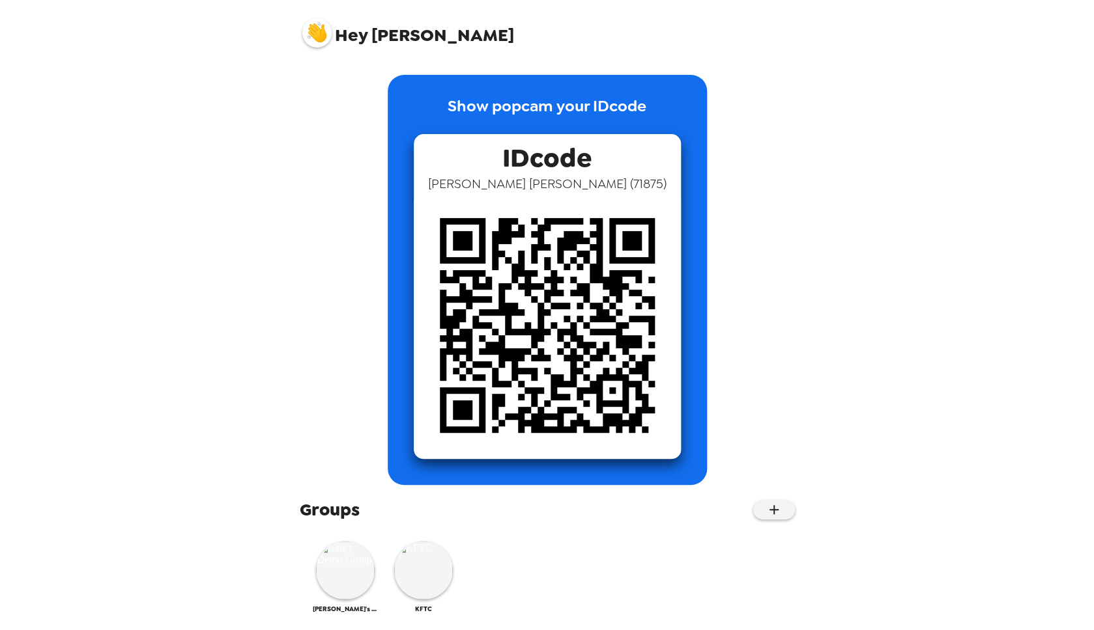
click at [313, 36] on img at bounding box center [316, 32] width 29 height 29
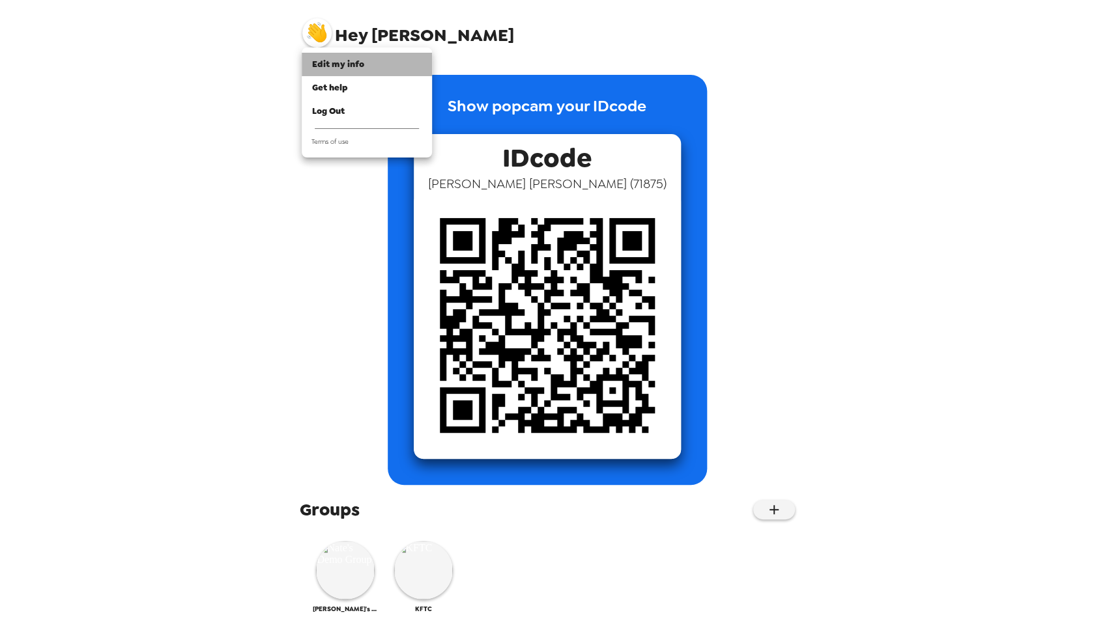
click at [332, 68] on span "Edit my info" at bounding box center [338, 64] width 52 height 11
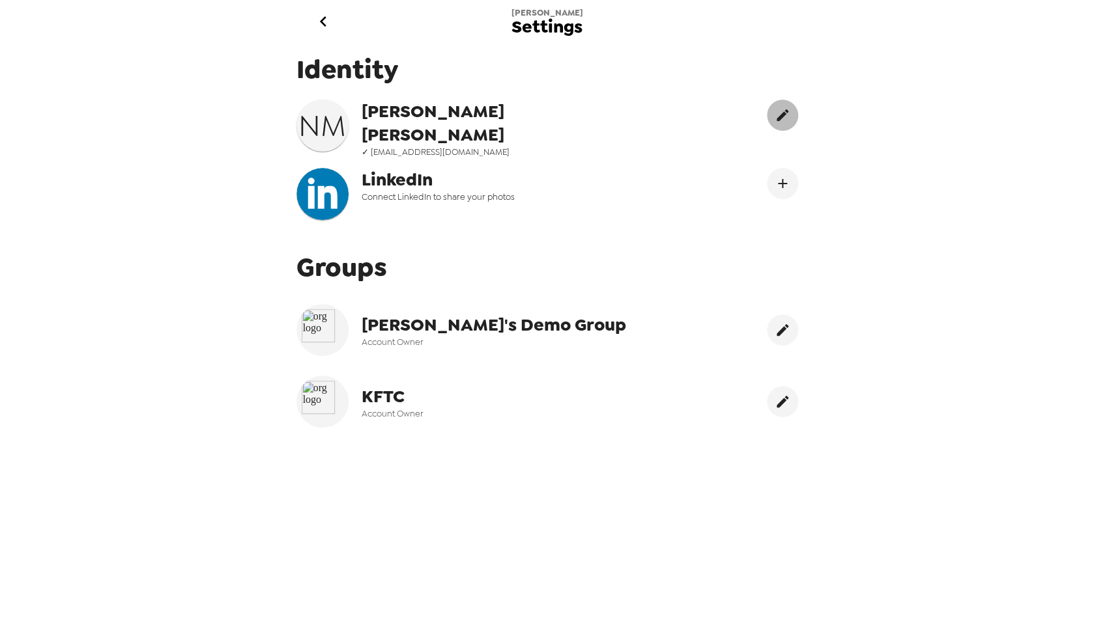
click at [776, 116] on icon "edit" at bounding box center [782, 115] width 12 height 12
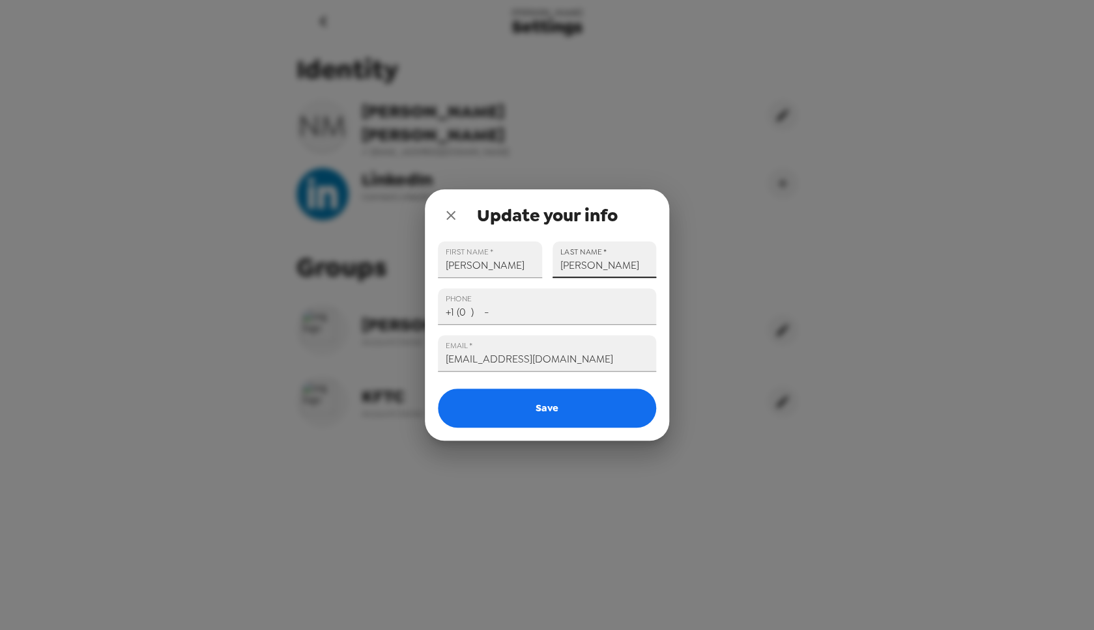
click at [604, 267] on input "Miller" at bounding box center [604, 260] width 104 height 36
type input "M"
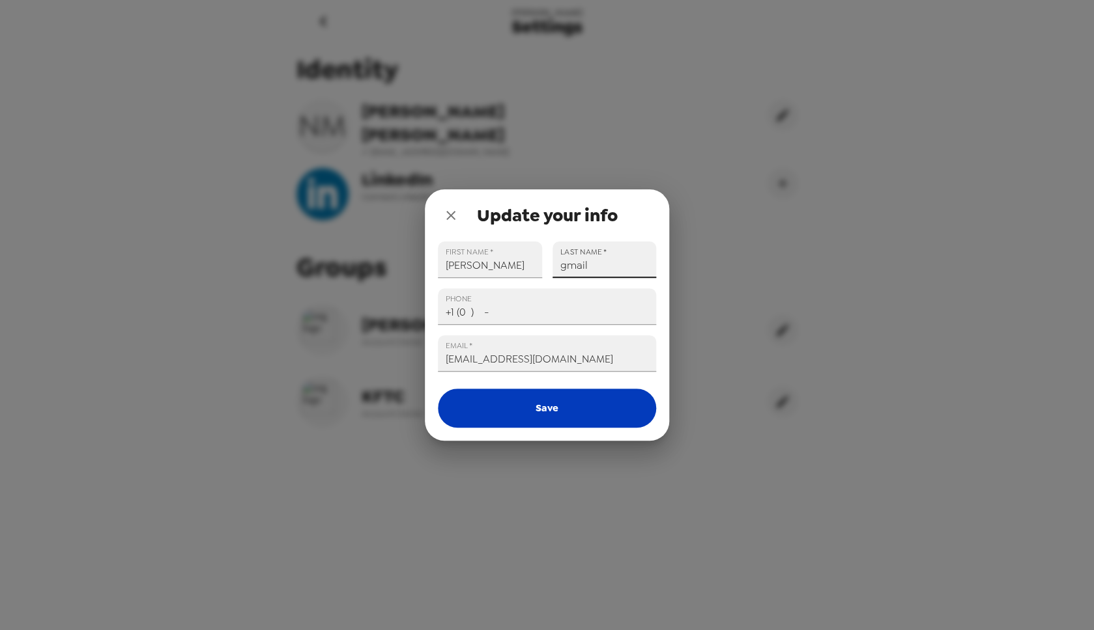
type input "gmail"
click at [575, 403] on button "Save" at bounding box center [547, 408] width 218 height 39
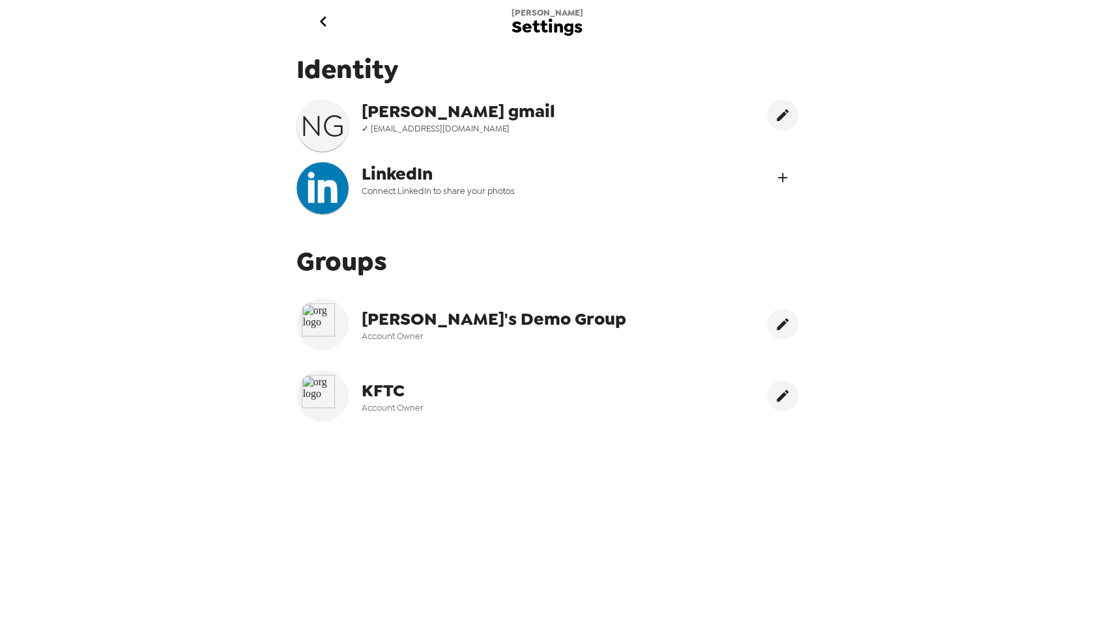
click at [774, 177] on icon "Connect LinekdIn" at bounding box center [782, 178] width 16 height 16
click at [326, 26] on icon "go back" at bounding box center [323, 21] width 21 height 21
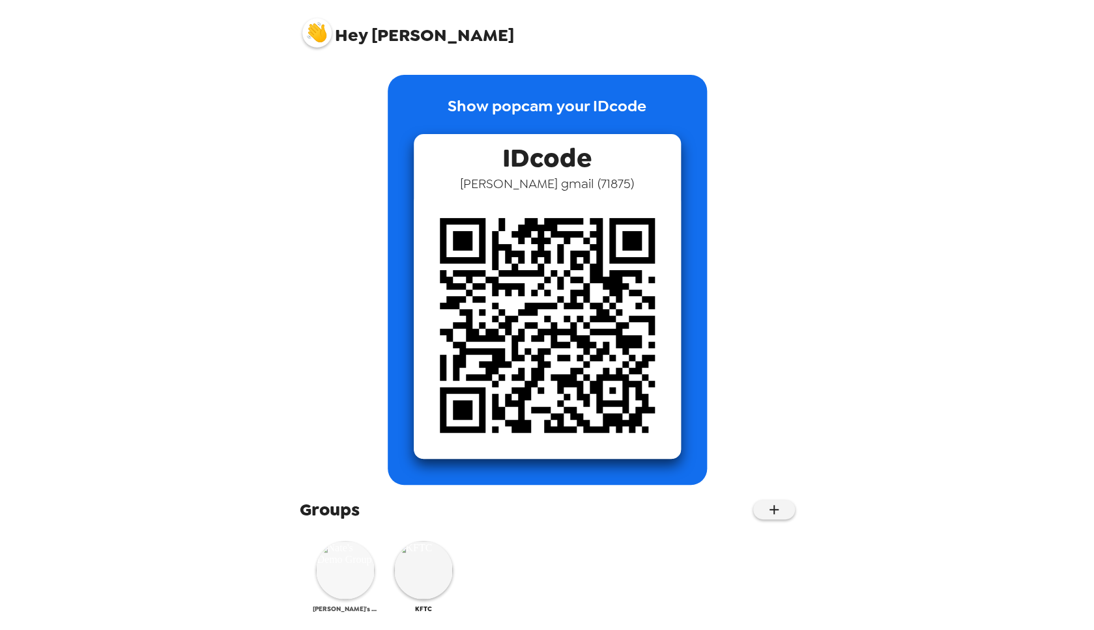
click at [350, 585] on img at bounding box center [345, 570] width 59 height 59
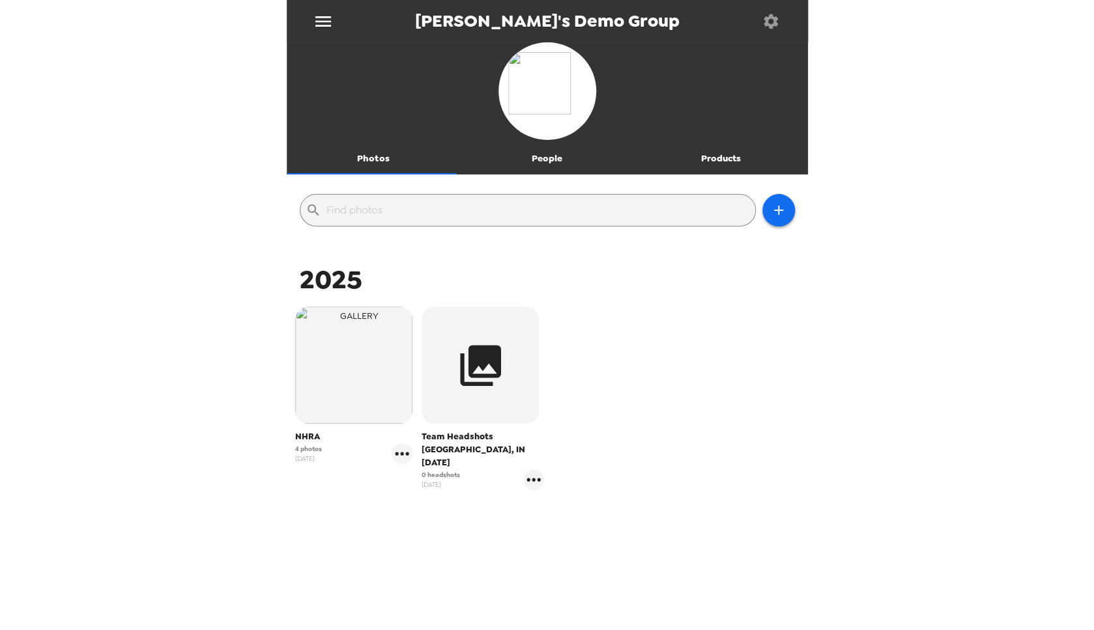
click at [779, 21] on icon "button" at bounding box center [770, 21] width 18 height 18
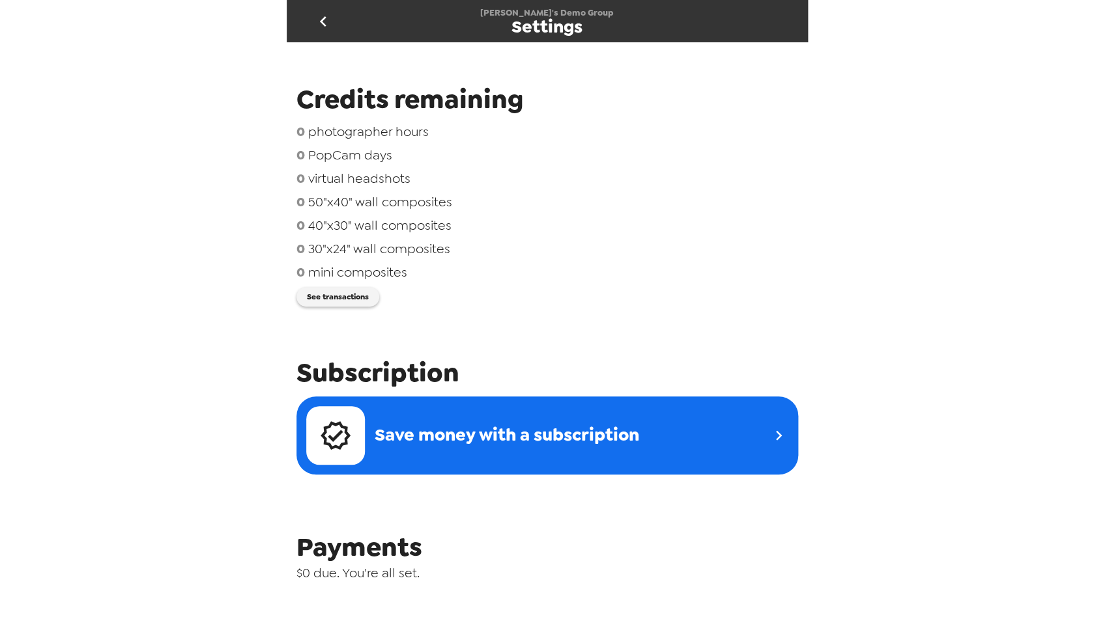
scroll to position [375, 0]
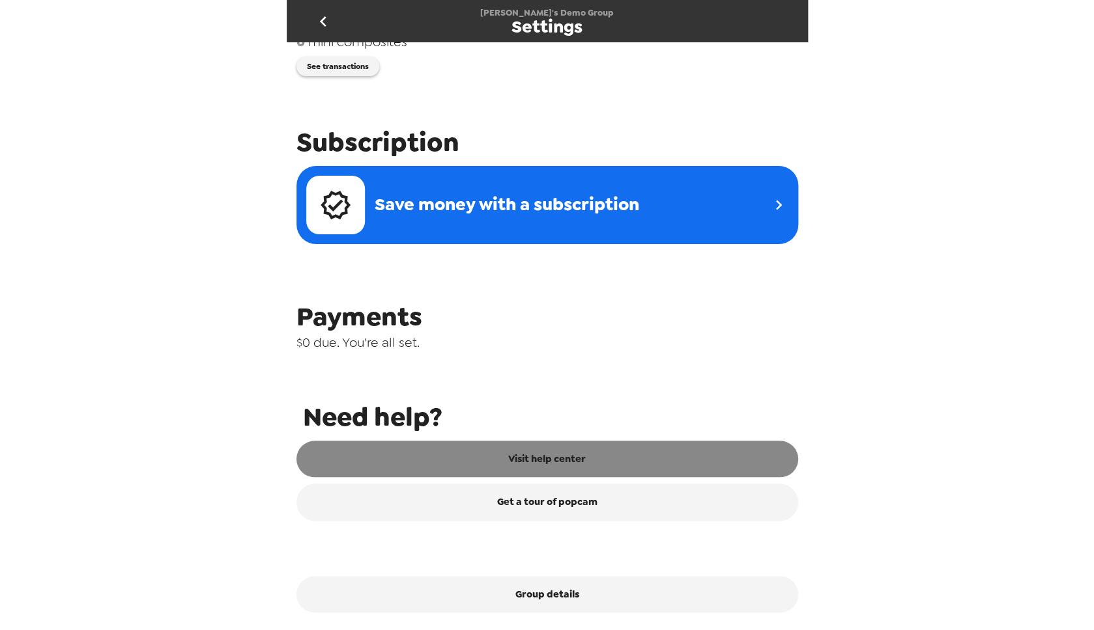
click at [597, 465] on link "Visit help center" at bounding box center [546, 459] width 501 height 36
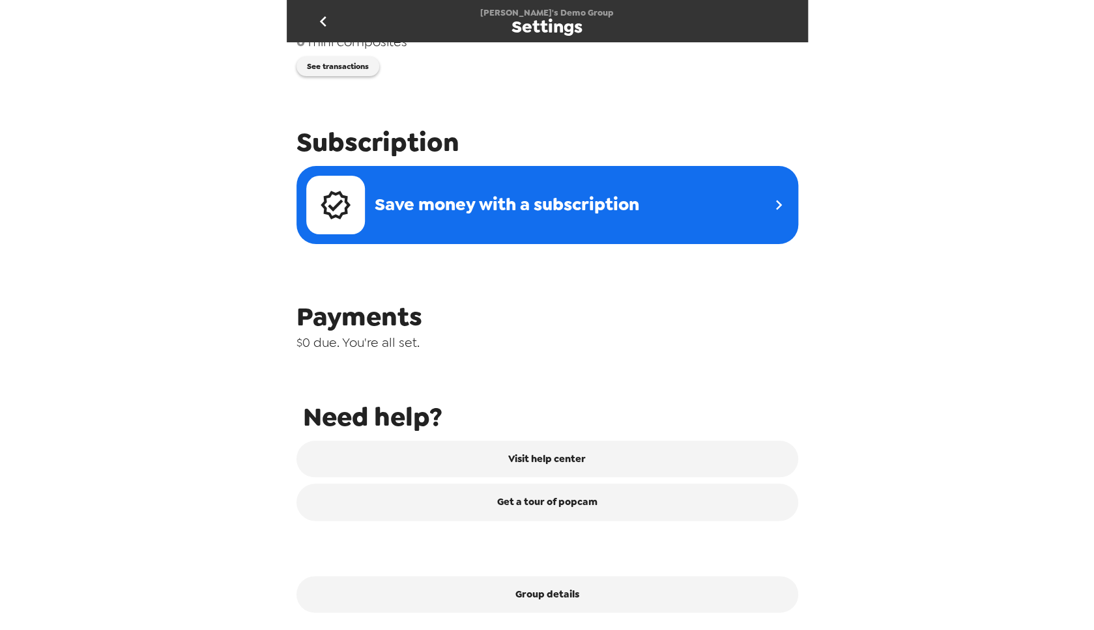
scroll to position [388, 0]
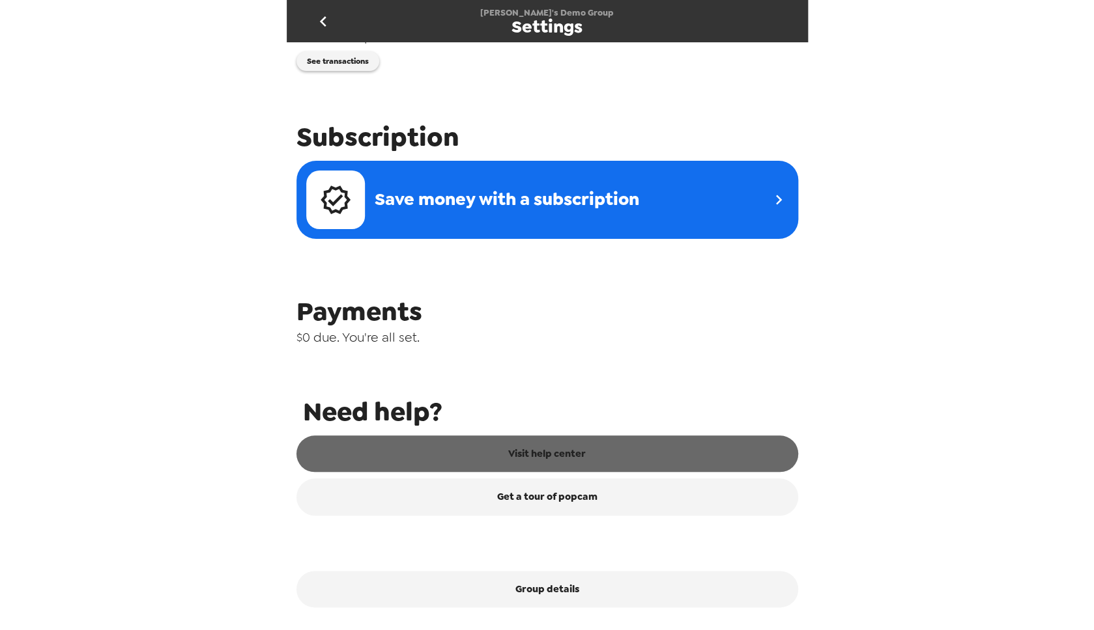
click at [561, 460] on link "Visit help center" at bounding box center [546, 454] width 501 height 36
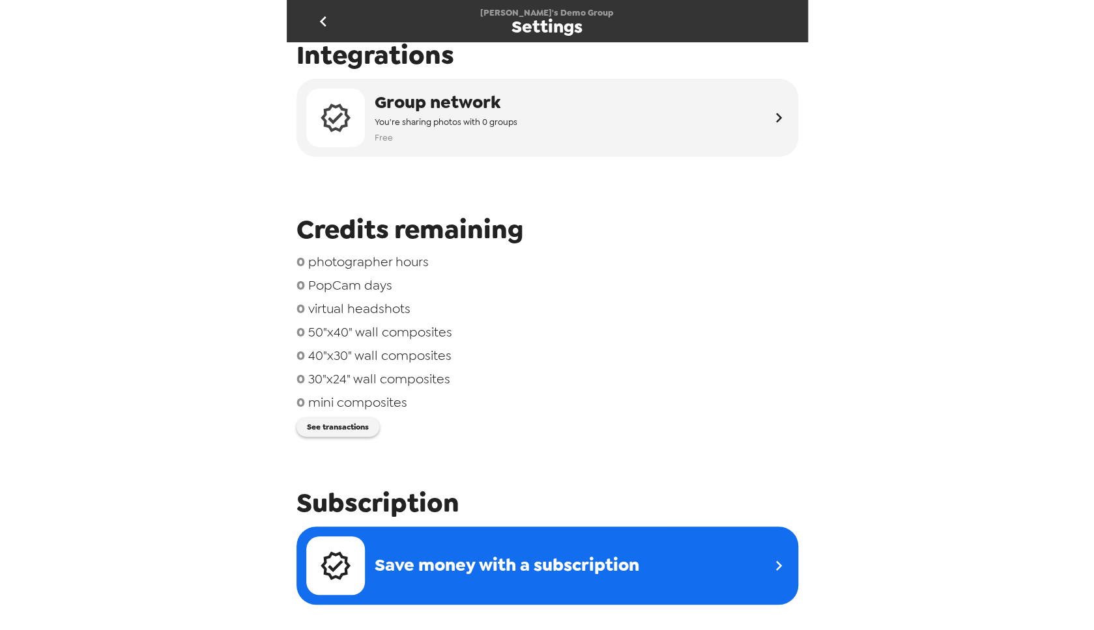
scroll to position [0, 0]
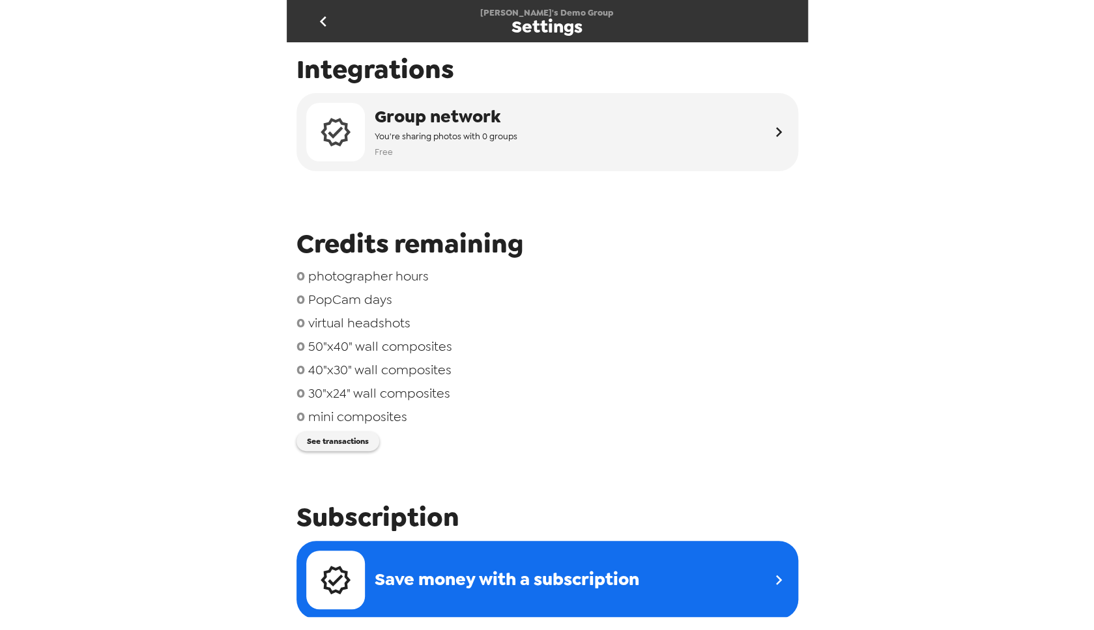
click at [324, 25] on icon "go back" at bounding box center [323, 21] width 21 height 21
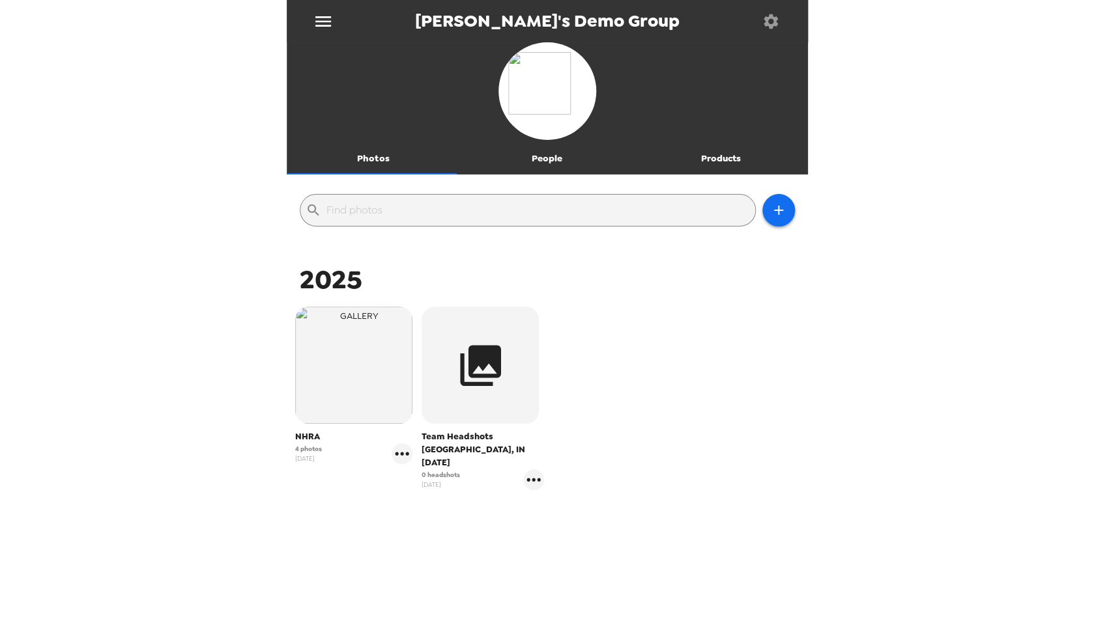
click at [329, 21] on icon "menu" at bounding box center [323, 21] width 16 height 10
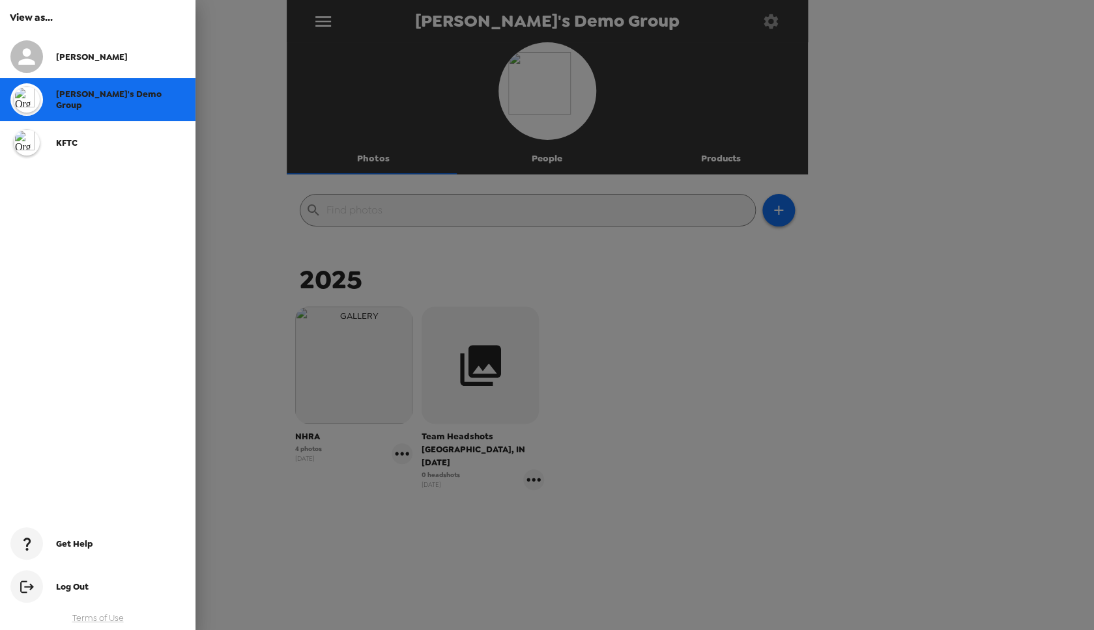
click at [91, 145] on div "KFTC" at bounding box center [120, 142] width 129 height 11
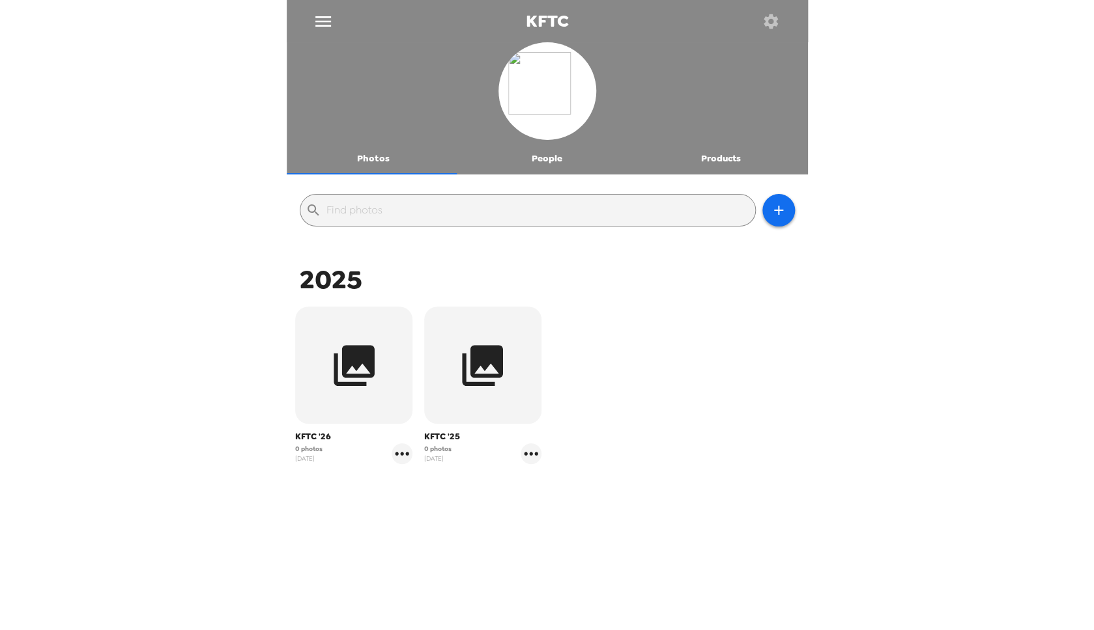
click at [776, 21] on icon "button" at bounding box center [770, 21] width 14 height 14
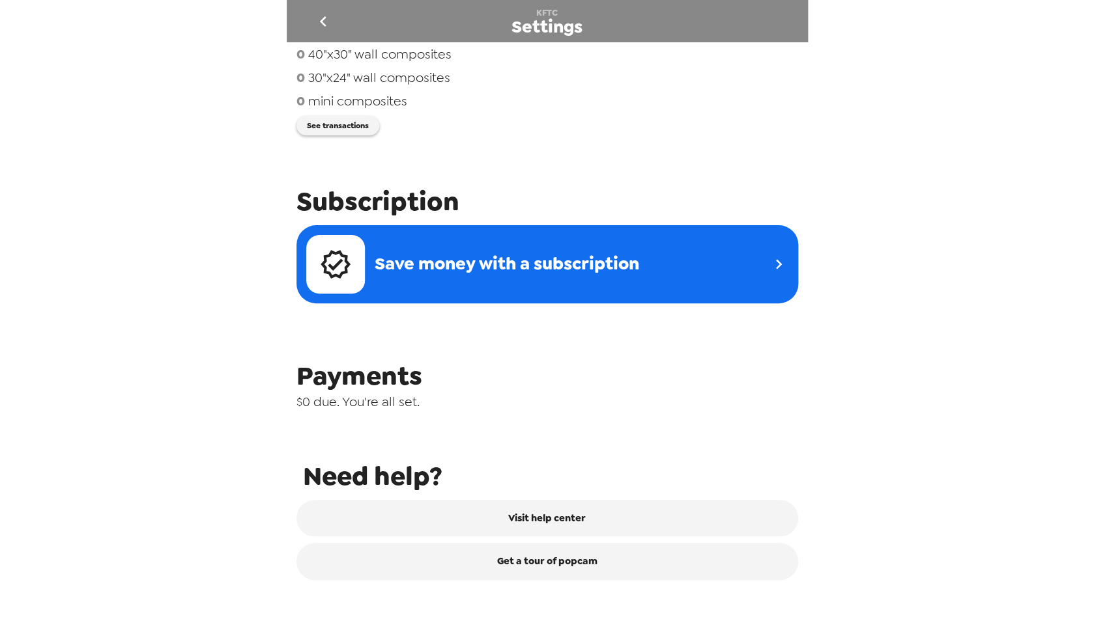
scroll to position [388, 0]
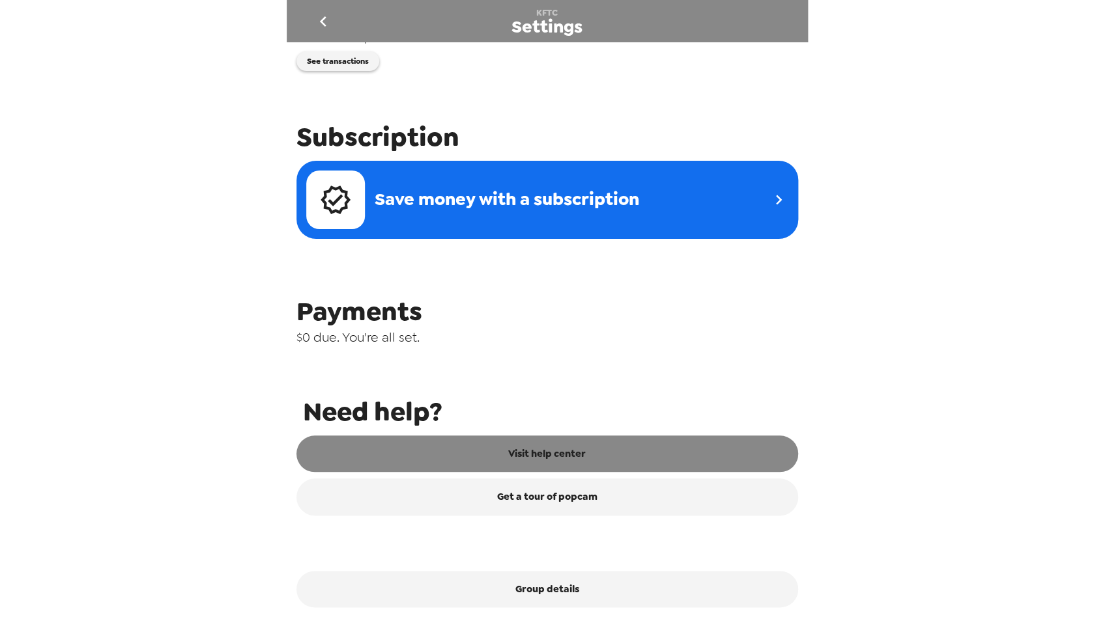
click at [552, 452] on link "Visit help center" at bounding box center [546, 454] width 501 height 36
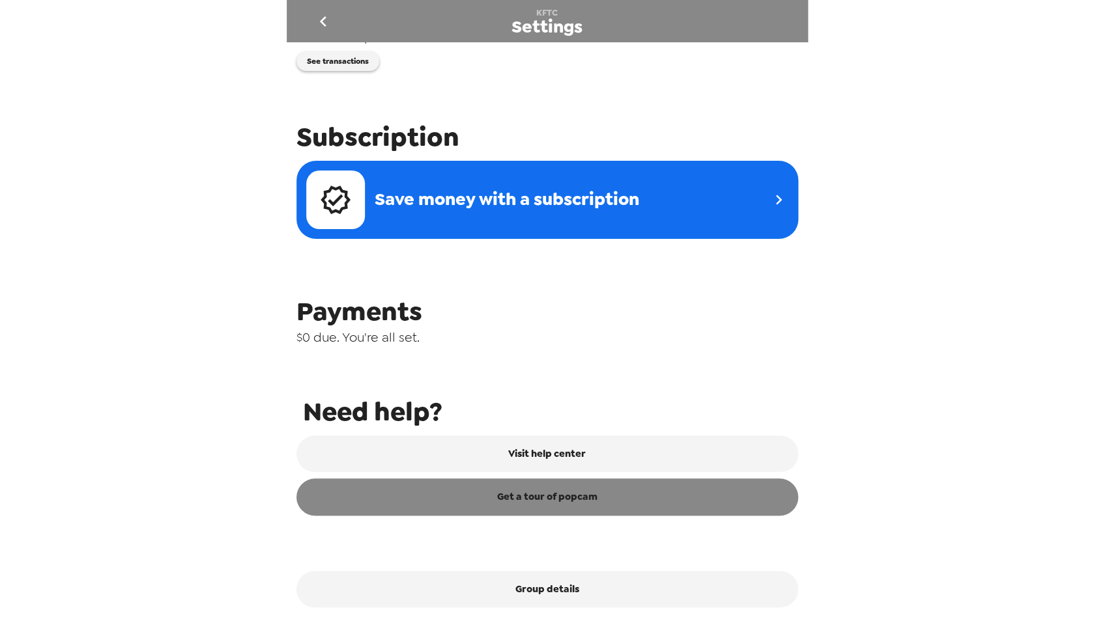
click at [552, 496] on link "Get a tour of popcam" at bounding box center [546, 497] width 501 height 36
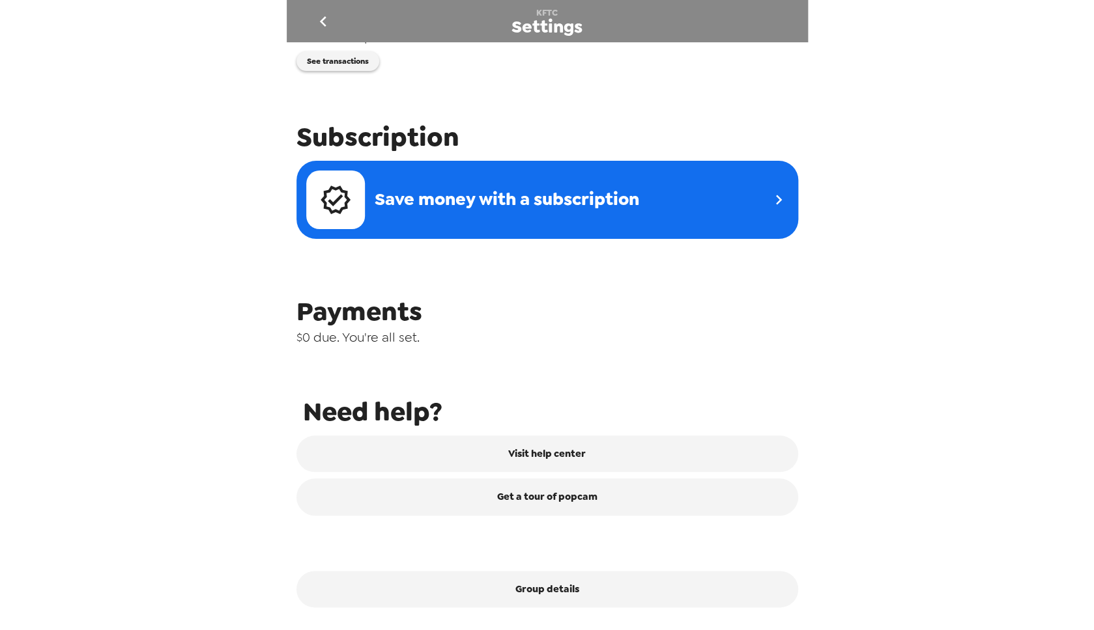
click at [148, 161] on div "KFTC Settings Integrations Group network You're sharing photos with 0 groups Fr…" at bounding box center [547, 315] width 1094 height 630
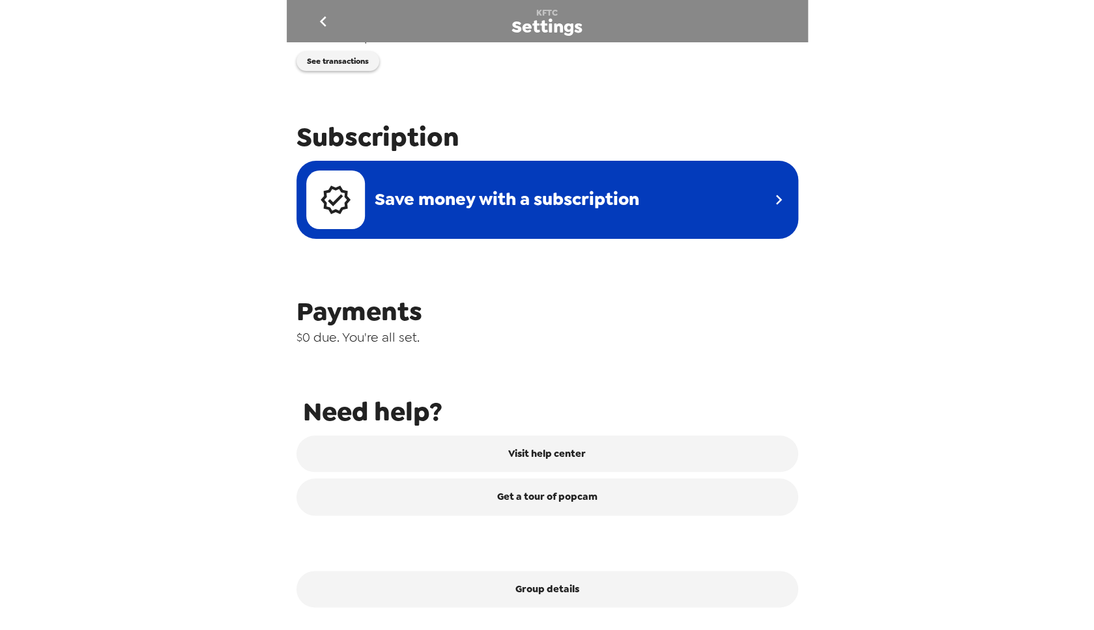
click at [623, 200] on span "Save money with a subscription" at bounding box center [506, 200] width 264 height 24
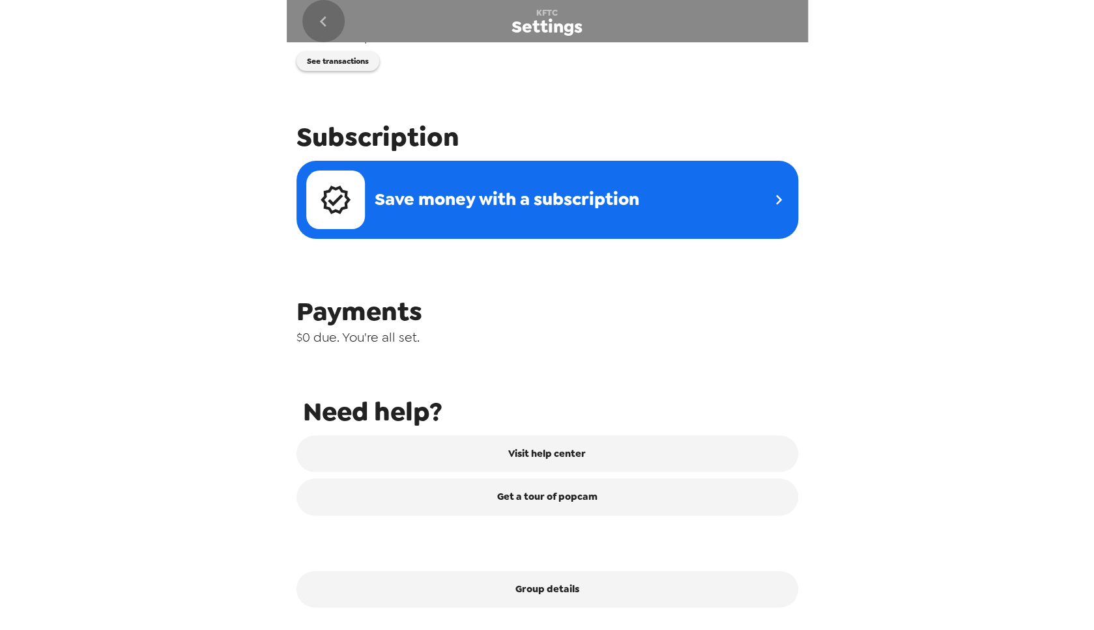
click at [324, 19] on icon "go back" at bounding box center [323, 21] width 7 height 10
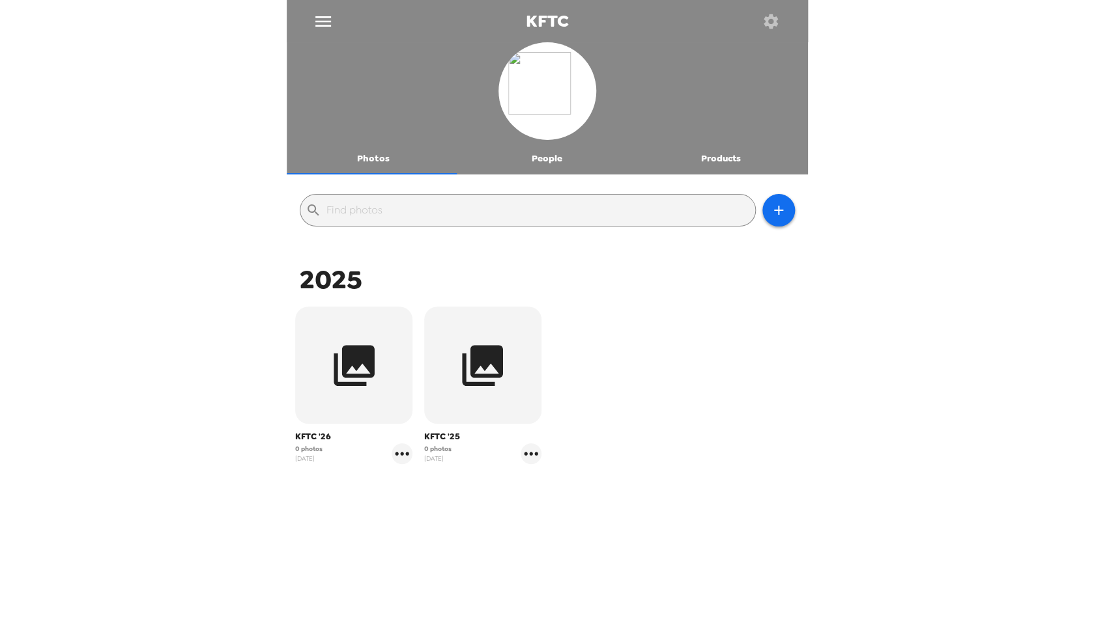
click at [776, 23] on icon "button" at bounding box center [770, 21] width 14 height 14
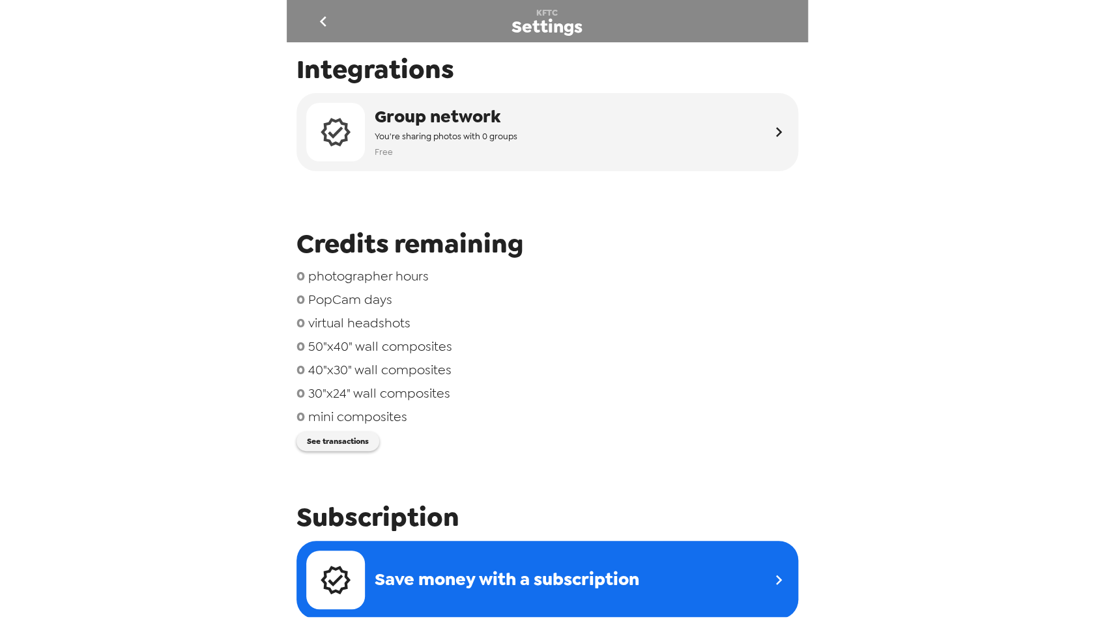
scroll to position [198, 0]
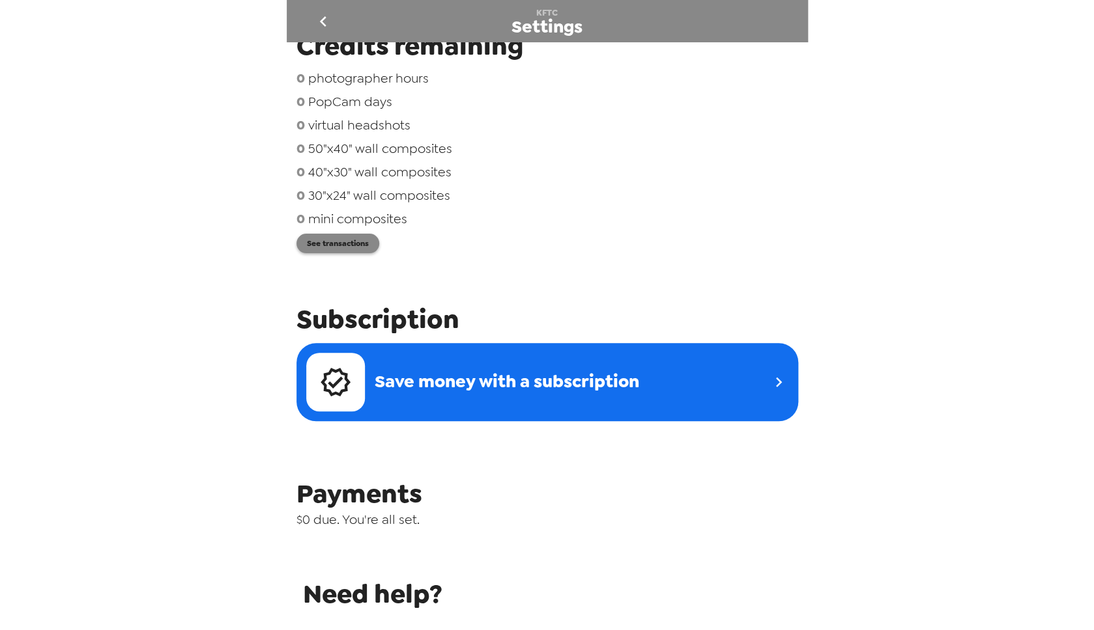
click at [371, 251] on button "See transactions" at bounding box center [337, 244] width 83 height 20
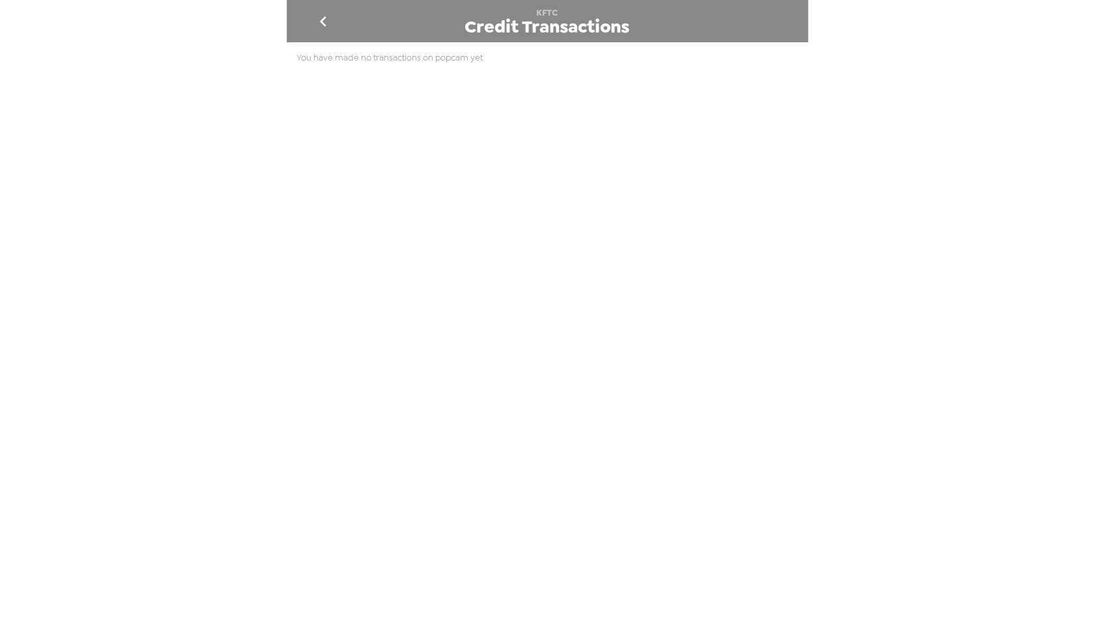
click at [554, 429] on main "KFTC Credit Transactions You have made no transactions on popcam yet" at bounding box center [547, 315] width 521 height 630
click at [335, 12] on button "go back" at bounding box center [323, 21] width 42 height 42
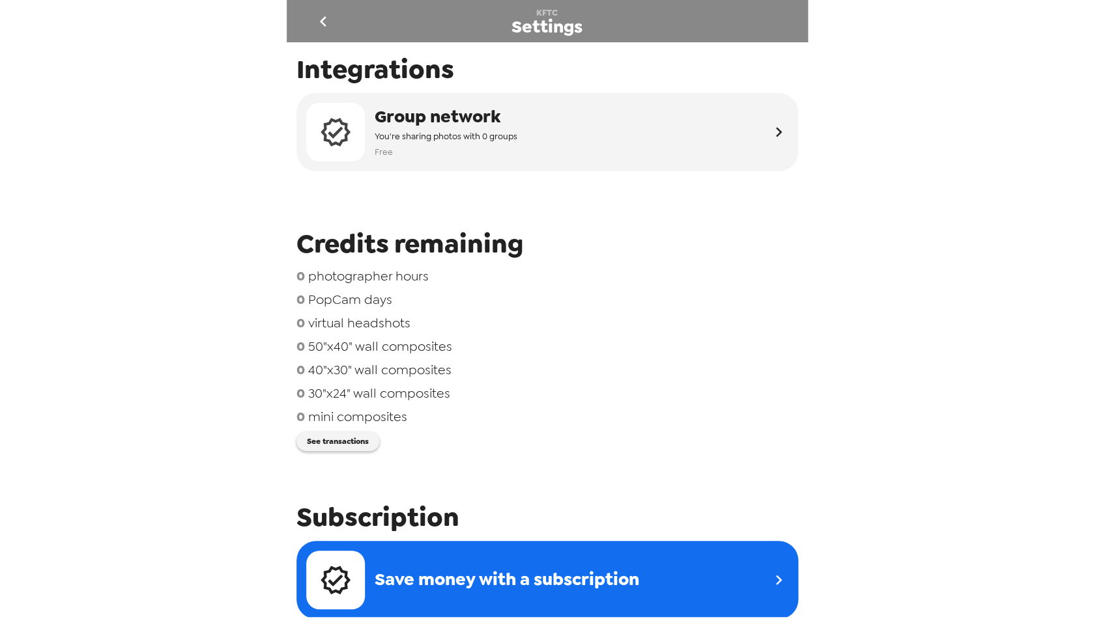
click at [404, 281] on span "photographer hours" at bounding box center [368, 276] width 120 height 17
click at [399, 325] on span "virtual headshots" at bounding box center [359, 323] width 102 height 17
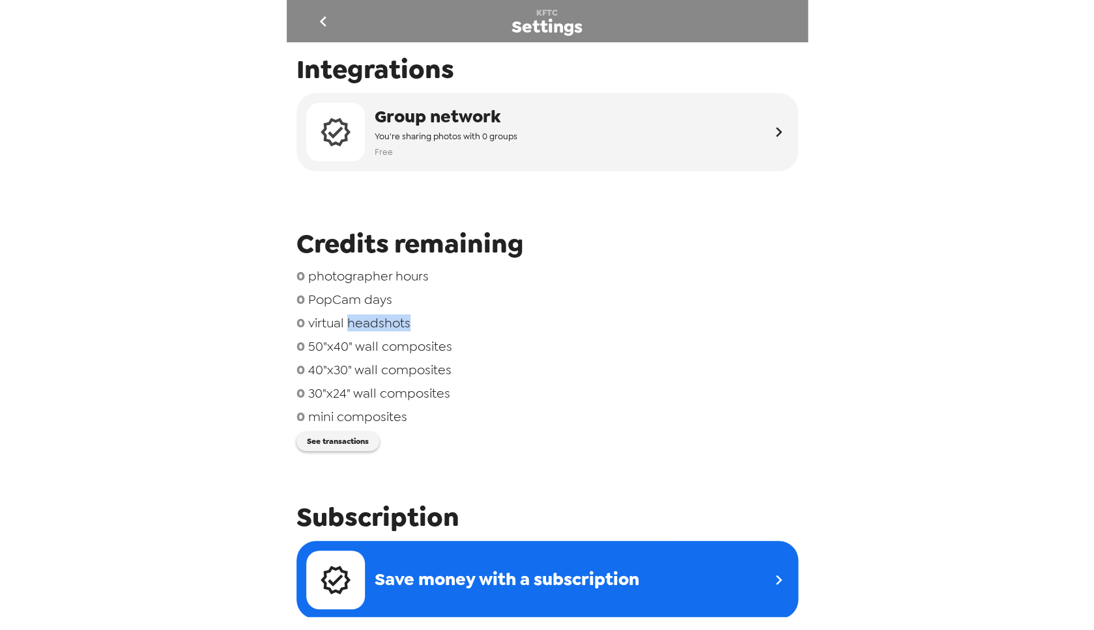
click at [399, 325] on span "virtual headshots" at bounding box center [359, 323] width 102 height 17
click at [546, 317] on div "0 virtual headshots" at bounding box center [546, 323] width 501 height 17
click at [496, 371] on div "0 40"x30" wall composites" at bounding box center [546, 369] width 501 height 17
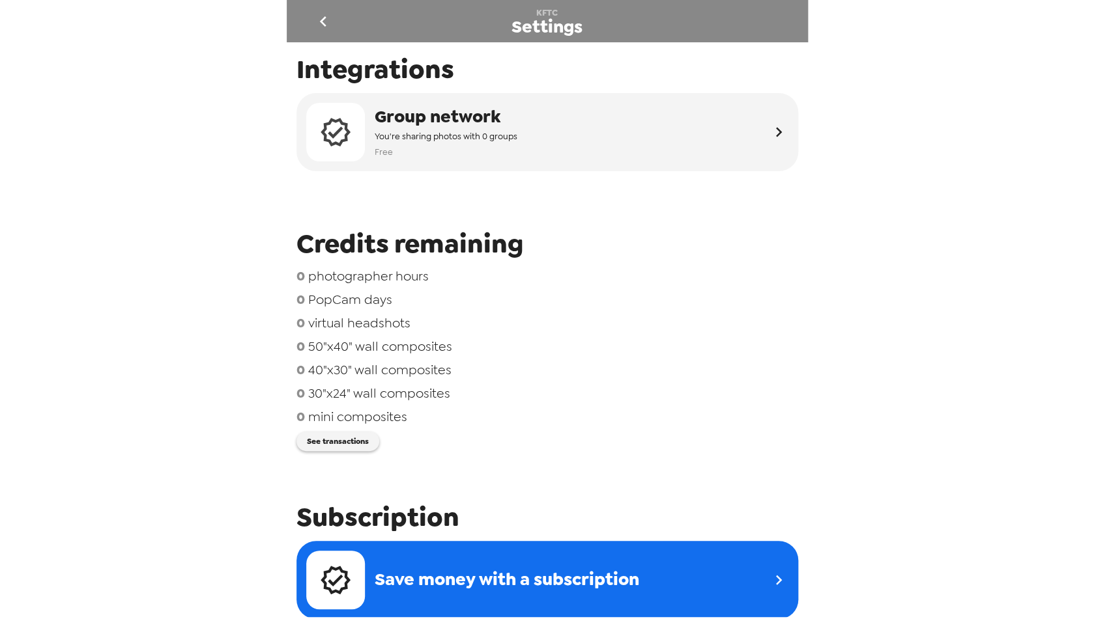
click at [335, 41] on div "KFTC Settings" at bounding box center [547, 21] width 521 height 42
click at [329, 33] on button "go back" at bounding box center [323, 21] width 42 height 42
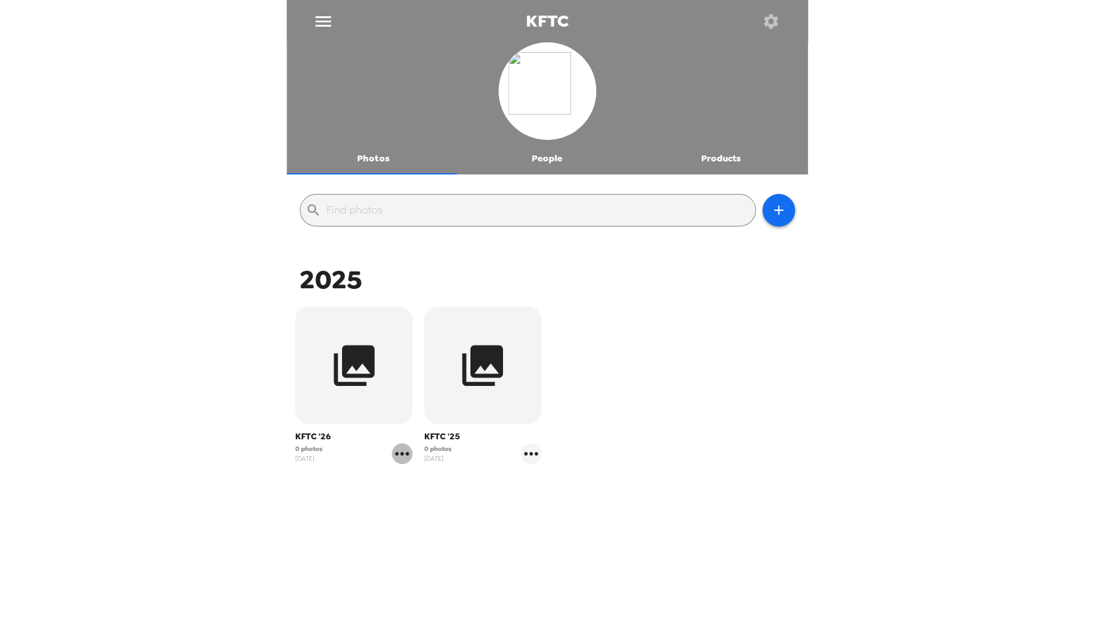
click at [402, 457] on icon "gallery menu" at bounding box center [401, 454] width 21 height 21
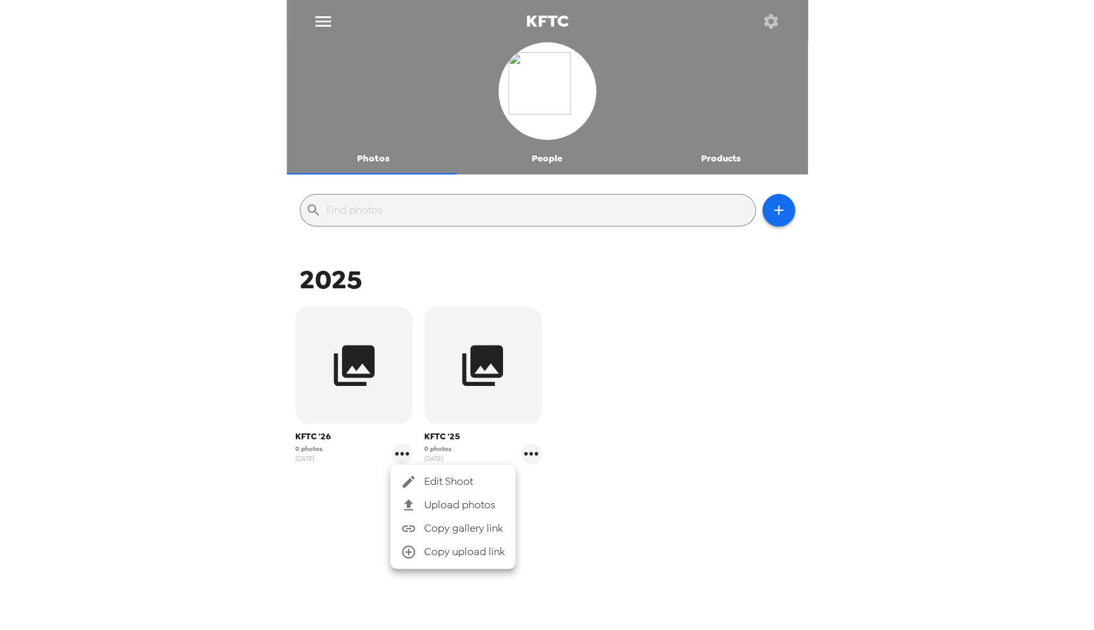
click at [463, 481] on span "Edit Shoot" at bounding box center [464, 482] width 81 height 16
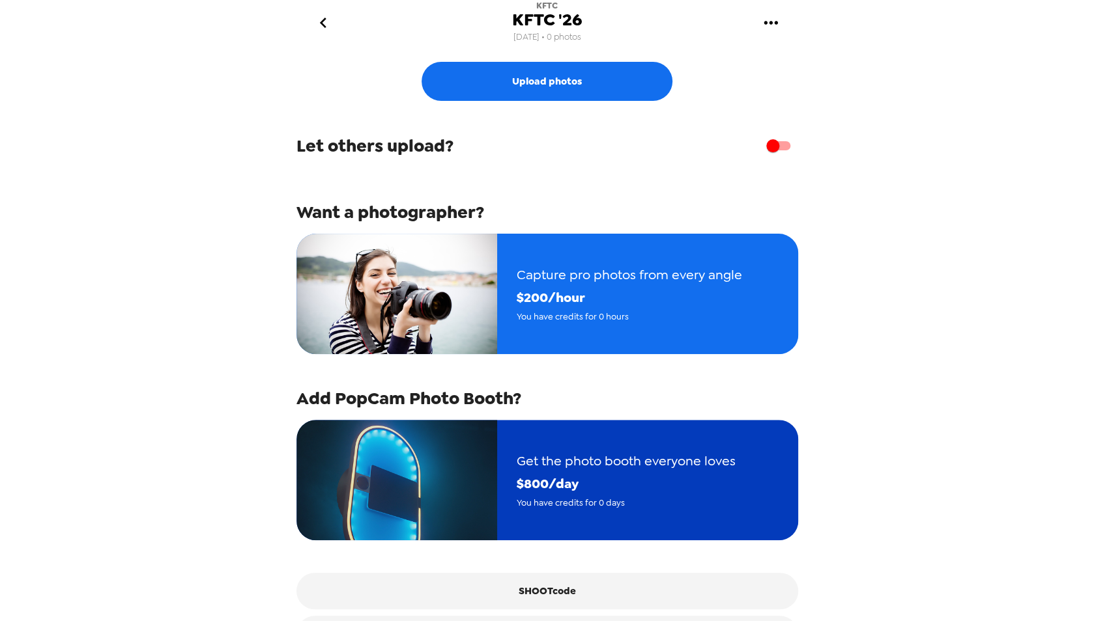
click at [479, 493] on img "button" at bounding box center [396, 480] width 201 height 120
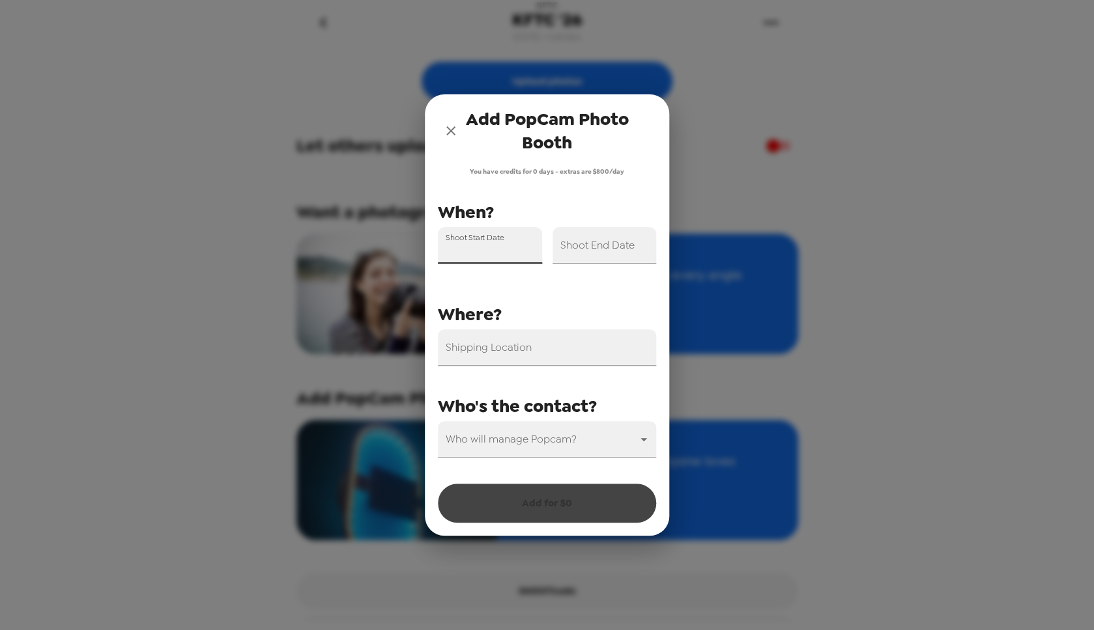
click at [501, 234] on input "Shoot Start Date" at bounding box center [490, 245] width 104 height 36
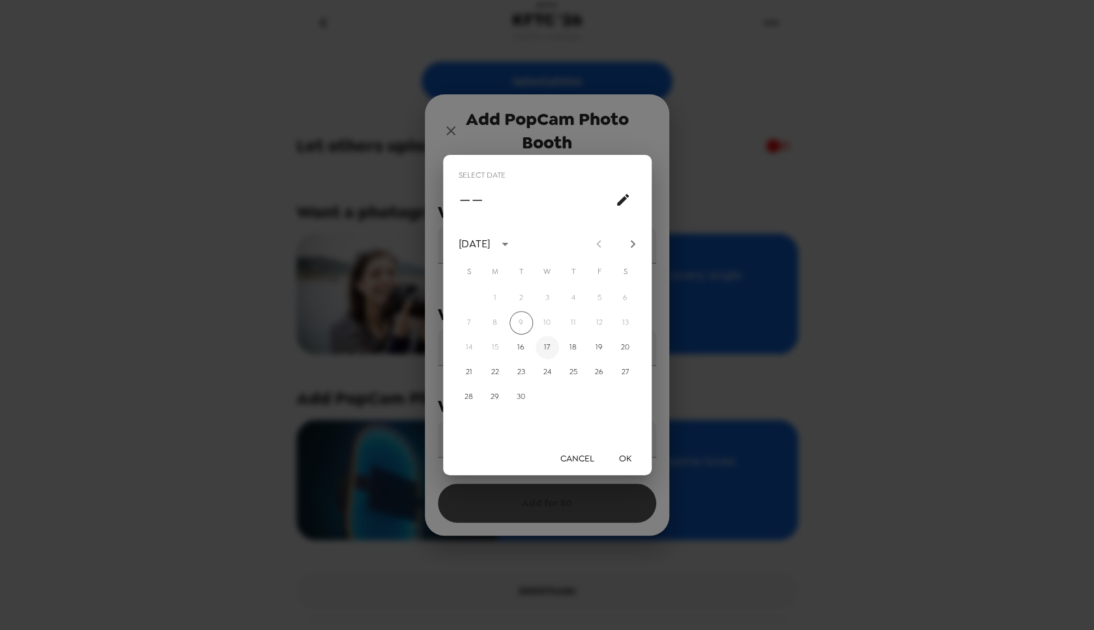
click at [545, 356] on button "17" at bounding box center [546, 347] width 23 height 23
type input "09/17/2025"
click at [638, 457] on button "OK" at bounding box center [625, 459] width 42 height 24
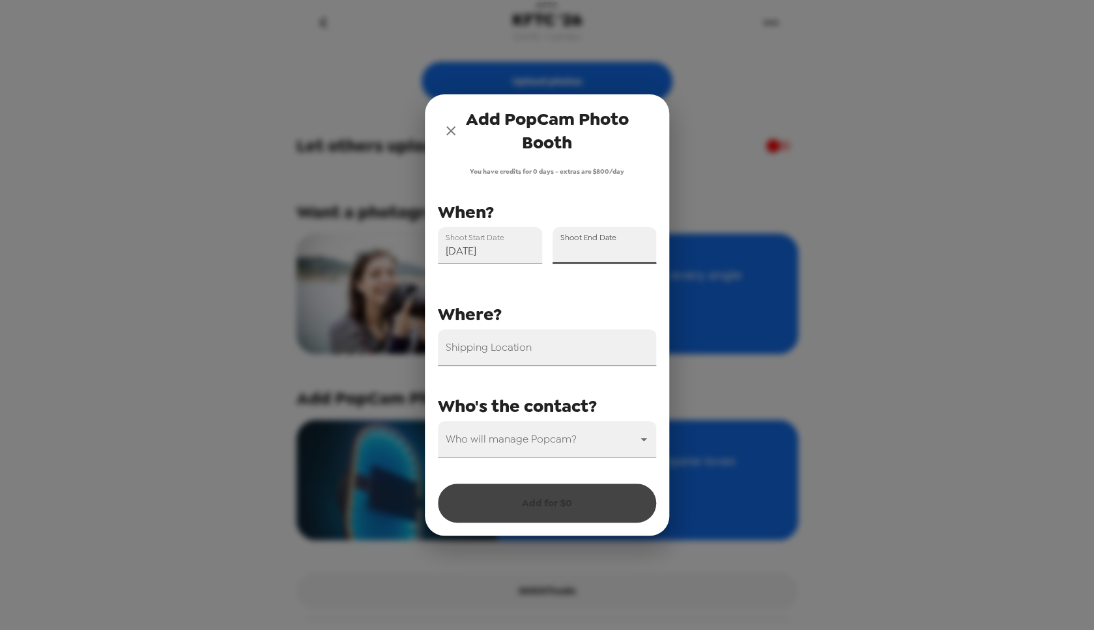
click at [623, 255] on input "Shoot End Date" at bounding box center [604, 245] width 104 height 36
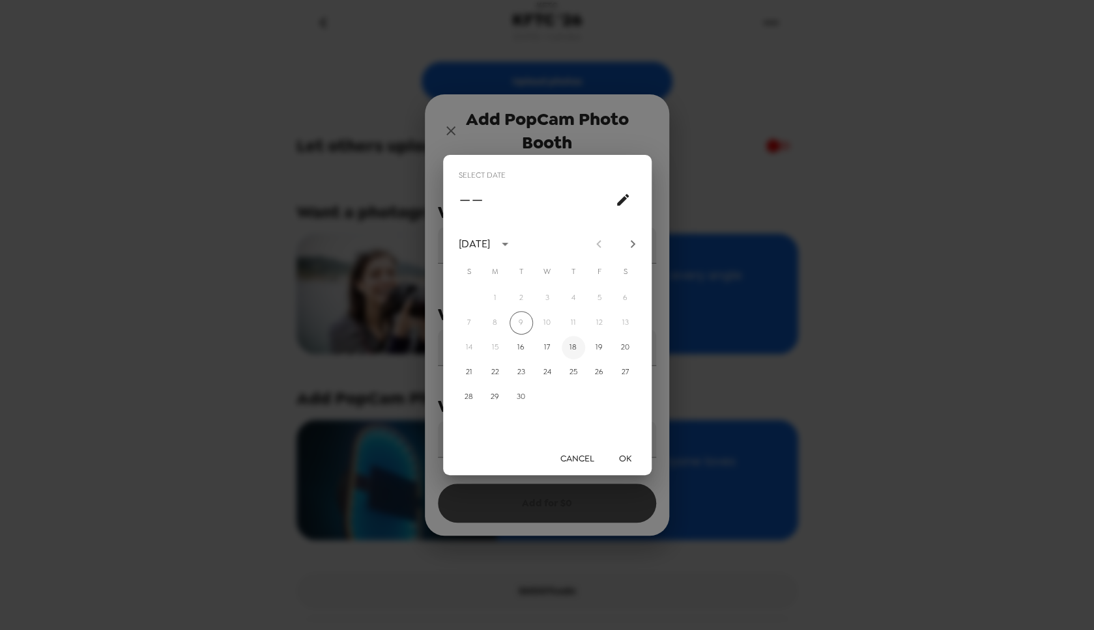
click at [568, 354] on button "18" at bounding box center [572, 347] width 23 height 23
type input "09/18/2025"
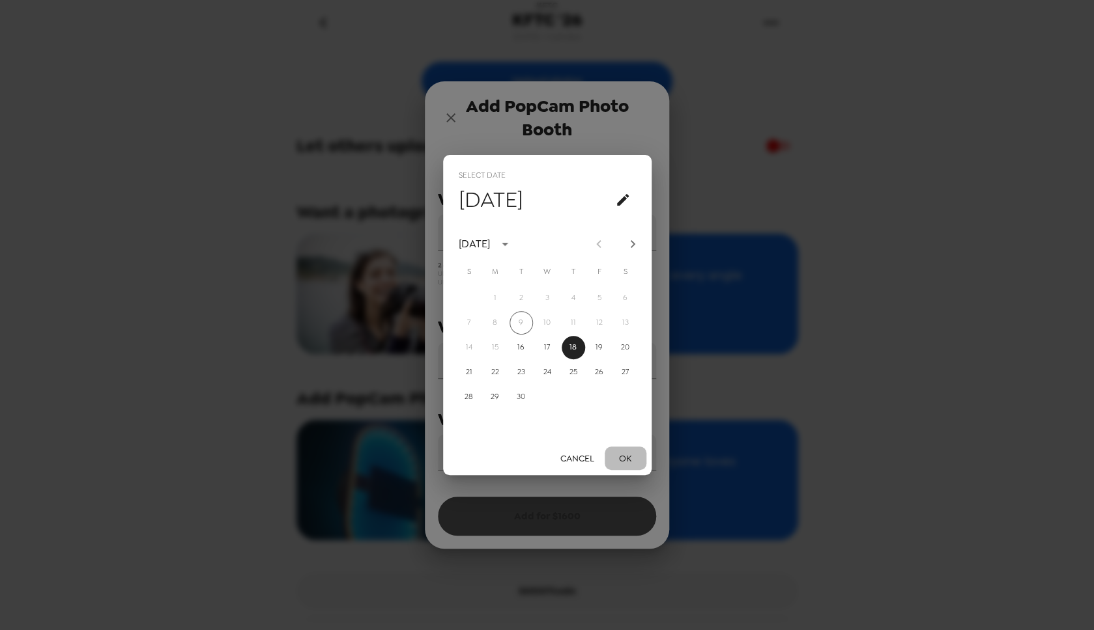
click at [615, 464] on button "OK" at bounding box center [625, 459] width 42 height 24
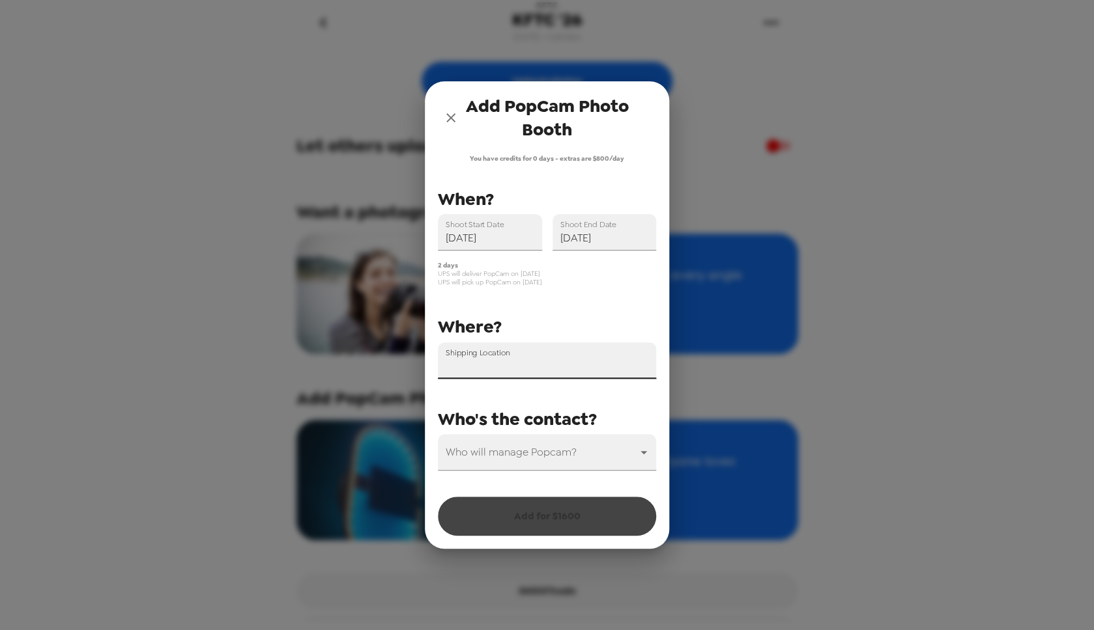
click at [520, 369] on input "Shipping Location" at bounding box center [547, 361] width 218 height 36
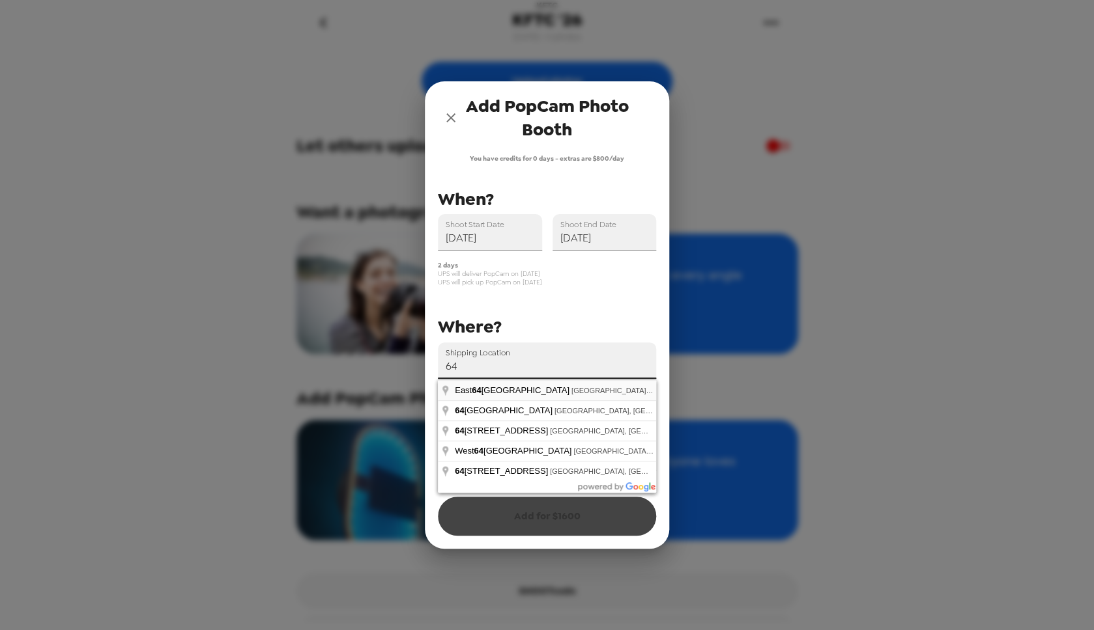
type input "East 64th Street, Indianapolis, IN, USA"
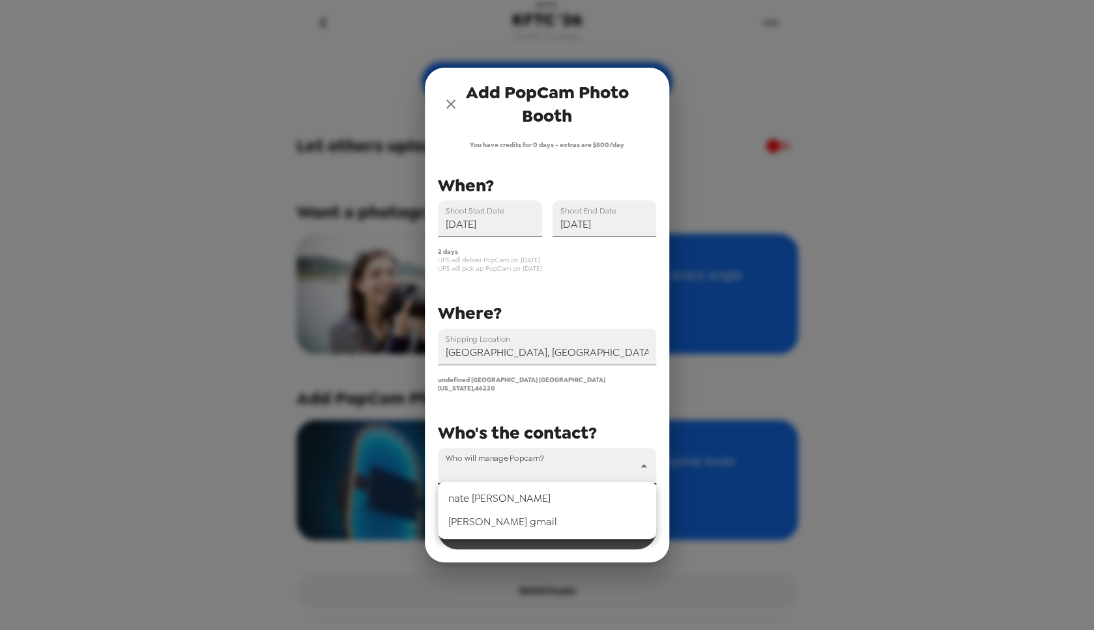
click at [516, 464] on body "KFTC KFTC '26 9/9/25 • 0 photos Upload photos Let others upload? Want a photogr…" at bounding box center [547, 315] width 1094 height 630
click at [498, 505] on li "nate miller" at bounding box center [547, 498] width 218 height 23
click at [497, 482] on body "KFTC KFTC '26 9/9/25 • 0 photos Upload photos Let others upload? Want a photogr…" at bounding box center [547, 315] width 1094 height 630
click at [487, 522] on li "Nate gmail" at bounding box center [547, 522] width 218 height 23
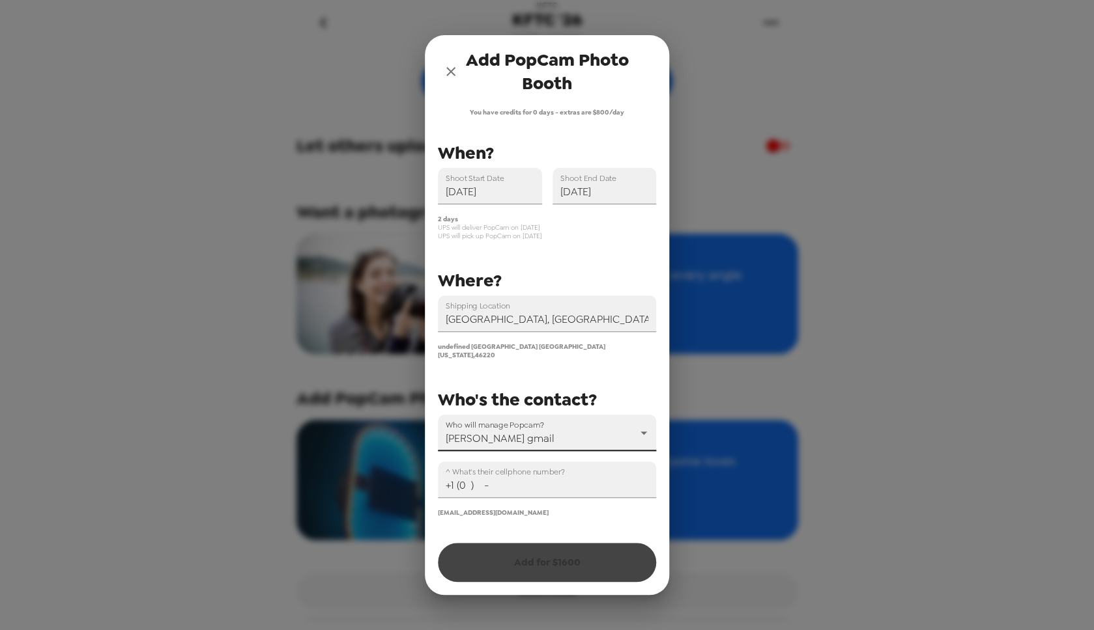
click at [503, 436] on body "KFTC KFTC '26 9/9/25 • 0 photos Upload photos Let others upload? Want a photogr…" at bounding box center [547, 315] width 1094 height 630
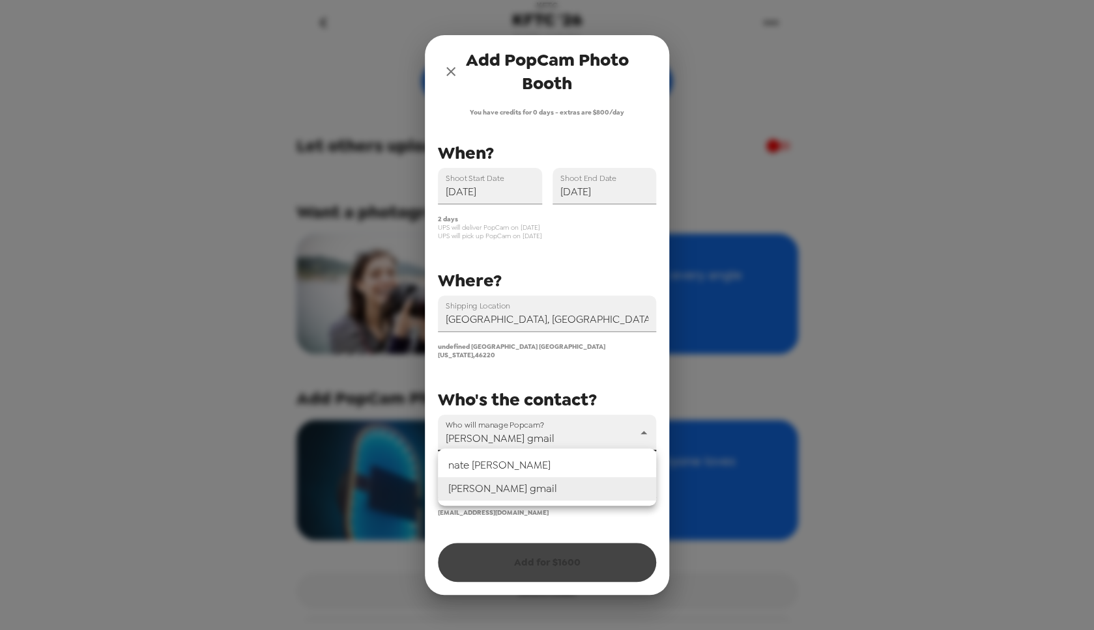
click at [475, 460] on li "nate miller" at bounding box center [547, 465] width 218 height 23
type input "72314"
click at [473, 493] on input "+1 (0 ) -" at bounding box center [547, 480] width 218 height 36
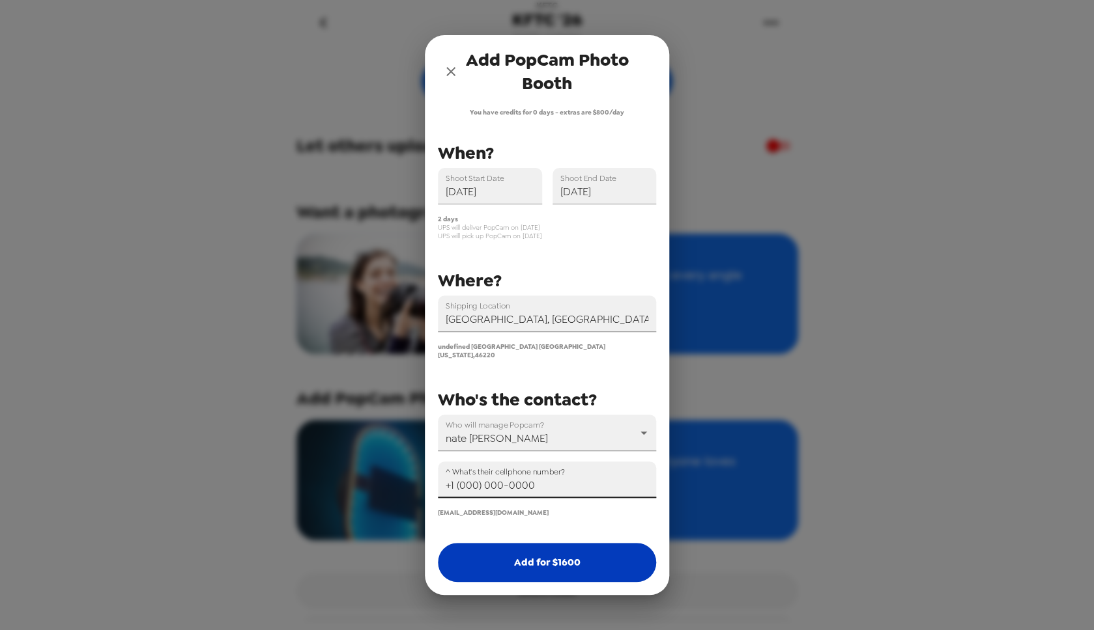
type input "+1 (000) 000-0000"
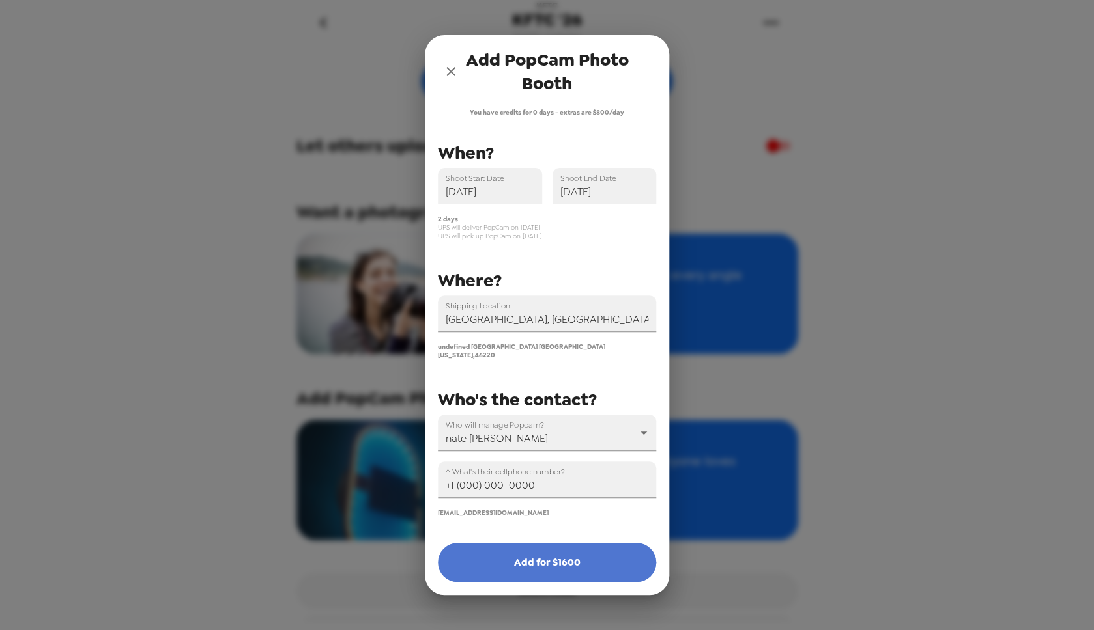
click at [537, 561] on button "Add for $ 1600" at bounding box center [547, 562] width 218 height 39
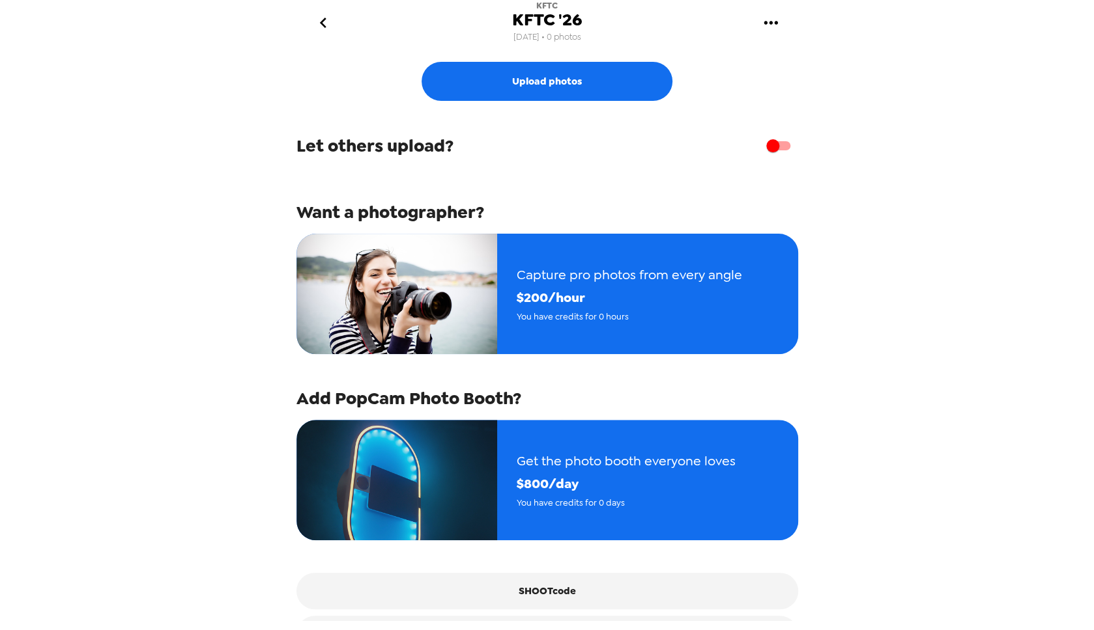
scroll to position [57, 0]
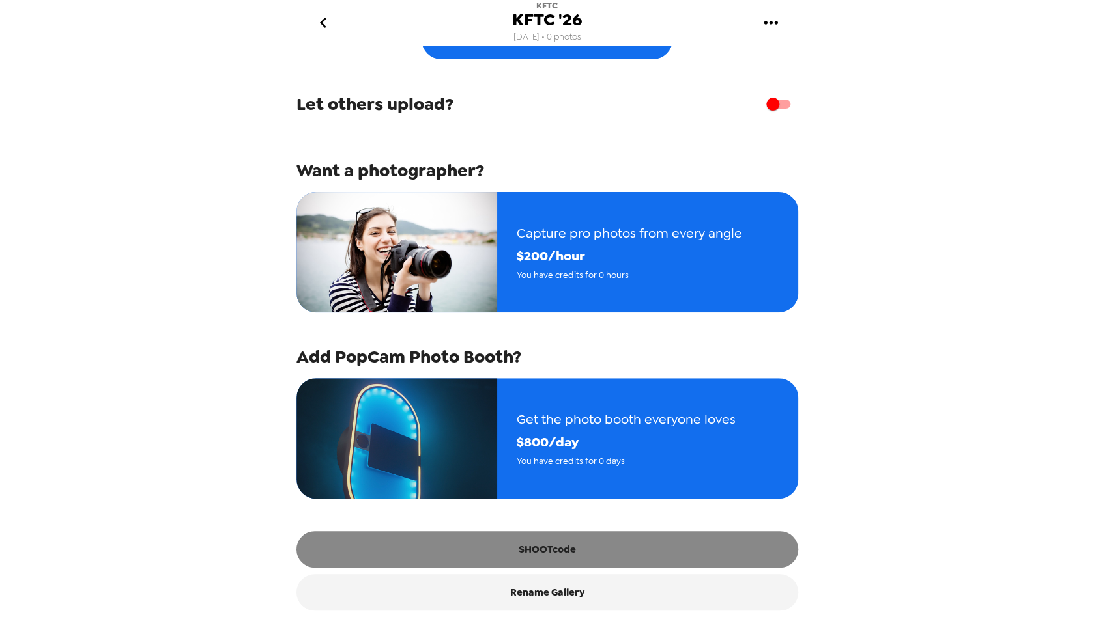
click at [572, 552] on button "SHOOTcode" at bounding box center [546, 549] width 501 height 36
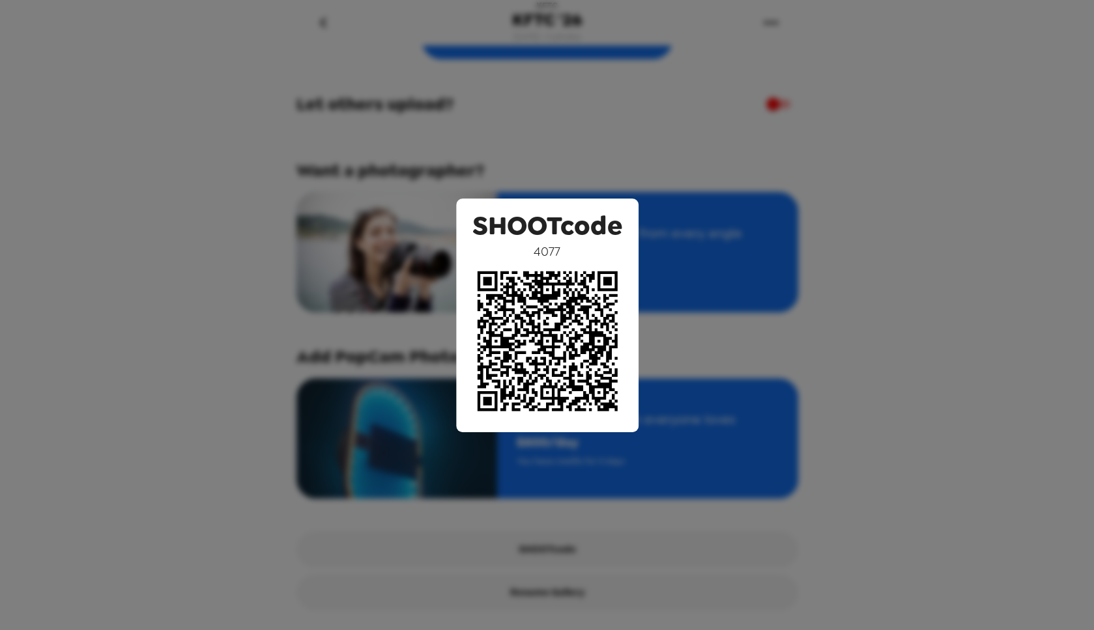
click at [787, 462] on div "SHOOTcode 4077" at bounding box center [547, 315] width 1094 height 630
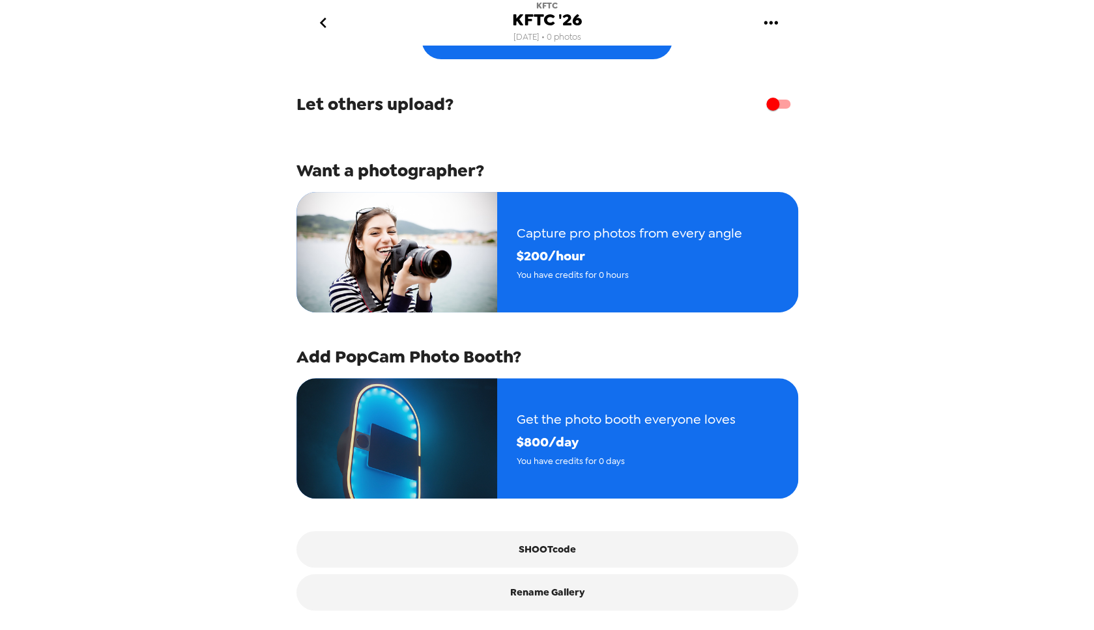
click at [321, 21] on icon "go back" at bounding box center [323, 22] width 21 height 21
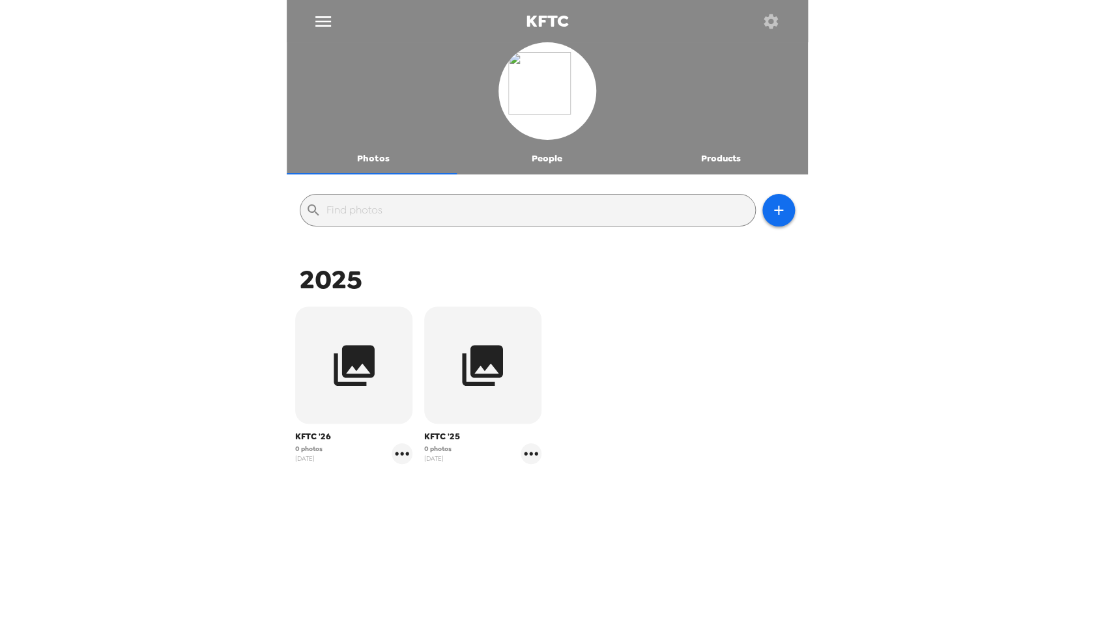
click at [147, 93] on div "KFTC Photos People Products ​ 2025 KFTC '26 0 photos [DATE] KFTC '25 0 photos […" at bounding box center [547, 315] width 1094 height 630
